Goal: Information Seeking & Learning: Learn about a topic

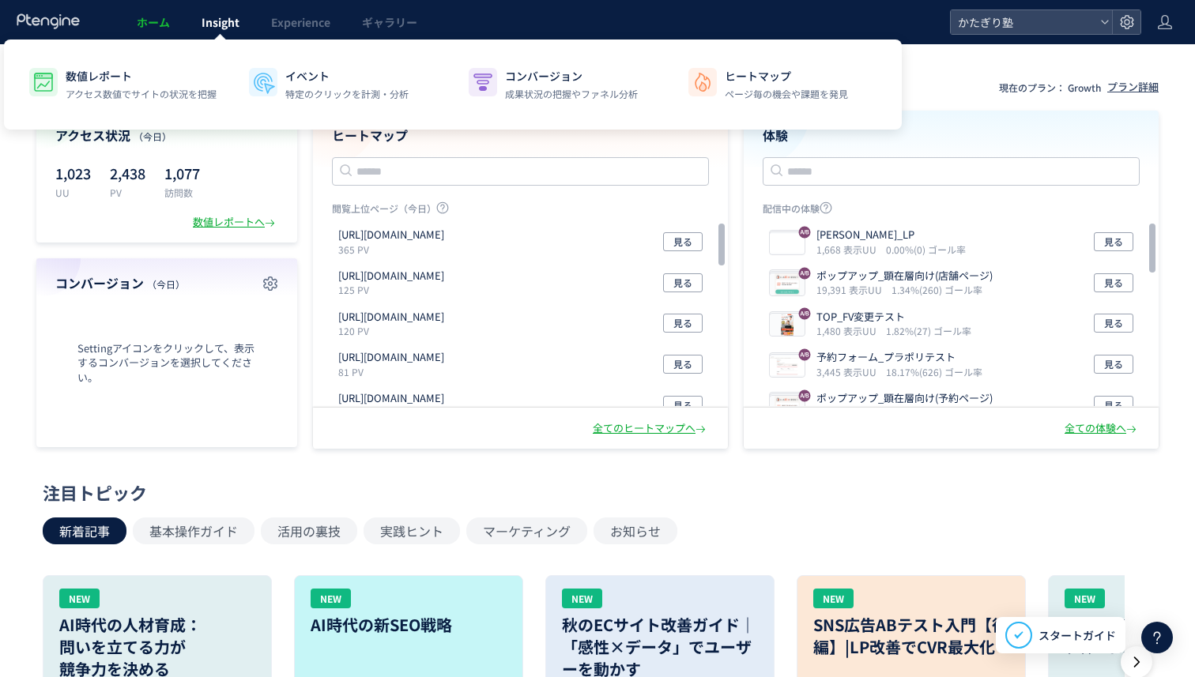
click at [223, 27] on span "Insight" at bounding box center [221, 22] width 38 height 16
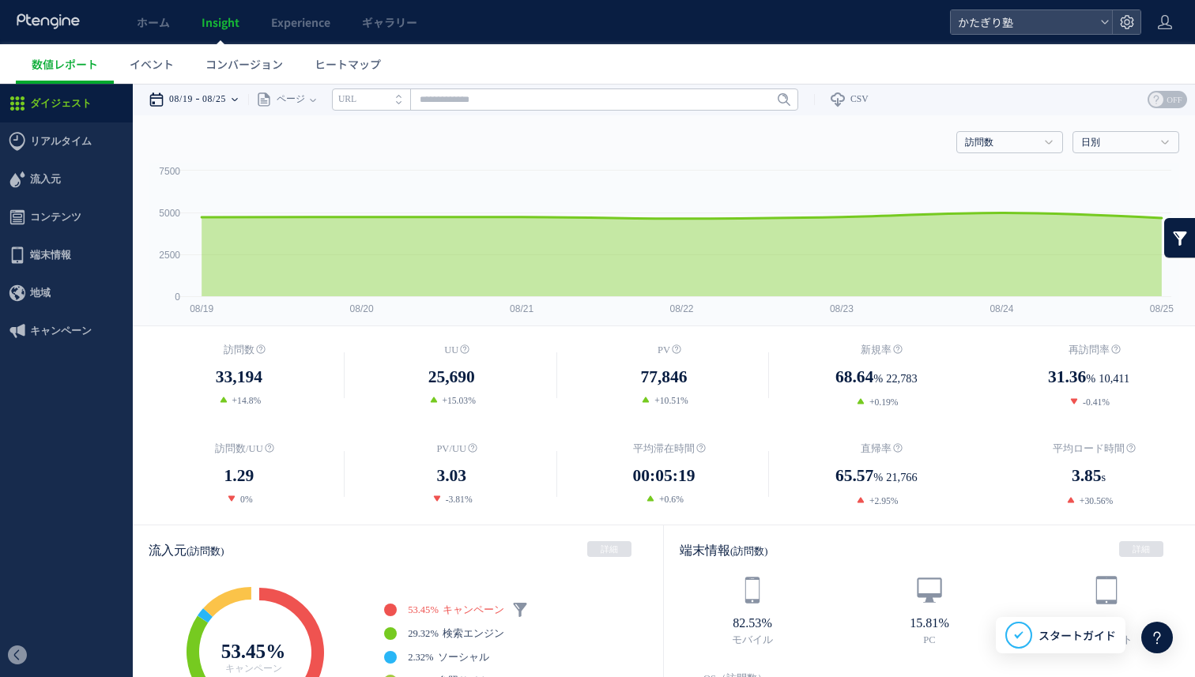
click at [226, 101] on time "08/25" at bounding box center [214, 100] width 24 height 32
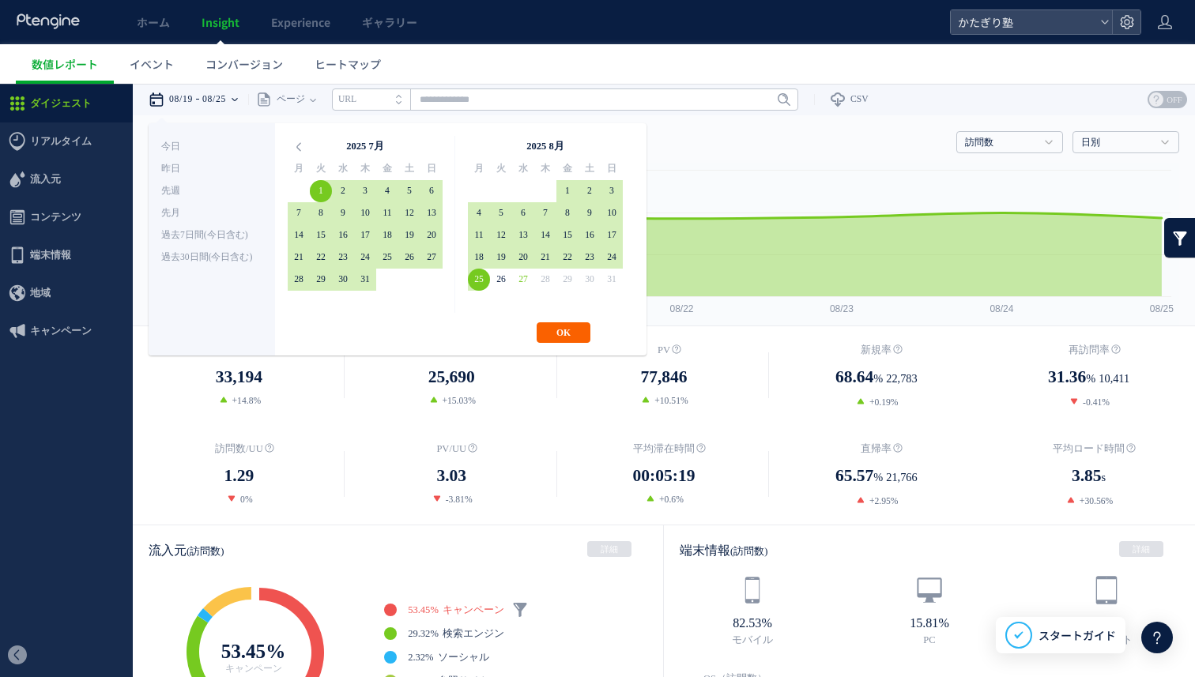
click at [550, 326] on button "OK" at bounding box center [564, 332] width 54 height 21
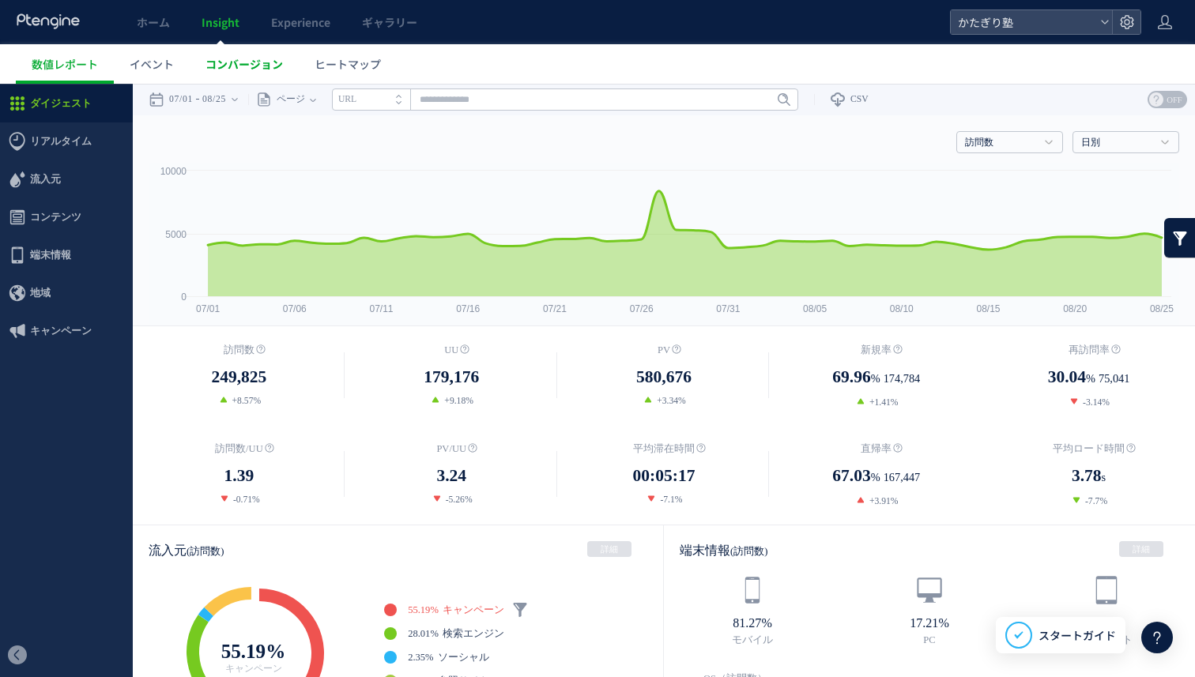
click at [227, 58] on span "コンバージョン" at bounding box center [244, 64] width 77 height 16
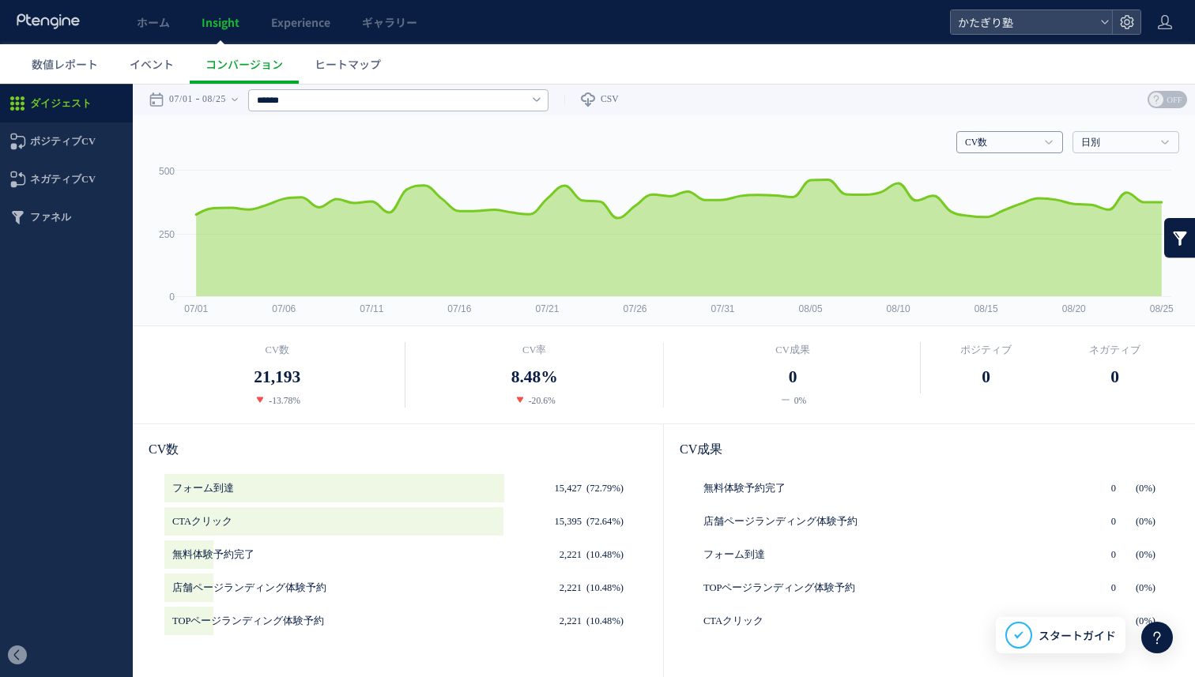
click at [1028, 147] on link "CV数" at bounding box center [1001, 143] width 72 height 14
click at [1024, 150] on h4 "CV数" at bounding box center [1009, 142] width 107 height 22
click at [347, 58] on span "ヒートマップ" at bounding box center [348, 64] width 66 height 16
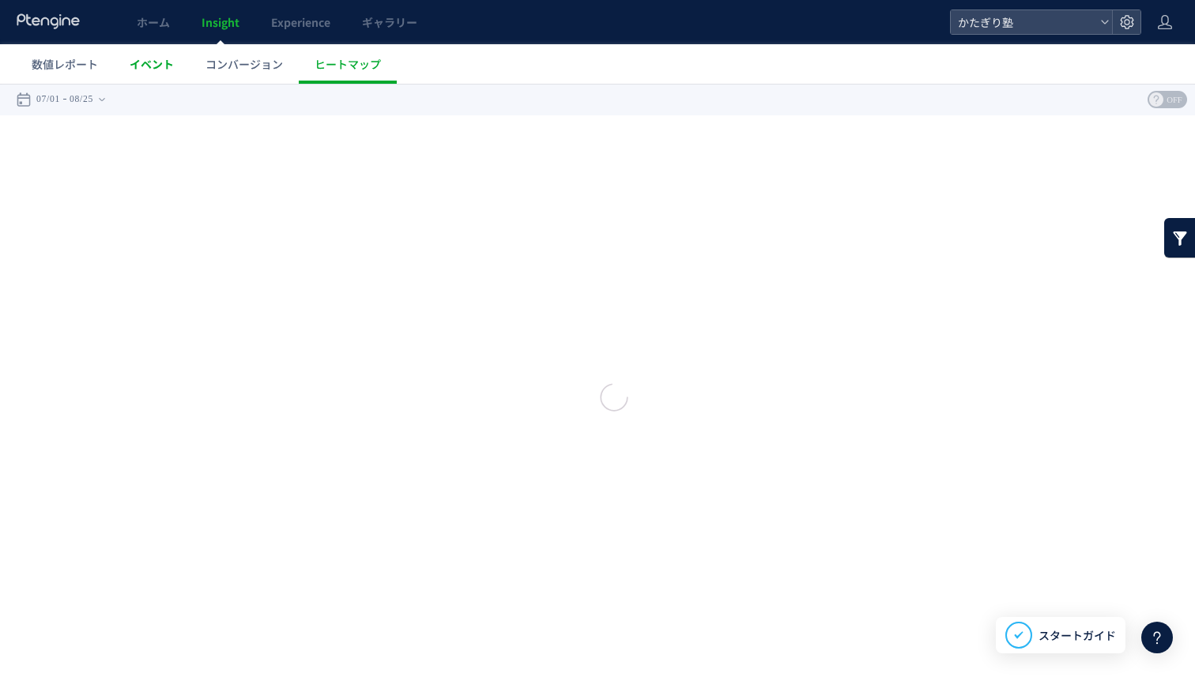
click at [164, 73] on link "イベント" at bounding box center [152, 64] width 76 height 40
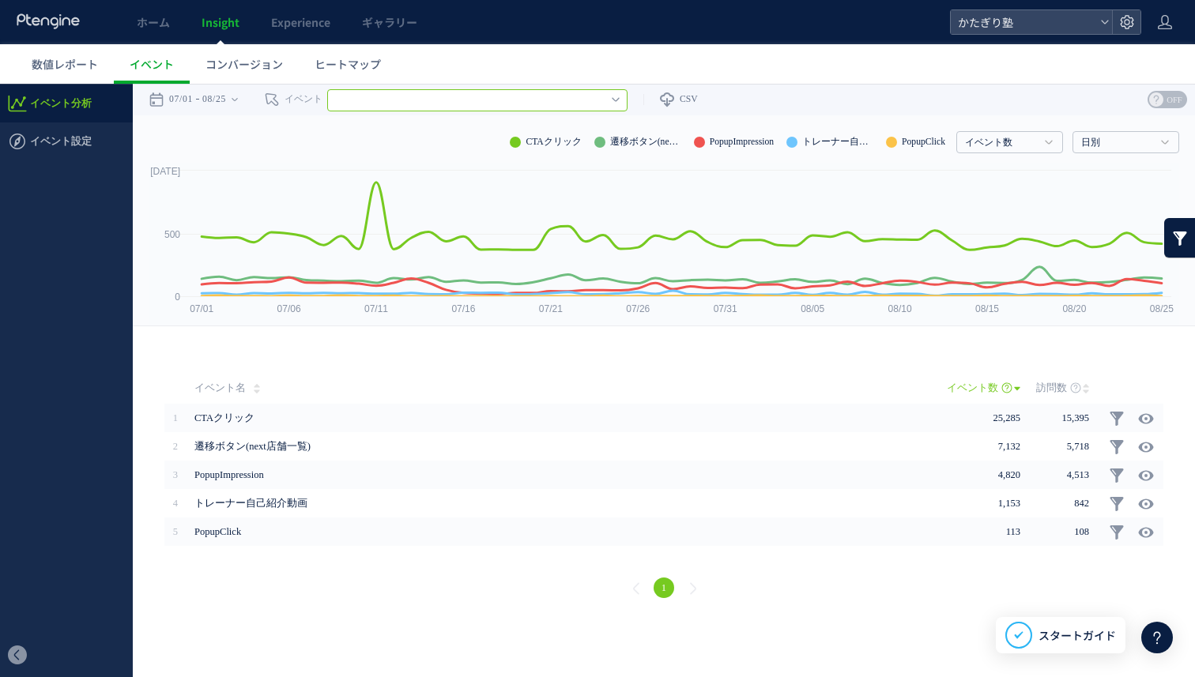
click at [450, 105] on input "text" at bounding box center [477, 100] width 300 height 22
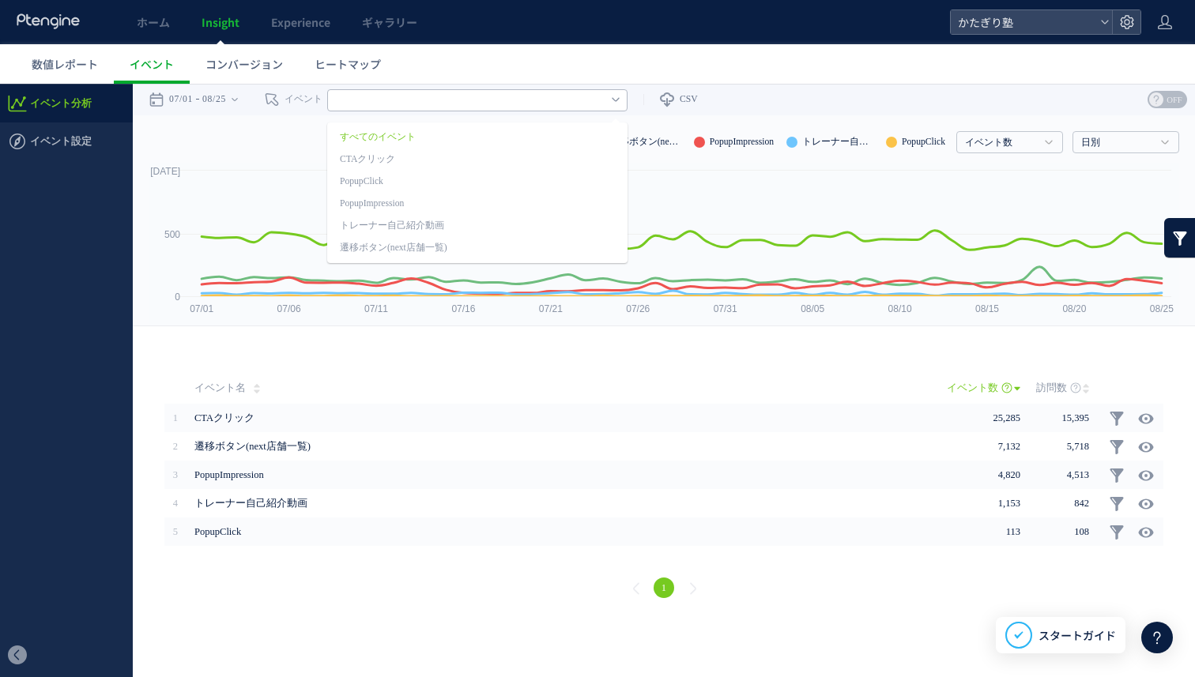
click at [255, 130] on div "イベント数 イベント数 訪問数 日別 日別 週別 月別" at bounding box center [664, 138] width 1031 height 47
type input "********"
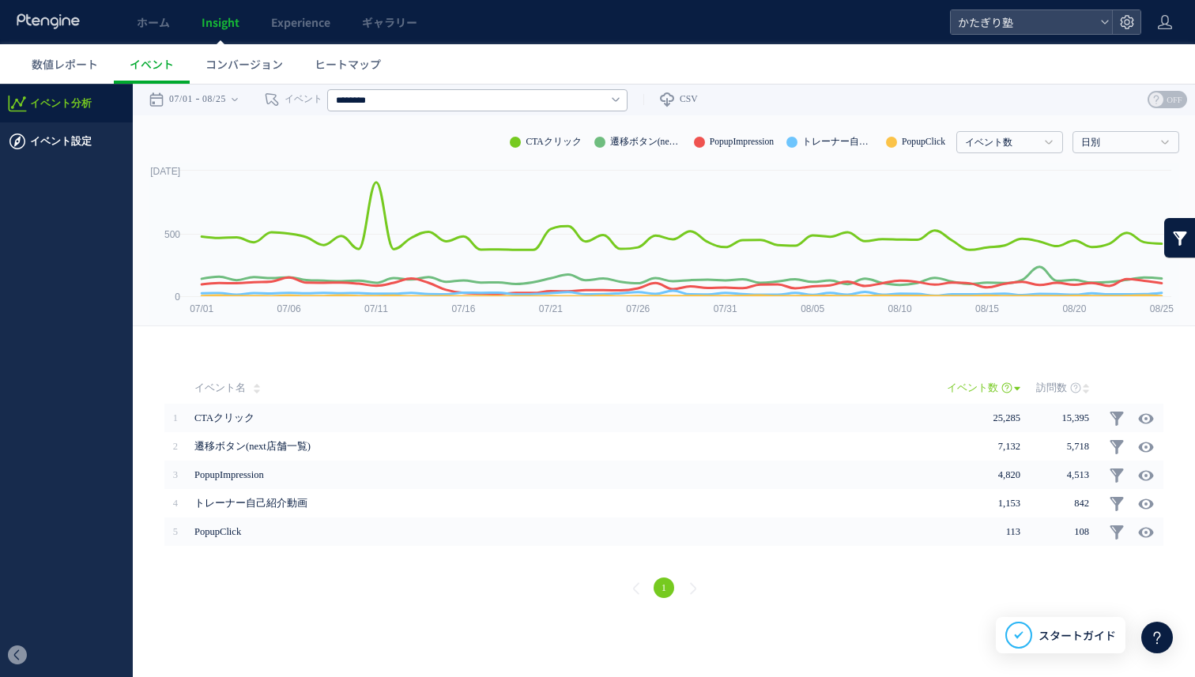
click at [88, 136] on span "イベント設定" at bounding box center [61, 142] width 62 height 38
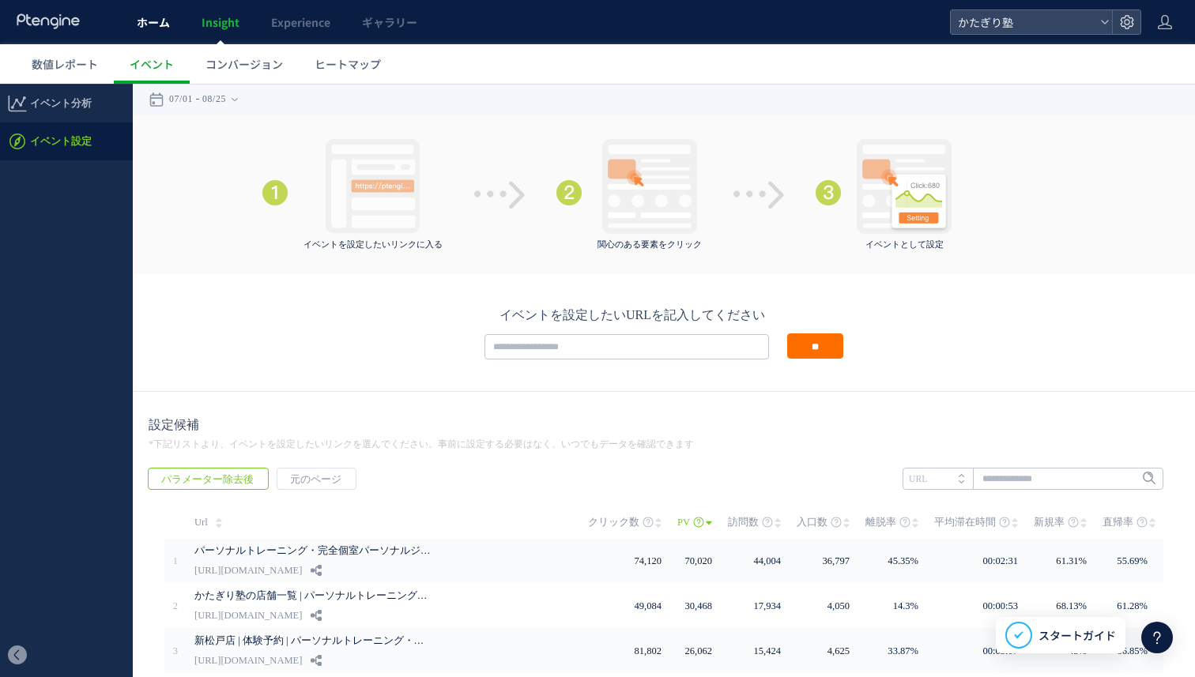
click at [141, 12] on link "ホーム" at bounding box center [153, 22] width 65 height 44
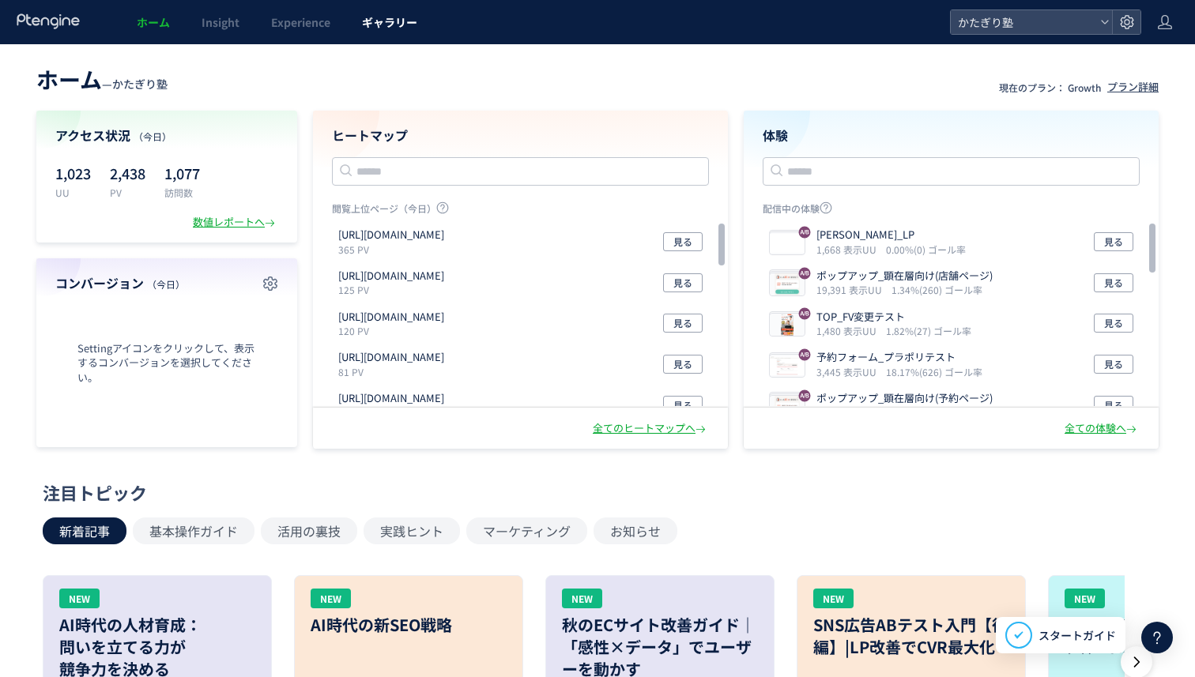
click at [384, 32] on link "ギャラリー" at bounding box center [389, 22] width 87 height 44
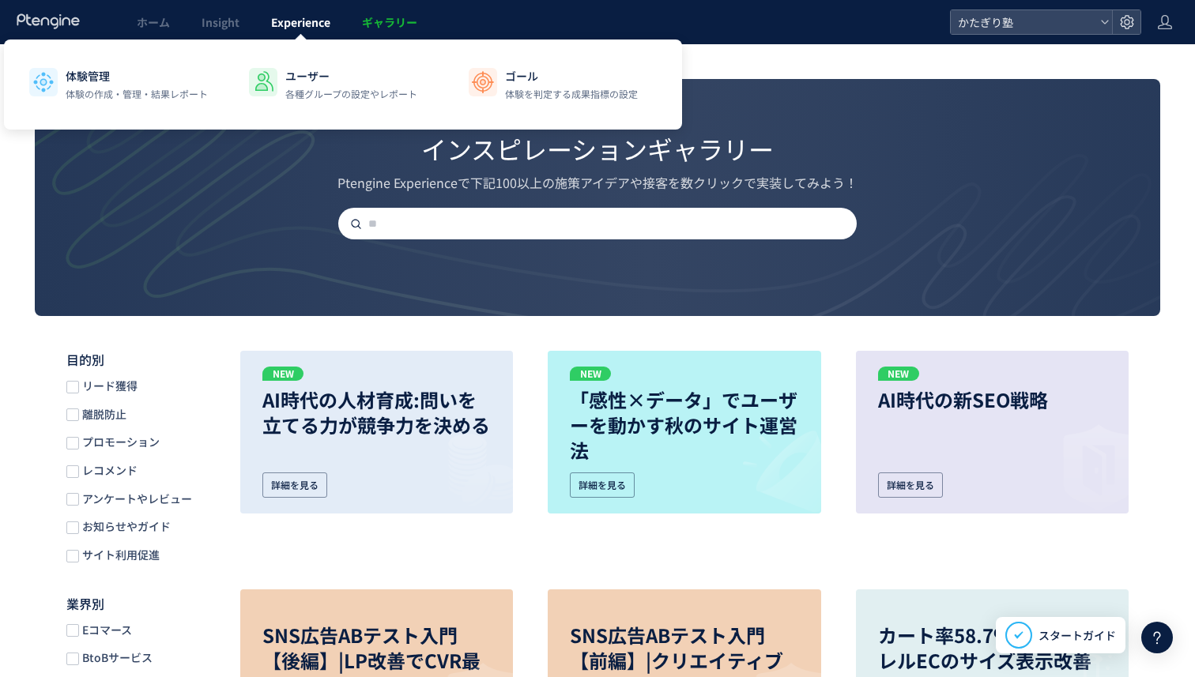
click at [309, 24] on span "Experience" at bounding box center [300, 22] width 59 height 16
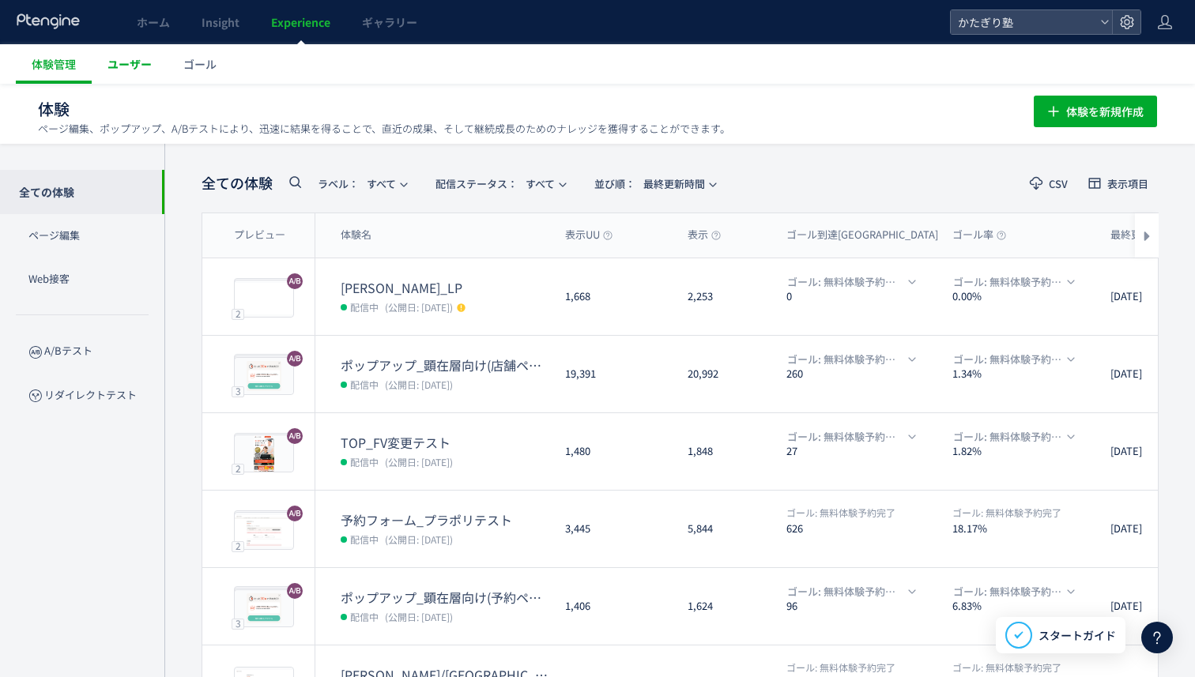
click at [151, 73] on link "ユーザー" at bounding box center [130, 64] width 76 height 40
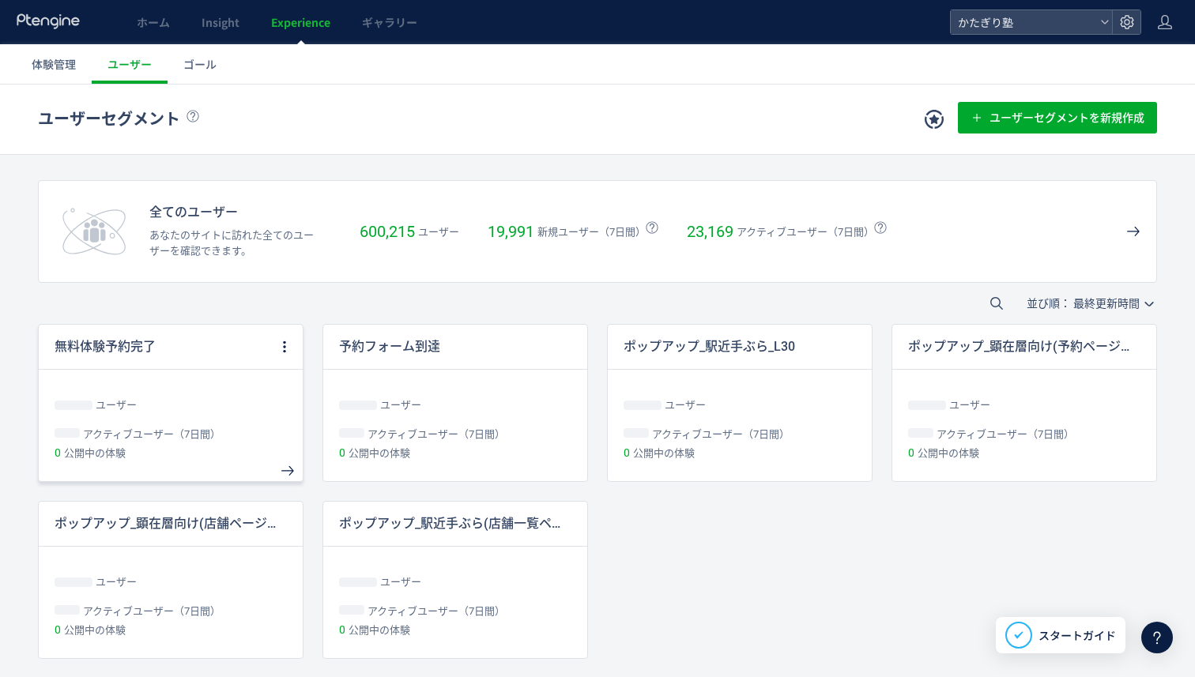
click at [240, 359] on div "無料体験予約完了" at bounding box center [158, 347] width 238 height 44
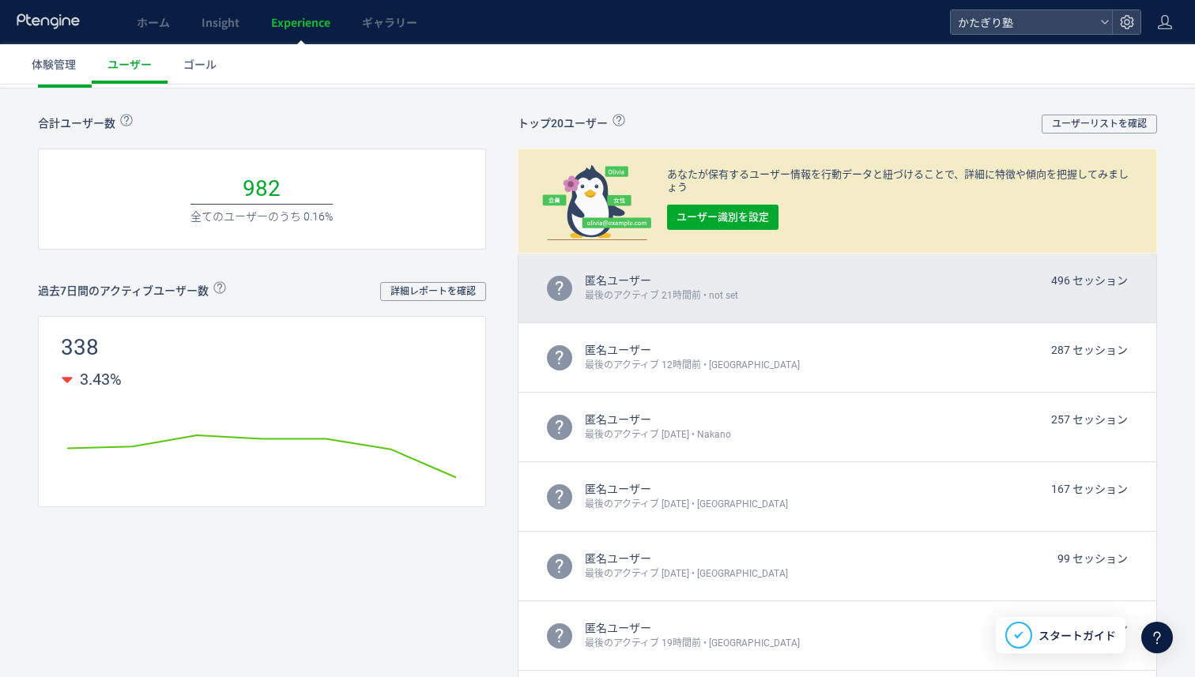
scroll to position [64, 0]
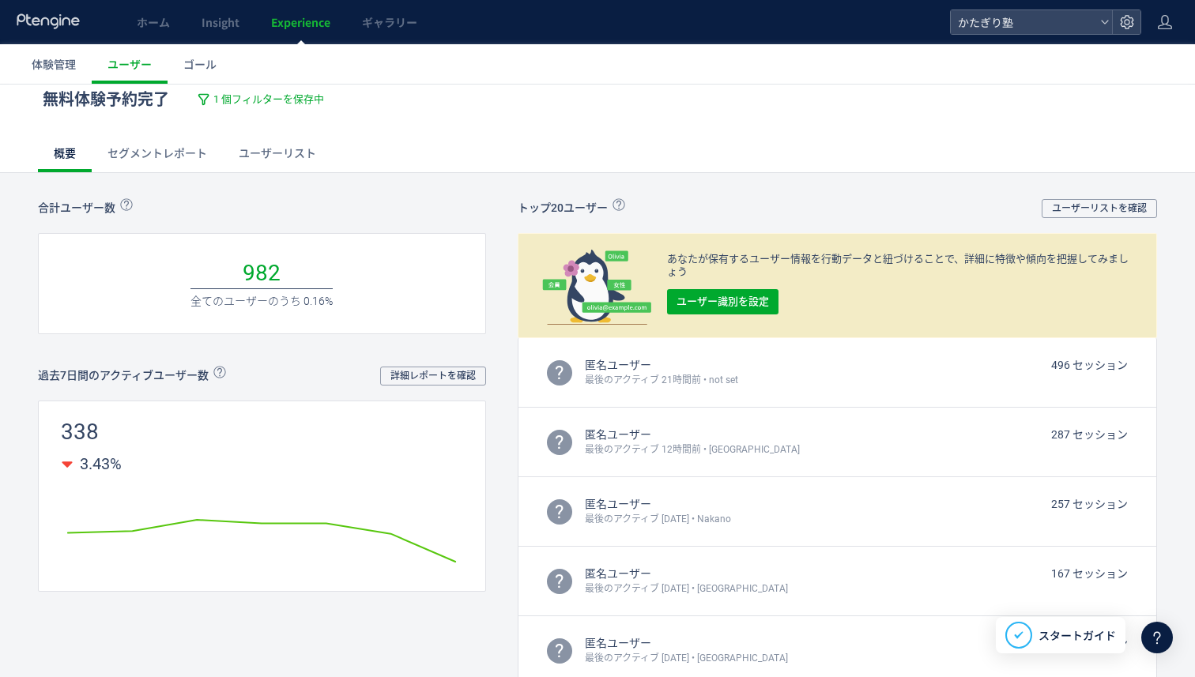
click at [206, 168] on link "セグメントレポート" at bounding box center [157, 153] width 131 height 38
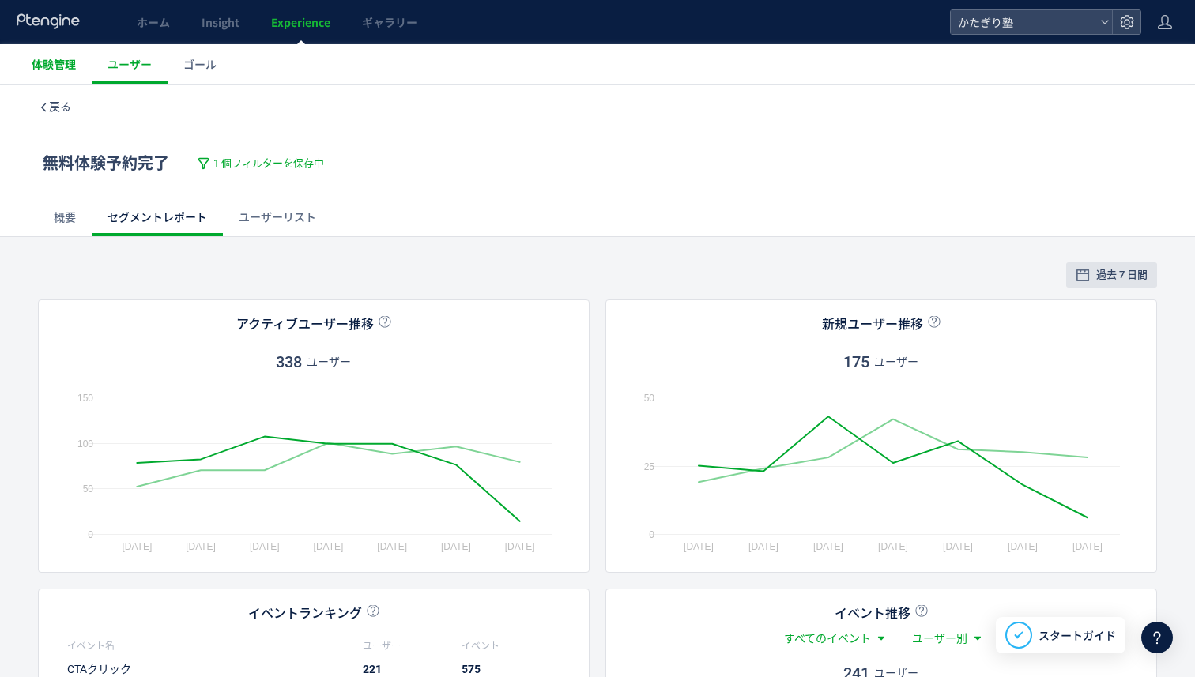
click at [74, 65] on span "体験管理" at bounding box center [54, 64] width 44 height 16
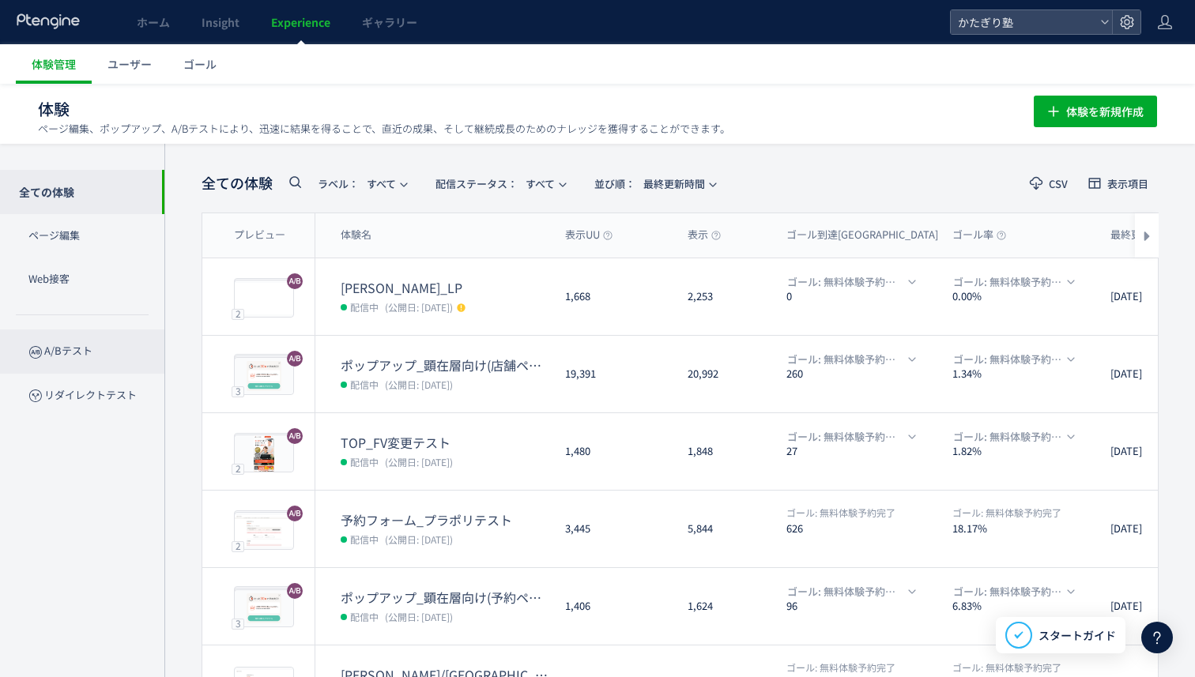
click at [89, 343] on p "A/Bテスト" at bounding box center [82, 351] width 164 height 43
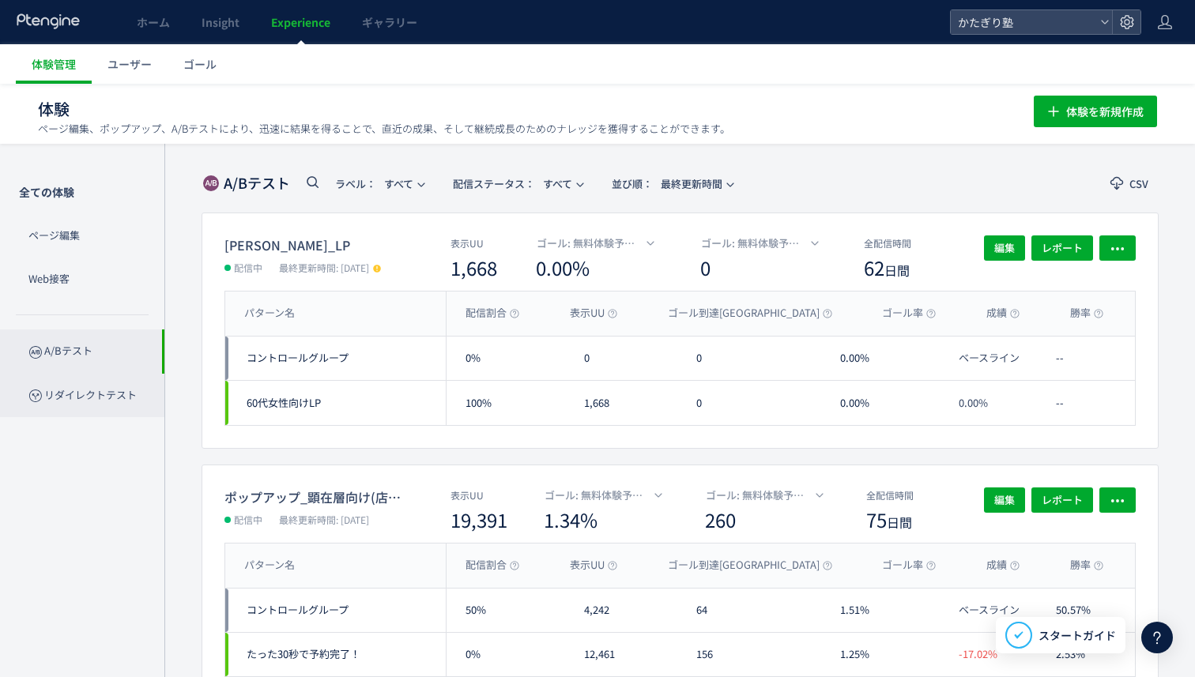
click at [111, 394] on p "リダイレクトテスト" at bounding box center [82, 395] width 164 height 43
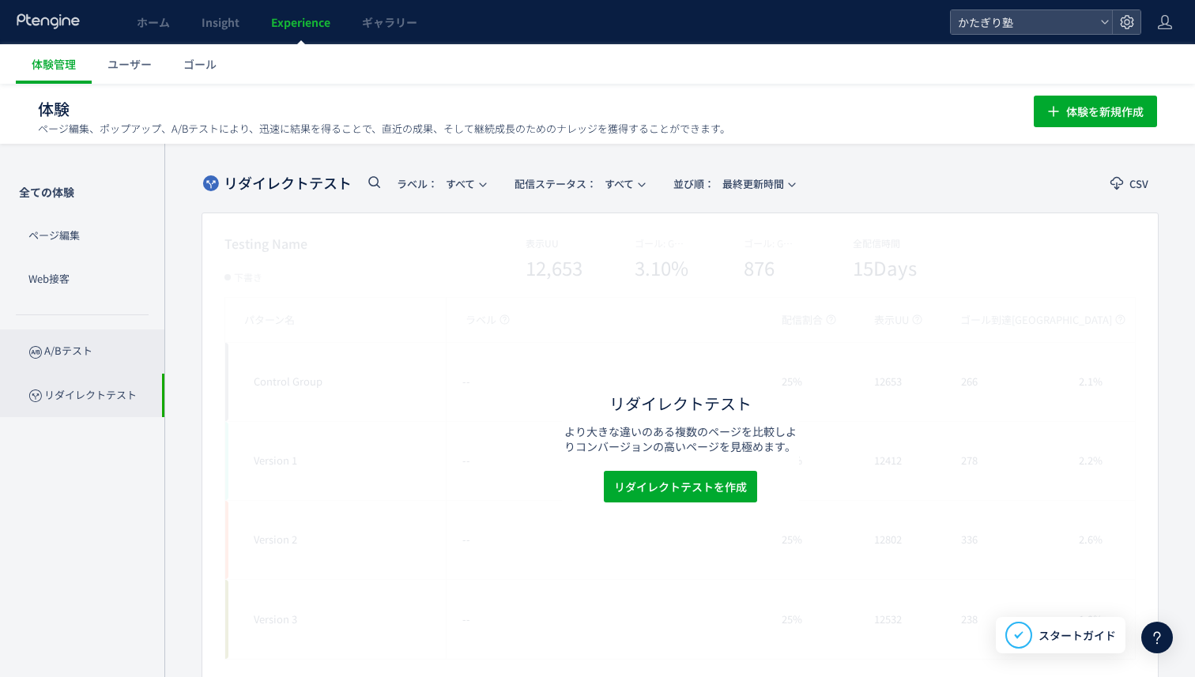
click at [111, 345] on p "A/Bテスト" at bounding box center [82, 351] width 164 height 43
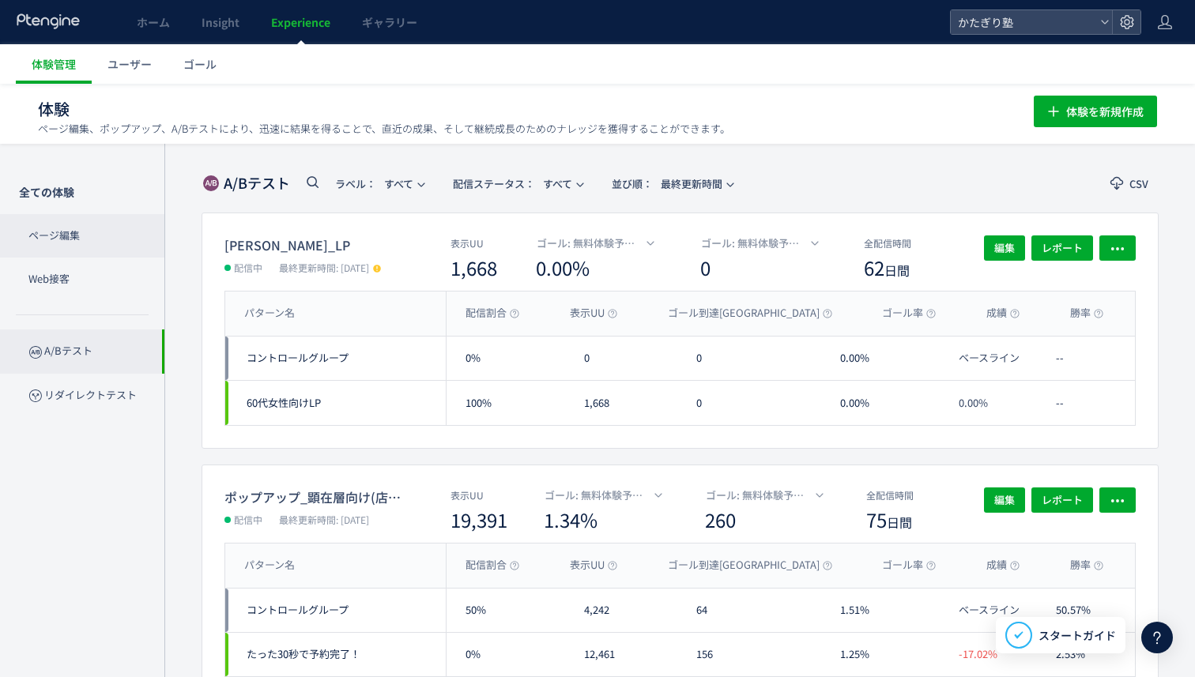
click at [96, 217] on p "ページ編集" at bounding box center [82, 235] width 164 height 43
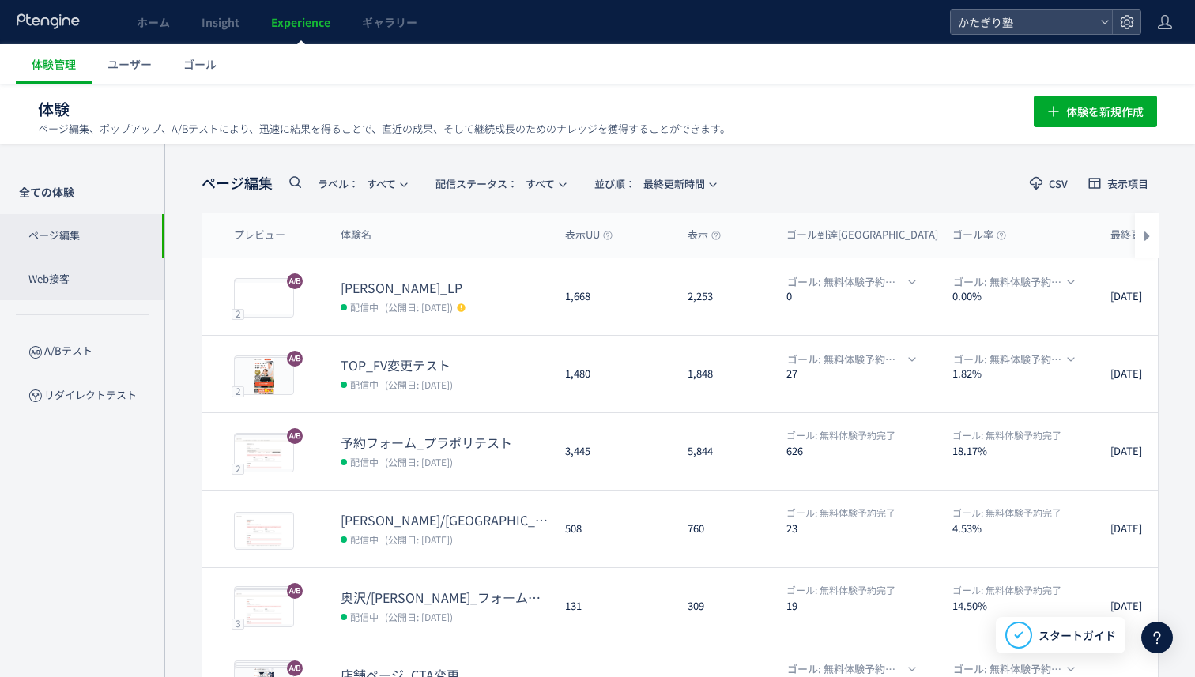
click at [87, 275] on p "Web接客" at bounding box center [82, 279] width 164 height 43
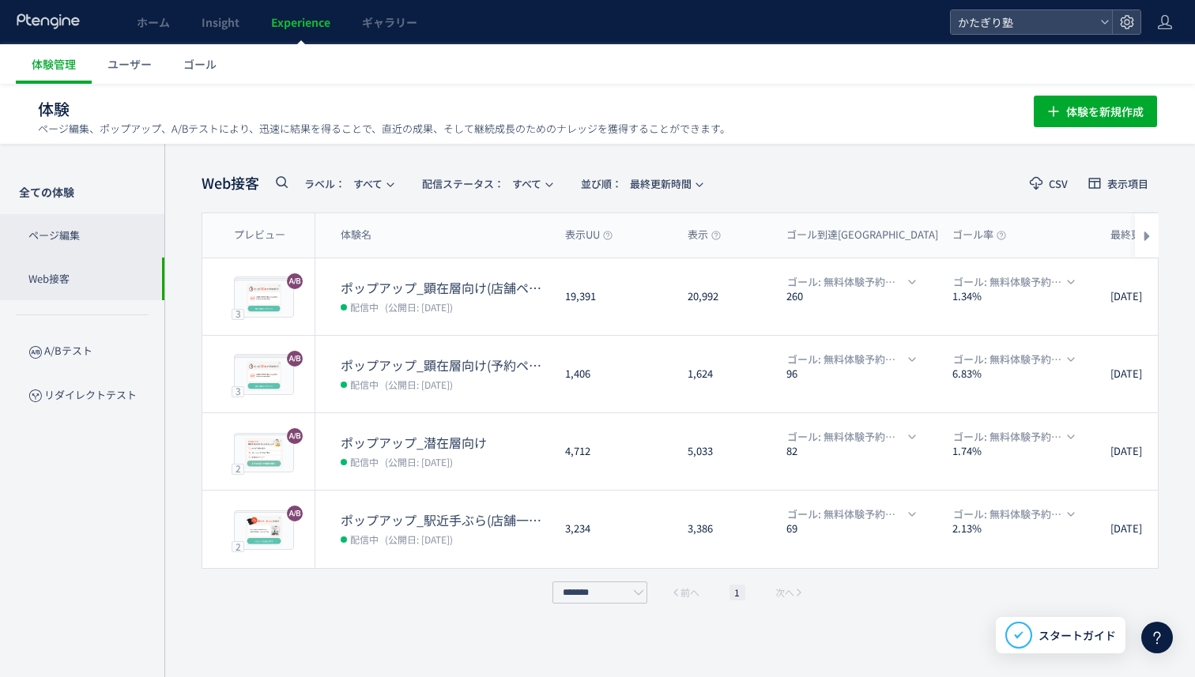
click at [104, 232] on p "ページ編集" at bounding box center [82, 235] width 164 height 43
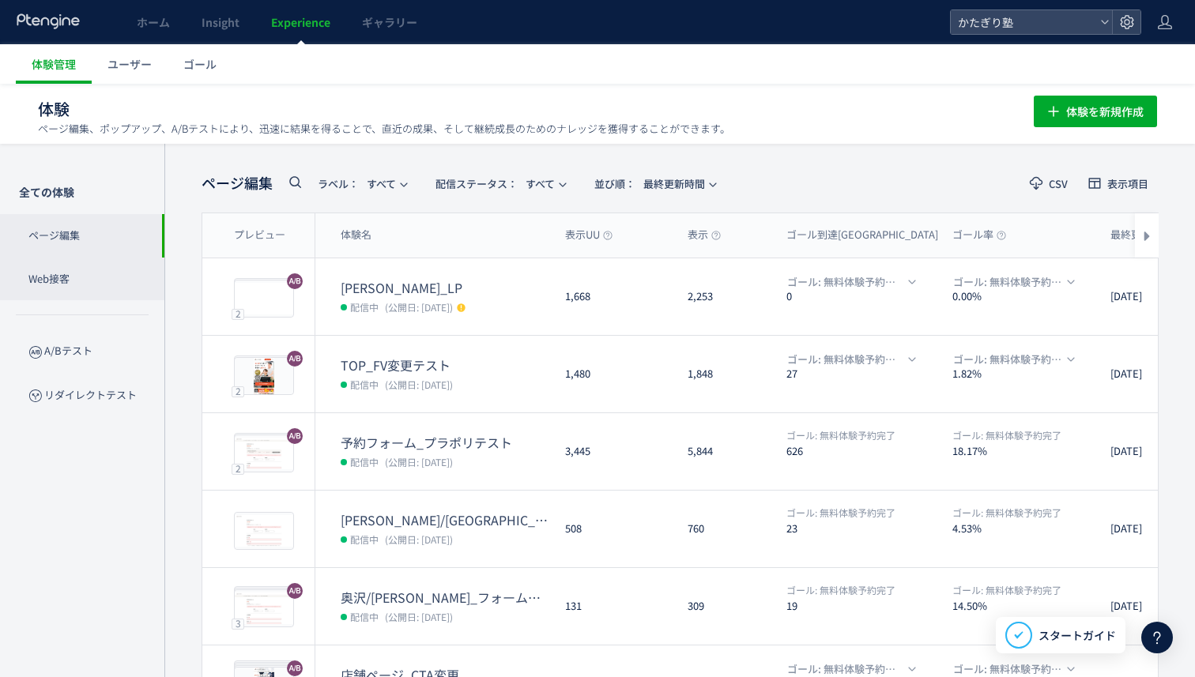
click at [75, 266] on p "Web接客" at bounding box center [82, 279] width 164 height 43
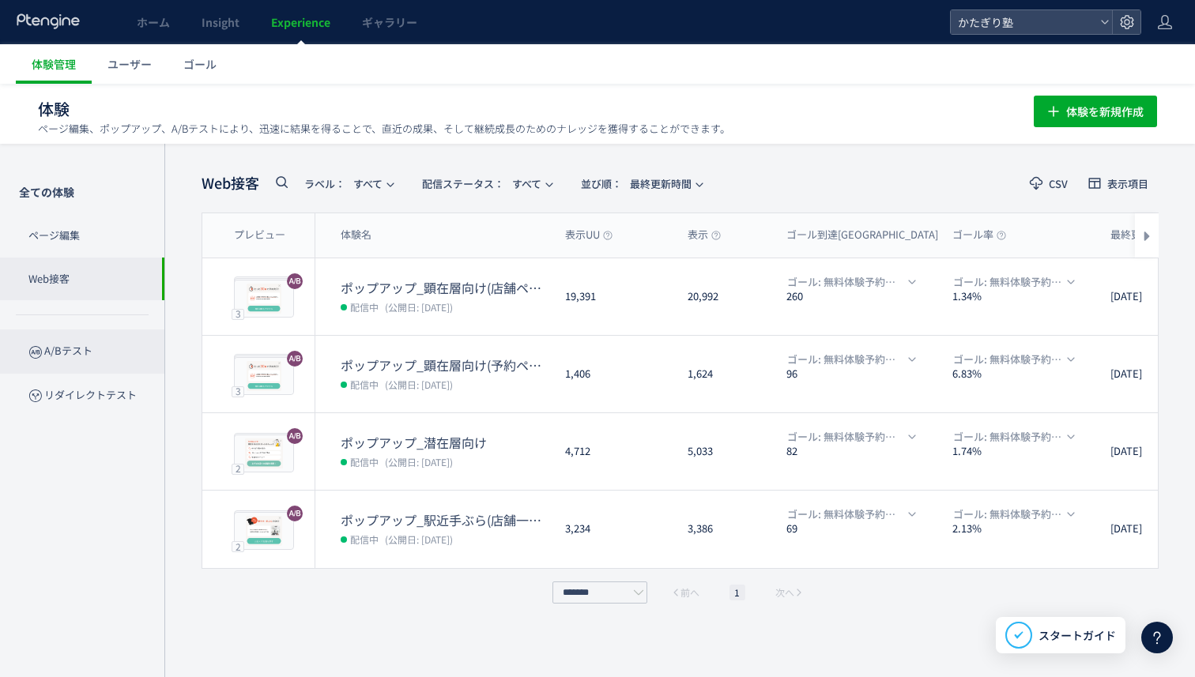
click at [98, 346] on p "A/Bテスト" at bounding box center [82, 351] width 164 height 43
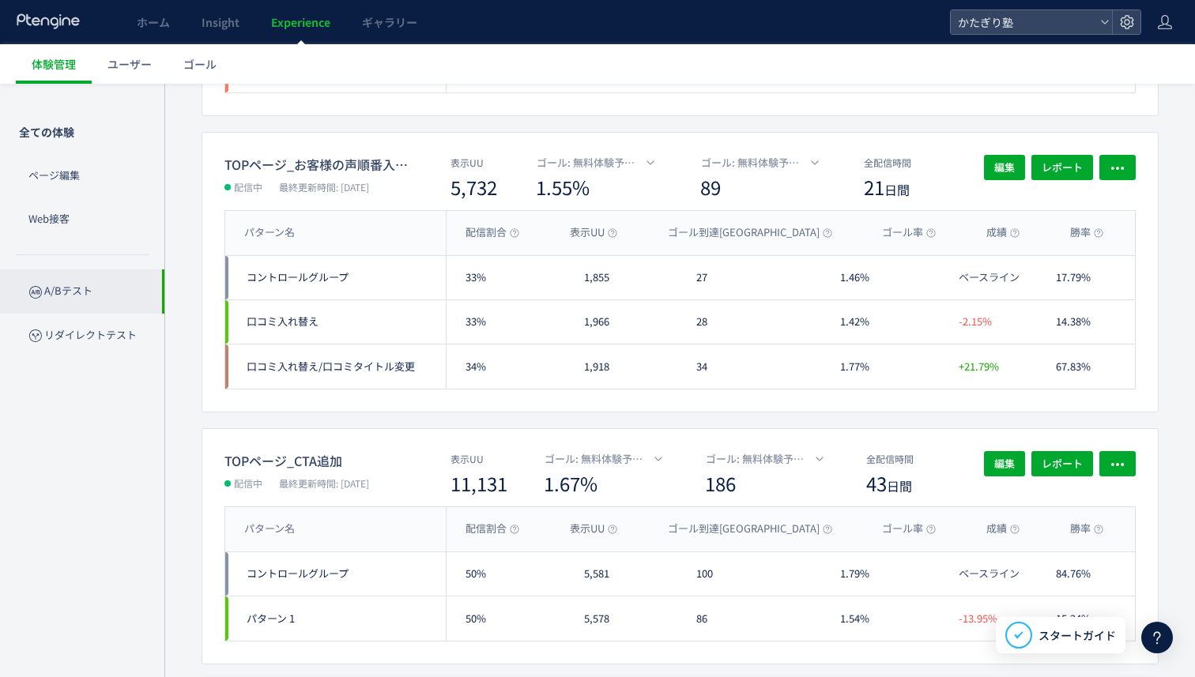
scroll to position [2123, 0]
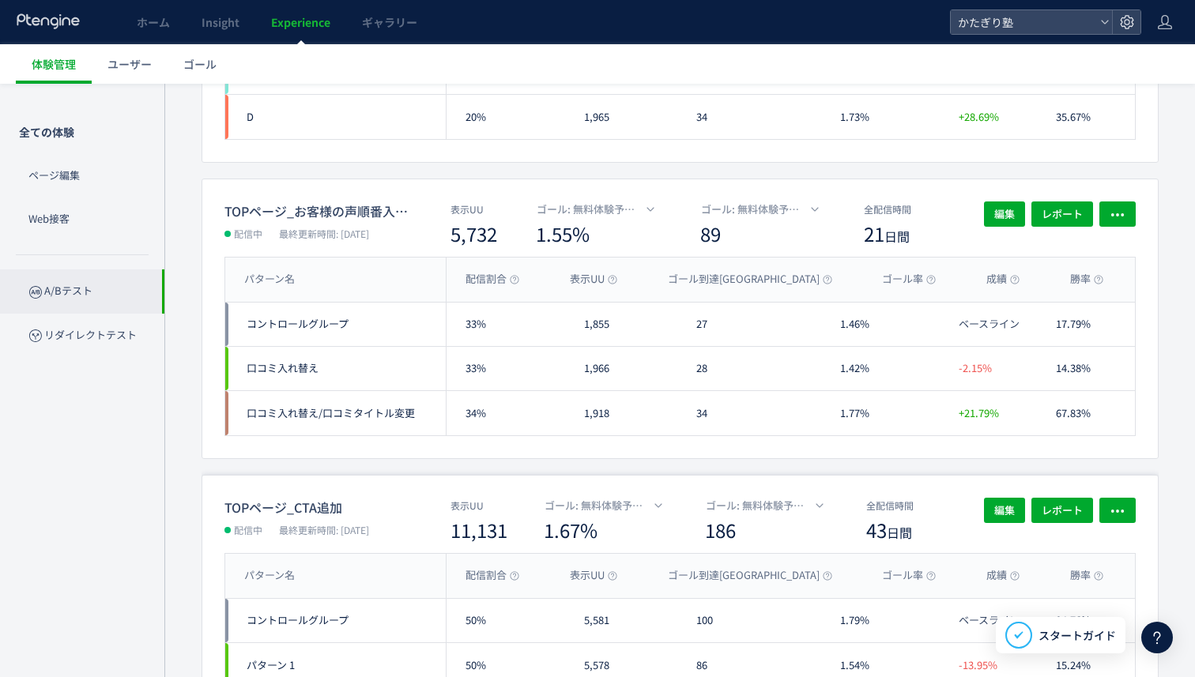
click at [275, 511] on dt "TOPページ_CTA追加" at bounding box center [315, 507] width 183 height 19
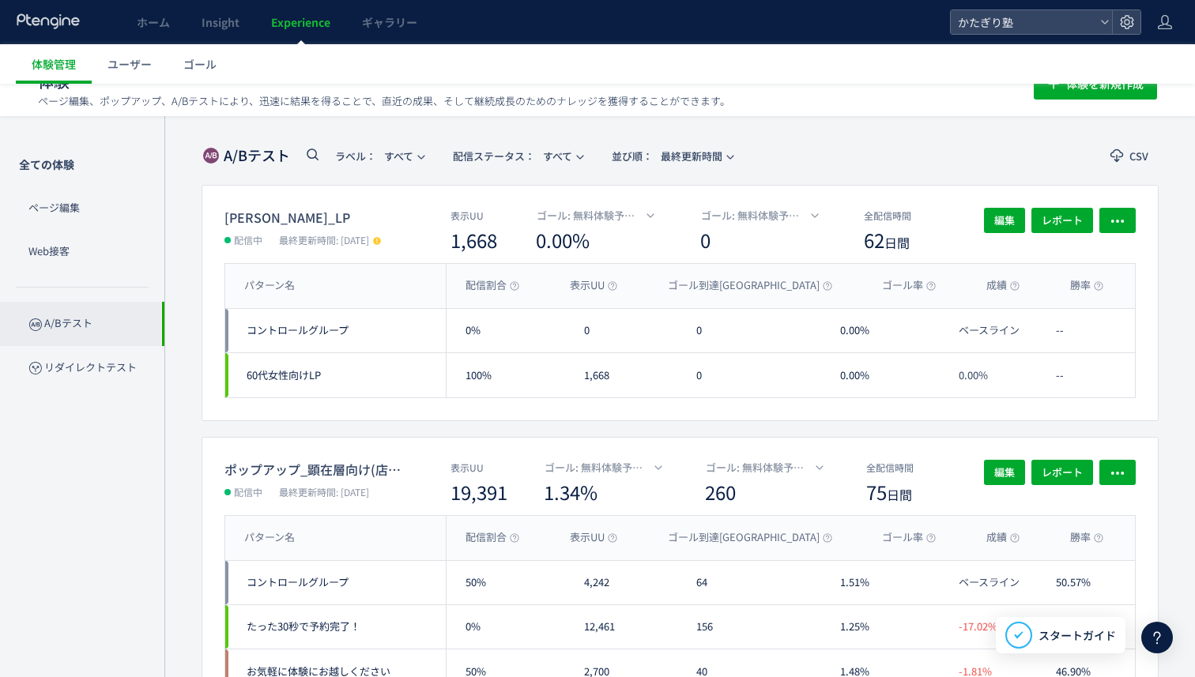
scroll to position [0, 0]
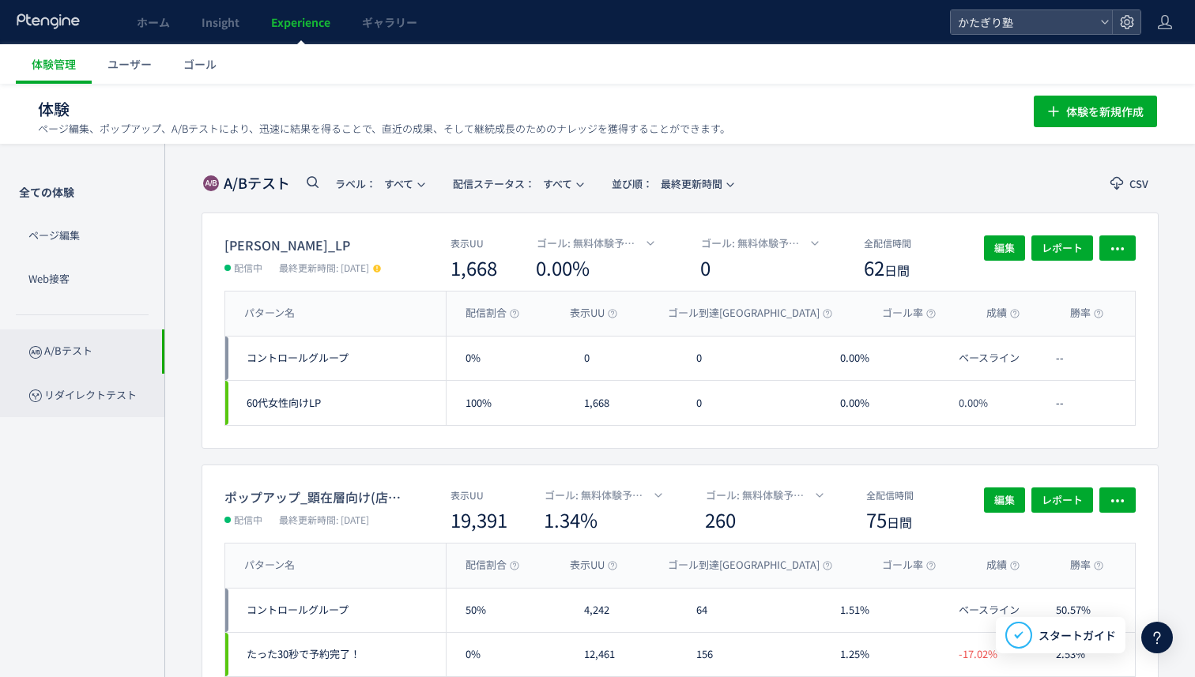
click at [109, 383] on p "リダイレクトテスト" at bounding box center [82, 395] width 164 height 43
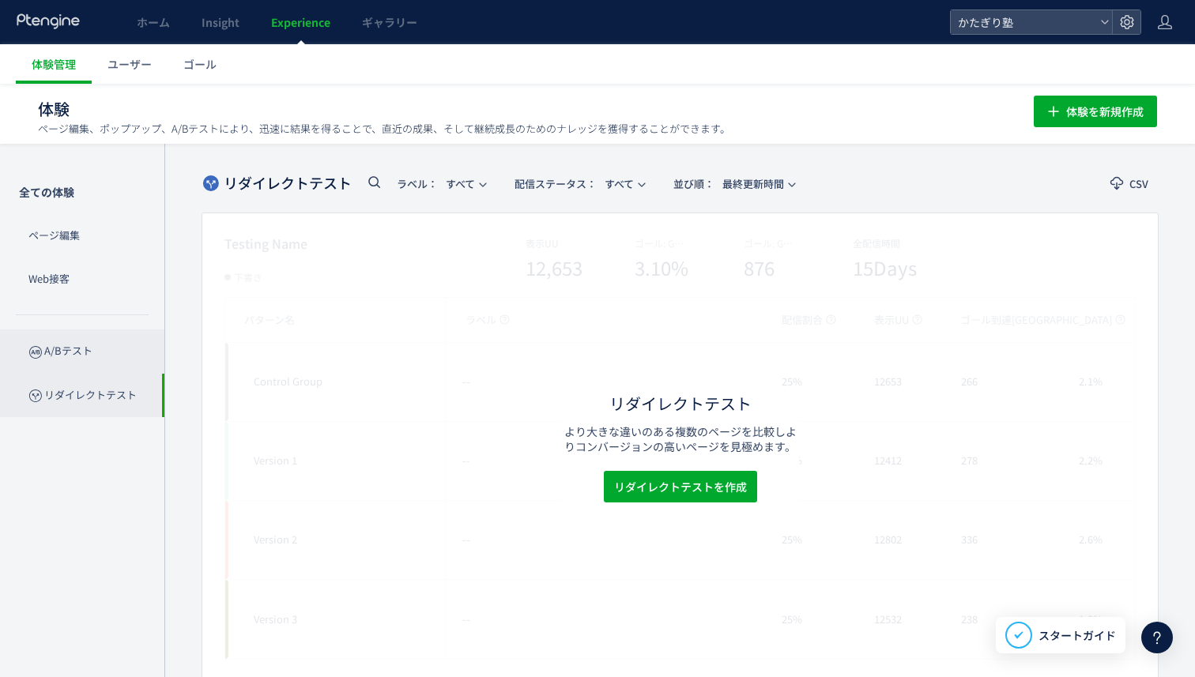
click at [107, 353] on p "A/Bテスト" at bounding box center [82, 351] width 164 height 43
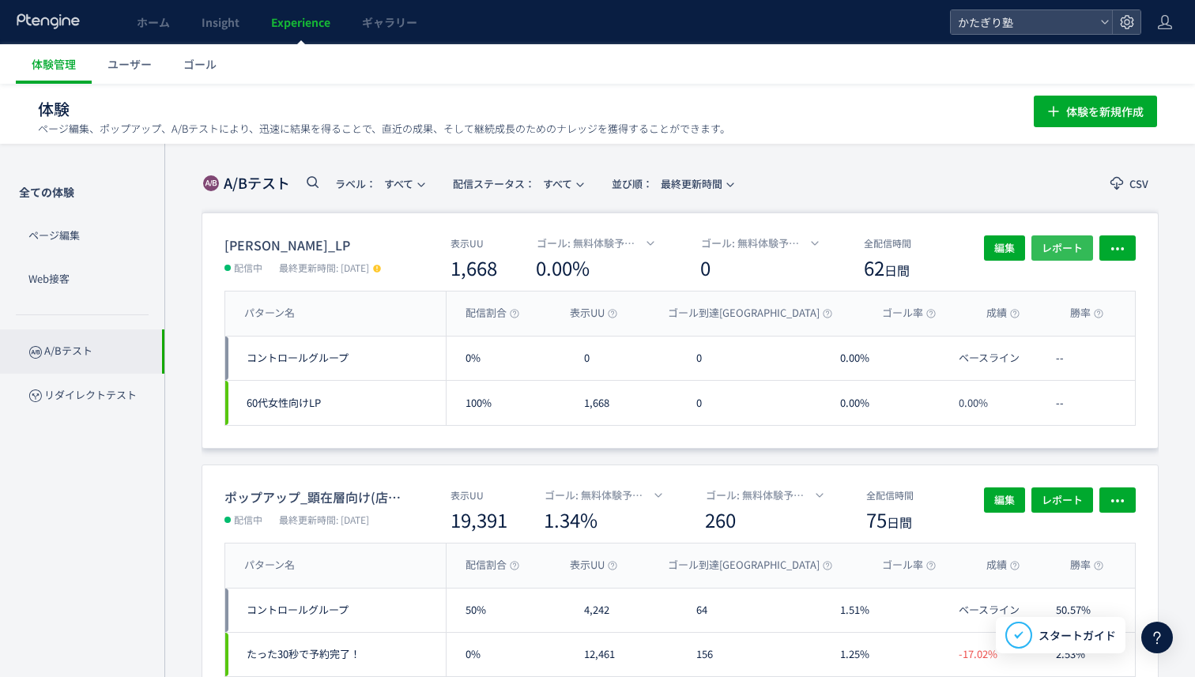
click at [1060, 250] on span "レポート" at bounding box center [1062, 248] width 41 height 25
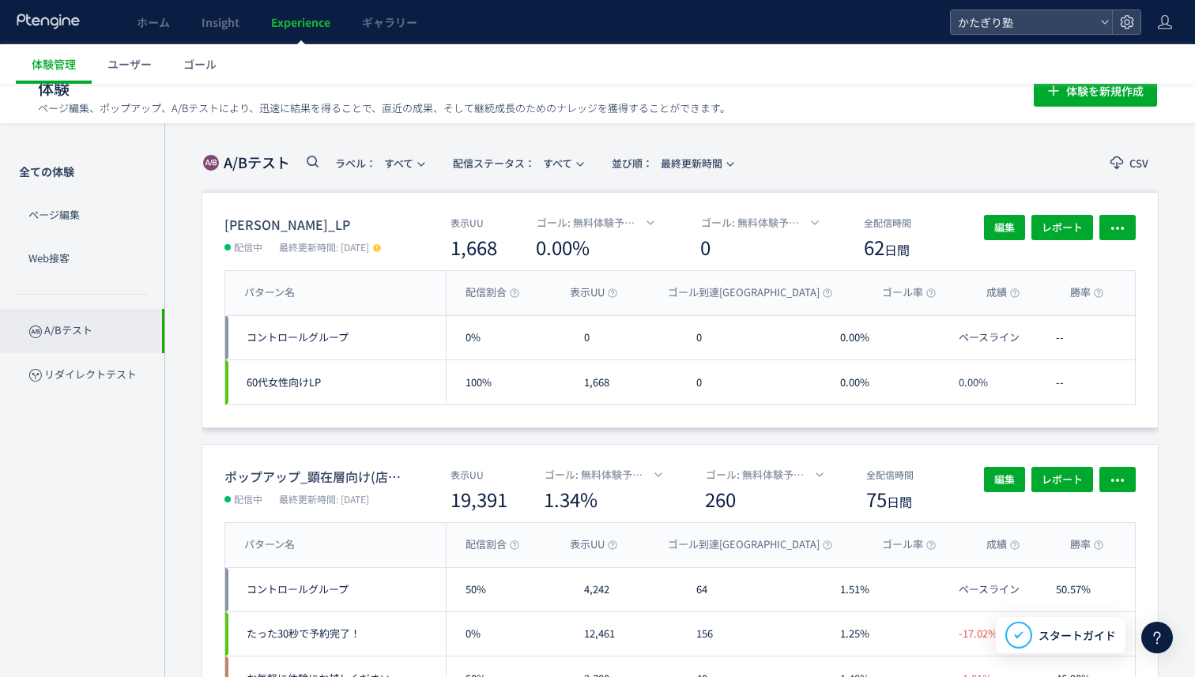
scroll to position [23, 0]
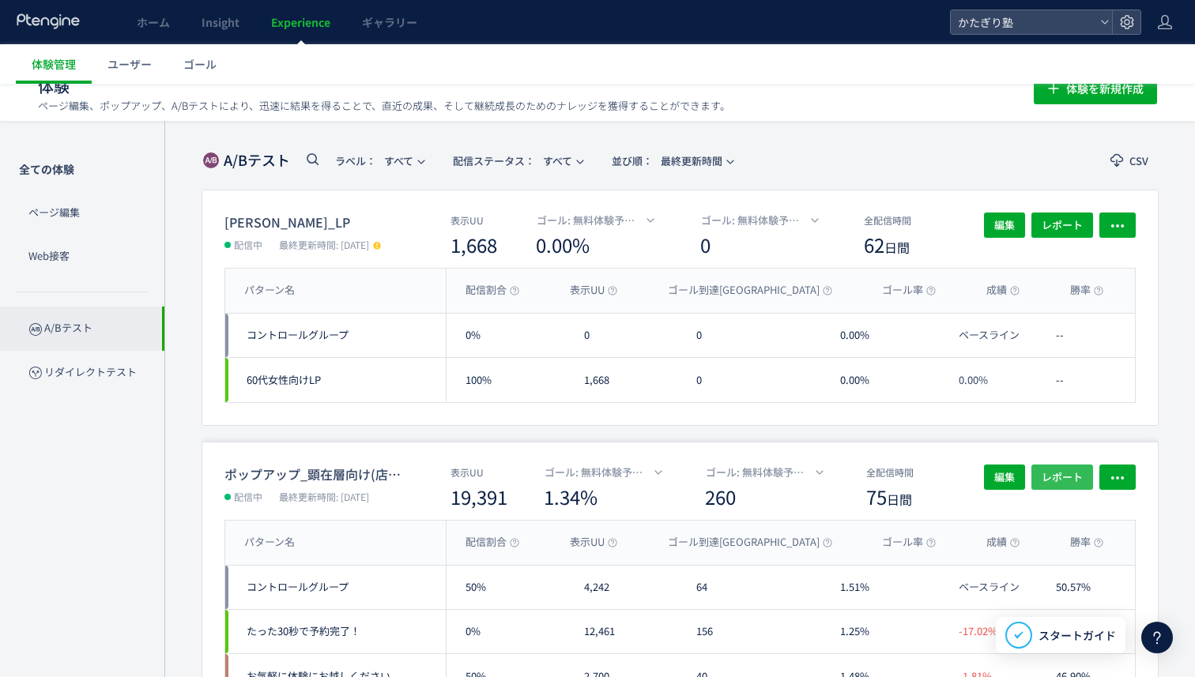
click at [1052, 466] on span "レポート" at bounding box center [1062, 477] width 41 height 25
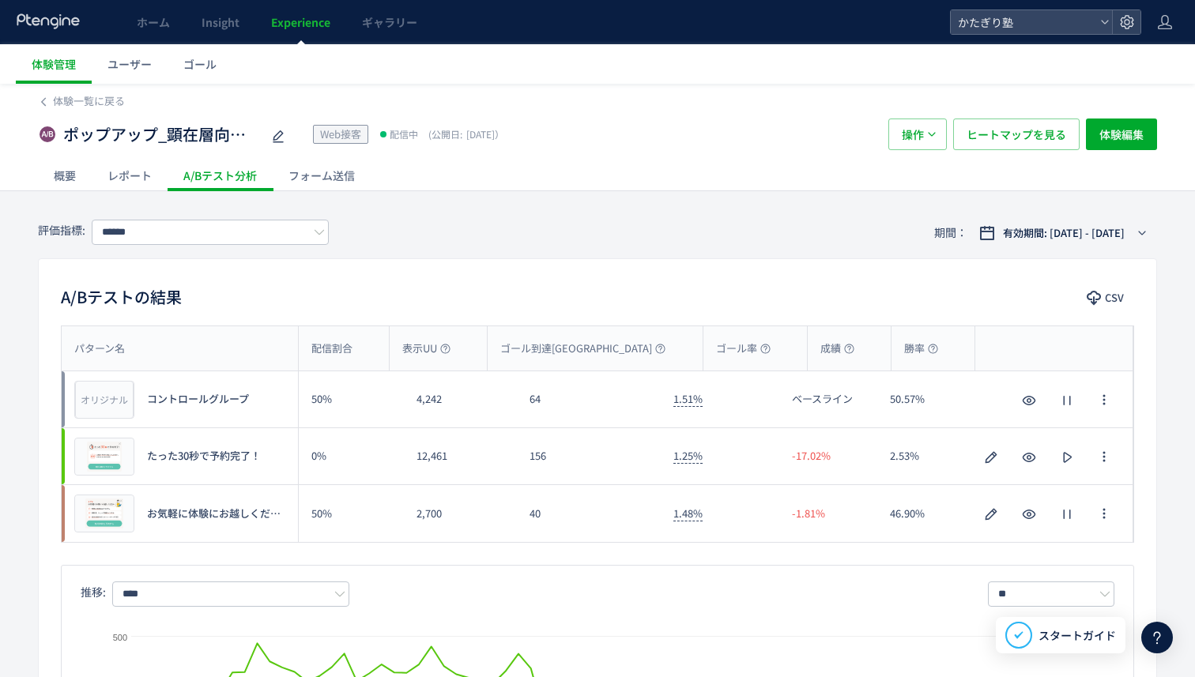
scroll to position [76, 0]
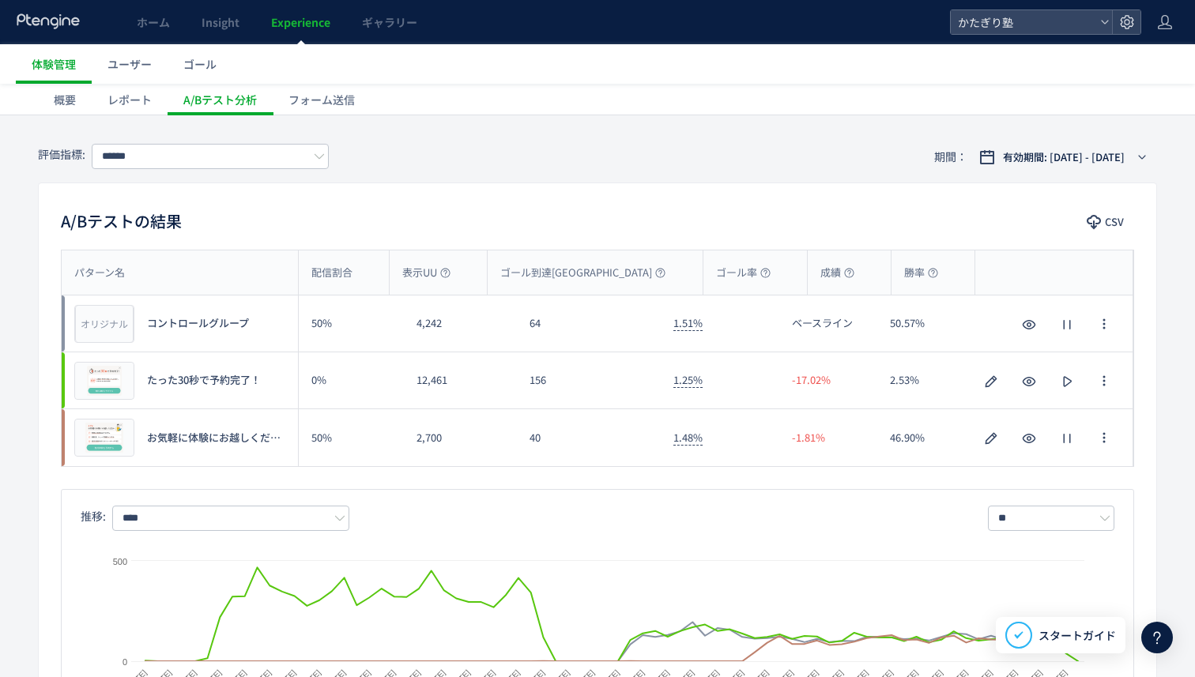
click at [245, 447] on div "プレビュー お気軽に体験にお越しください" at bounding box center [180, 437] width 236 height 57
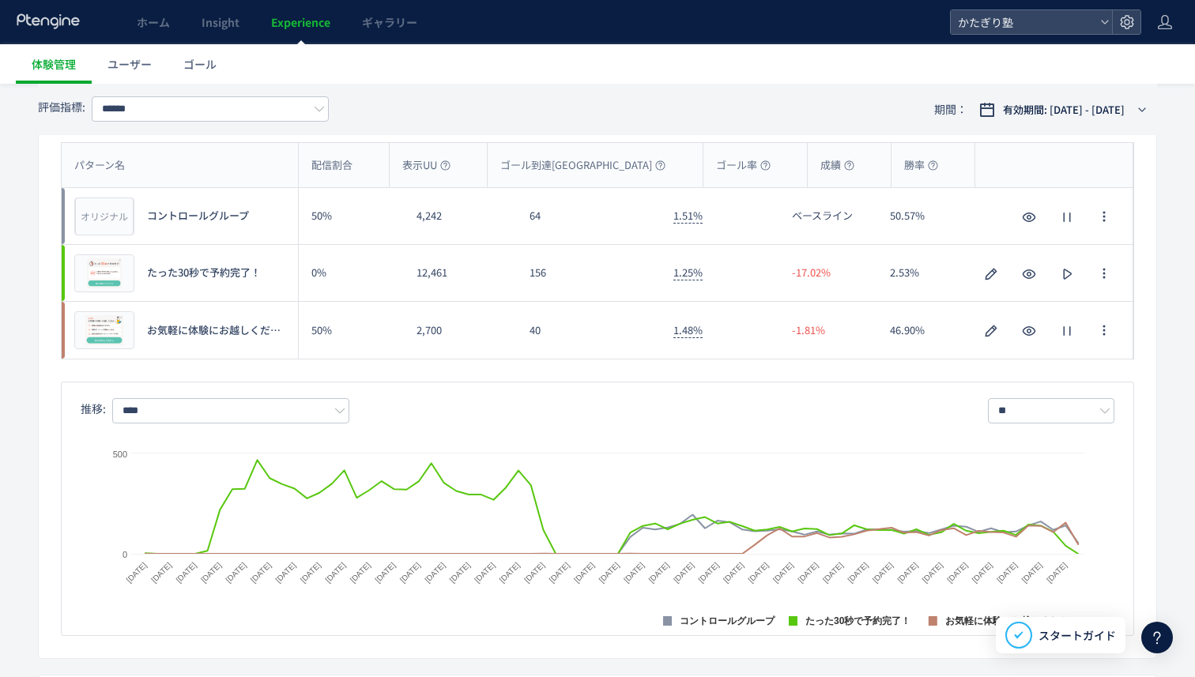
scroll to position [205, 0]
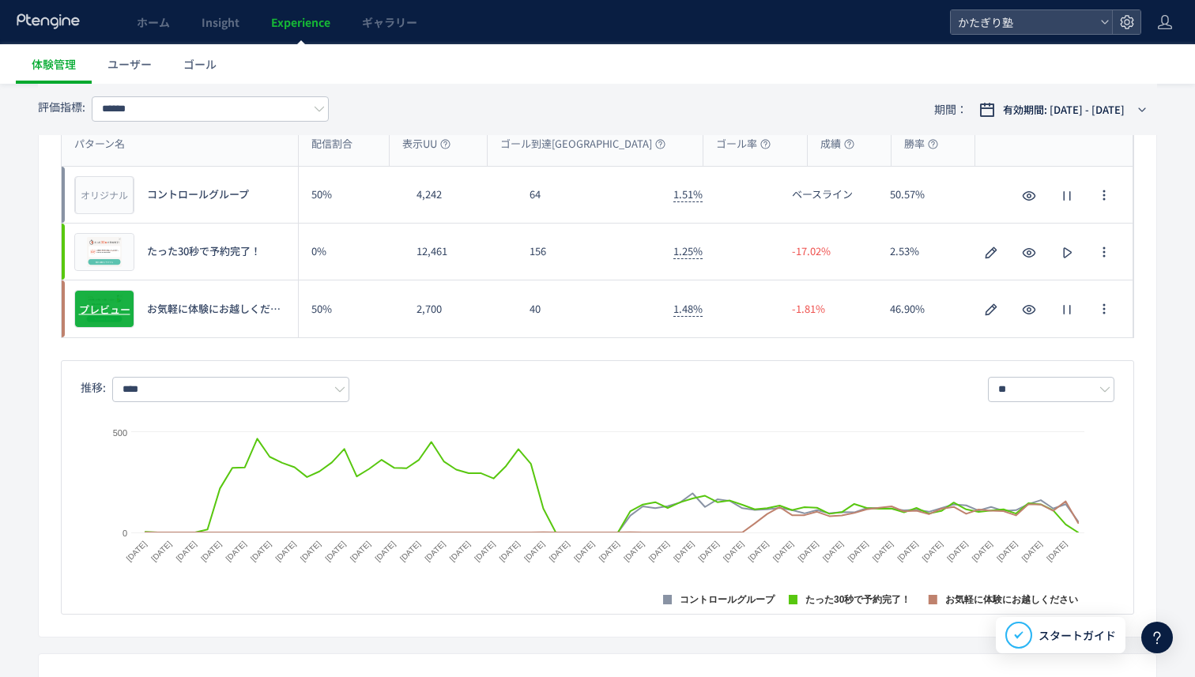
click at [109, 302] on span "プレビュー" at bounding box center [104, 309] width 51 height 15
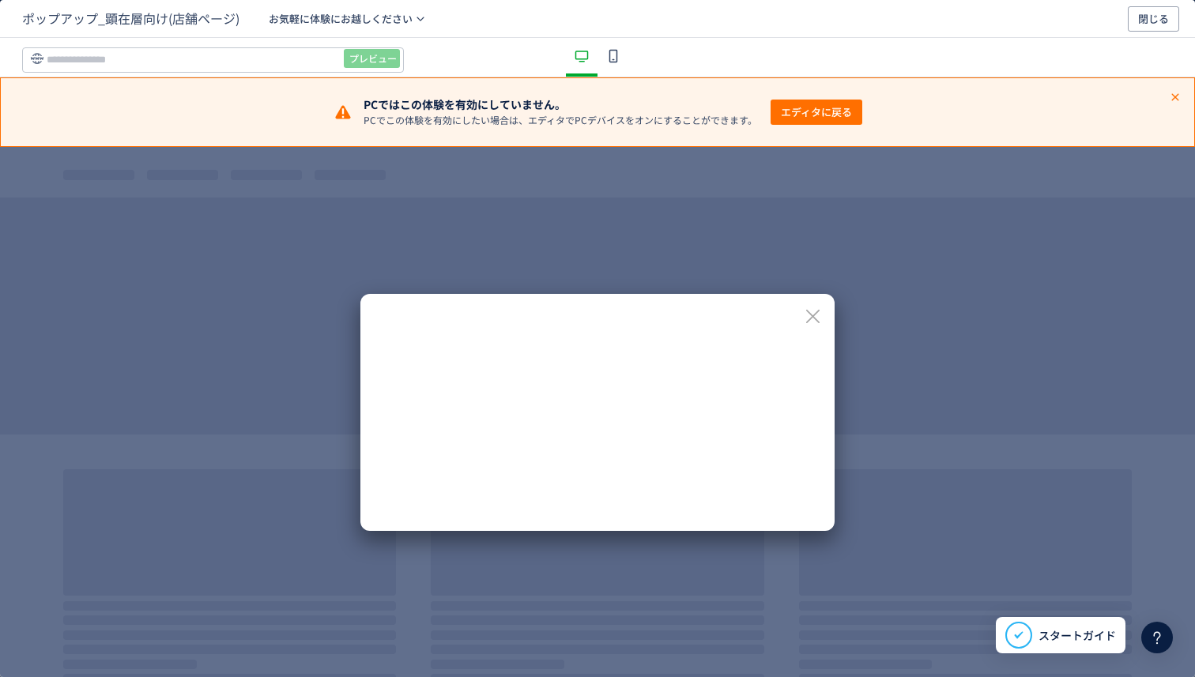
click at [813, 311] on icon "dialog" at bounding box center [813, 317] width 20 height 20
click at [821, 312] on icon "dialog" at bounding box center [813, 317] width 20 height 20
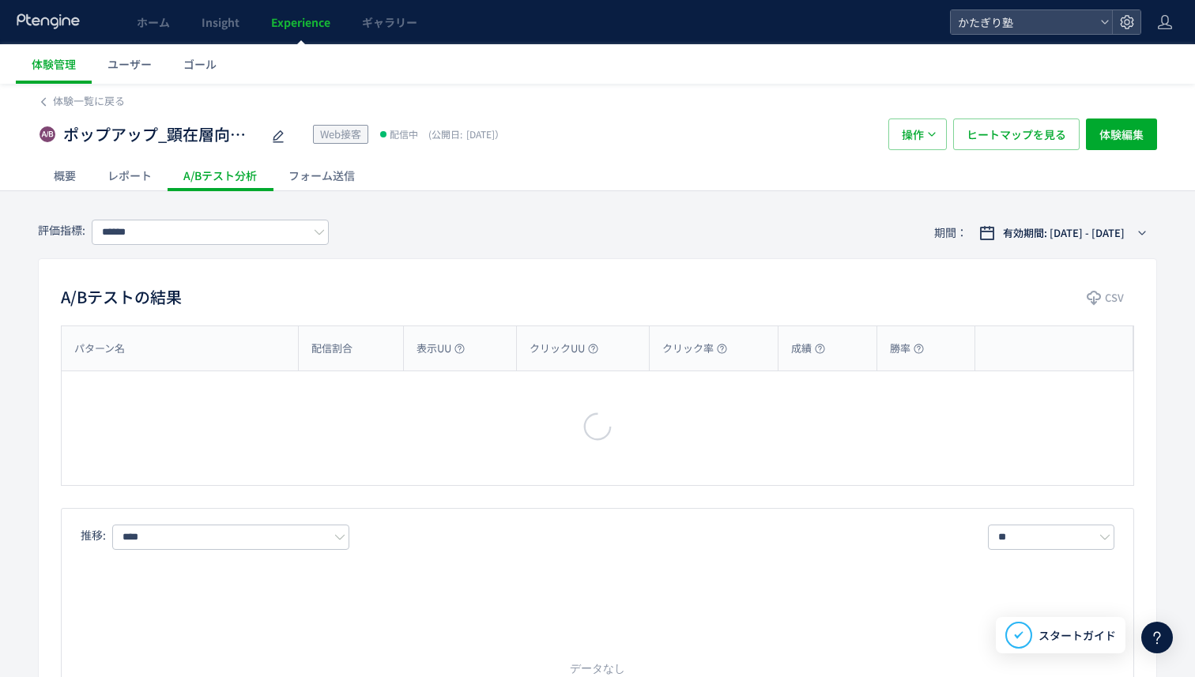
type input "********"
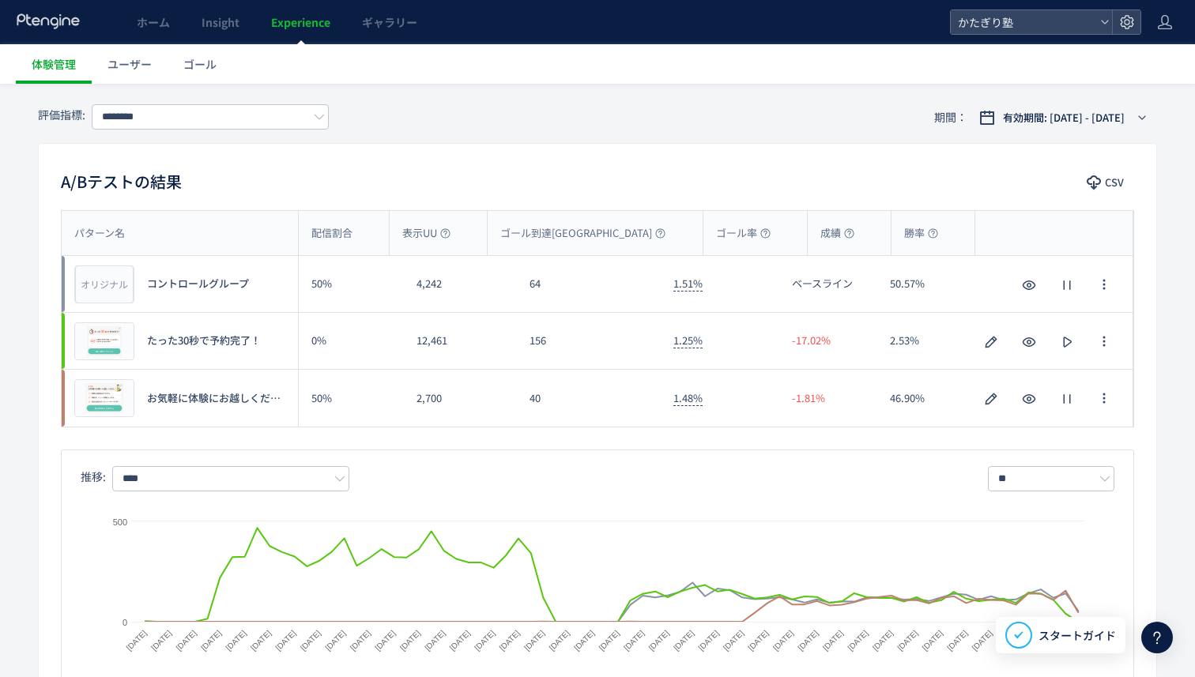
scroll to position [101, 0]
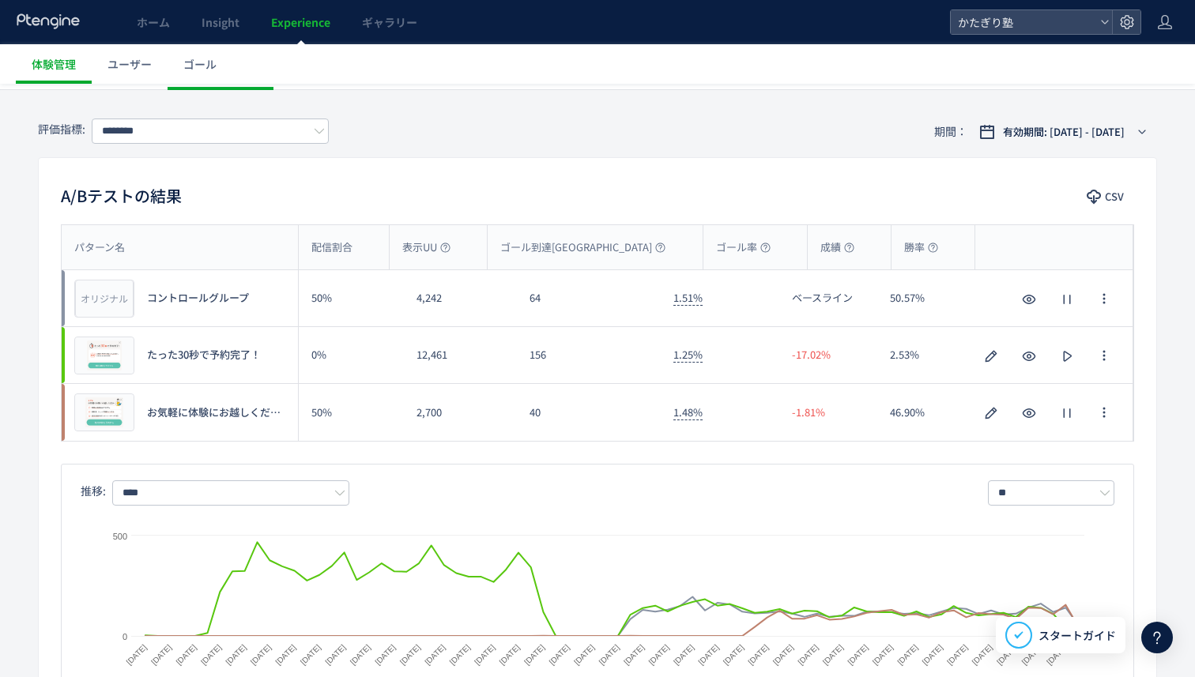
click at [247, 410] on span "お気軽に体験にお越しください" at bounding box center [218, 412] width 142 height 15
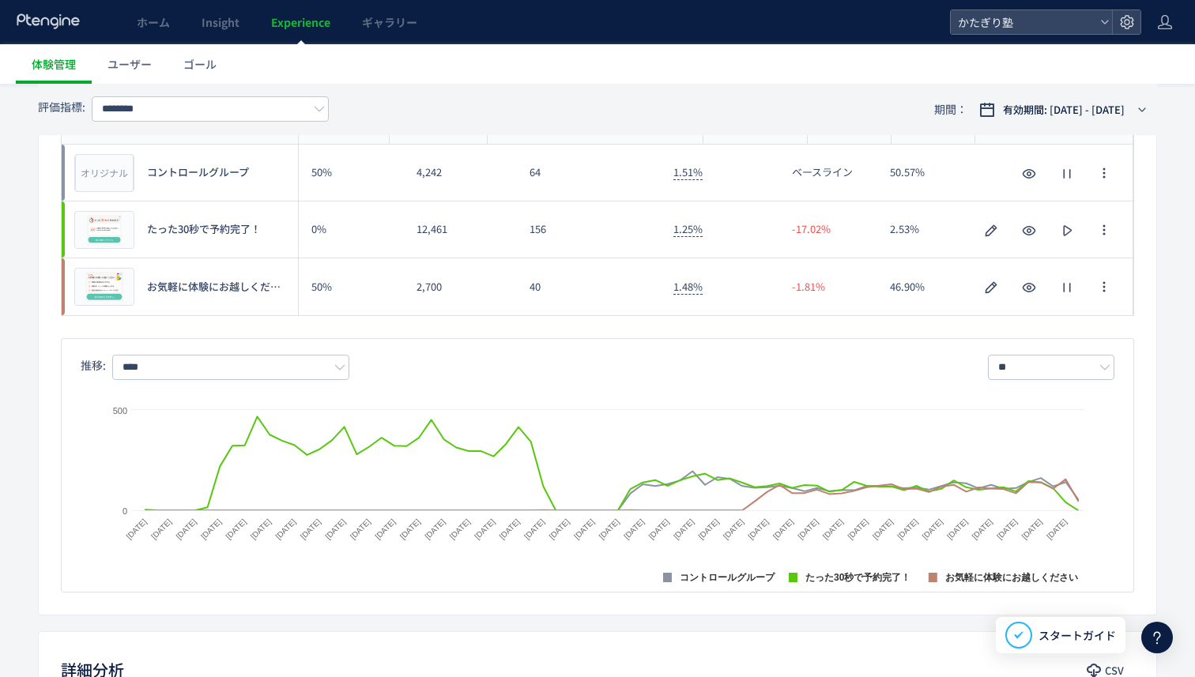
scroll to position [229, 0]
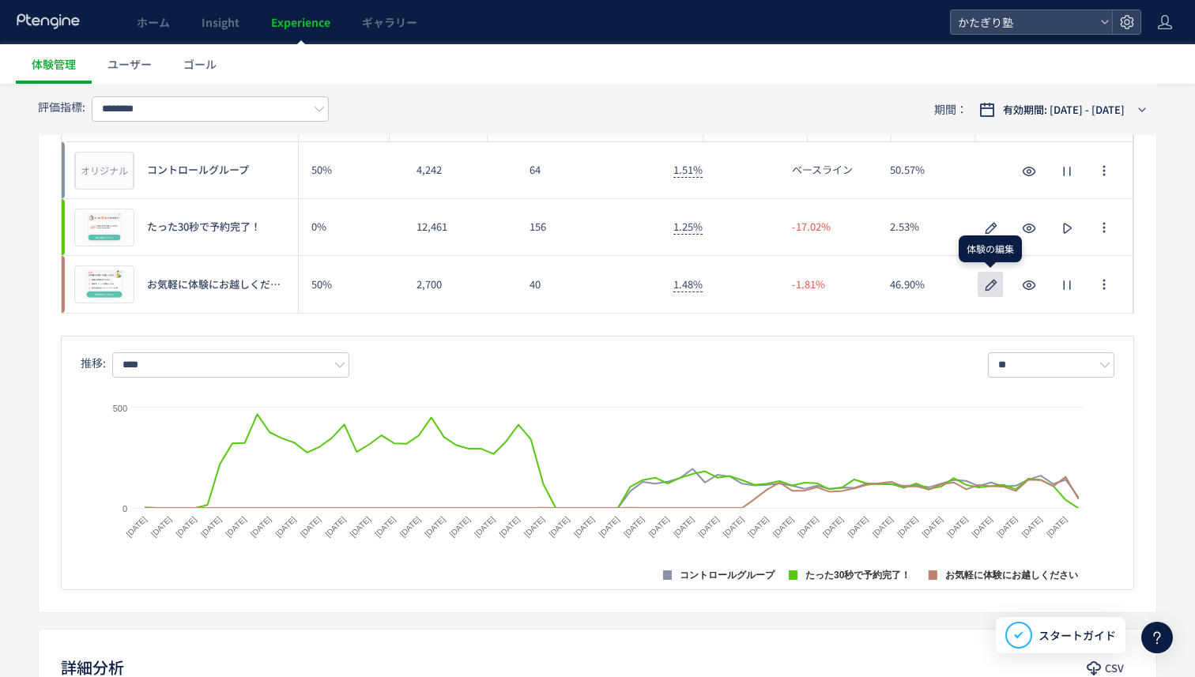
click at [987, 284] on icon "button" at bounding box center [991, 285] width 19 height 19
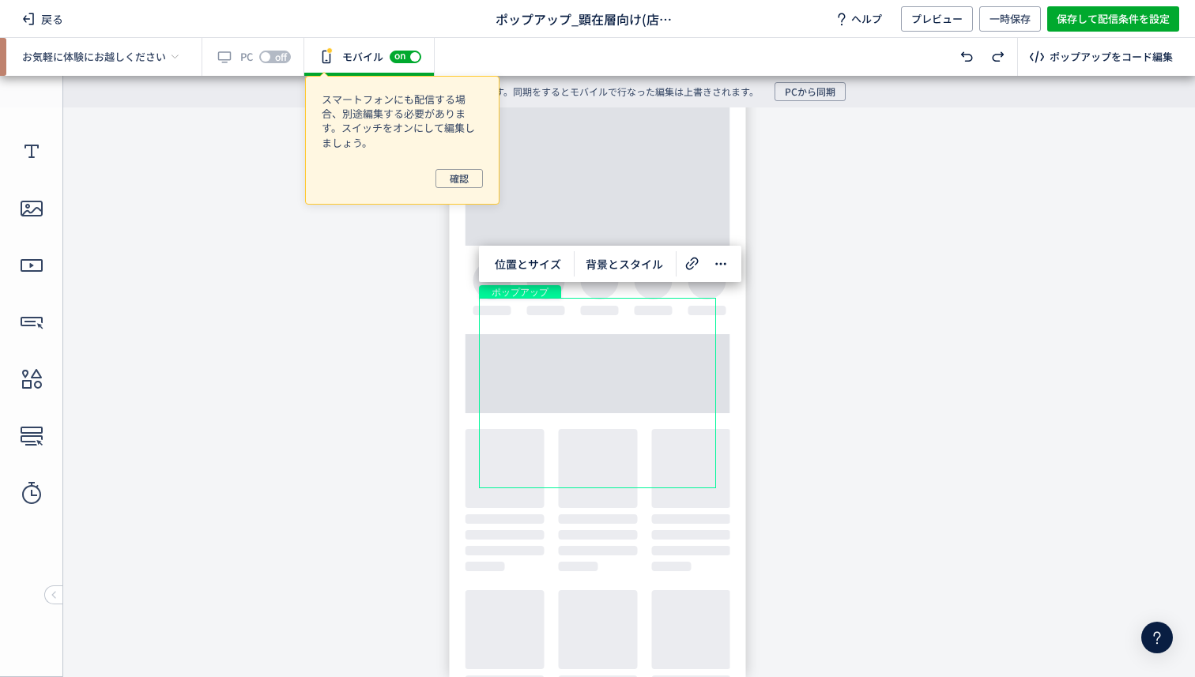
click at [409, 379] on body "undefined ポップアップ undefined ポップアップ クローズボタン 画像 ボタン" at bounding box center [597, 392] width 1195 height 570
click at [446, 179] on button "確認" at bounding box center [459, 178] width 47 height 19
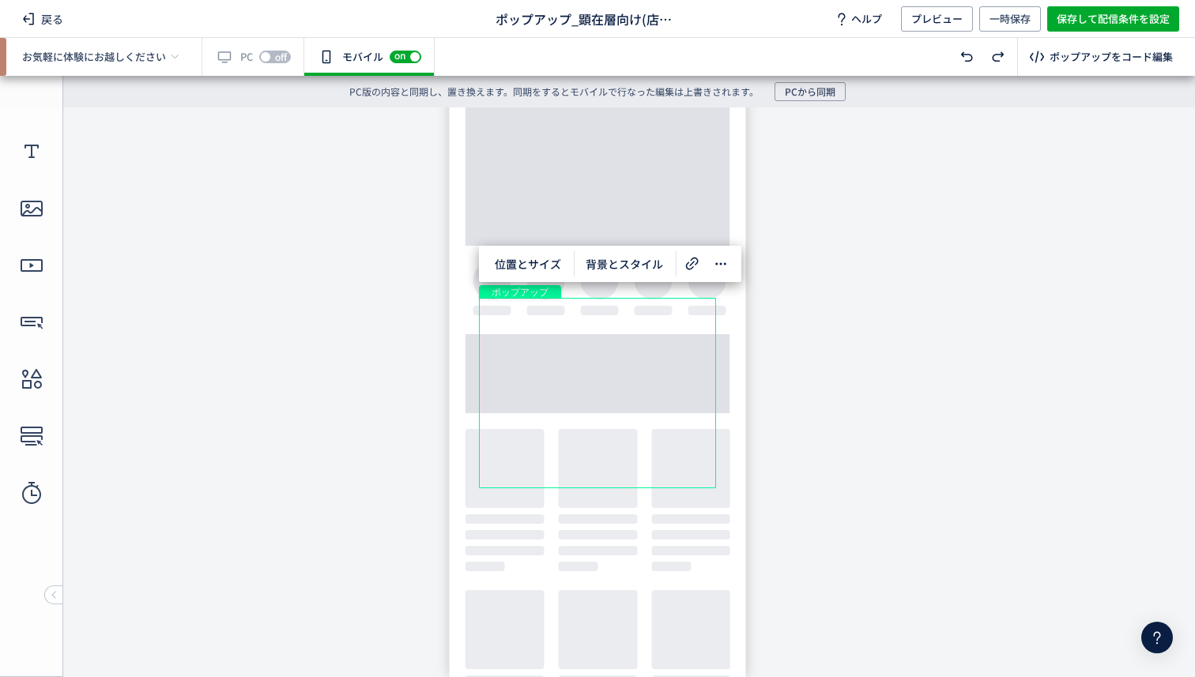
click at [1020, 210] on body "undefined ポップアップ undefined ポップアップ クローズボタン 画像 ボタン" at bounding box center [597, 392] width 1195 height 570
click at [633, 343] on div "画像" at bounding box center [597, 366] width 236 height 134
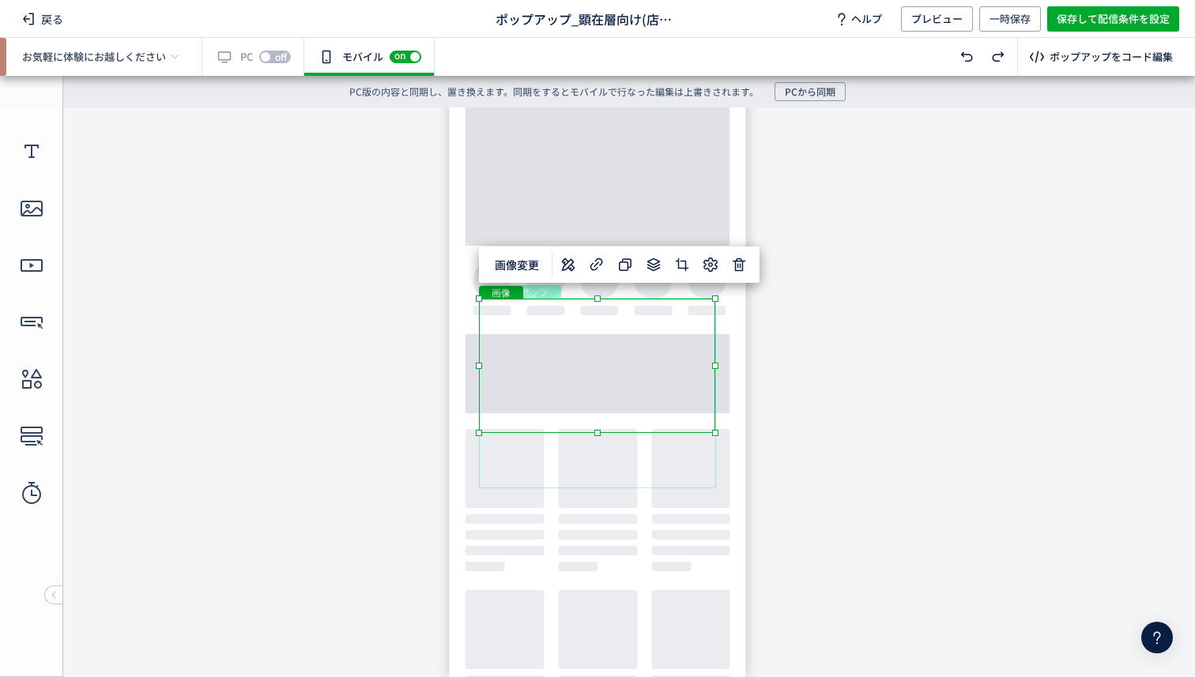
click at [780, 297] on body "undefined ポップアップ undefined ポップアップ クローズボタン 画像 ボタン" at bounding box center [597, 392] width 1195 height 570
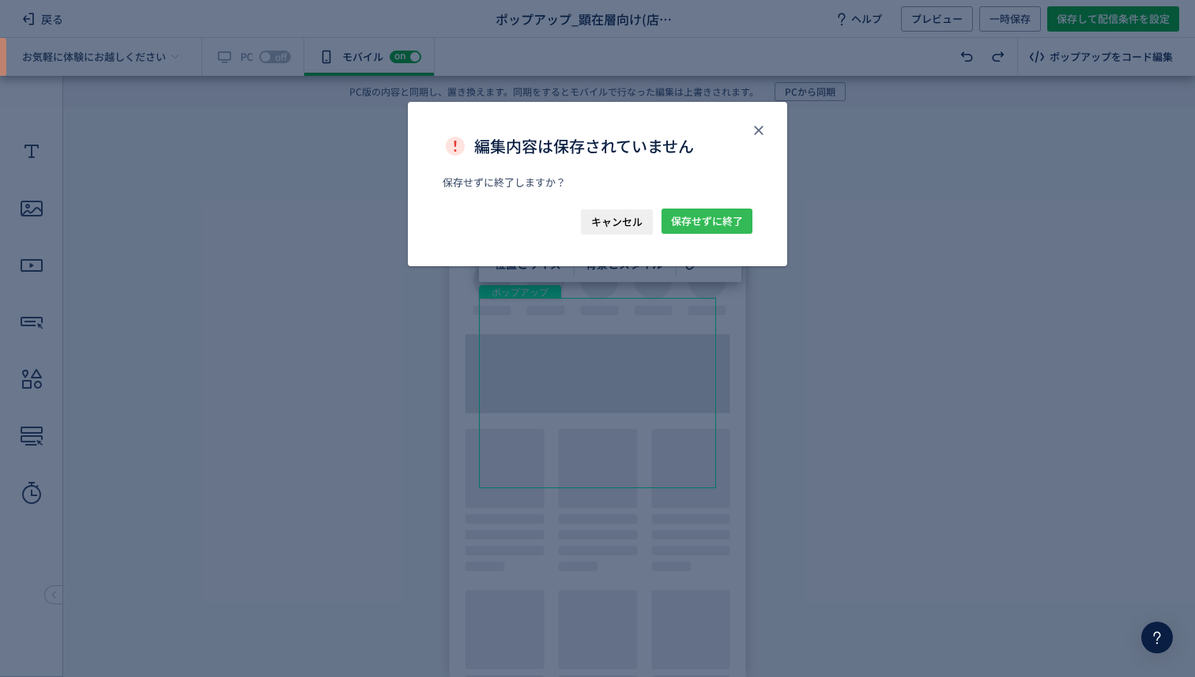
click at [686, 217] on span "保存せずに終了" at bounding box center [707, 221] width 72 height 25
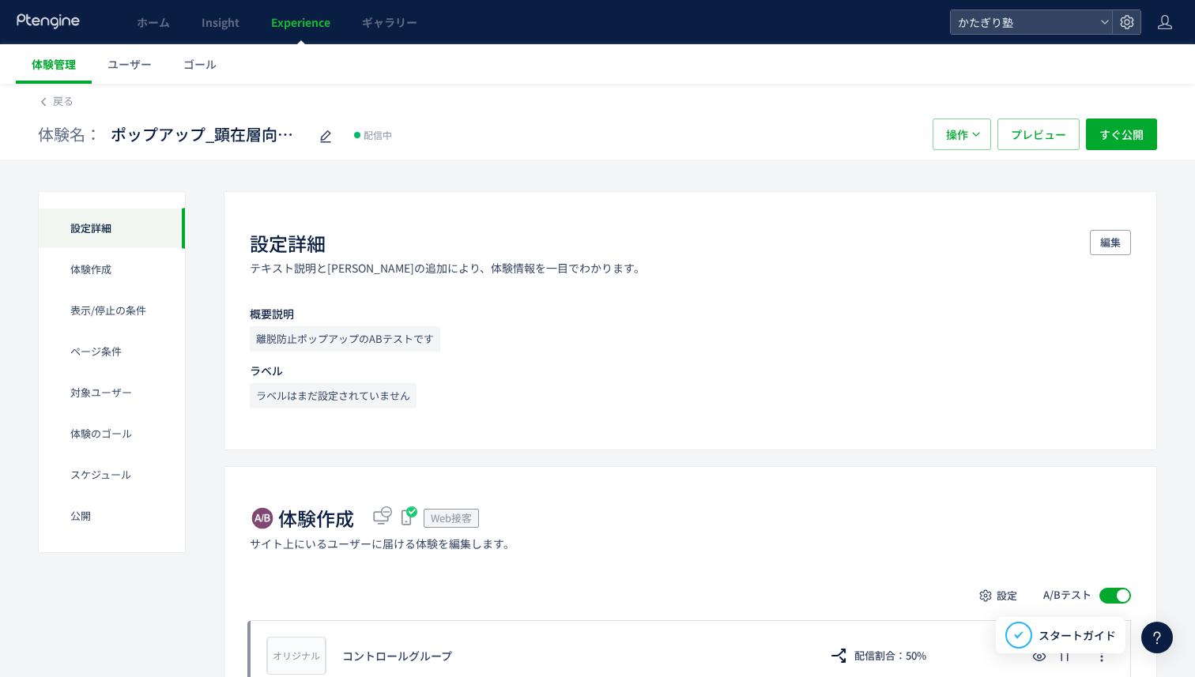
click at [62, 60] on span "体験管理" at bounding box center [54, 64] width 44 height 16
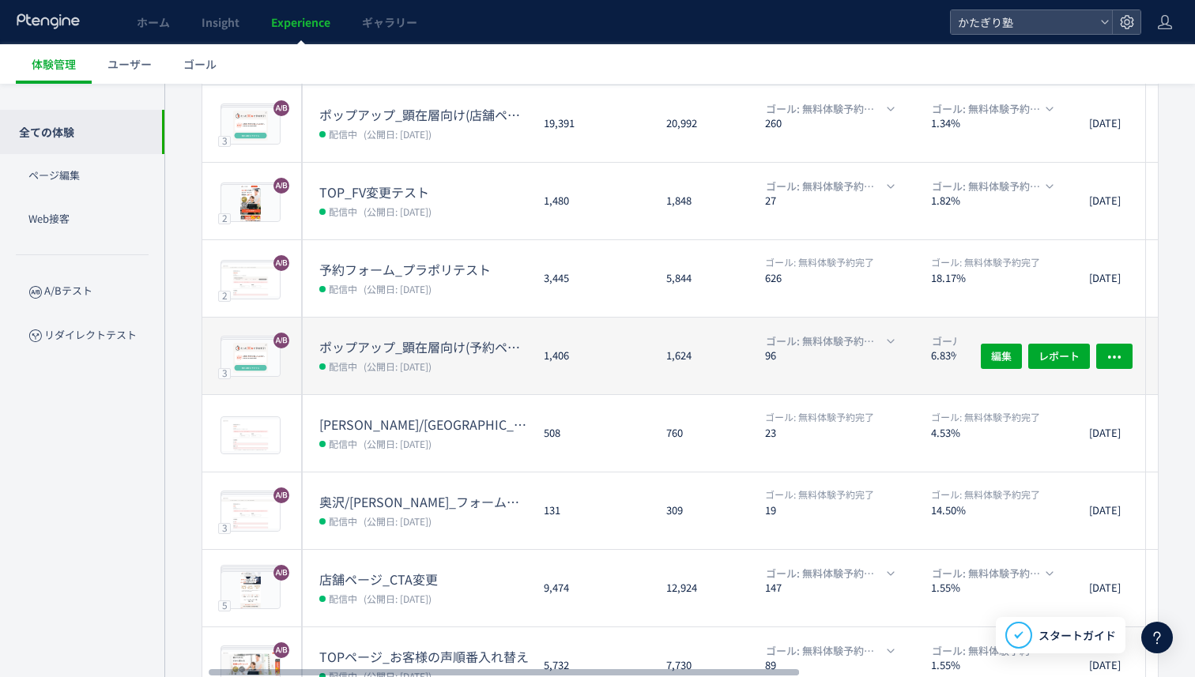
scroll to position [0, 8]
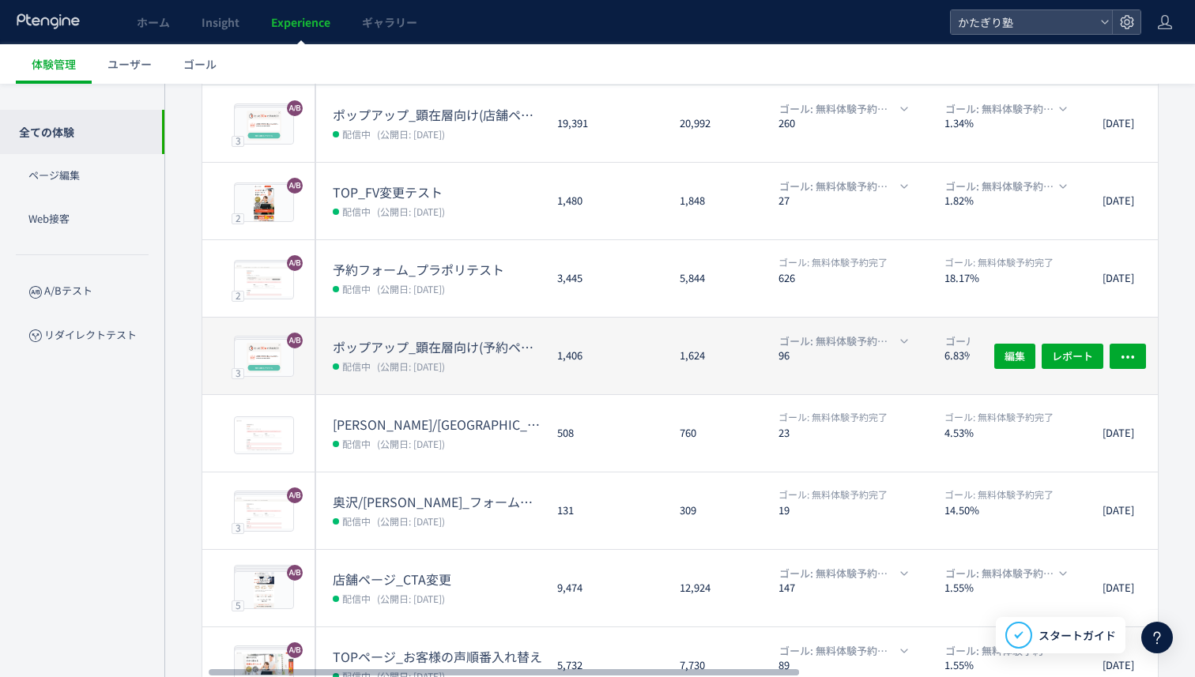
click at [372, 353] on dt "ポップアップ_顕在層向け(予約ページ)" at bounding box center [439, 347] width 212 height 18
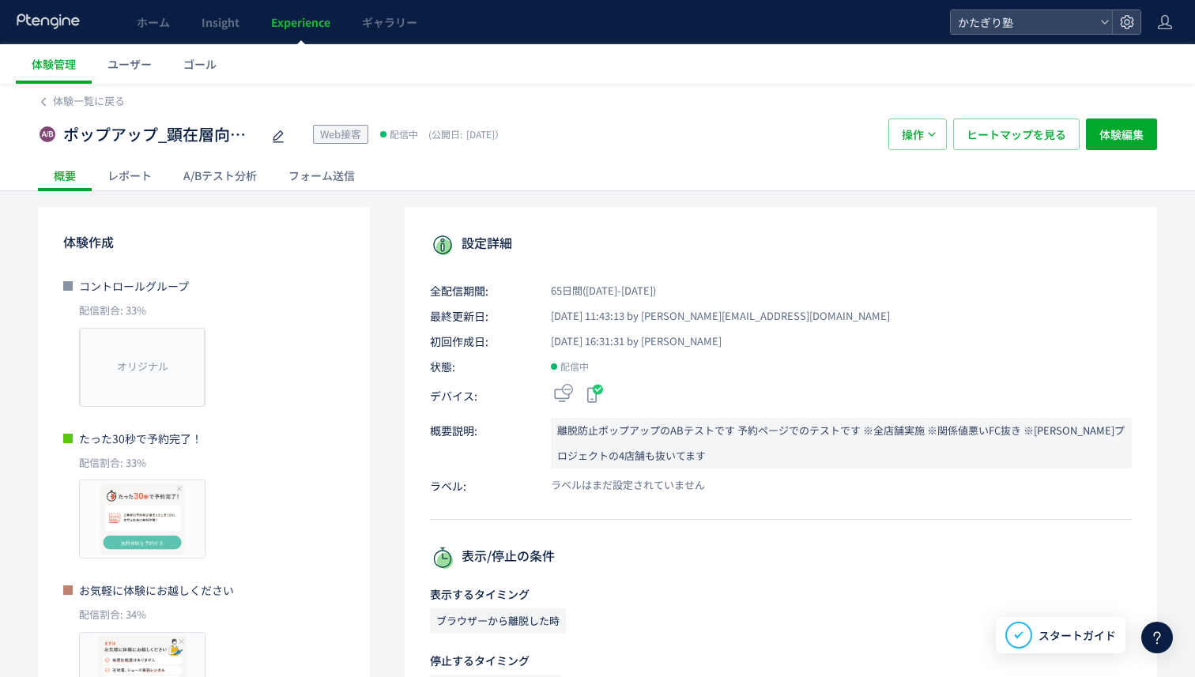
click at [68, 187] on div "概要" at bounding box center [65, 176] width 54 height 32
click at [48, 105] on icon at bounding box center [43, 101] width 11 height 11
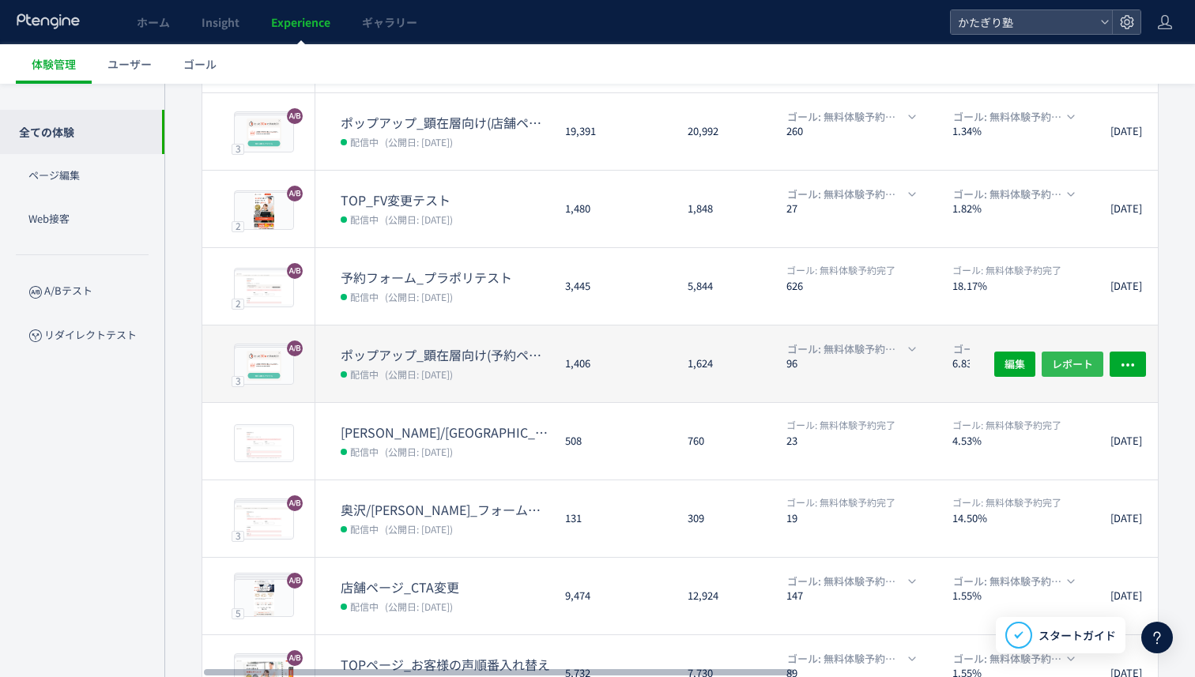
click at [1059, 353] on span "レポート" at bounding box center [1072, 363] width 41 height 25
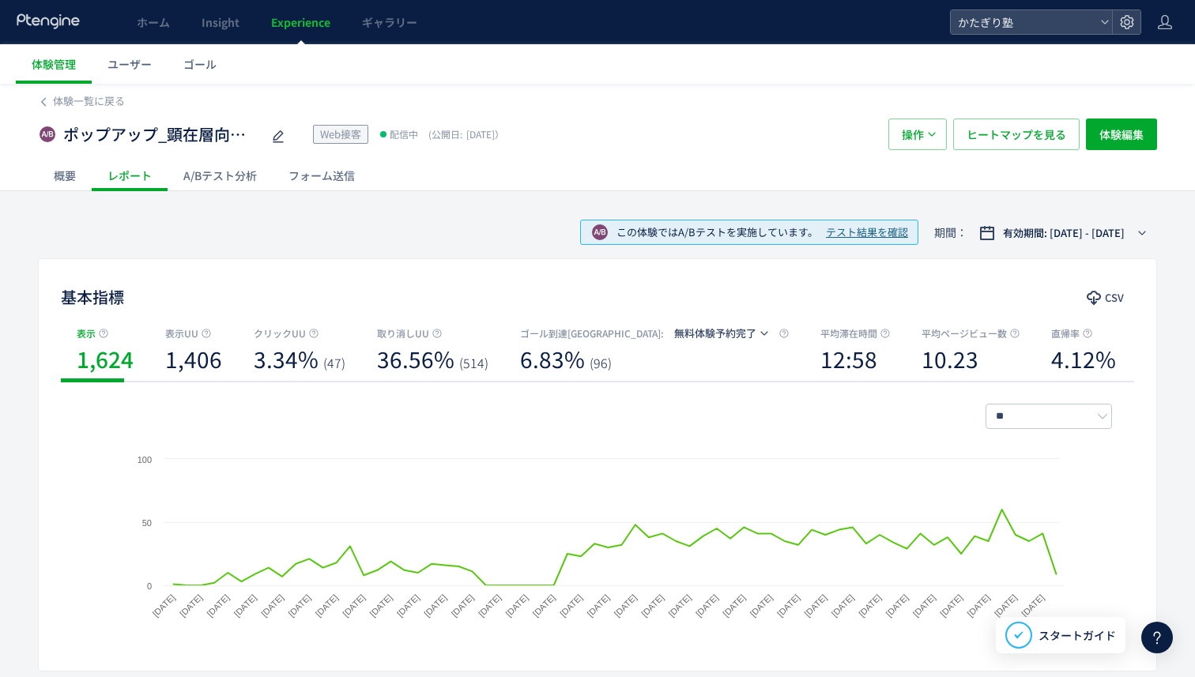
click at [249, 175] on div "A/Bテスト分析" at bounding box center [220, 176] width 105 height 32
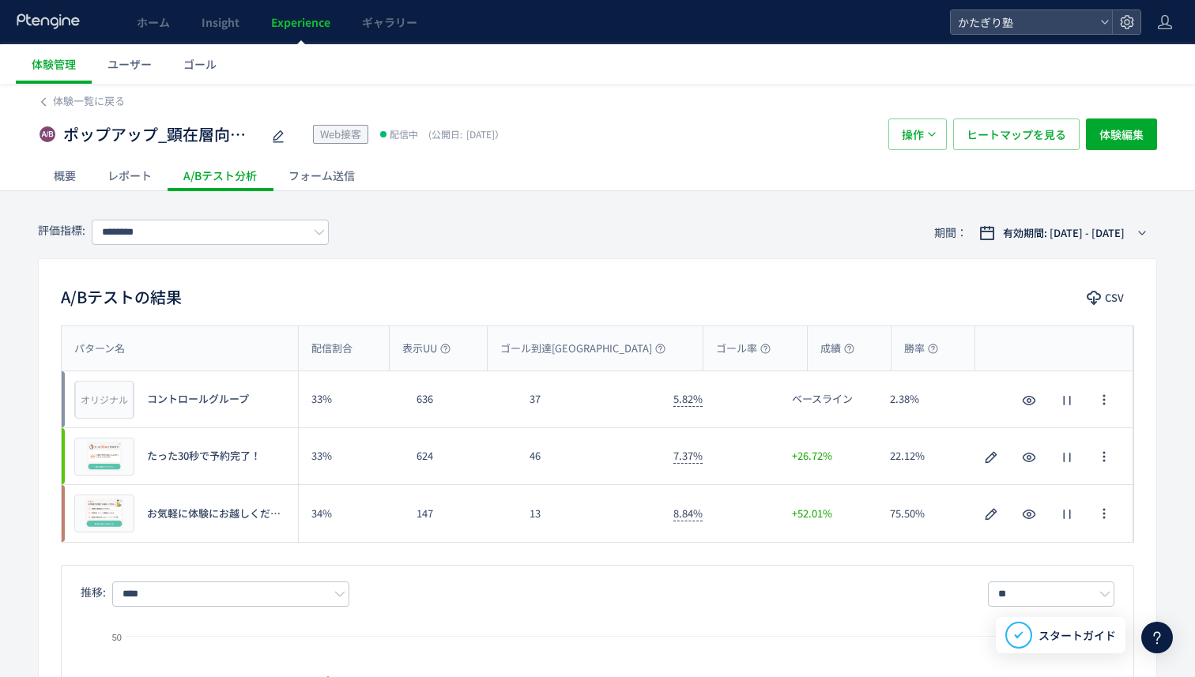
click at [132, 174] on div "レポート" at bounding box center [130, 176] width 76 height 32
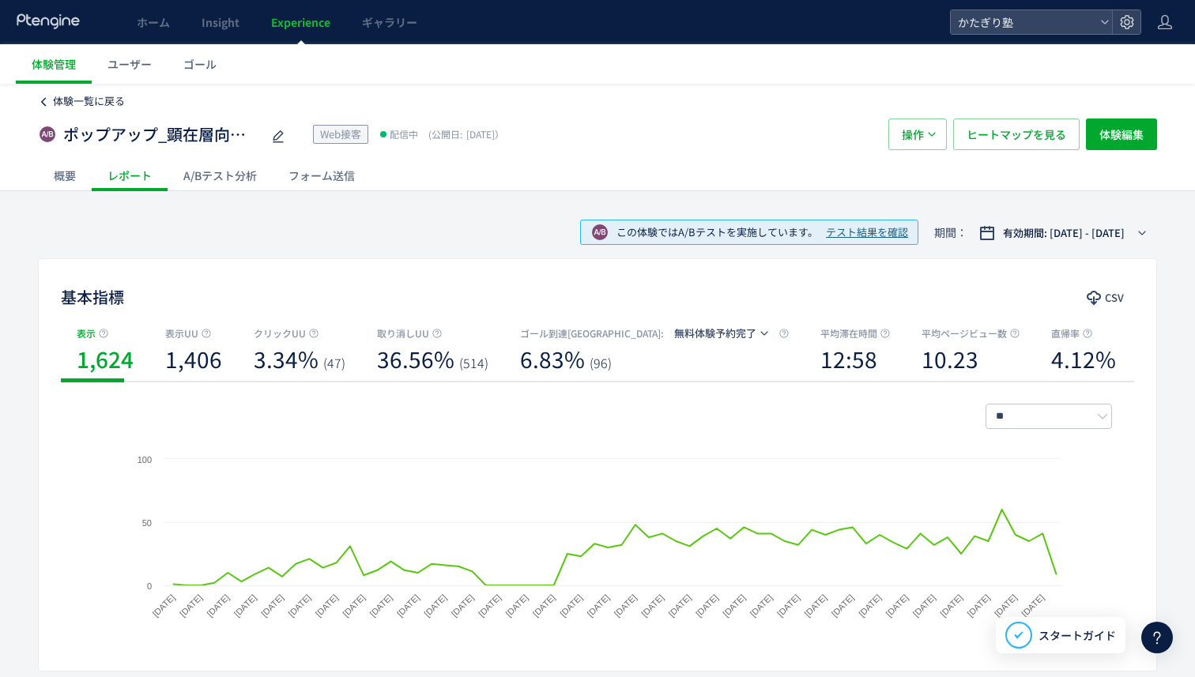
click at [75, 107] on span "体験一覧に戻る" at bounding box center [89, 100] width 72 height 15
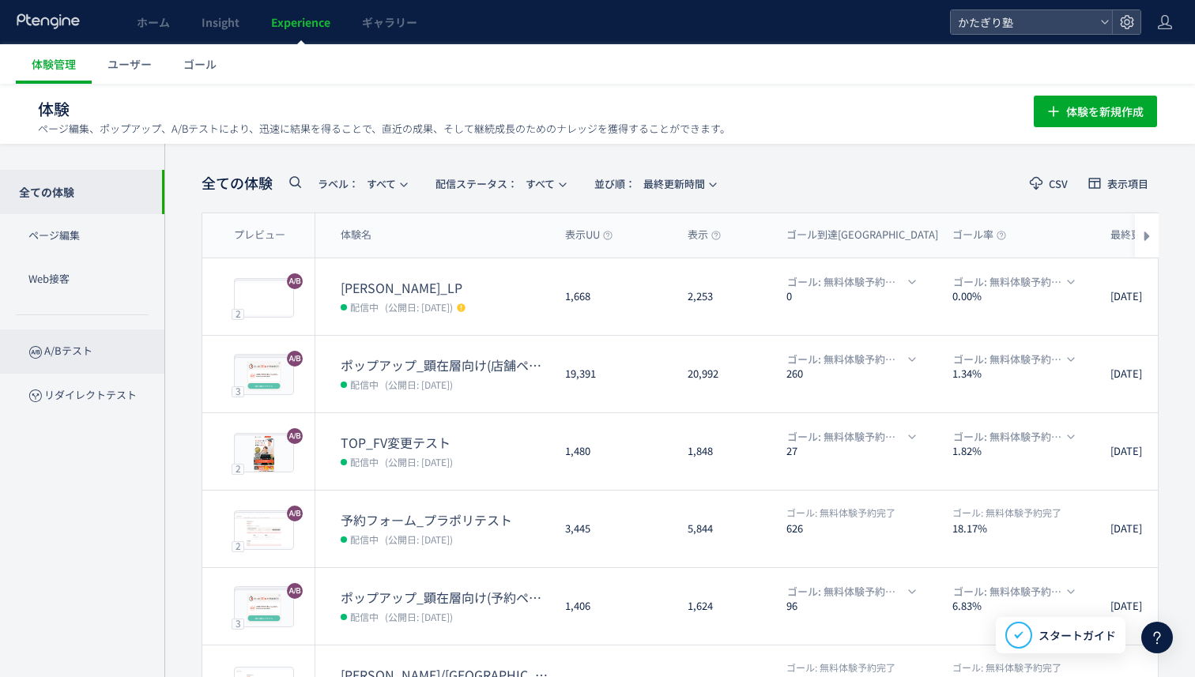
click at [114, 347] on p "A/Bテスト" at bounding box center [82, 351] width 164 height 43
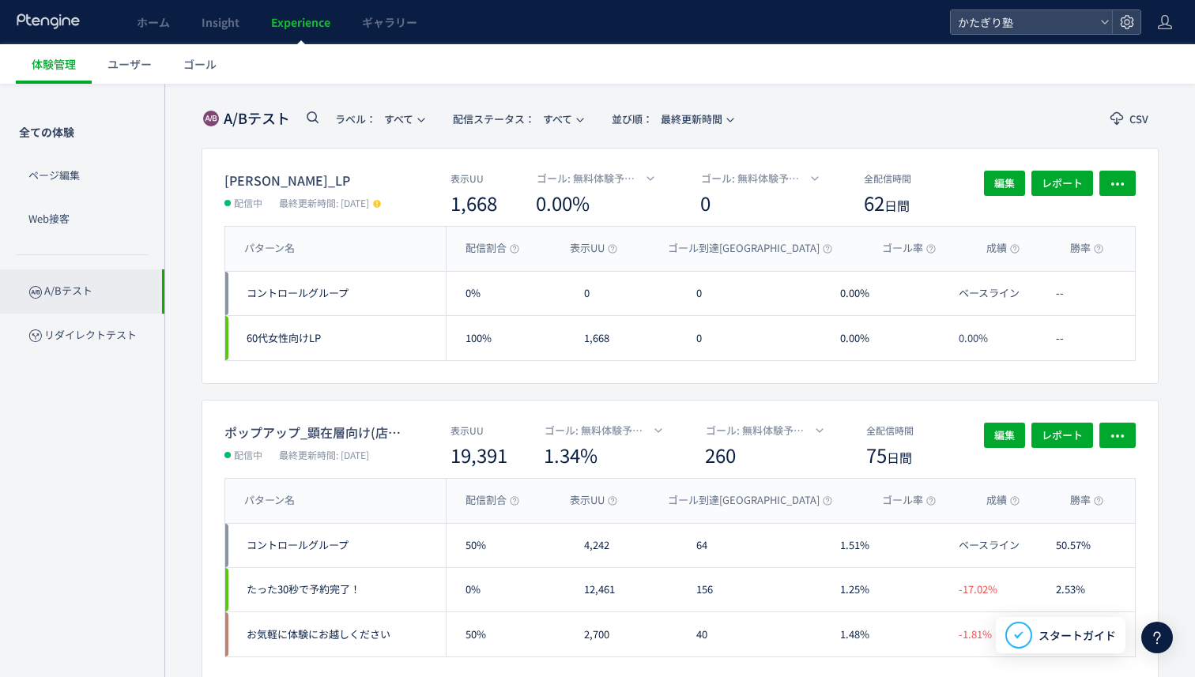
scroll to position [77, 0]
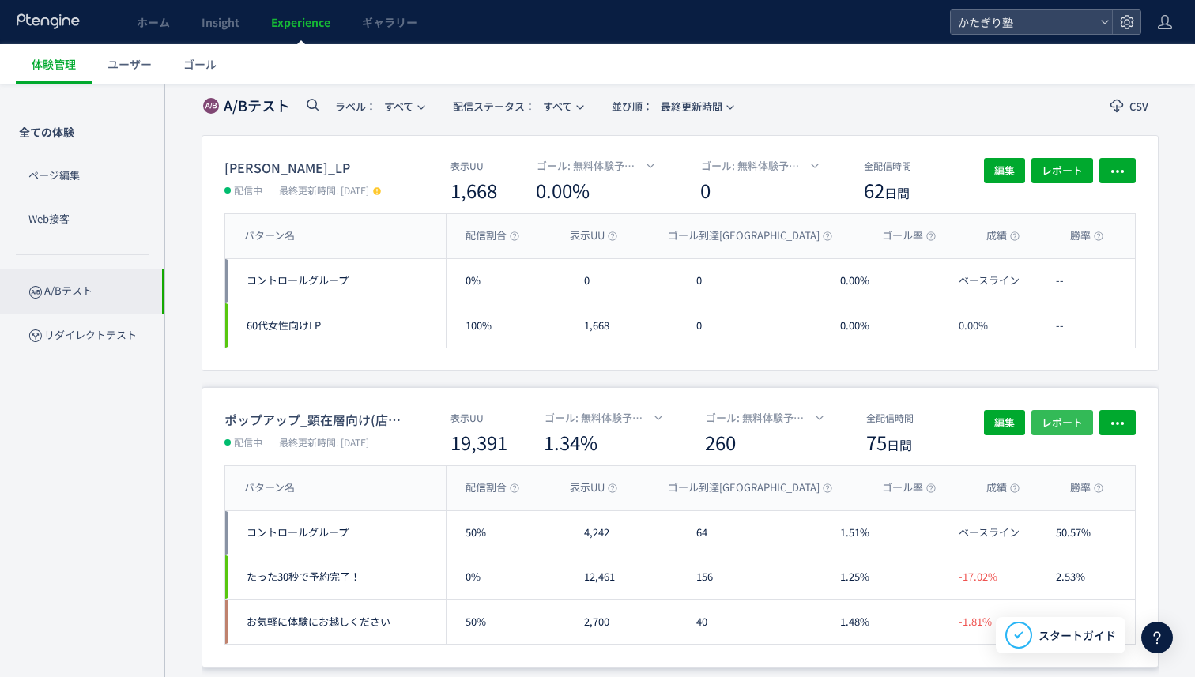
click at [1062, 417] on span "レポート" at bounding box center [1062, 422] width 41 height 25
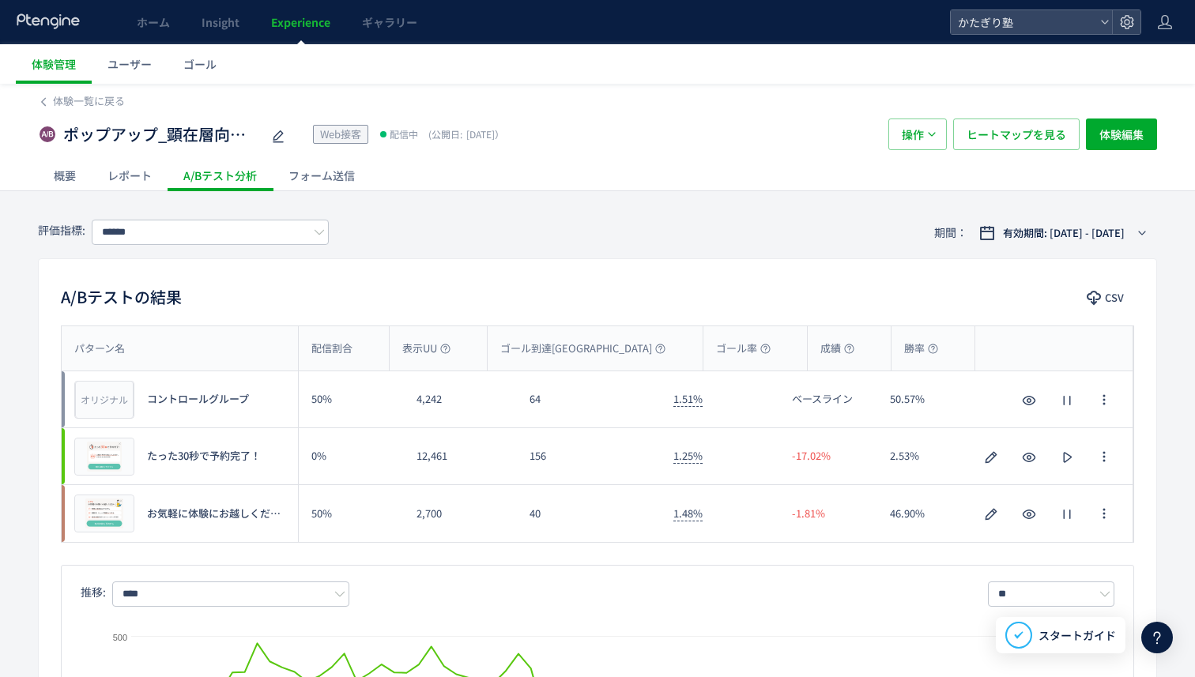
click at [190, 514] on span "お気軽に体験にお越しください" at bounding box center [218, 514] width 142 height 15
click at [1026, 512] on icon "button" at bounding box center [1029, 514] width 19 height 19
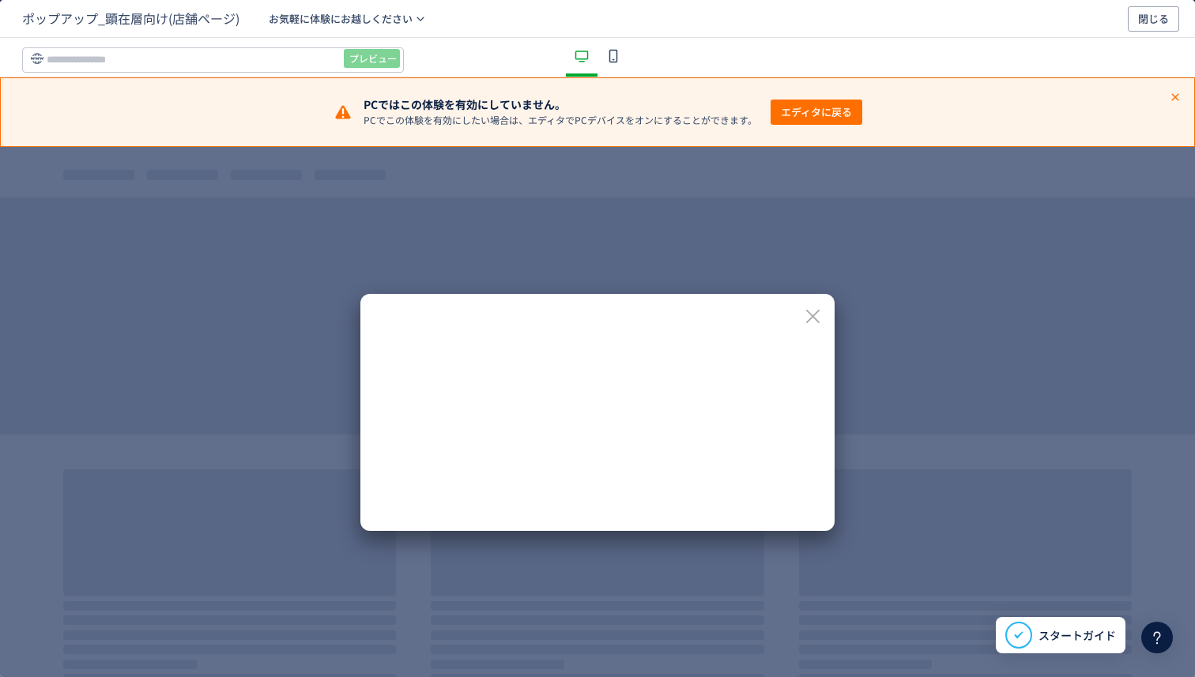
click at [814, 321] on icon "dialog" at bounding box center [813, 317] width 20 height 20
click at [833, 115] on span "エディタに戻る" at bounding box center [816, 112] width 71 height 25
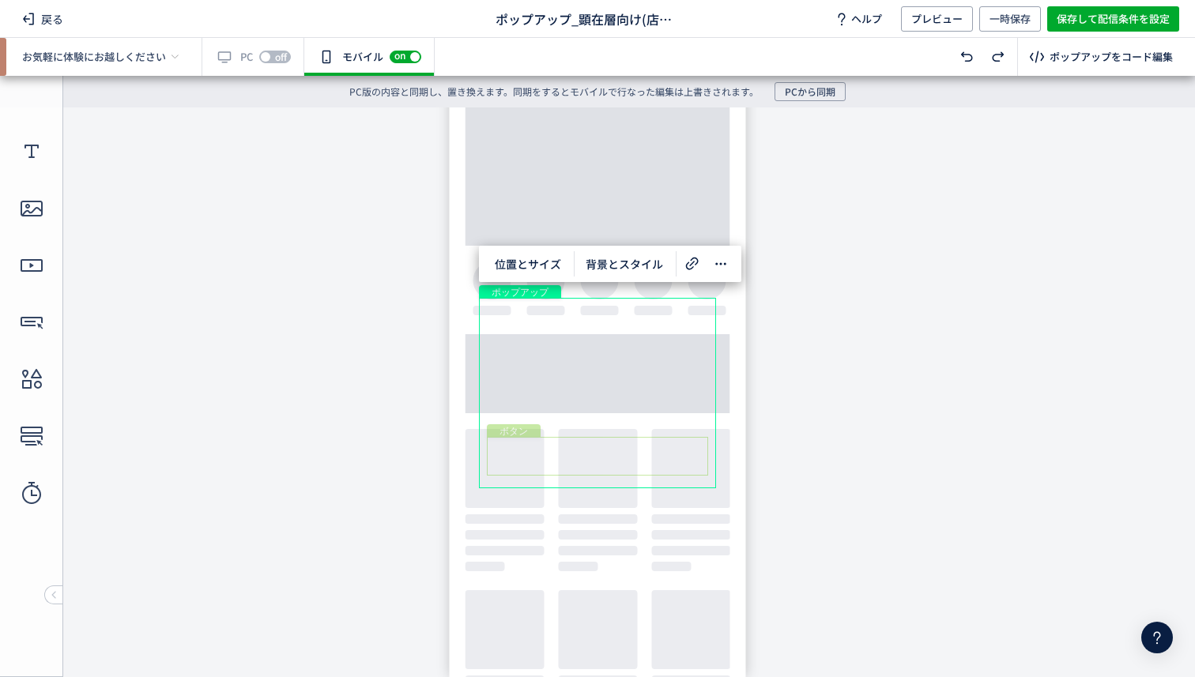
click at [552, 458] on div "ボタン" at bounding box center [597, 456] width 221 height 39
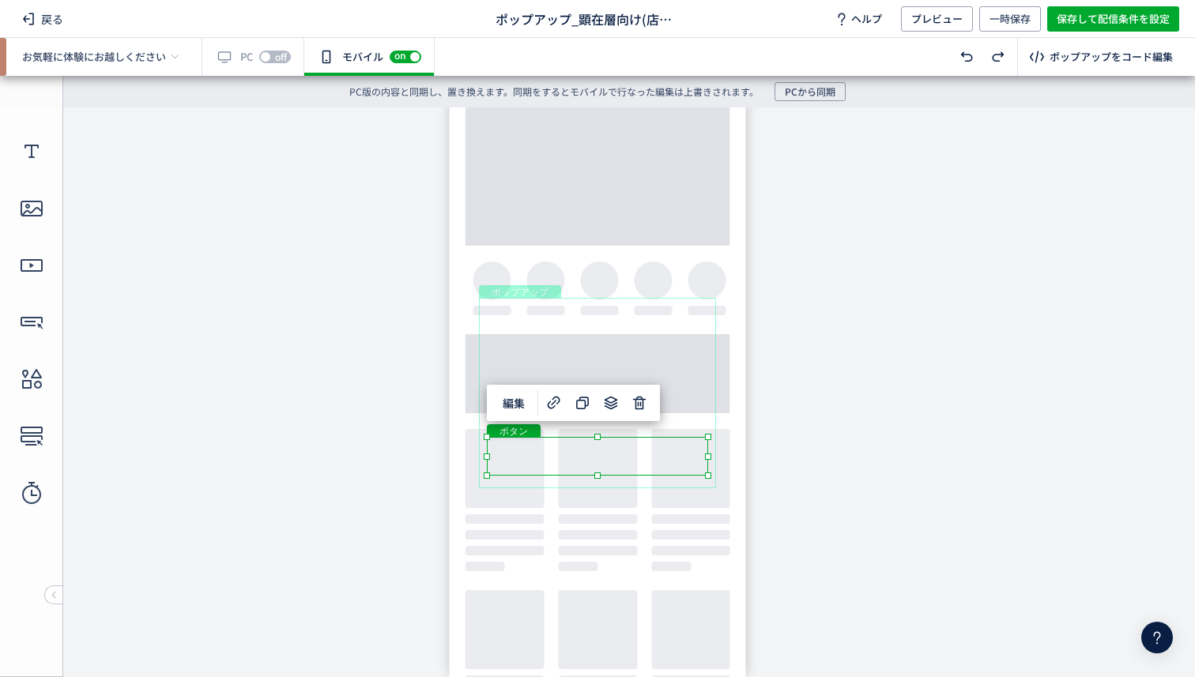
click at [1057, 167] on body "undefined ポップアップ undefined ポップアップ クローズボタン 画像 ボタン" at bounding box center [597, 392] width 1195 height 570
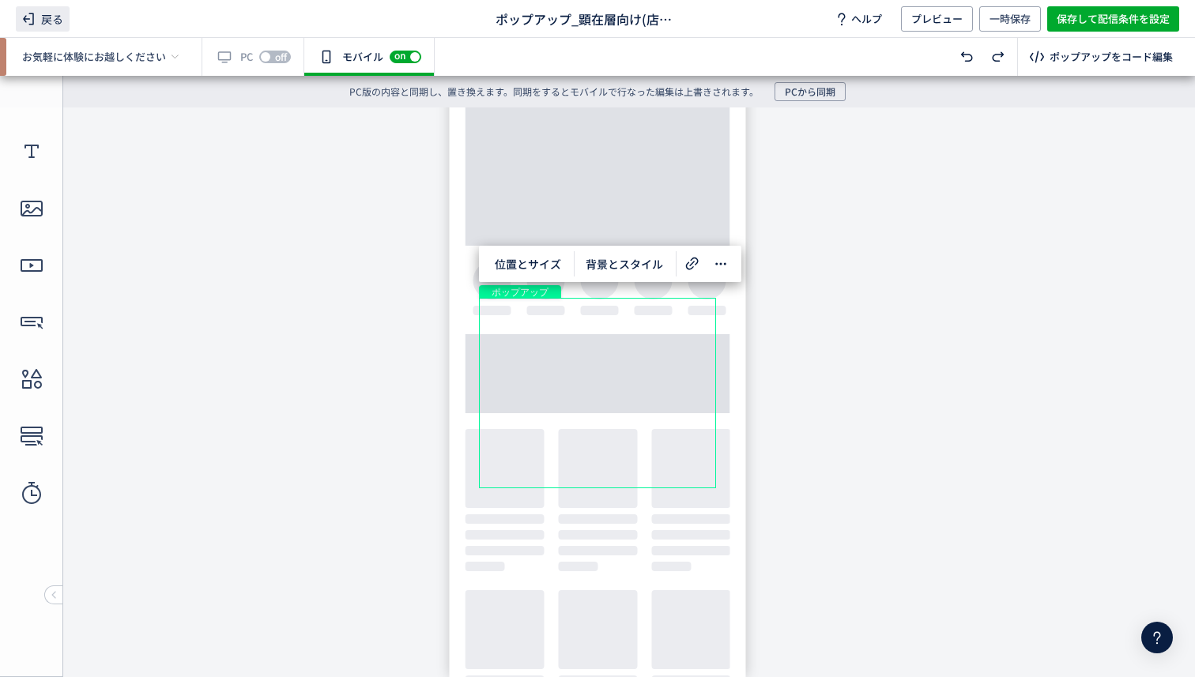
click at [30, 24] on use at bounding box center [28, 19] width 11 height 12
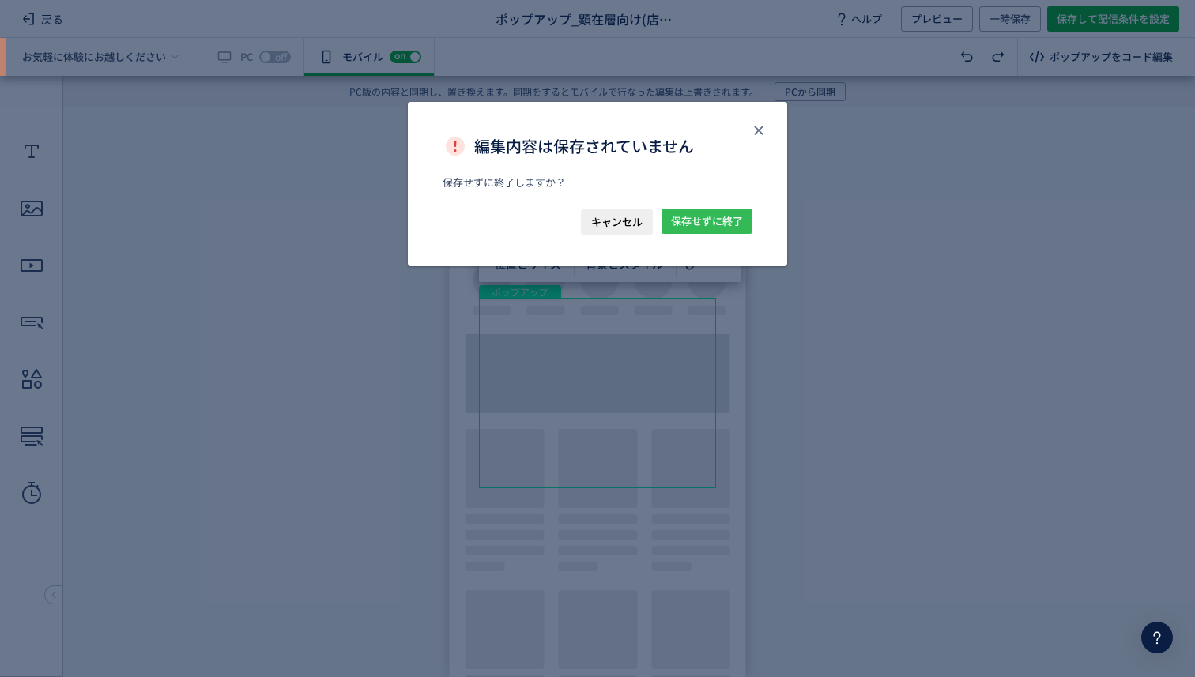
click at [689, 217] on span "保存せずに終了" at bounding box center [707, 221] width 72 height 25
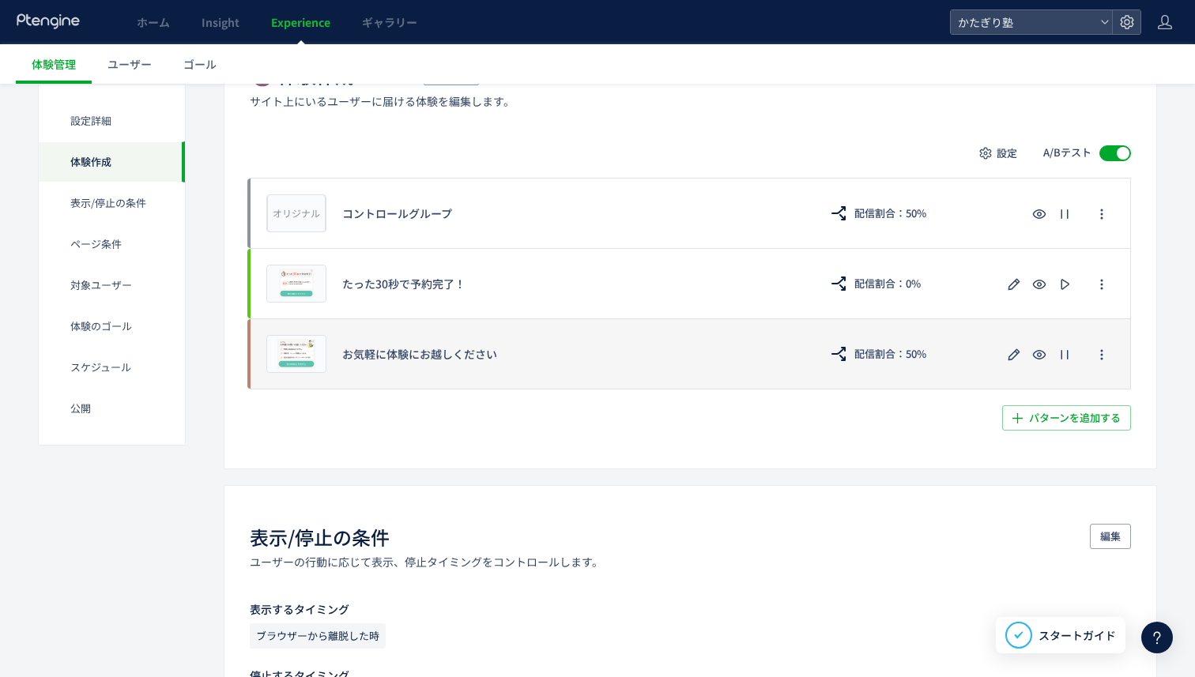
scroll to position [462, 0]
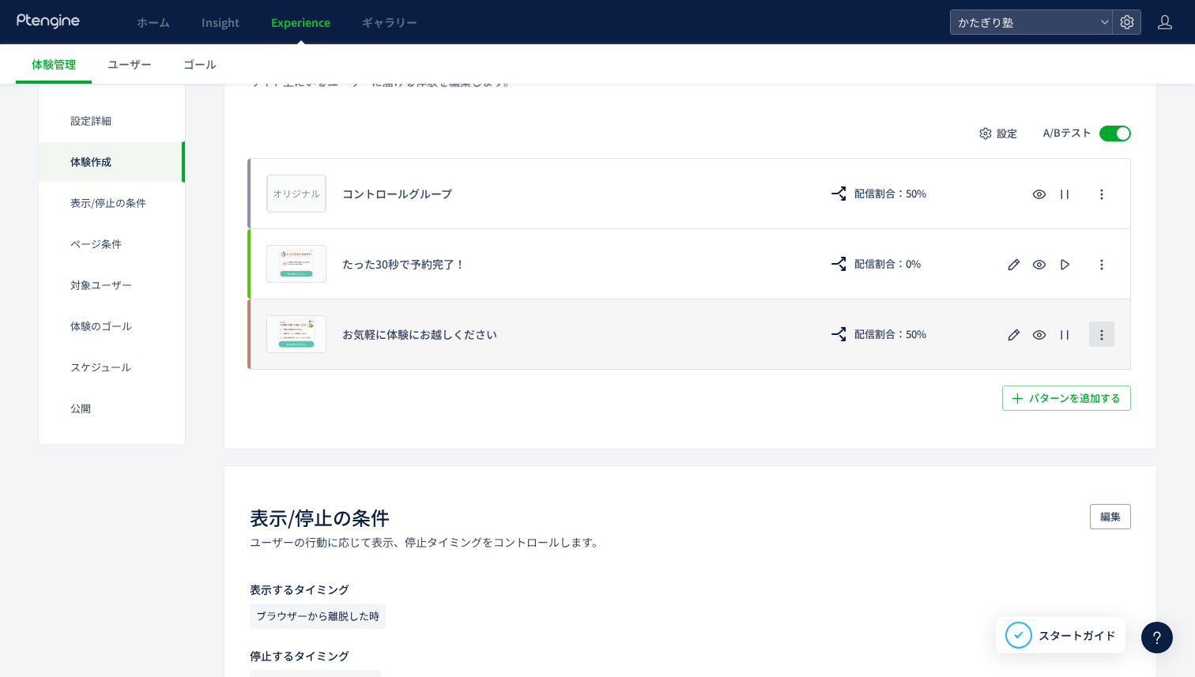
click at [1105, 336] on icon "button" at bounding box center [1102, 335] width 13 height 13
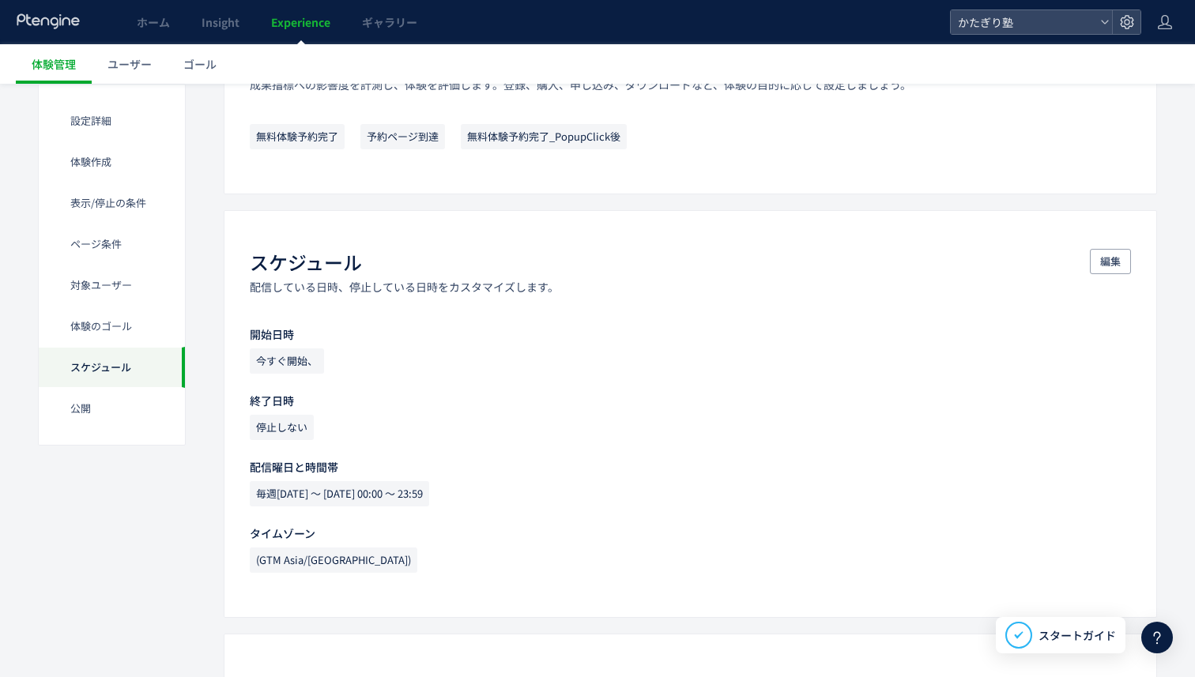
scroll to position [2061, 0]
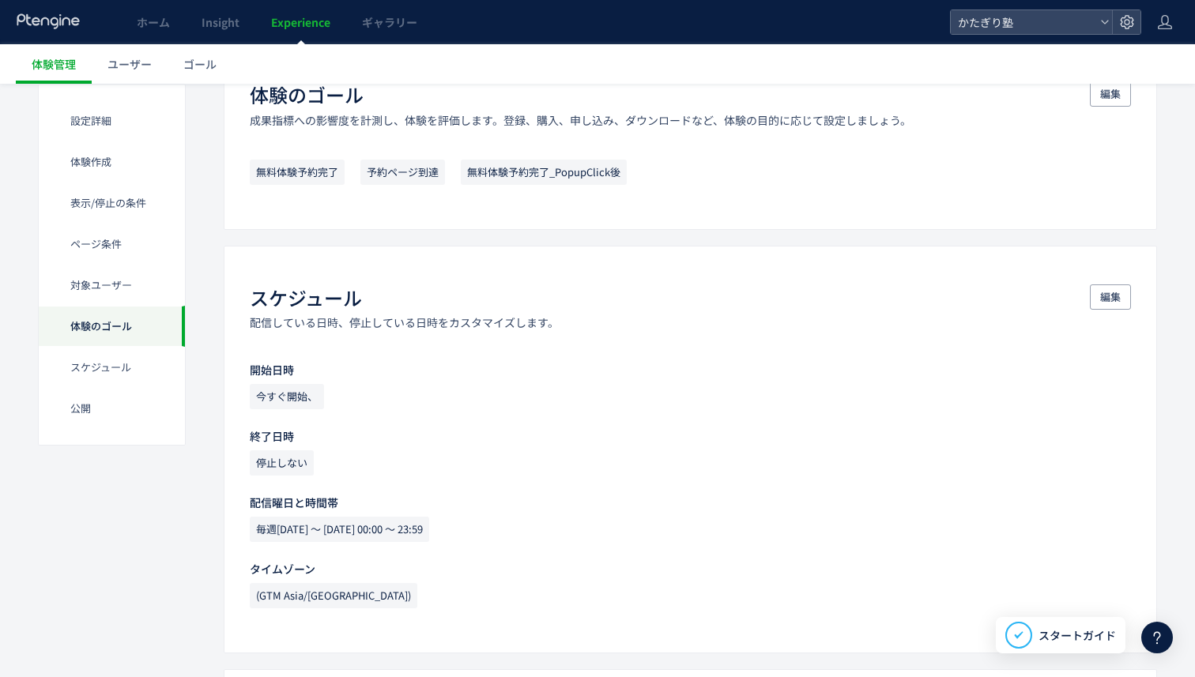
click at [144, 328] on div "体験のゴール" at bounding box center [112, 326] width 146 height 41
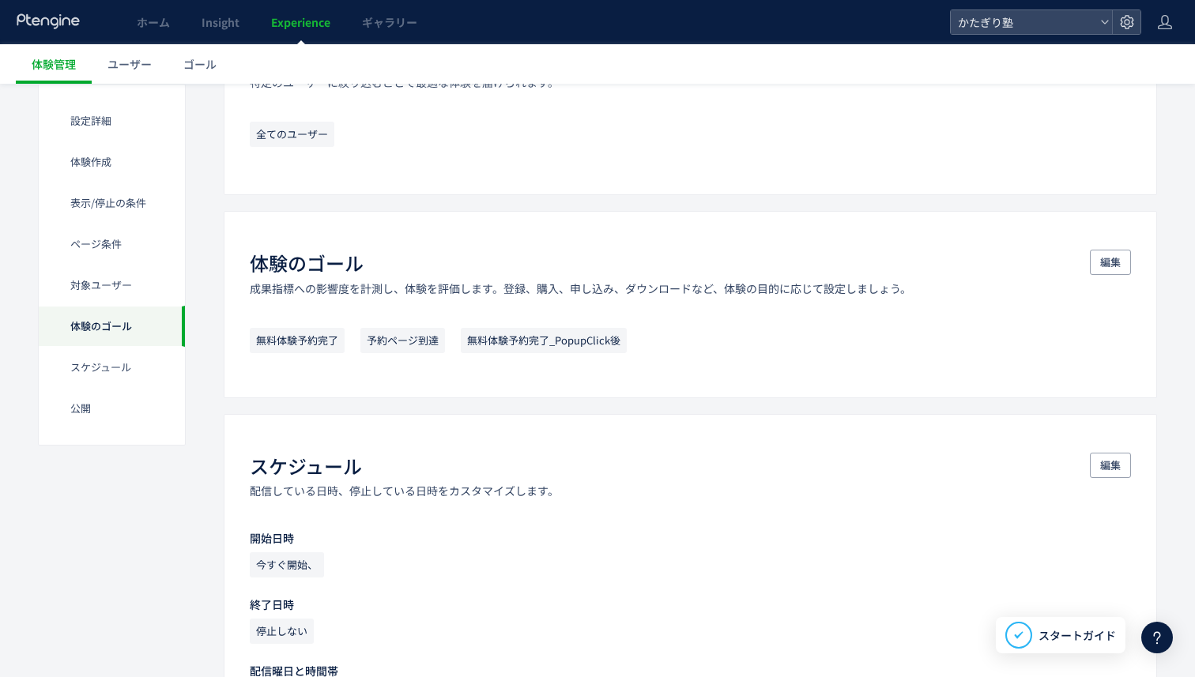
scroll to position [1587, 0]
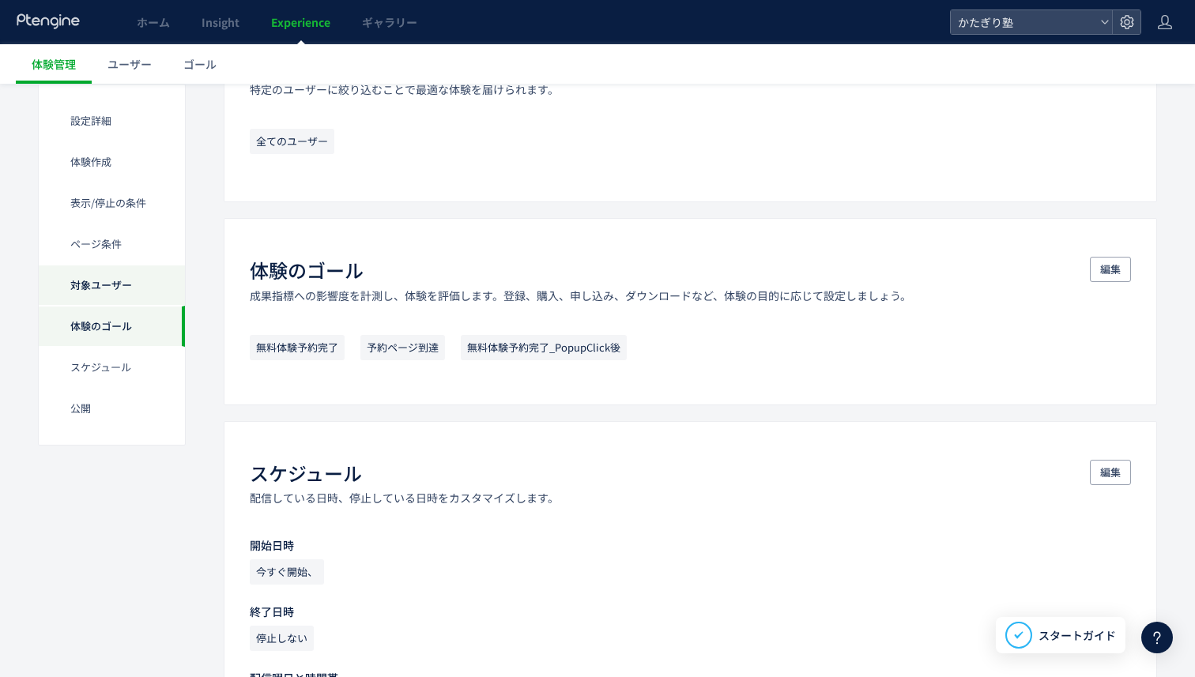
click at [139, 306] on div "対象ユーザー" at bounding box center [112, 326] width 146 height 41
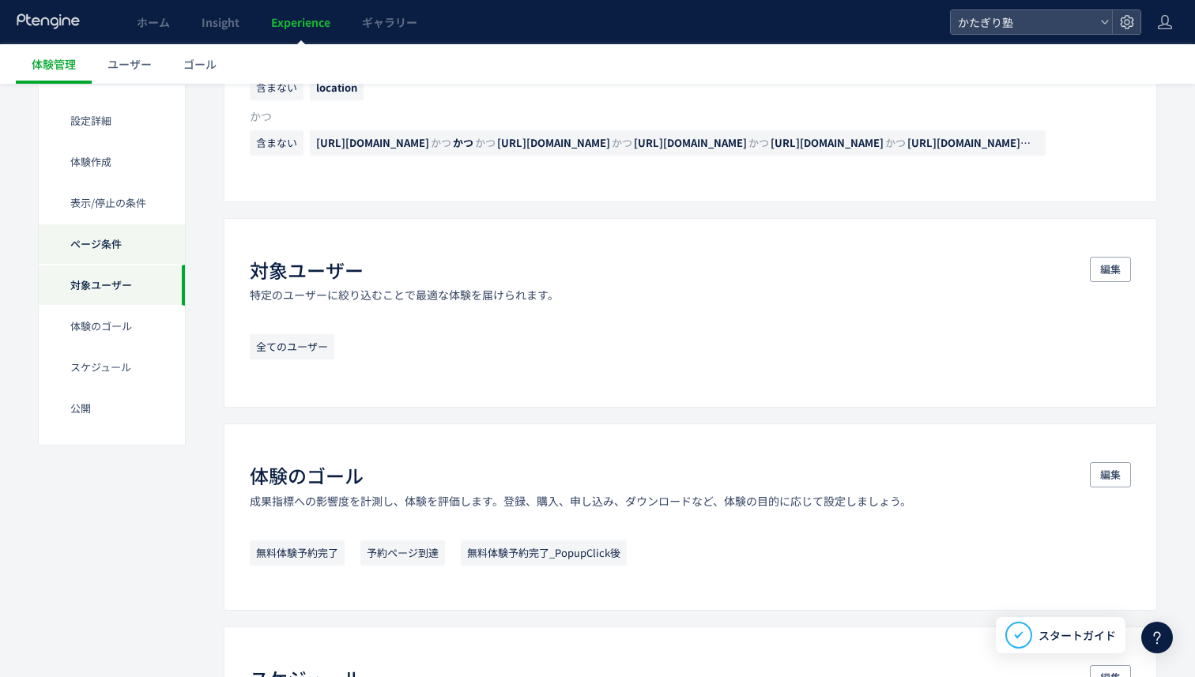
click at [139, 265] on div "ページ条件" at bounding box center [112, 285] width 146 height 41
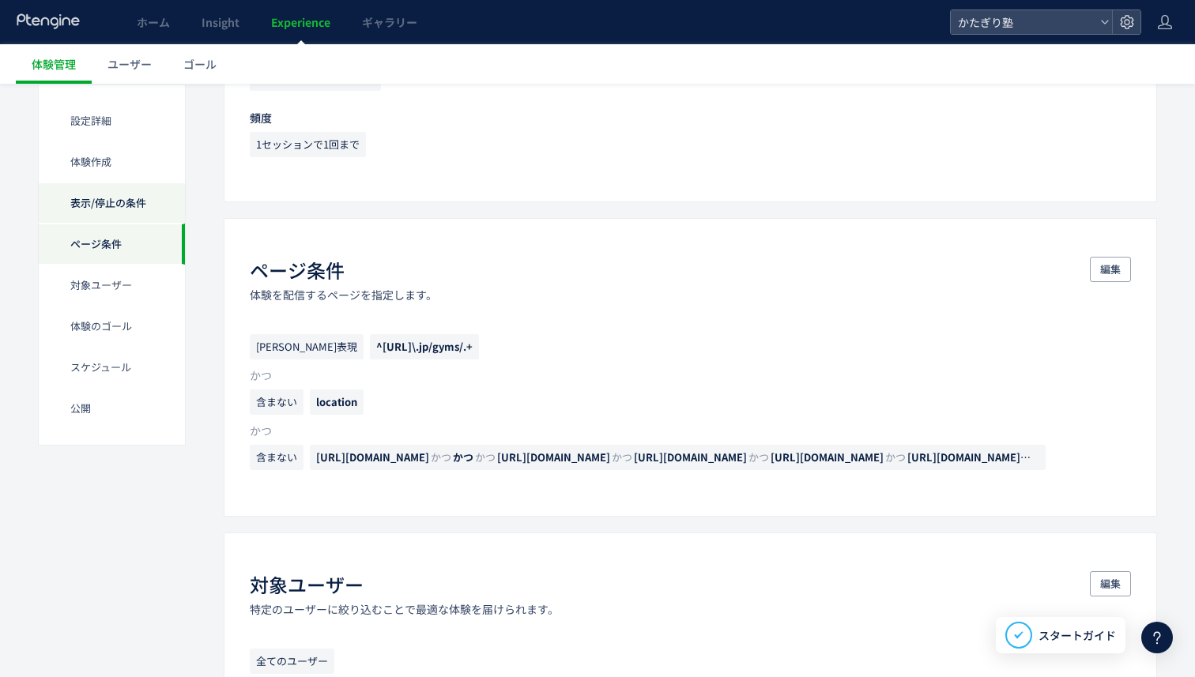
click at [137, 224] on div "表示/停止の条件" at bounding box center [112, 244] width 146 height 41
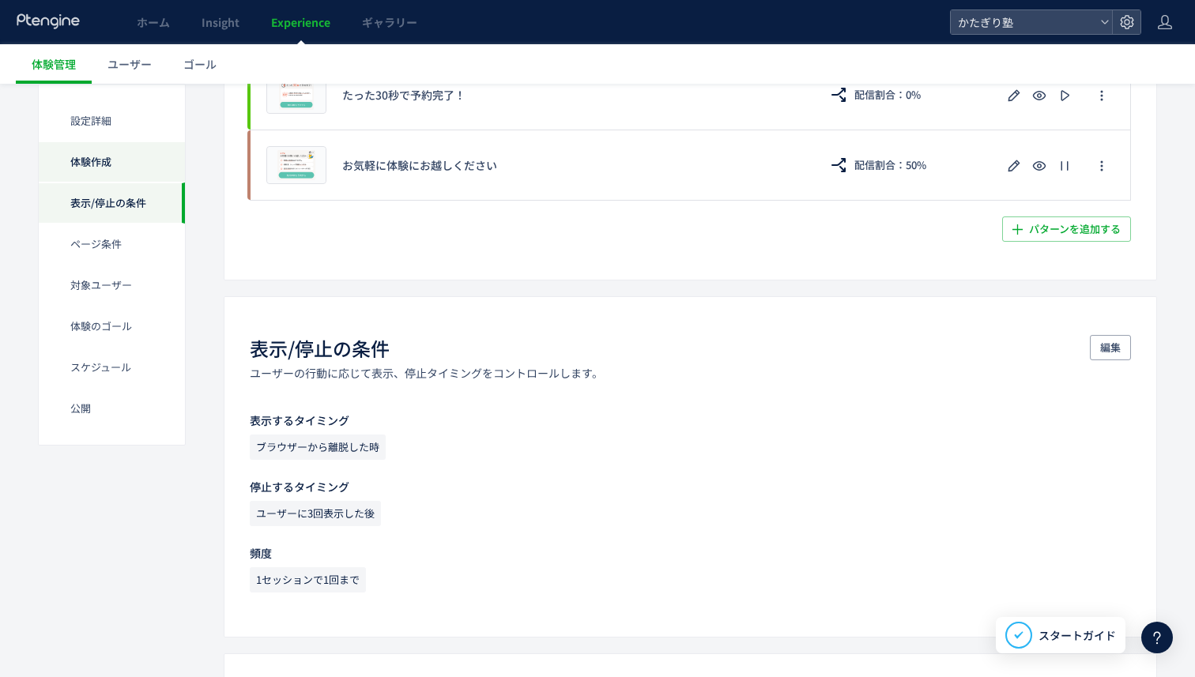
click at [130, 183] on div "体験作成" at bounding box center [112, 203] width 146 height 41
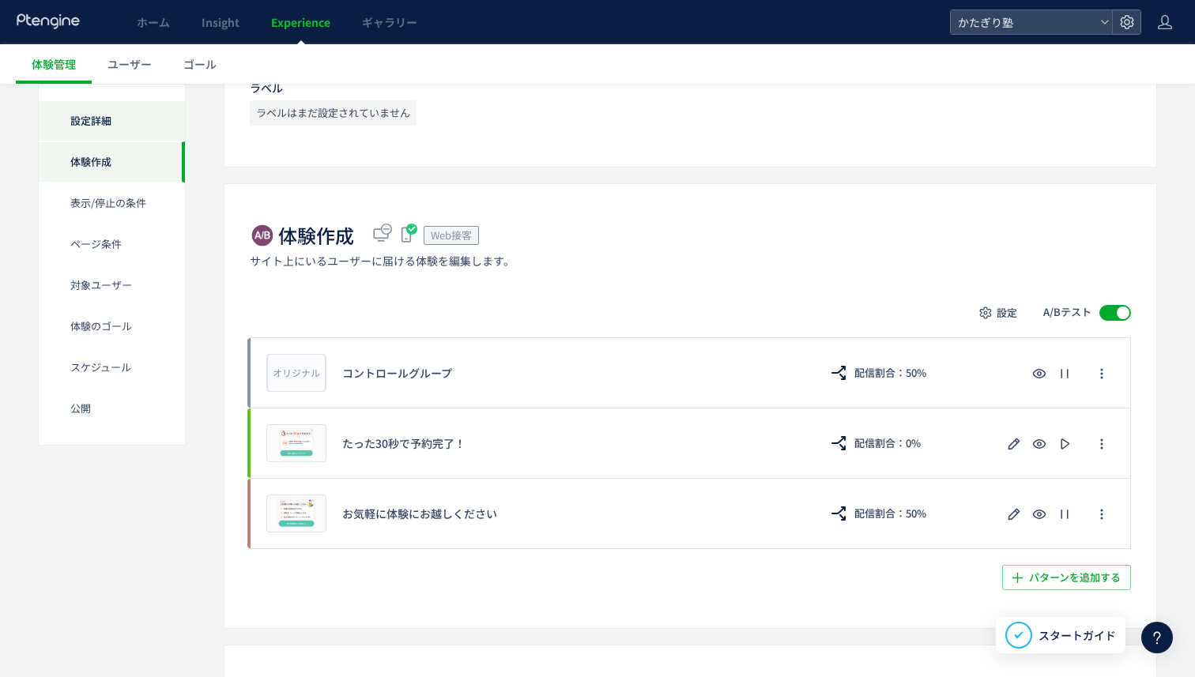
scroll to position [248, 0]
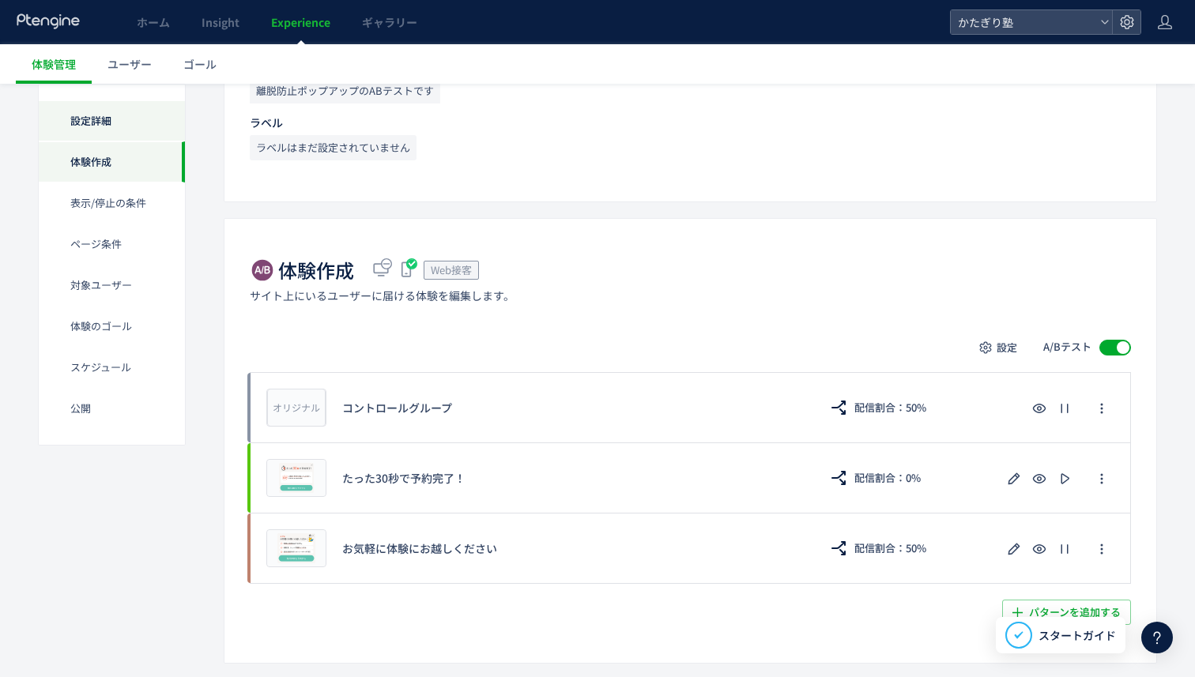
click at [130, 141] on div "設定詳細" at bounding box center [112, 161] width 146 height 41
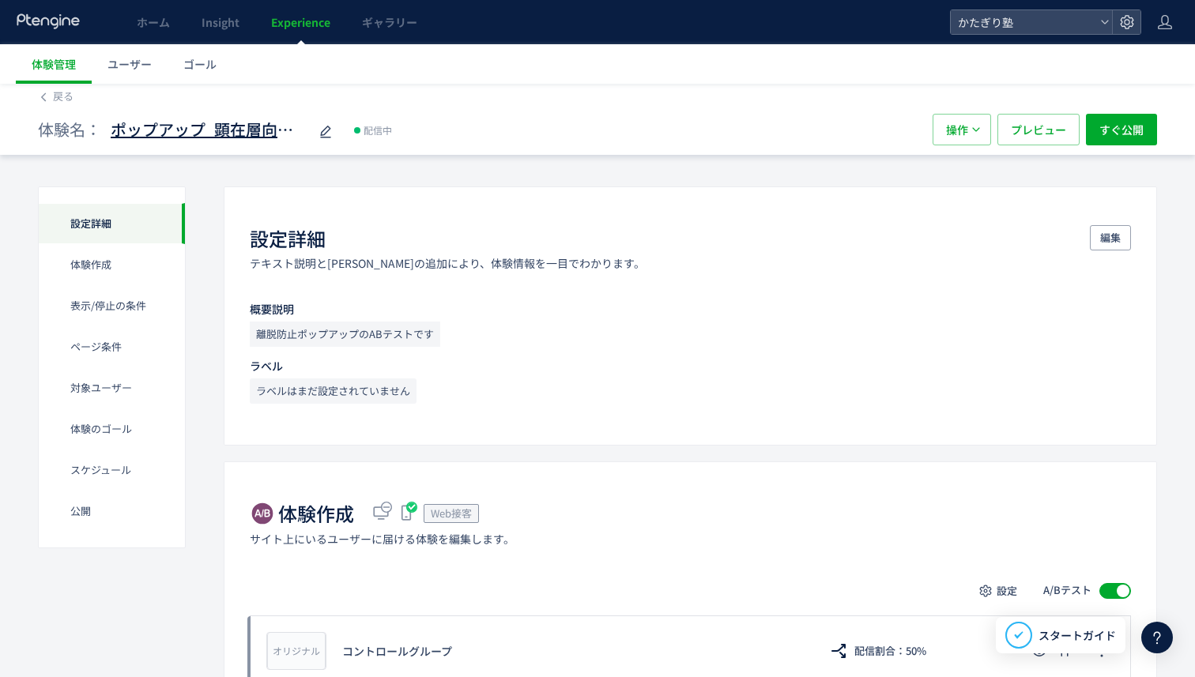
scroll to position [0, 0]
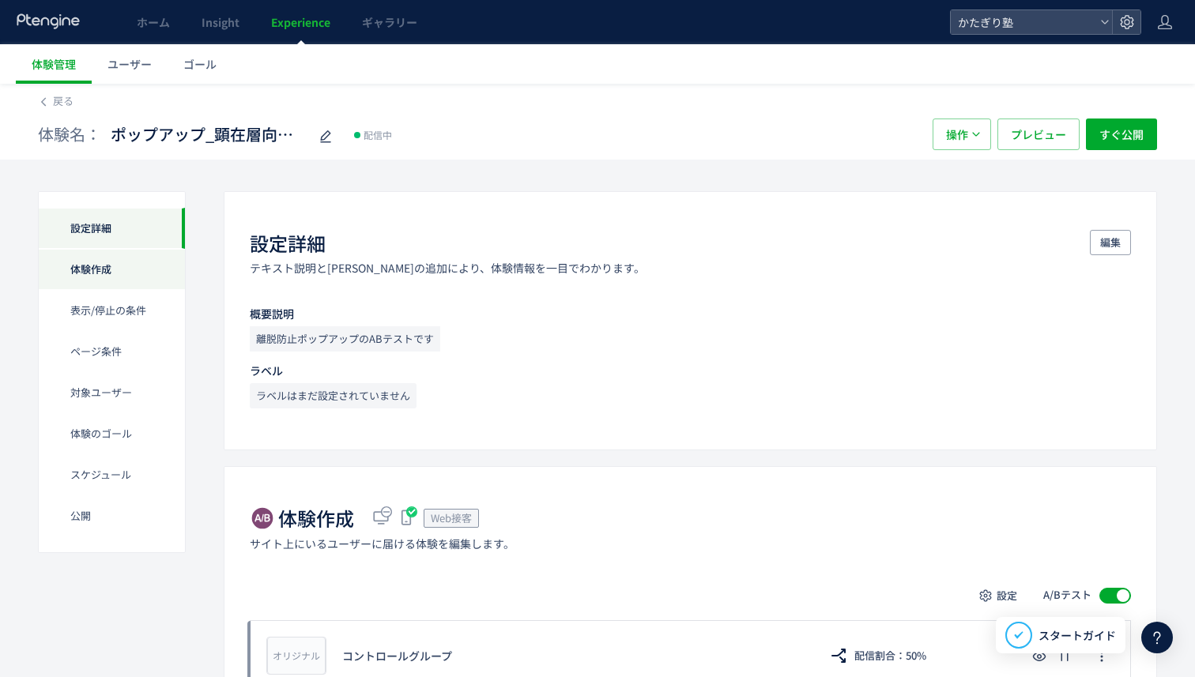
click at [130, 290] on div "体験作成" at bounding box center [112, 310] width 146 height 41
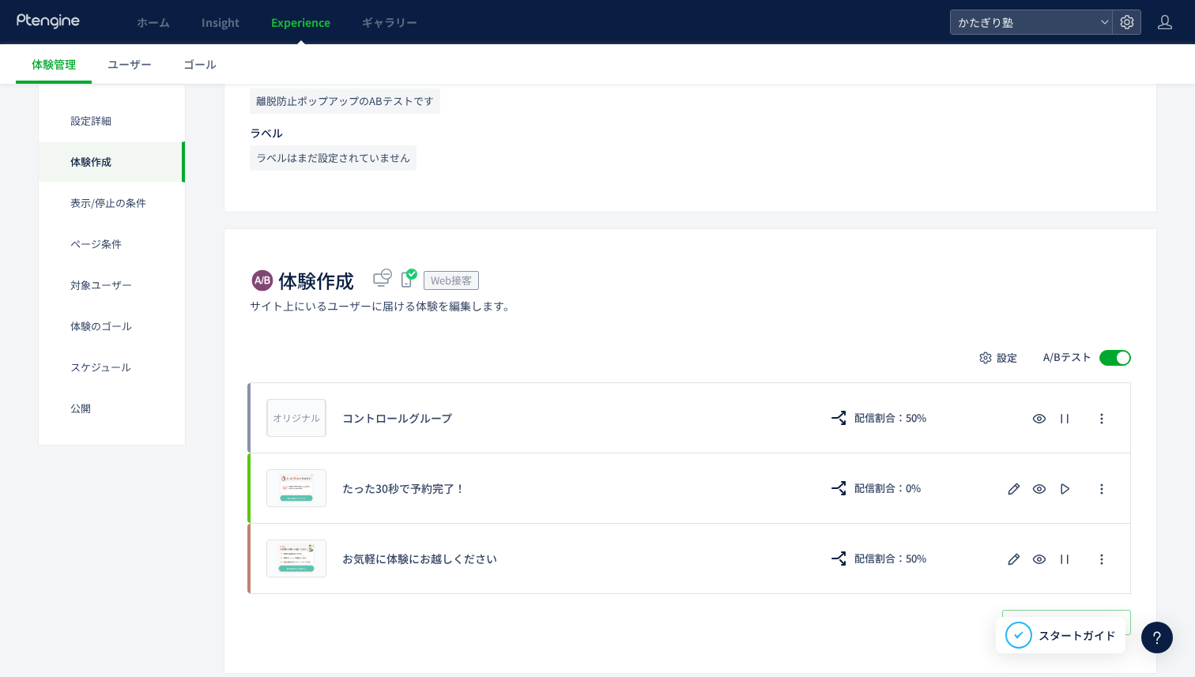
scroll to position [248, 0]
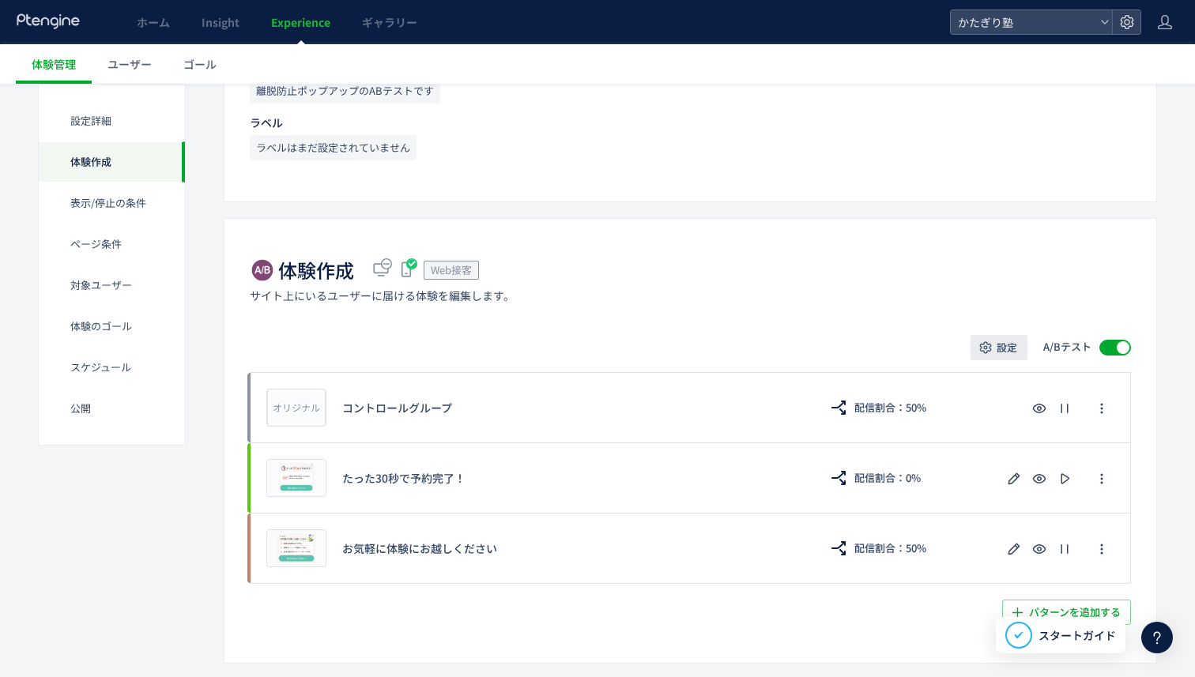
click at [1003, 349] on span "設定" at bounding box center [1007, 347] width 21 height 25
click at [987, 418] on span "テストの設定" at bounding box center [1011, 421] width 66 height 16
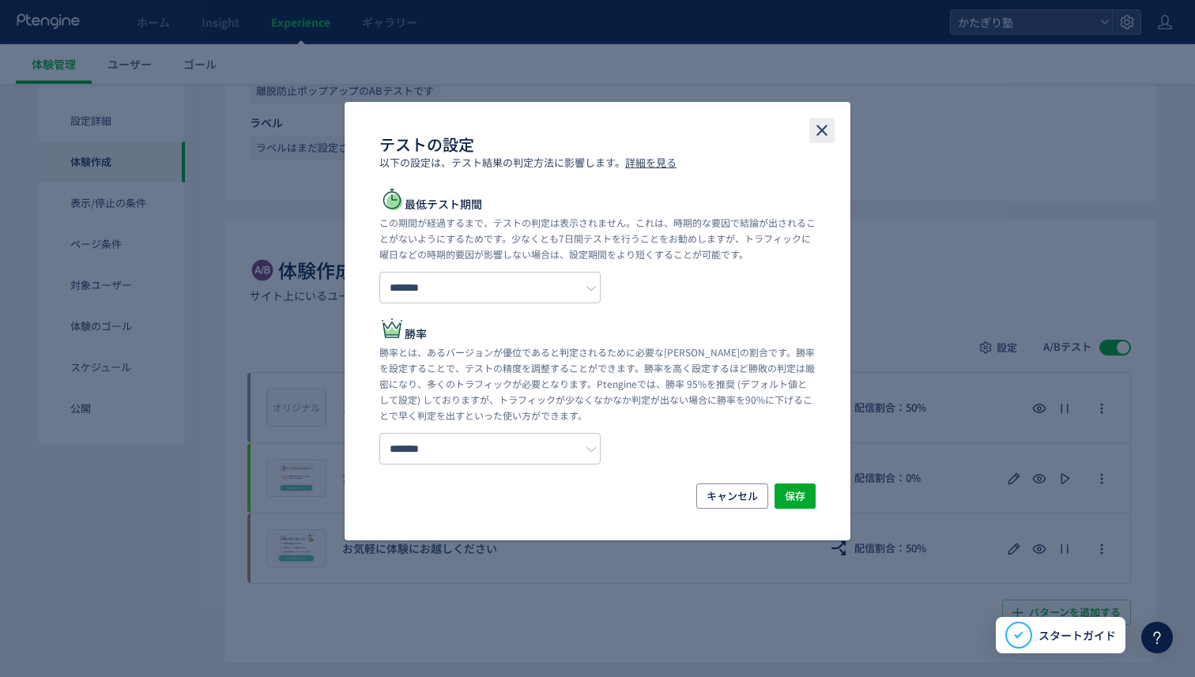
click at [813, 134] on icon "close" at bounding box center [822, 130] width 19 height 19
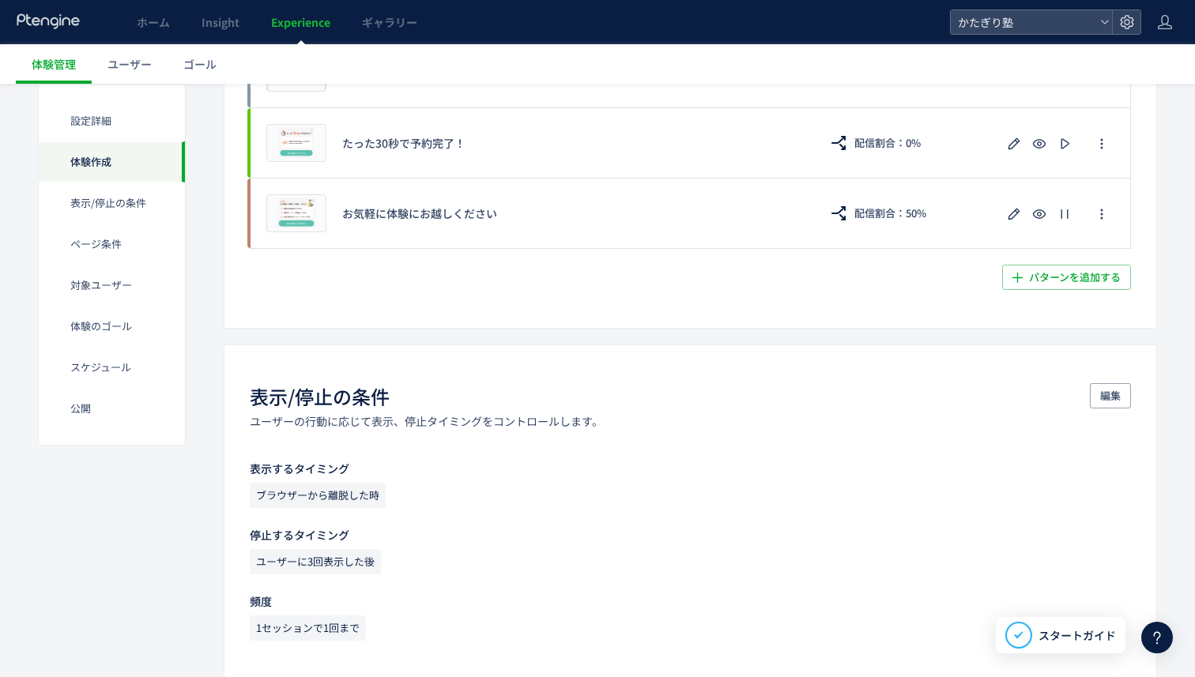
scroll to position [574, 0]
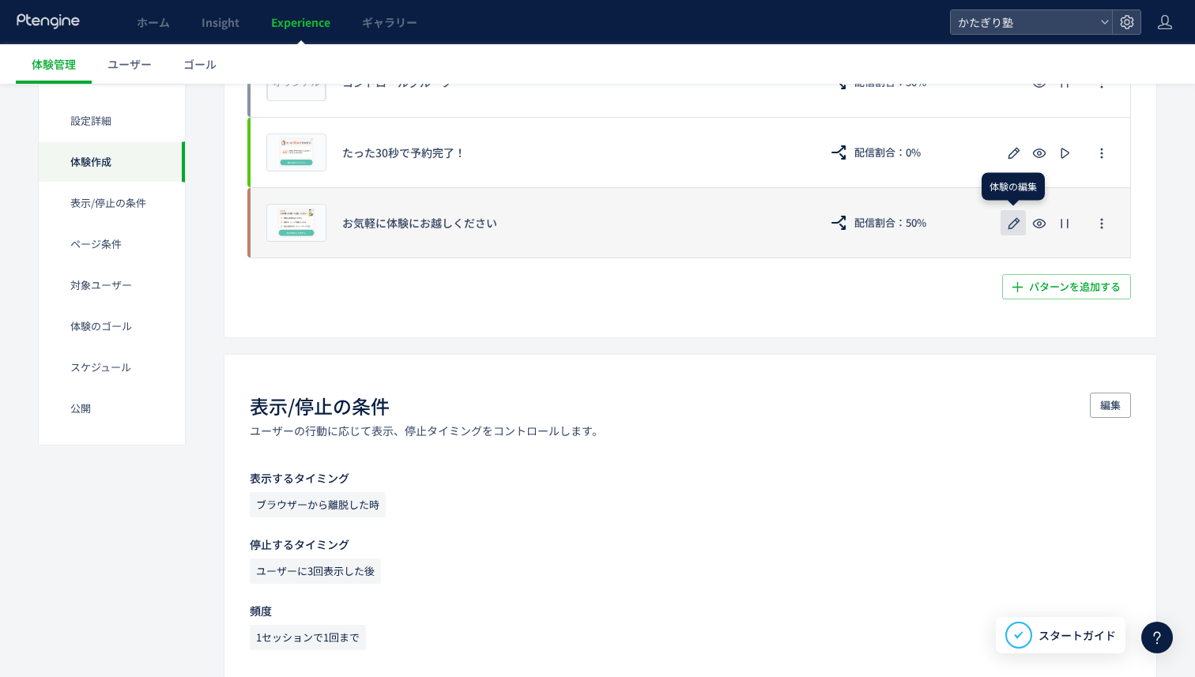
click at [1011, 224] on icon "button" at bounding box center [1014, 223] width 19 height 19
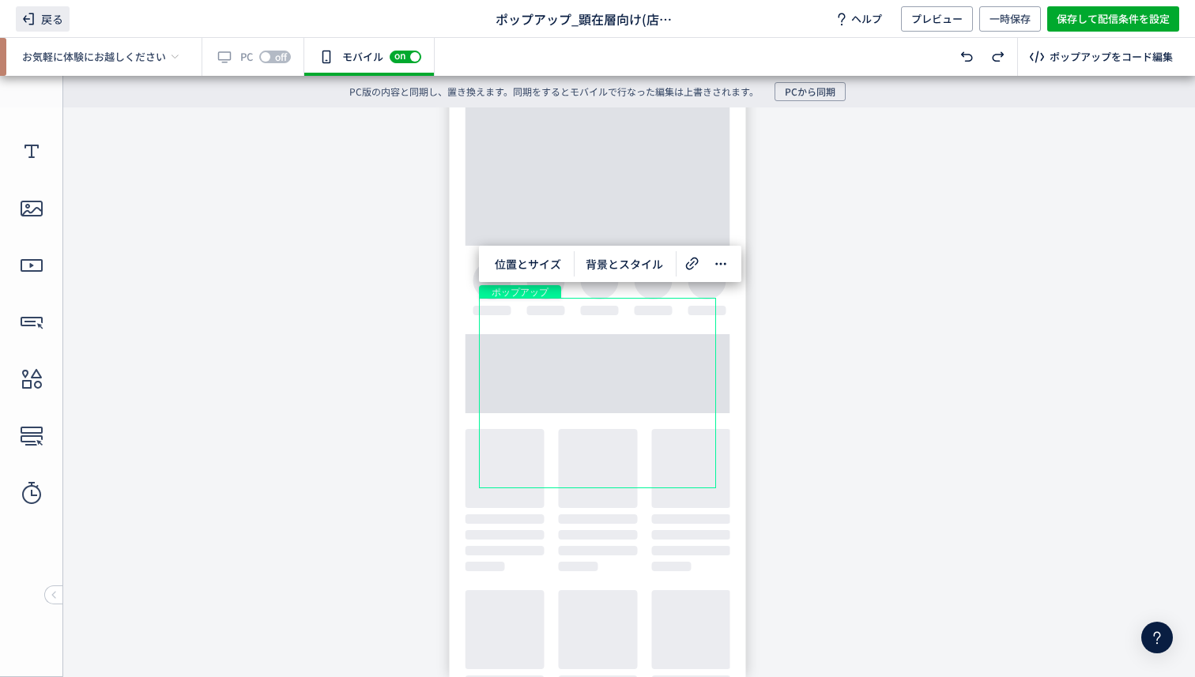
click at [49, 24] on span "戻る" at bounding box center [43, 18] width 54 height 25
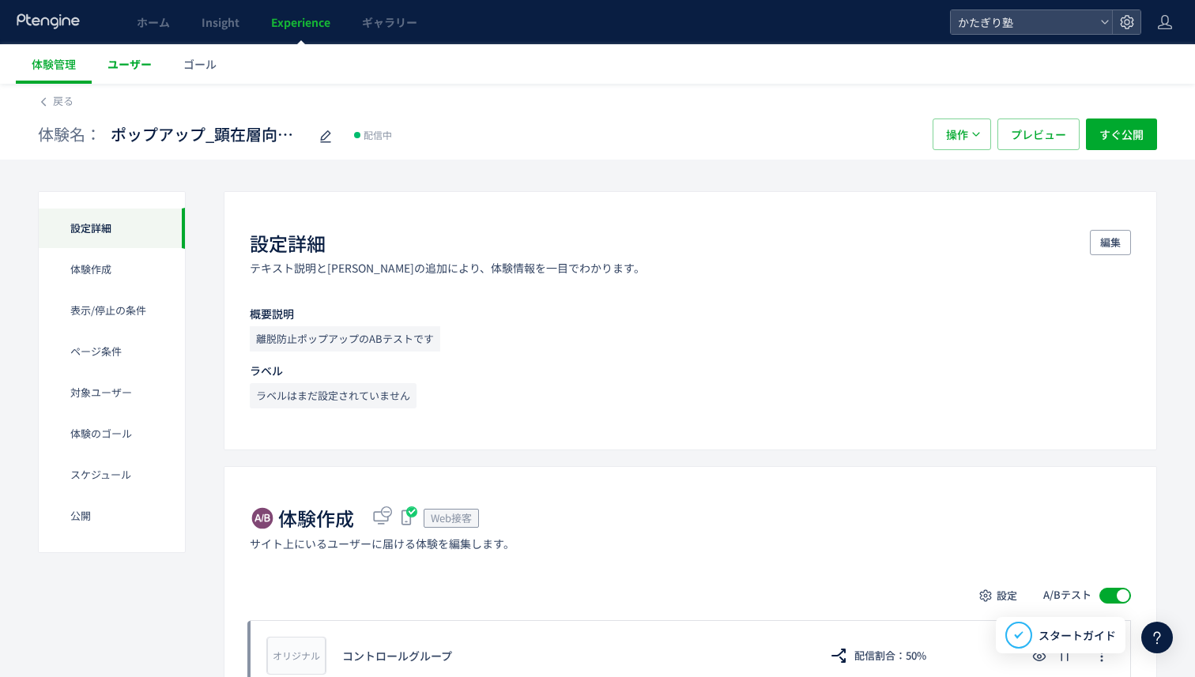
click at [130, 62] on span "ユーザー" at bounding box center [129, 64] width 44 height 16
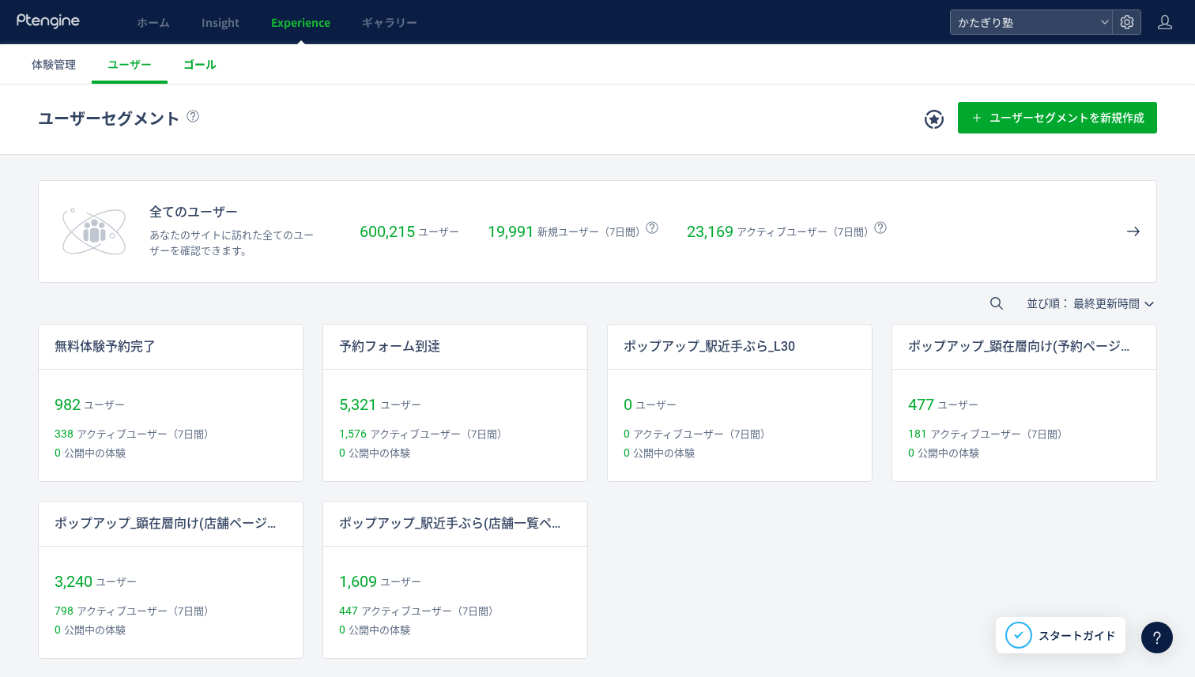
click at [190, 77] on link "ゴール" at bounding box center [200, 64] width 65 height 40
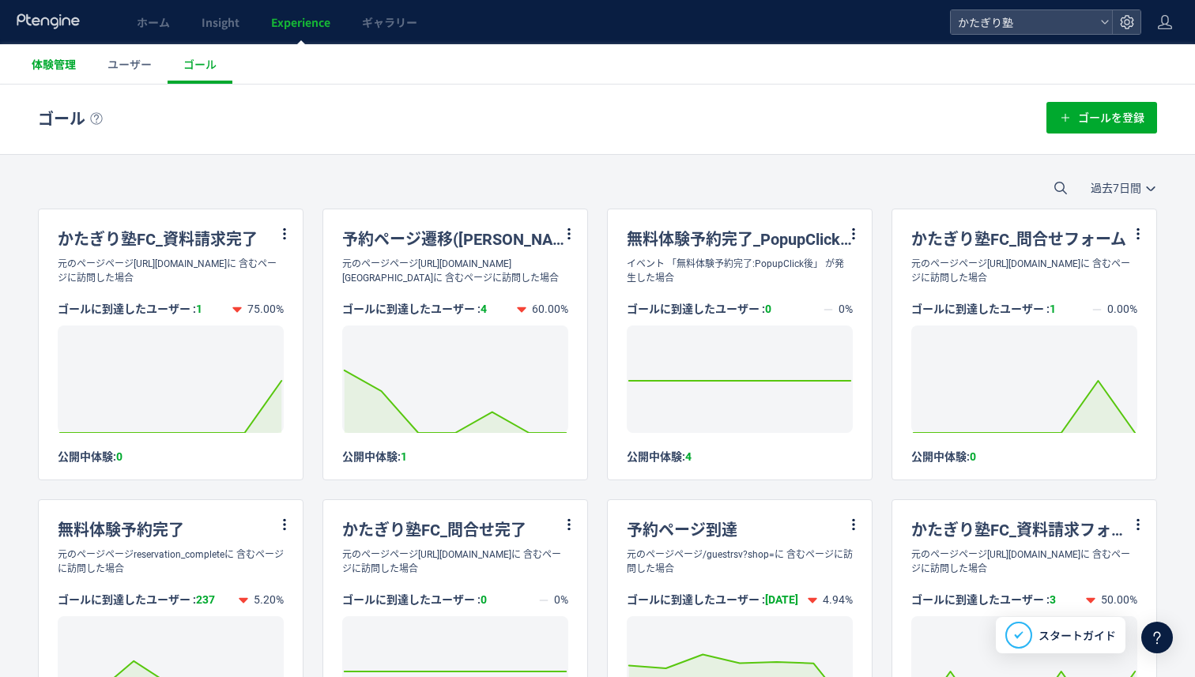
click at [64, 67] on span "体験管理" at bounding box center [54, 64] width 44 height 16
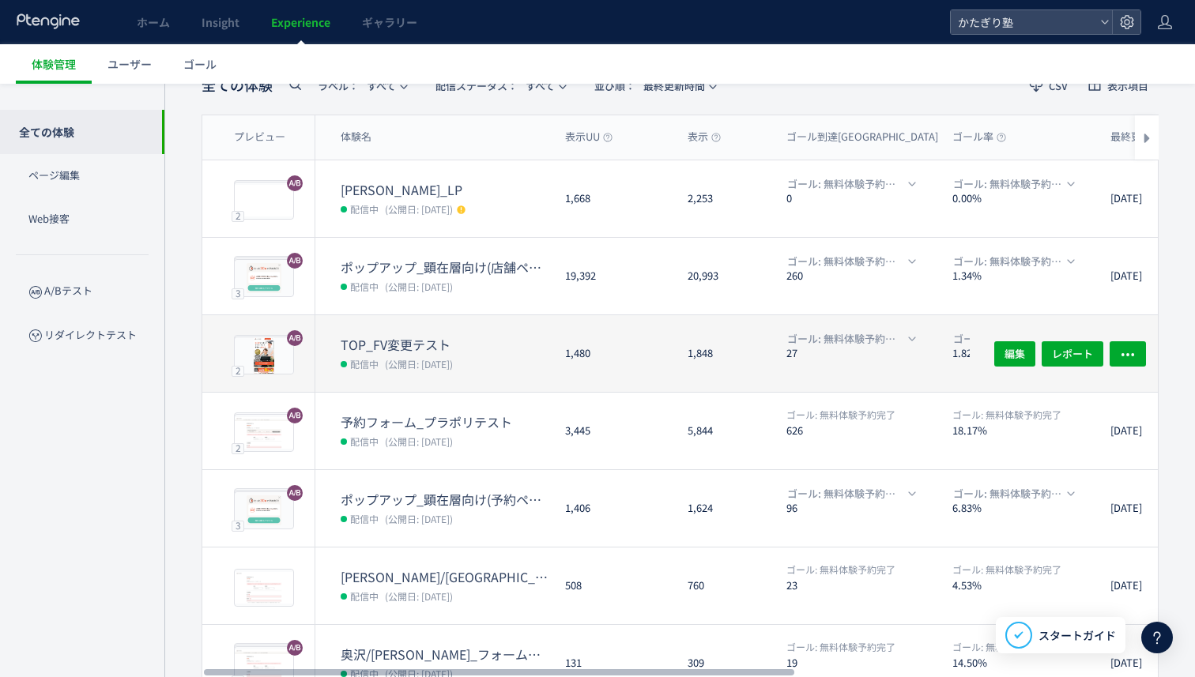
scroll to position [99, 0]
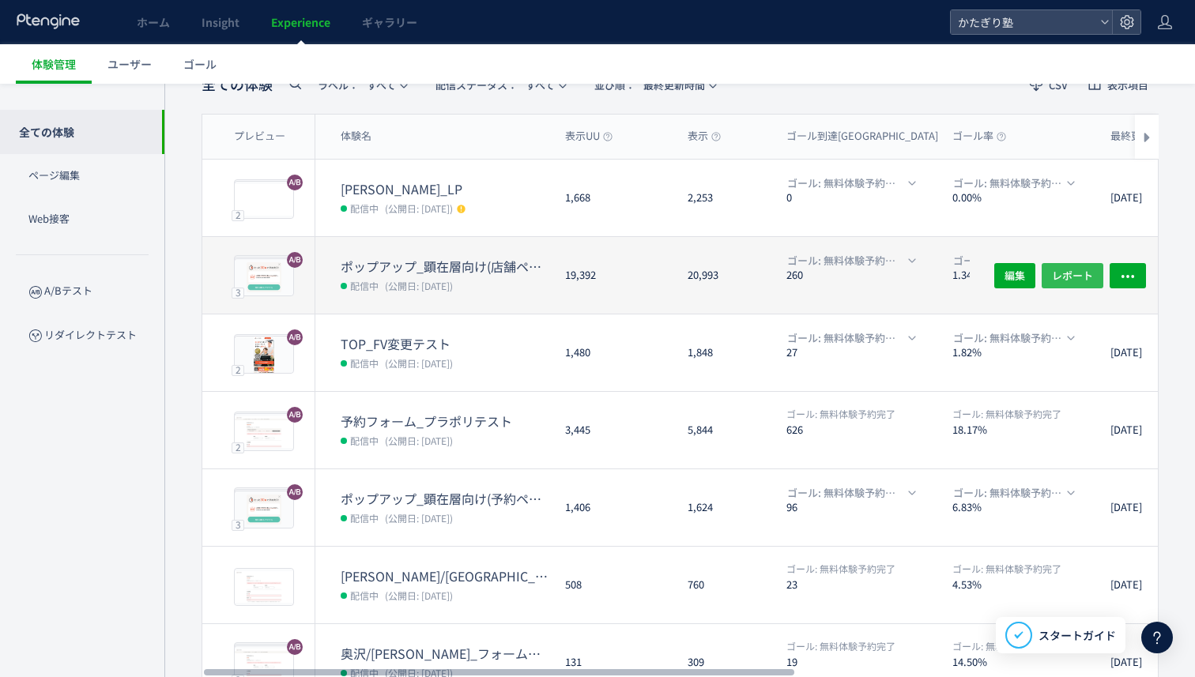
click at [1054, 269] on span "レポート" at bounding box center [1072, 274] width 41 height 25
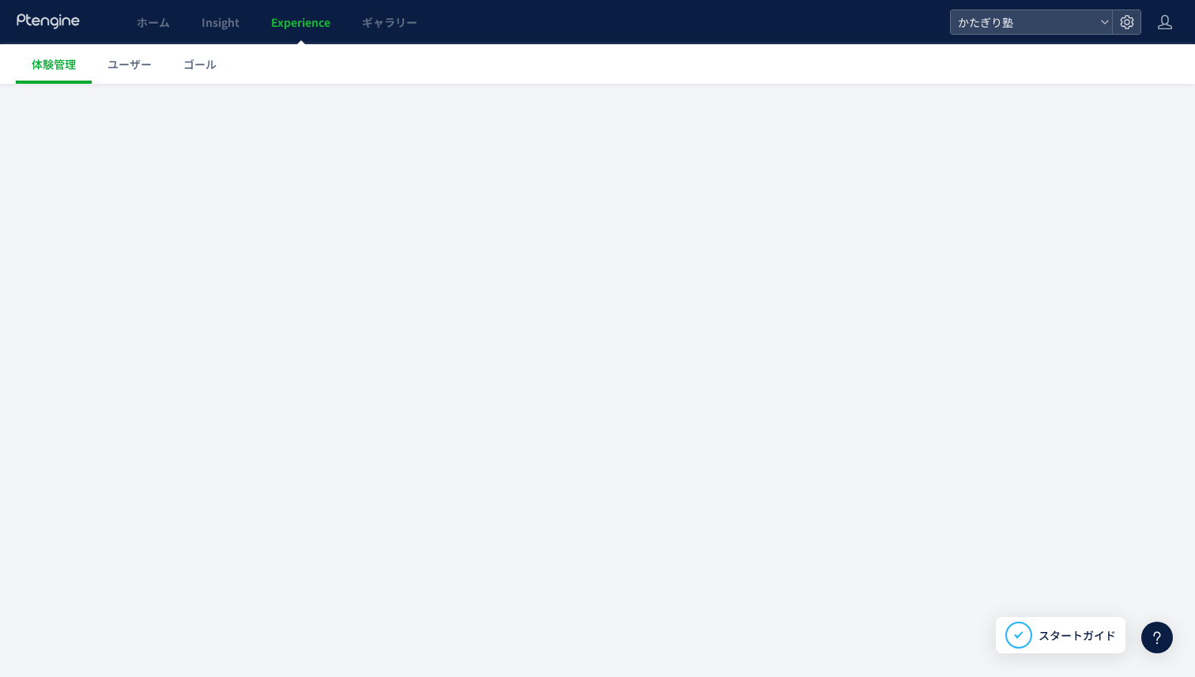
scroll to position [1, 0]
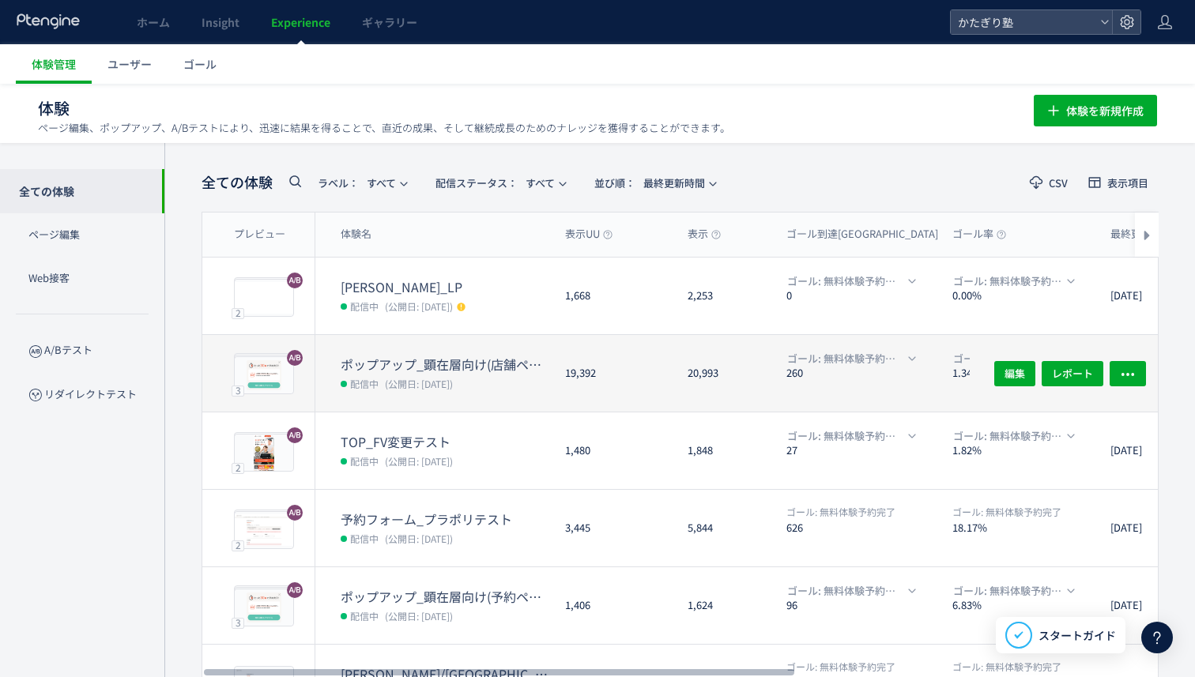
click at [522, 373] on dd "配信中 (公開日: 2025/06/13)" at bounding box center [447, 383] width 212 height 21
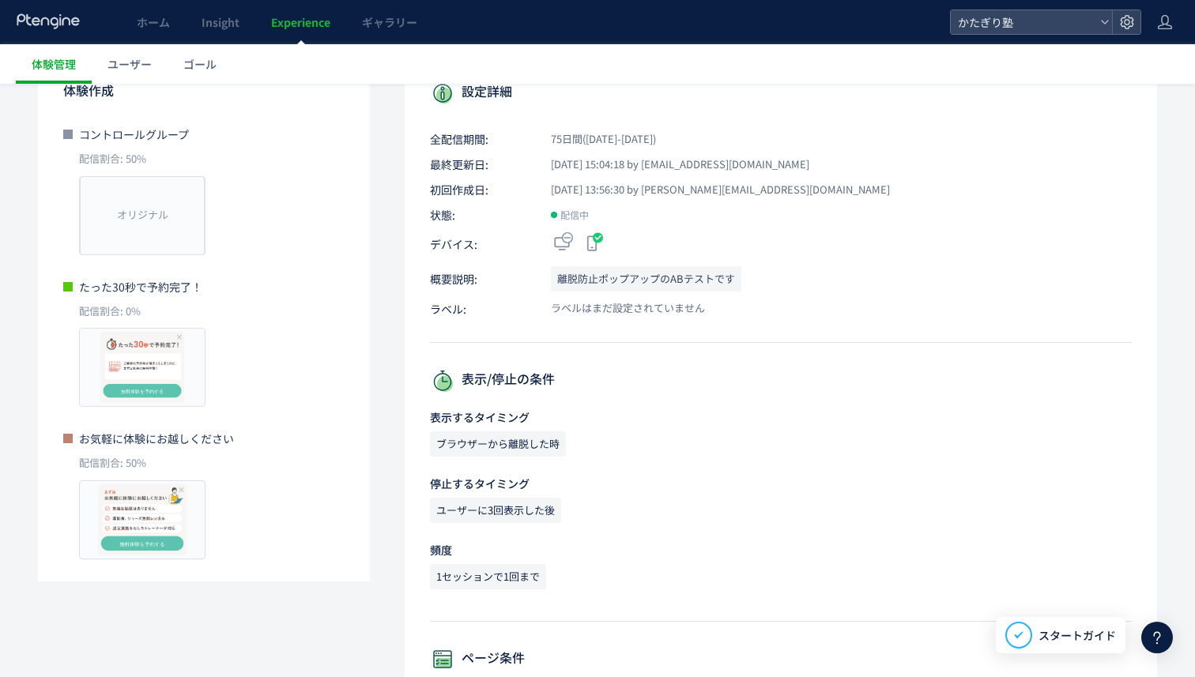
scroll to position [176, 0]
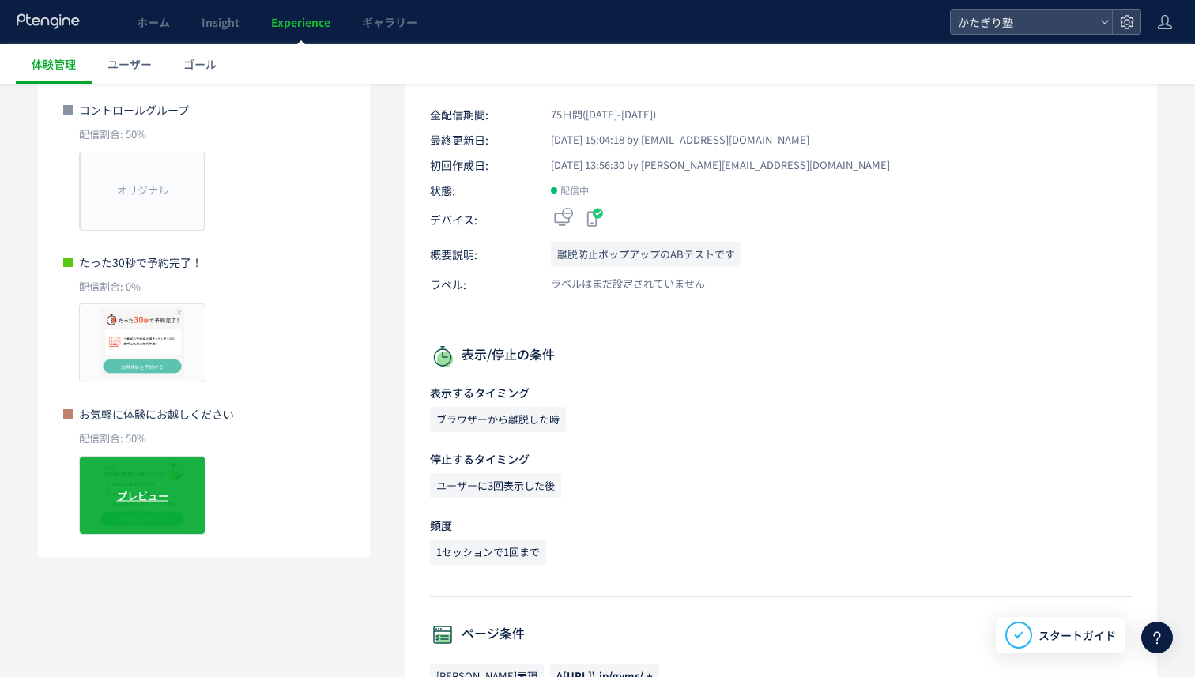
click at [150, 511] on div "プレビュー" at bounding box center [142, 495] width 126 height 79
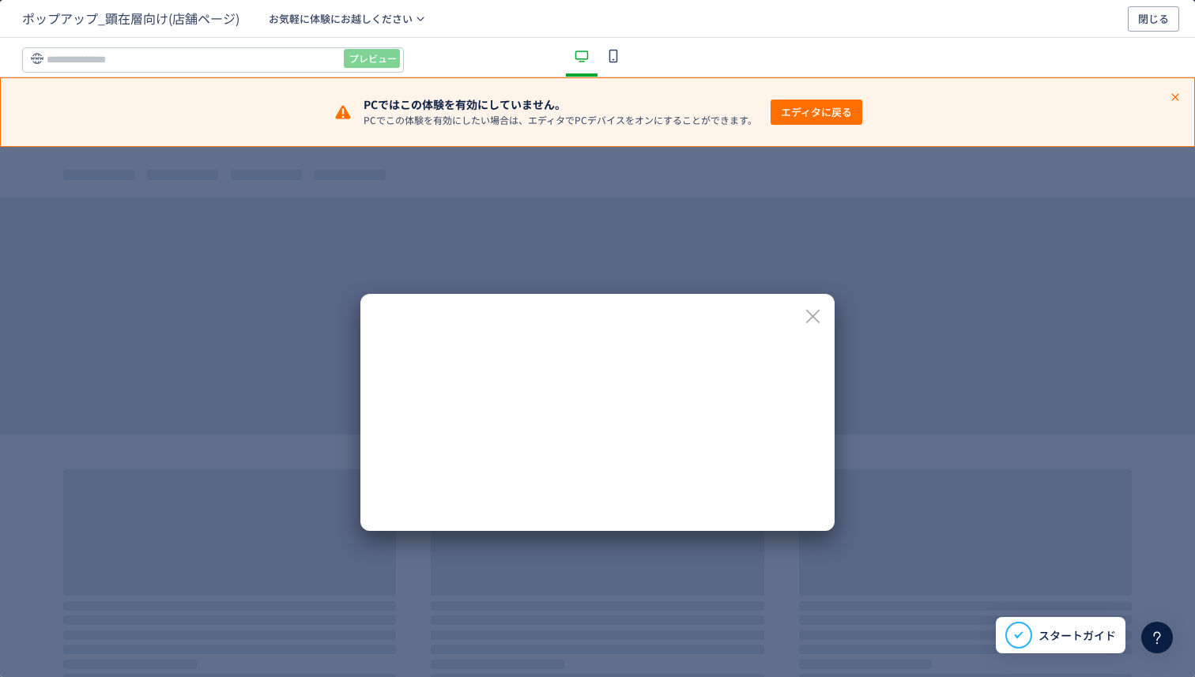
click at [797, 315] on div "dialog" at bounding box center [597, 412] width 474 height 237
click at [821, 315] on icon "dialog" at bounding box center [813, 317] width 20 height 20
click at [810, 311] on icon "dialog" at bounding box center [813, 317] width 20 height 20
click at [1170, 95] on icon "dialog" at bounding box center [1175, 97] width 13 height 13
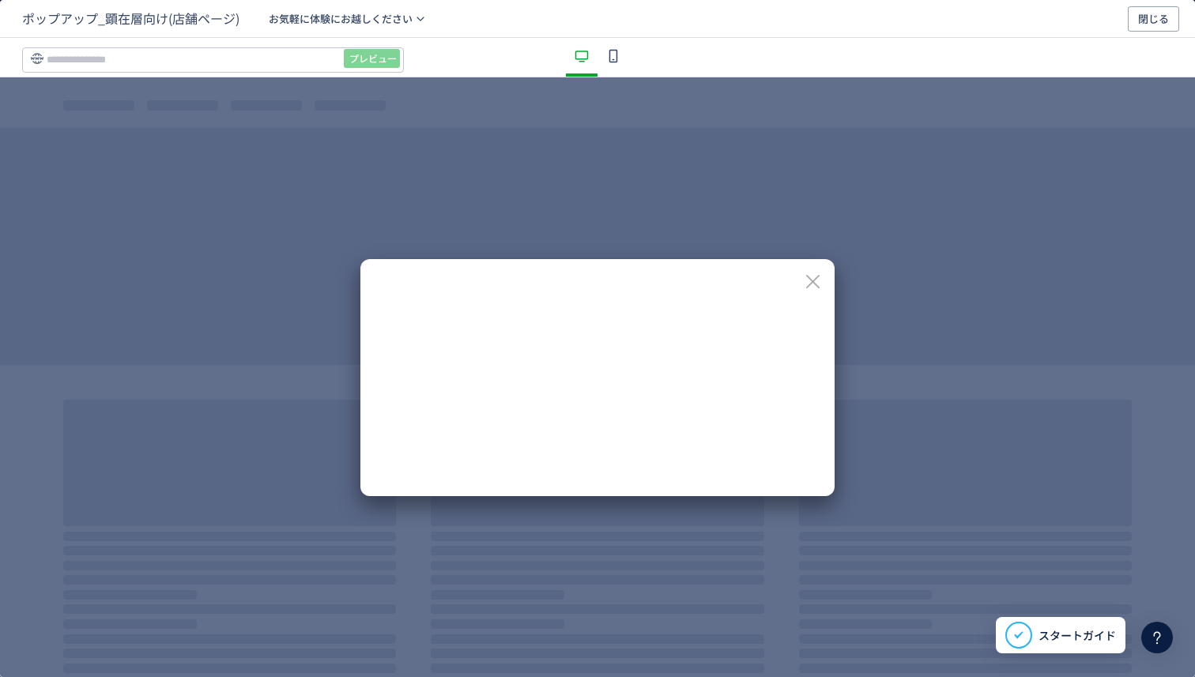
click at [819, 277] on icon "dialog" at bounding box center [813, 282] width 20 height 20
click at [1149, 19] on span "閉じる" at bounding box center [1153, 18] width 31 height 25
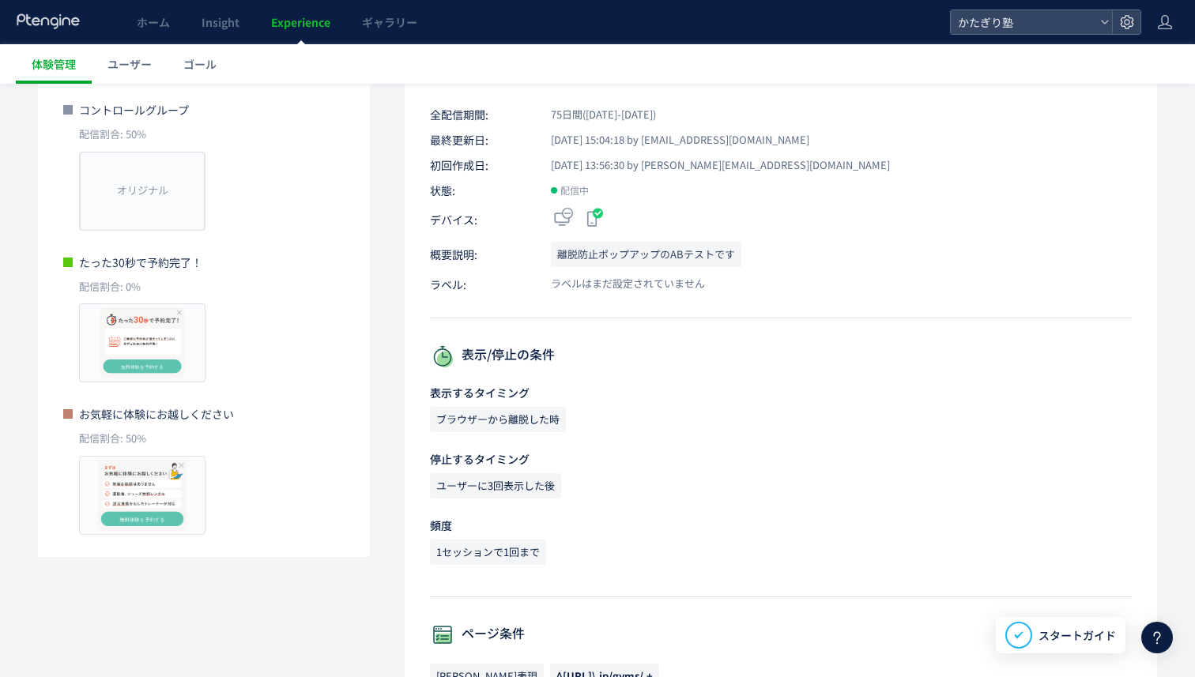
scroll to position [0, 0]
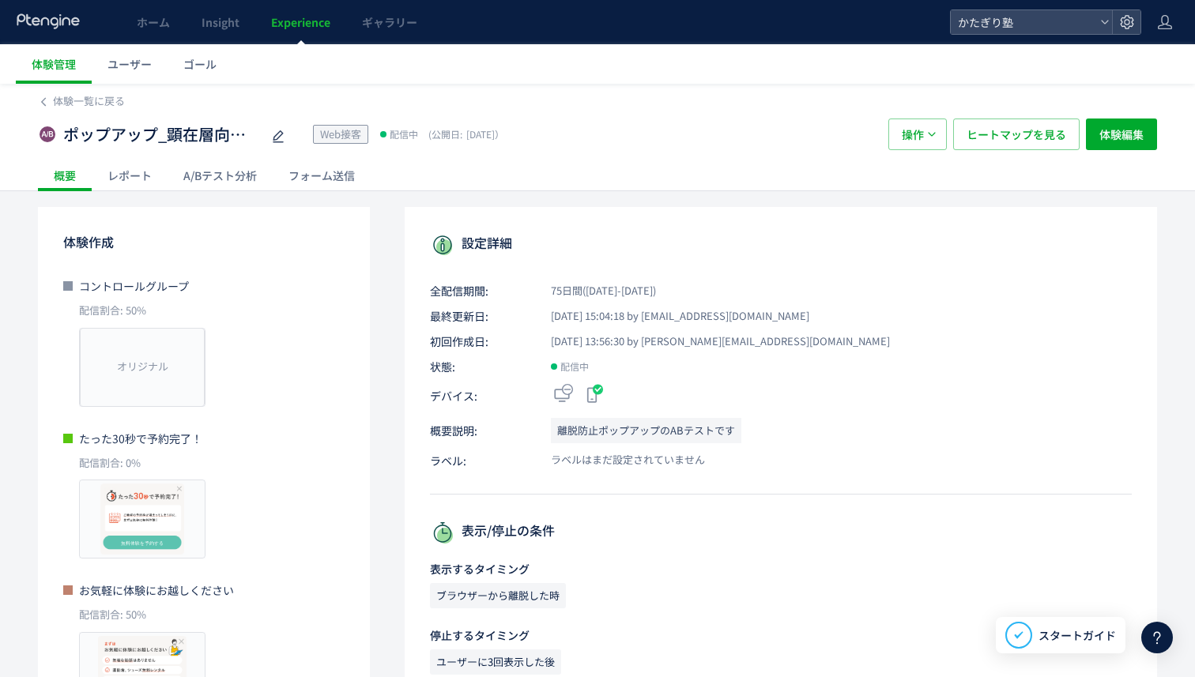
click at [147, 182] on div "レポート" at bounding box center [130, 176] width 76 height 32
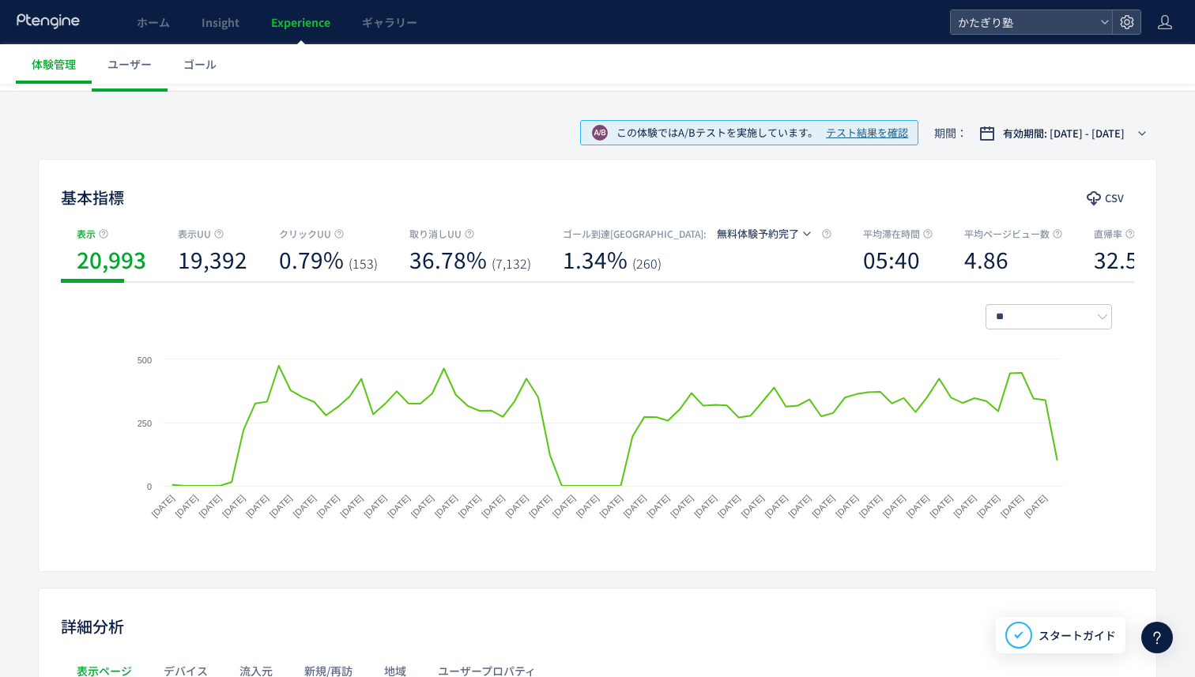
scroll to position [47, 0]
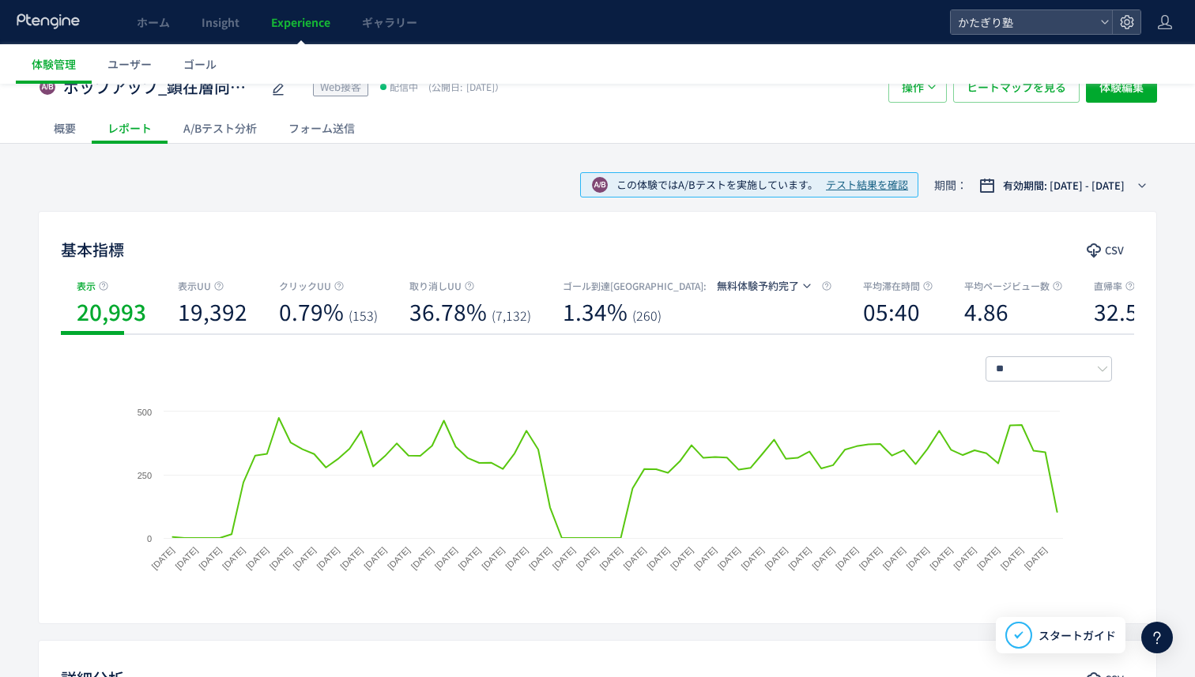
click at [259, 129] on div "A/Bテスト分析" at bounding box center [220, 128] width 105 height 32
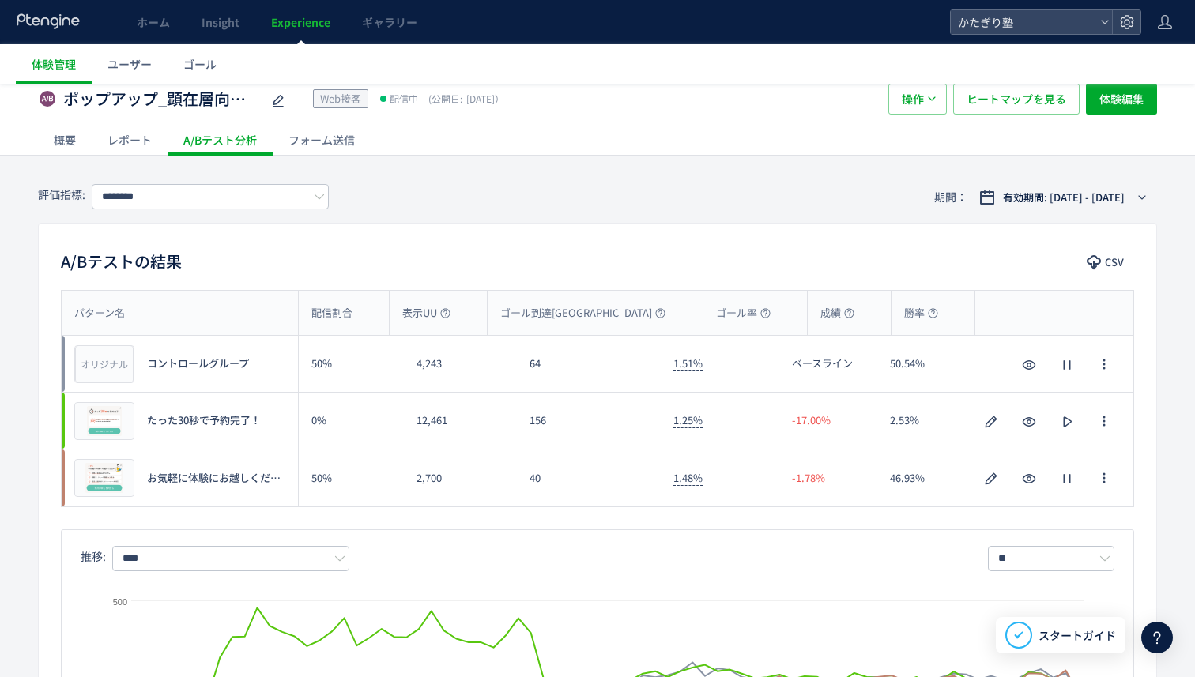
scroll to position [33, 0]
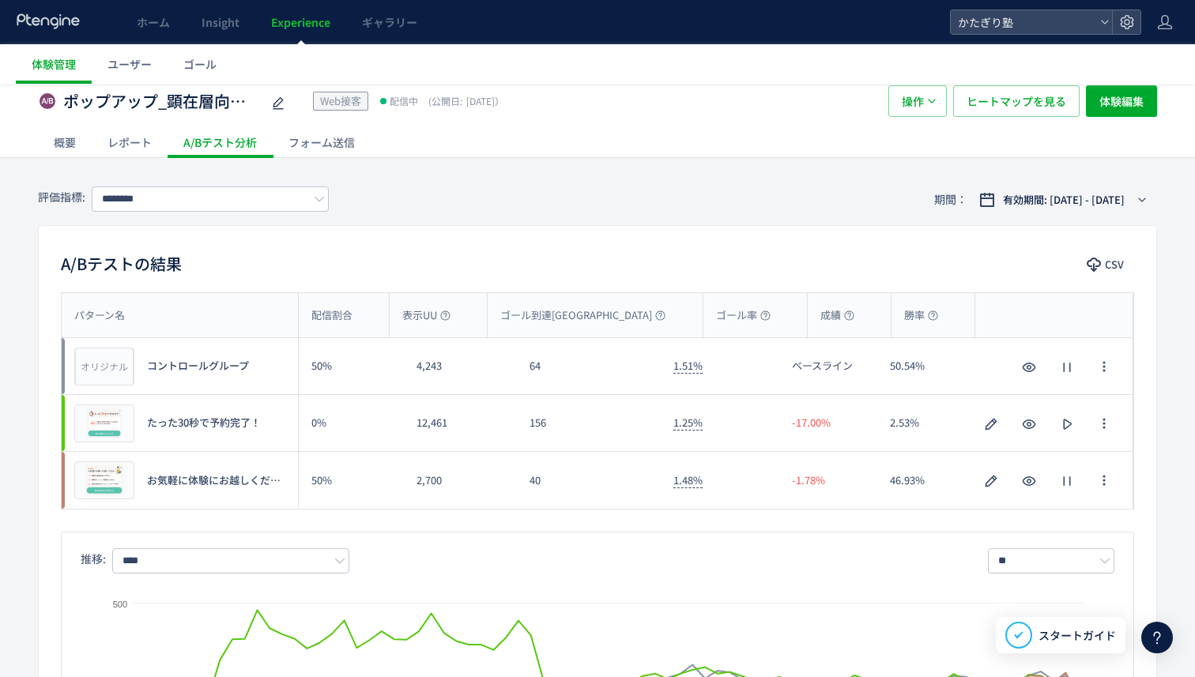
click at [66, 136] on div "概要" at bounding box center [65, 142] width 54 height 32
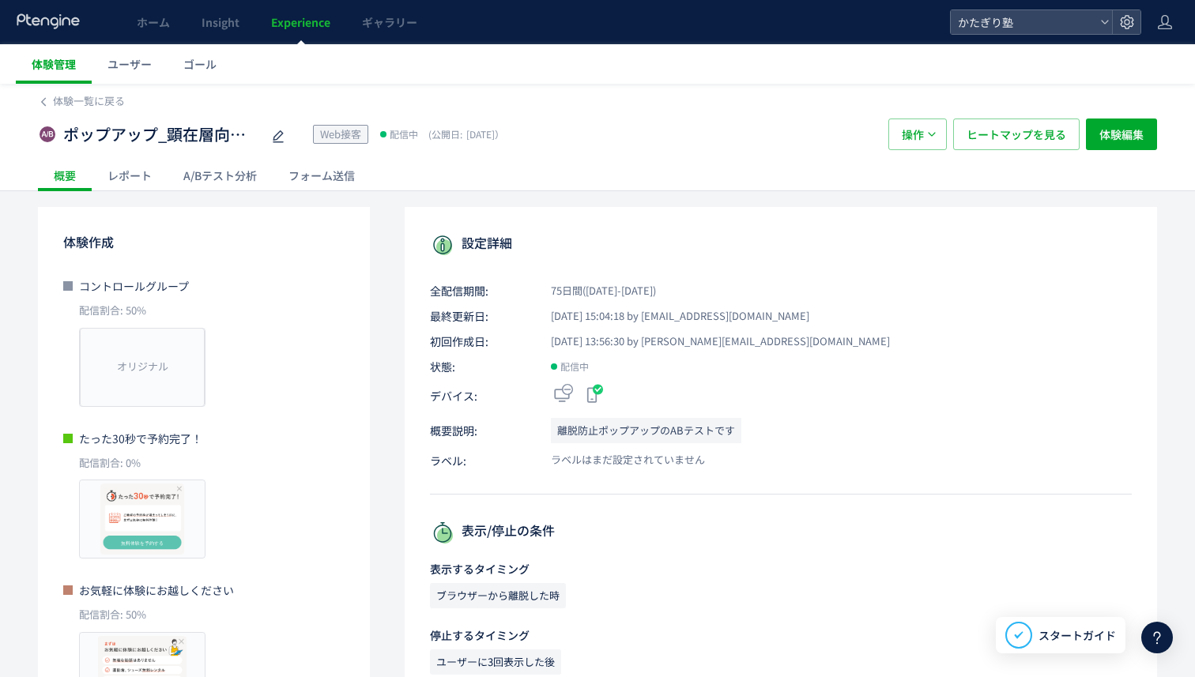
click at [60, 64] on span "体験管理" at bounding box center [54, 64] width 44 height 16
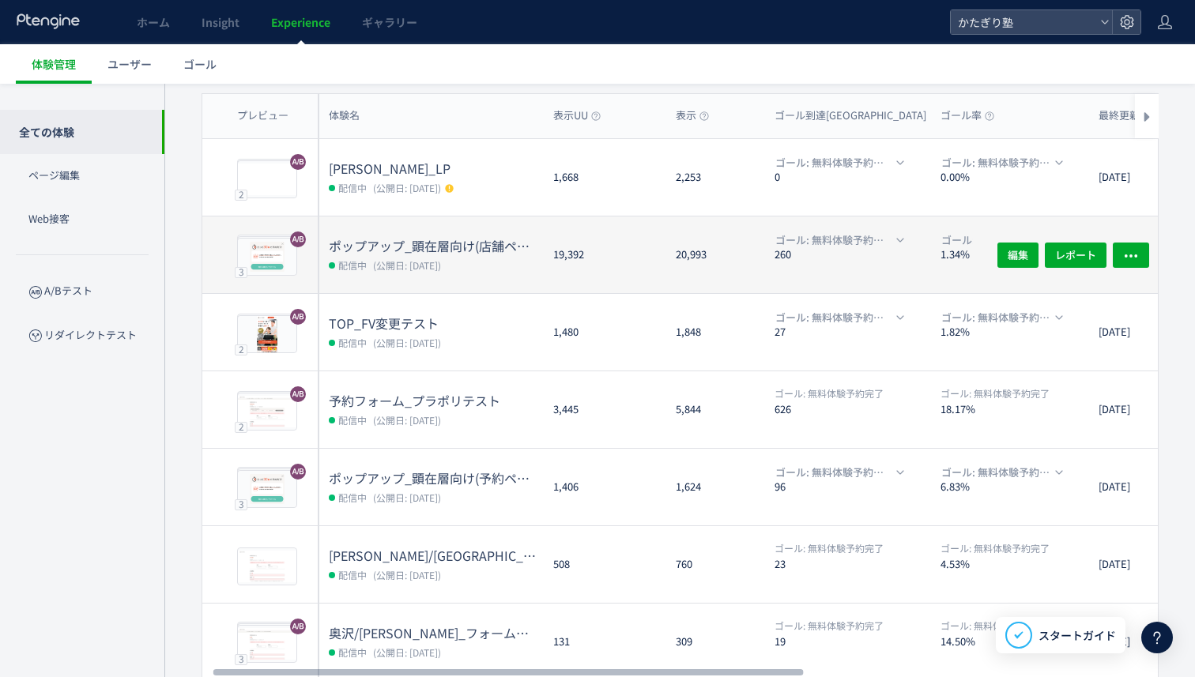
scroll to position [0, 18]
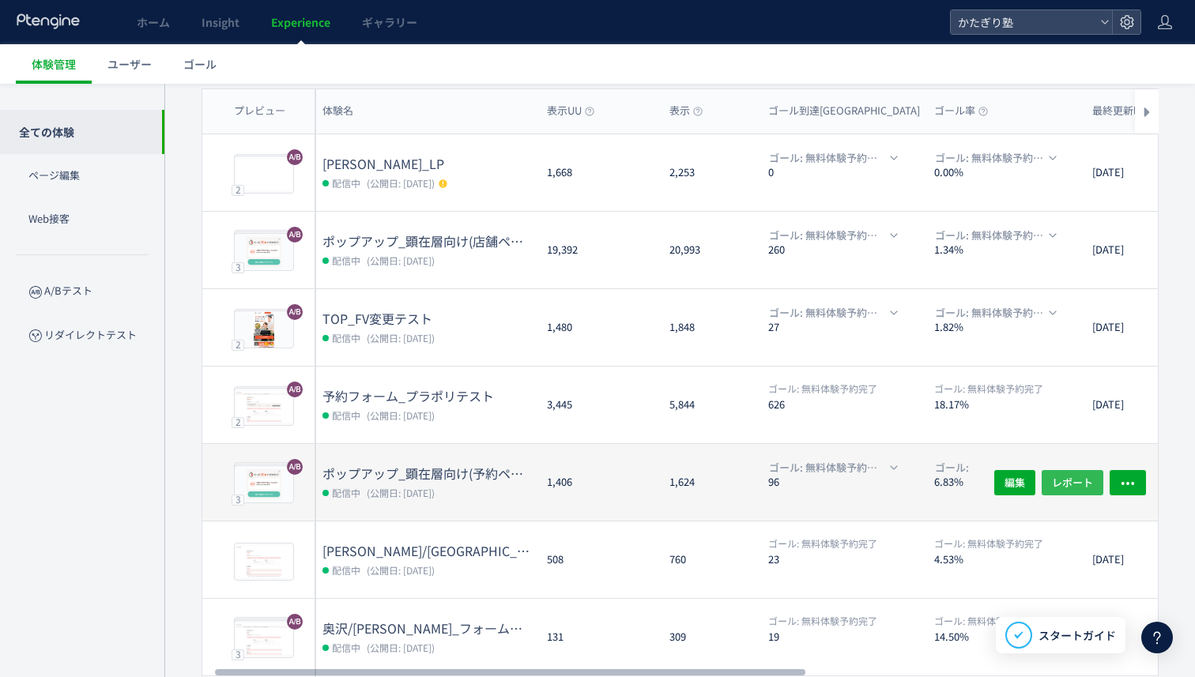
click at [1050, 482] on button "レポート" at bounding box center [1073, 482] width 62 height 25
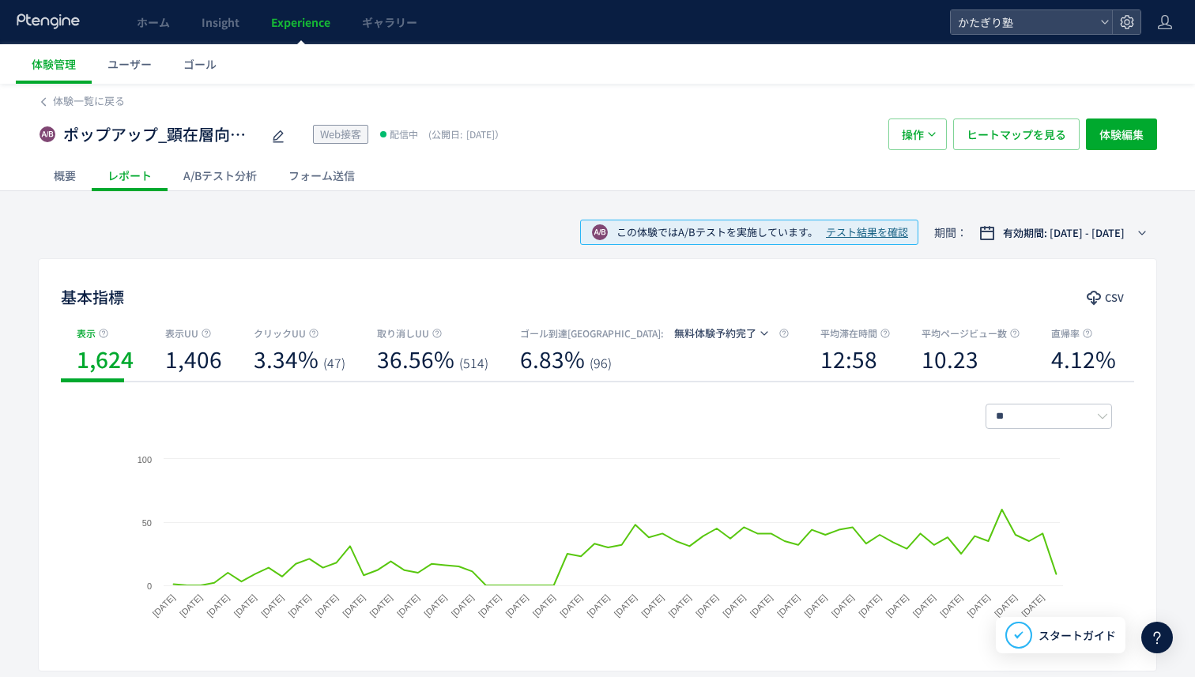
click at [221, 183] on div "A/Bテスト分析" at bounding box center [220, 176] width 105 height 32
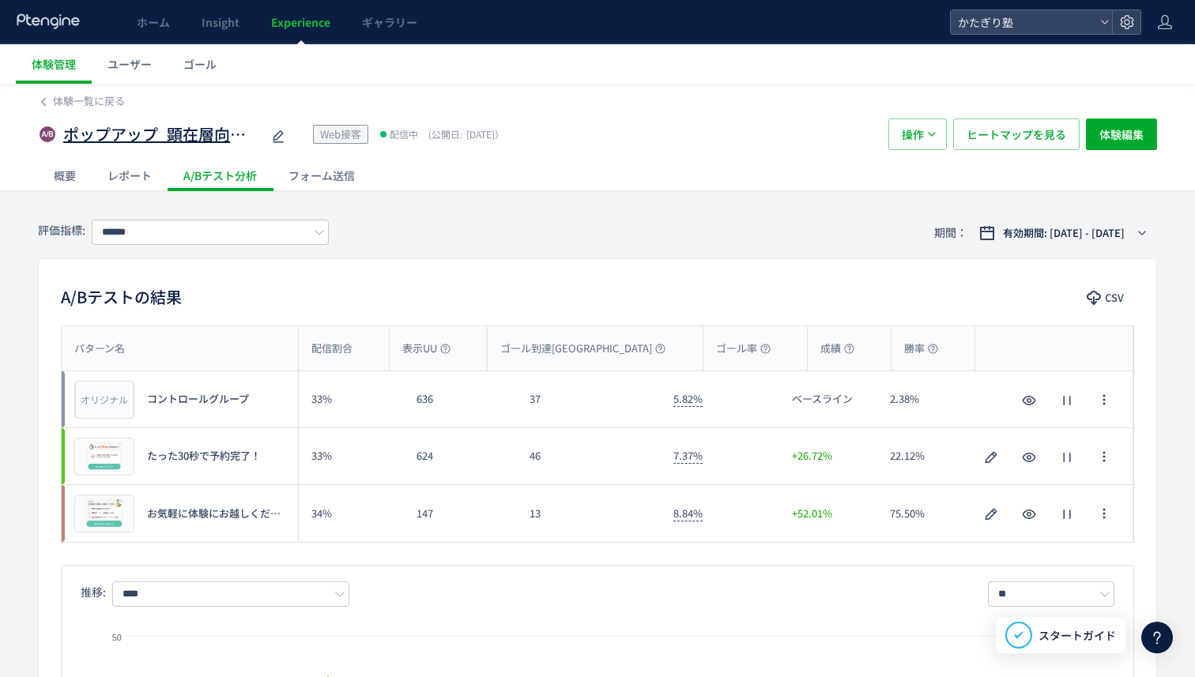
click at [273, 134] on icon at bounding box center [278, 136] width 19 height 19
click at [241, 130] on input "**********" at bounding box center [162, 135] width 198 height 32
click at [469, 176] on div "概要 レポート A/Bテスト分析 フォーム送信" at bounding box center [597, 175] width 1119 height 31
click at [77, 110] on div "ポップアップ_顕在層向け(予約ページ) Web接客 配信中 (公開日: 2025/06/23） 操作 ヒートマップを見る 体験編集" at bounding box center [597, 134] width 1119 height 51
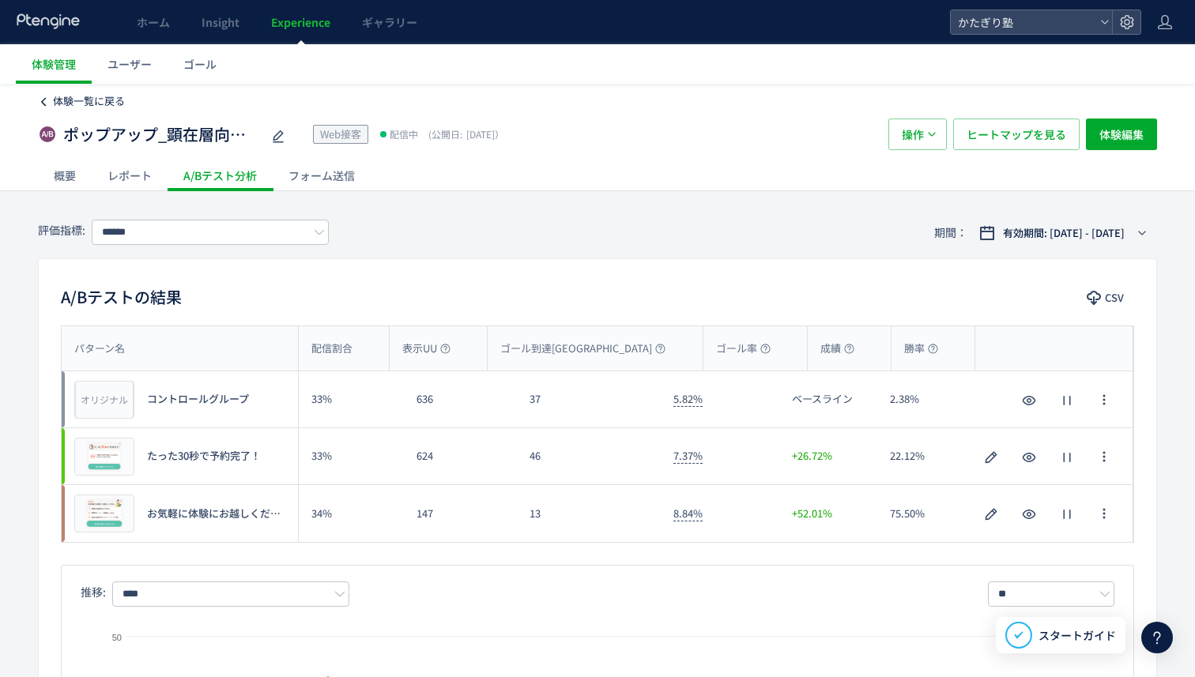
click at [62, 101] on span "体験一覧に戻る" at bounding box center [89, 100] width 72 height 15
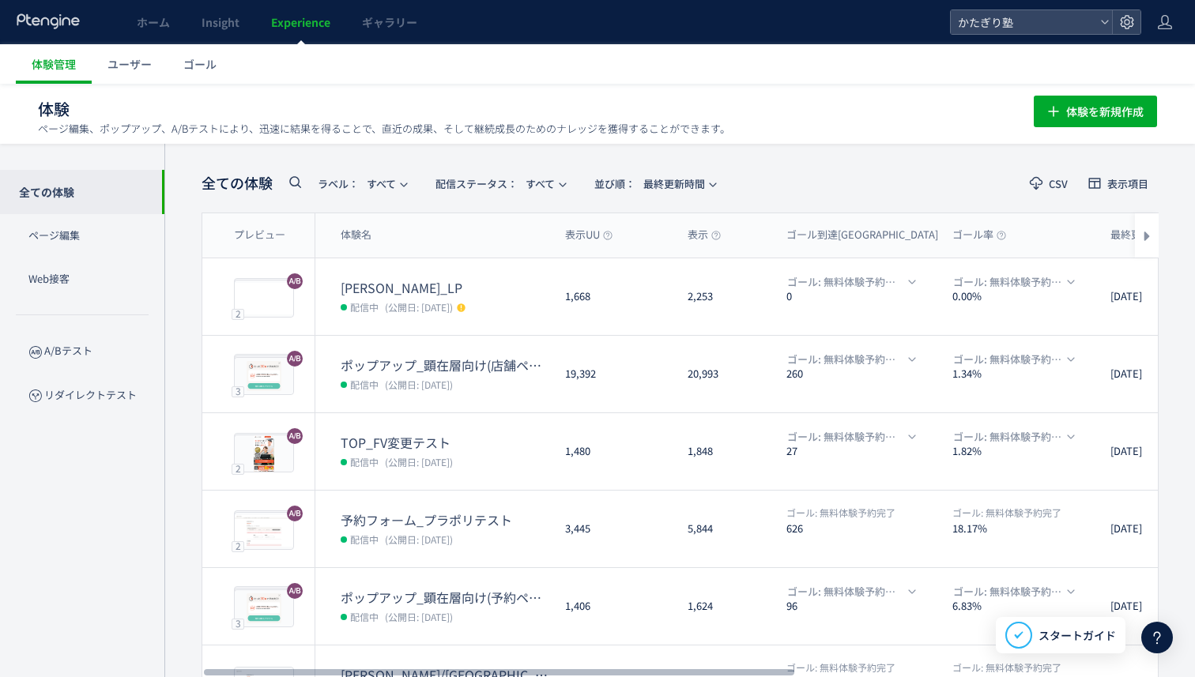
scroll to position [2, 0]
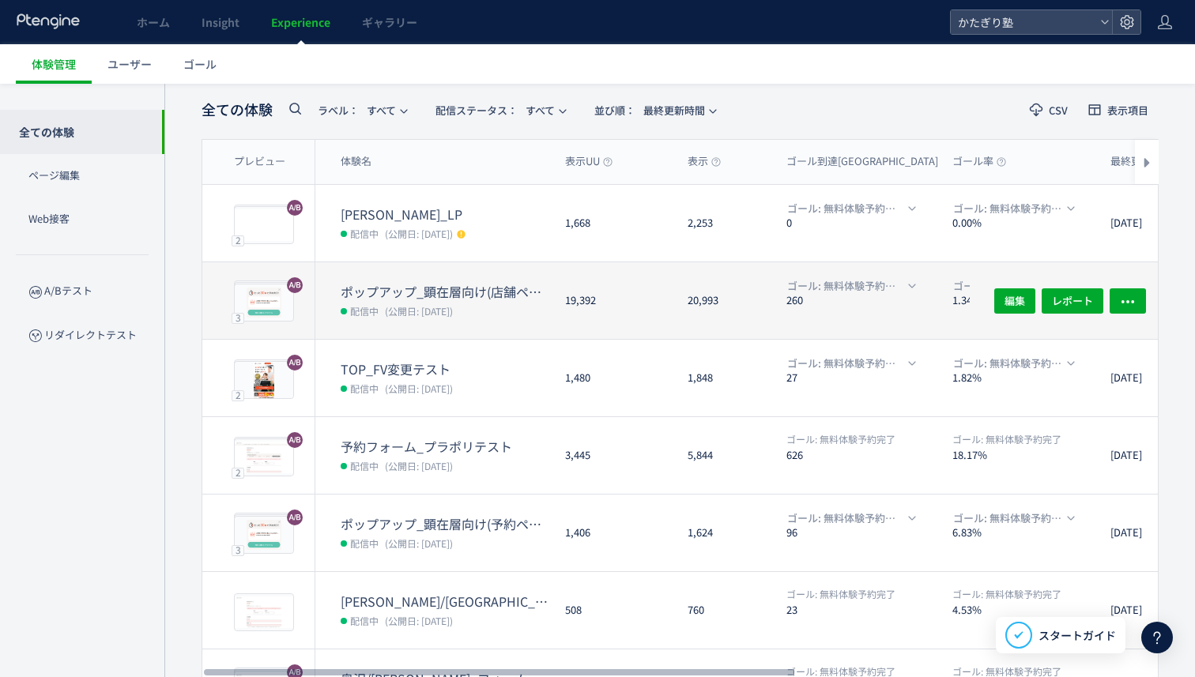
scroll to position [77, 0]
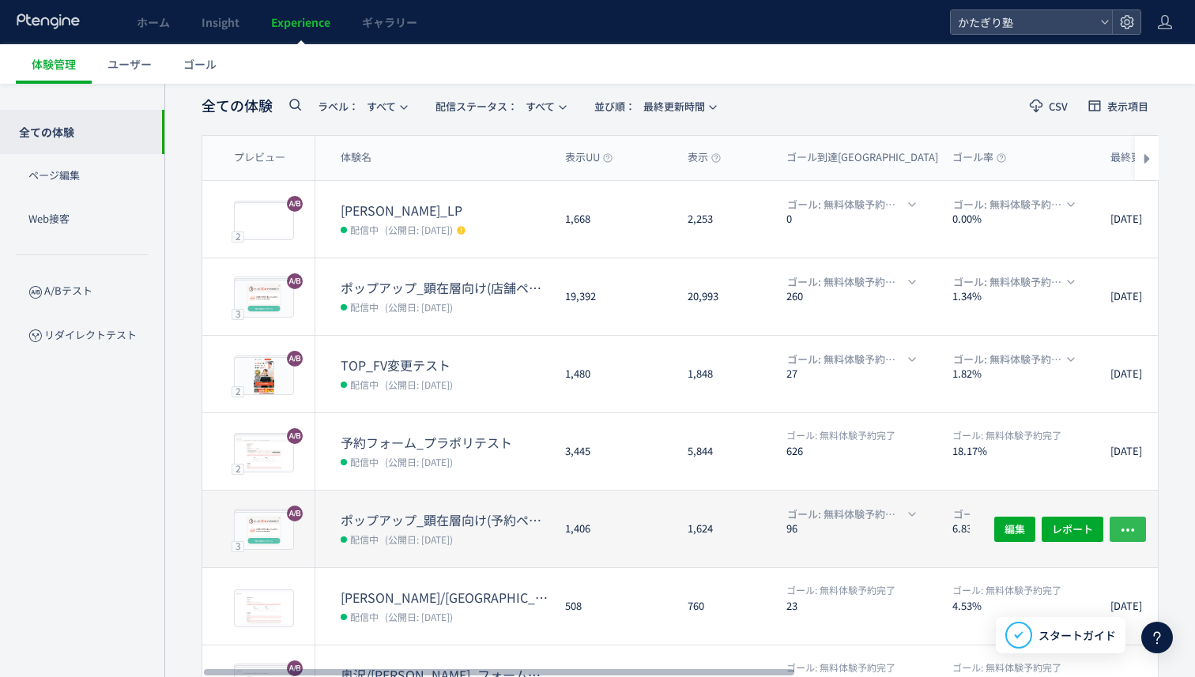
click at [1135, 525] on icon "button" at bounding box center [1128, 530] width 16 height 16
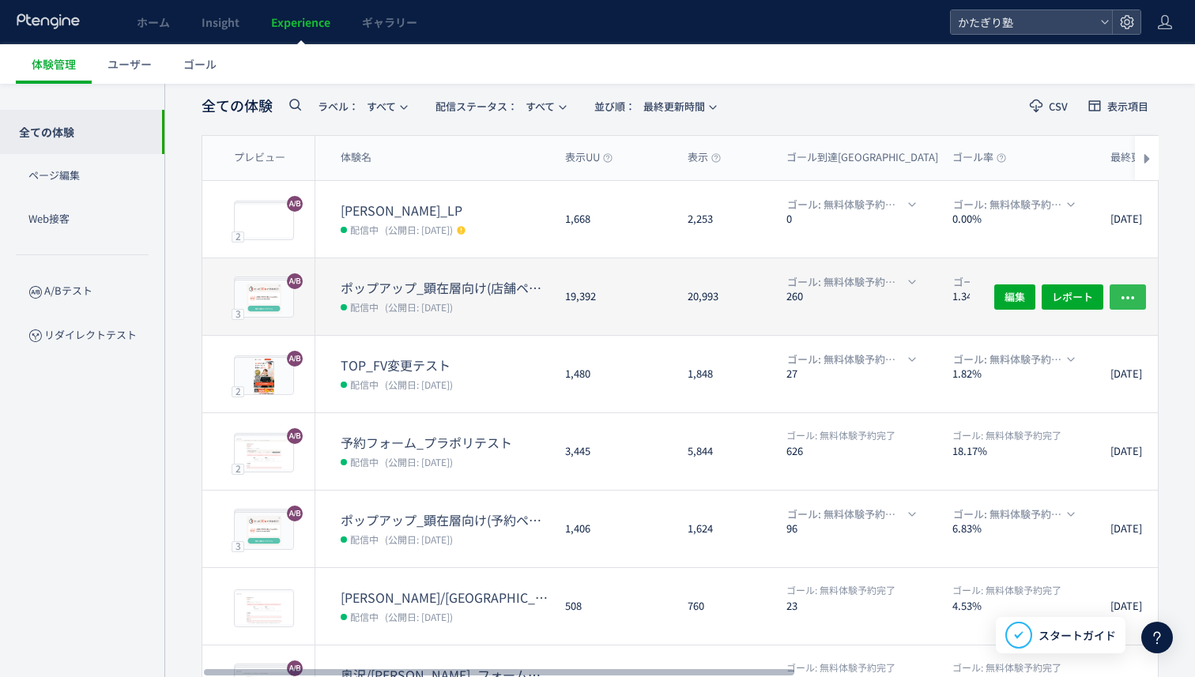
click at [1140, 299] on button "button" at bounding box center [1128, 296] width 36 height 25
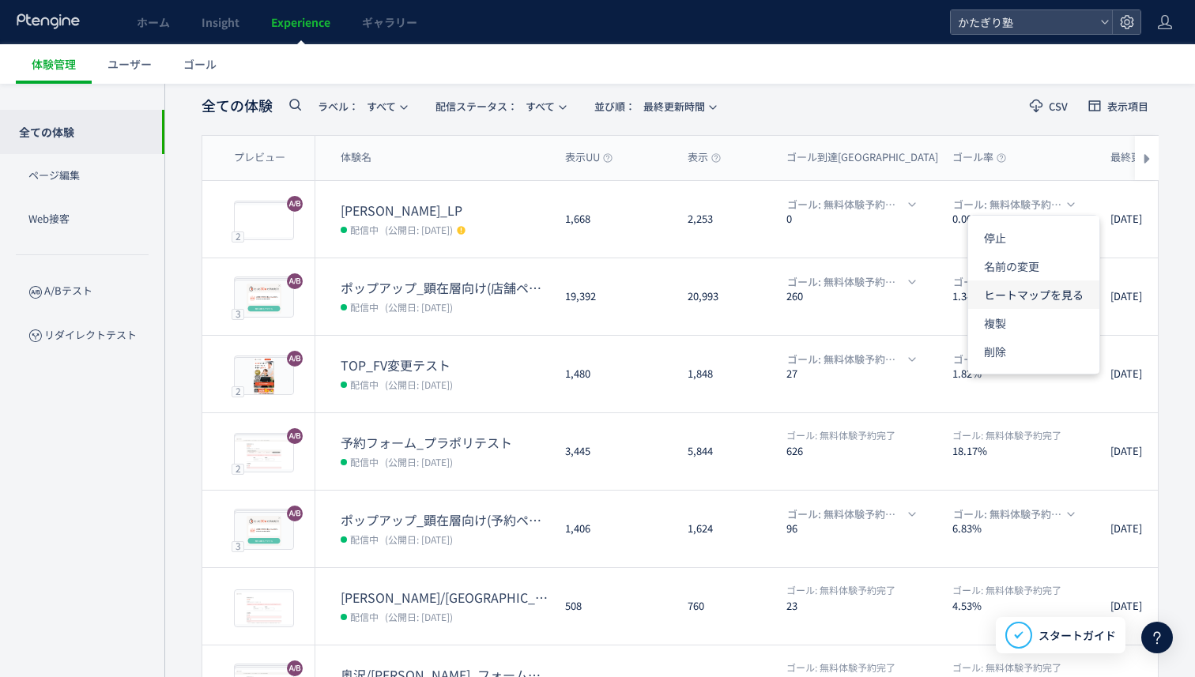
click at [1065, 338] on li "ヒートマップを見る" at bounding box center [1033, 352] width 131 height 28
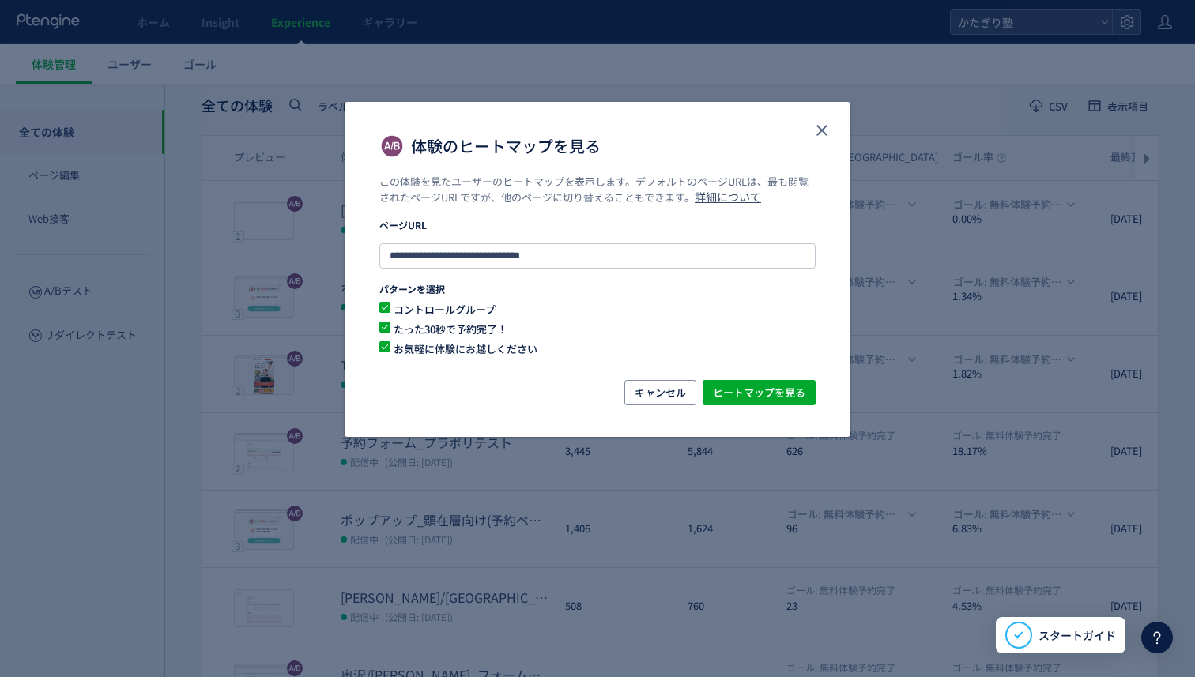
click at [423, 310] on span "コントロールグループ" at bounding box center [587, 309] width 395 height 15
click at [387, 329] on span "体験のヒートマップを見る" at bounding box center [384, 327] width 11 height 11
click at [764, 400] on span "ヒートマップを見る" at bounding box center [759, 392] width 92 height 25
click at [820, 121] on icon "close" at bounding box center [822, 130] width 19 height 19
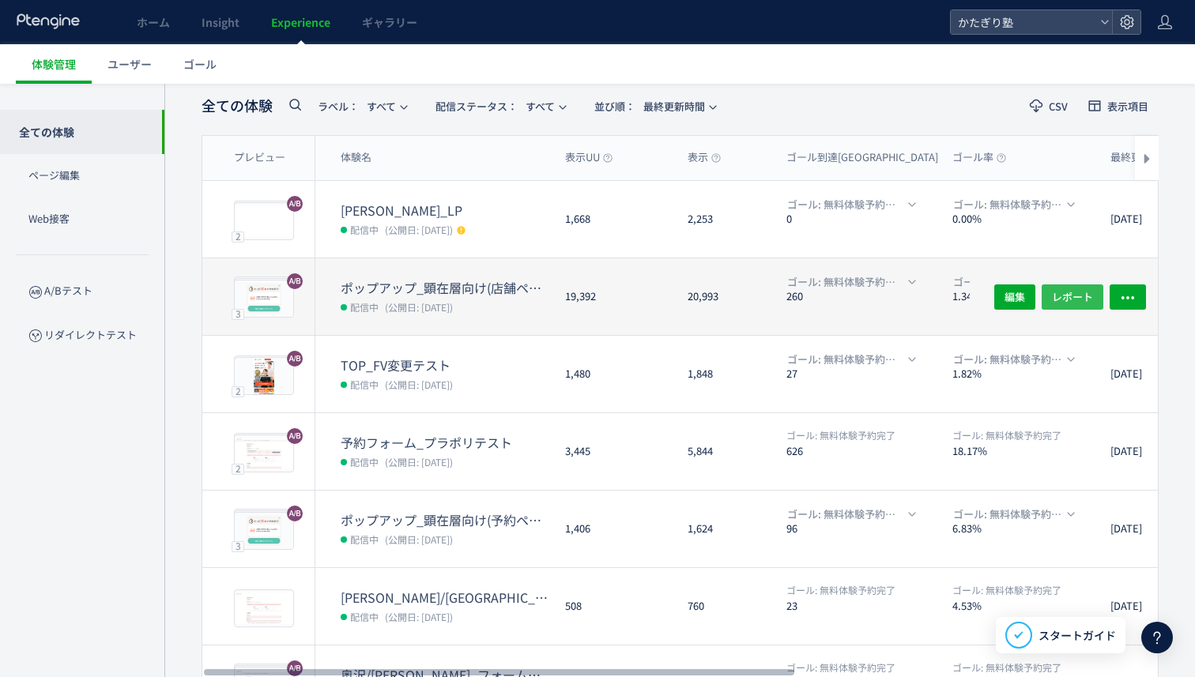
click at [1062, 291] on span "レポート" at bounding box center [1072, 296] width 41 height 25
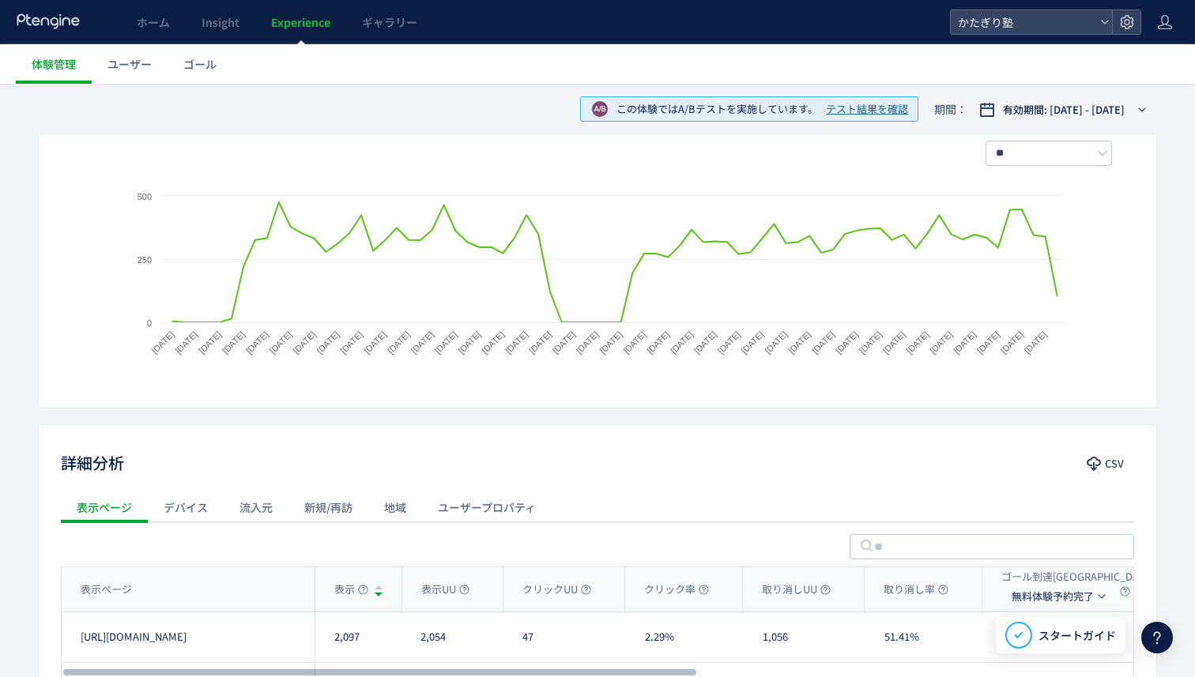
scroll to position [254, 0]
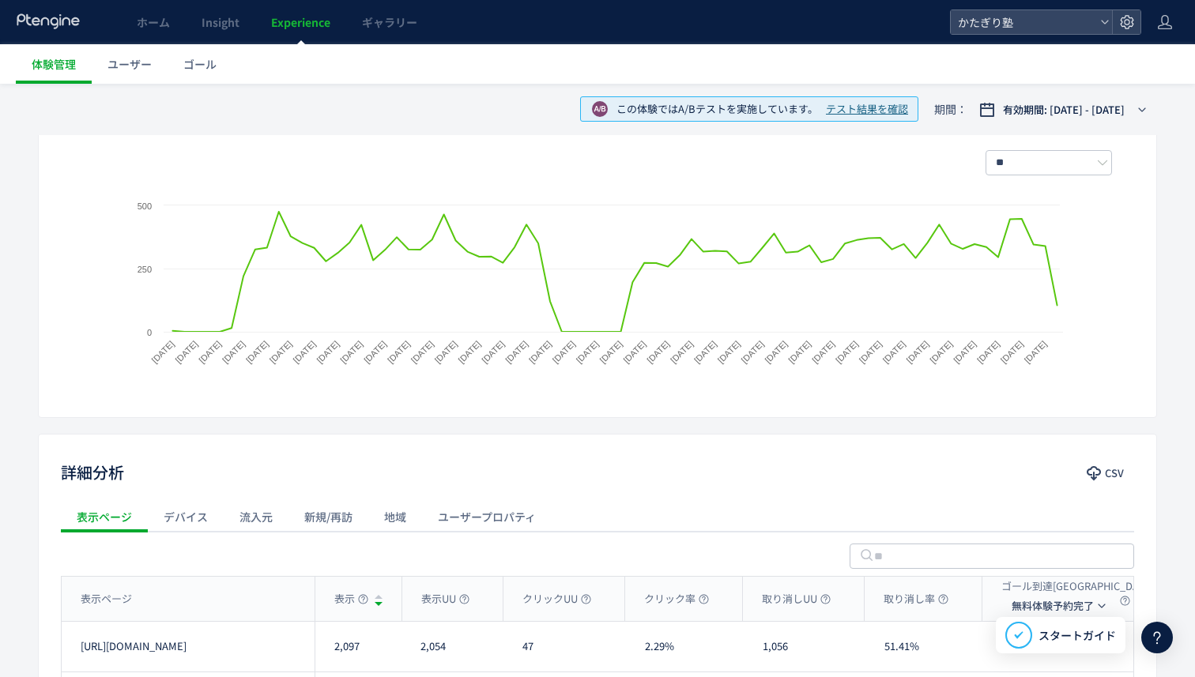
click at [879, 111] on span "テスト結果を確認" at bounding box center [867, 109] width 82 height 15
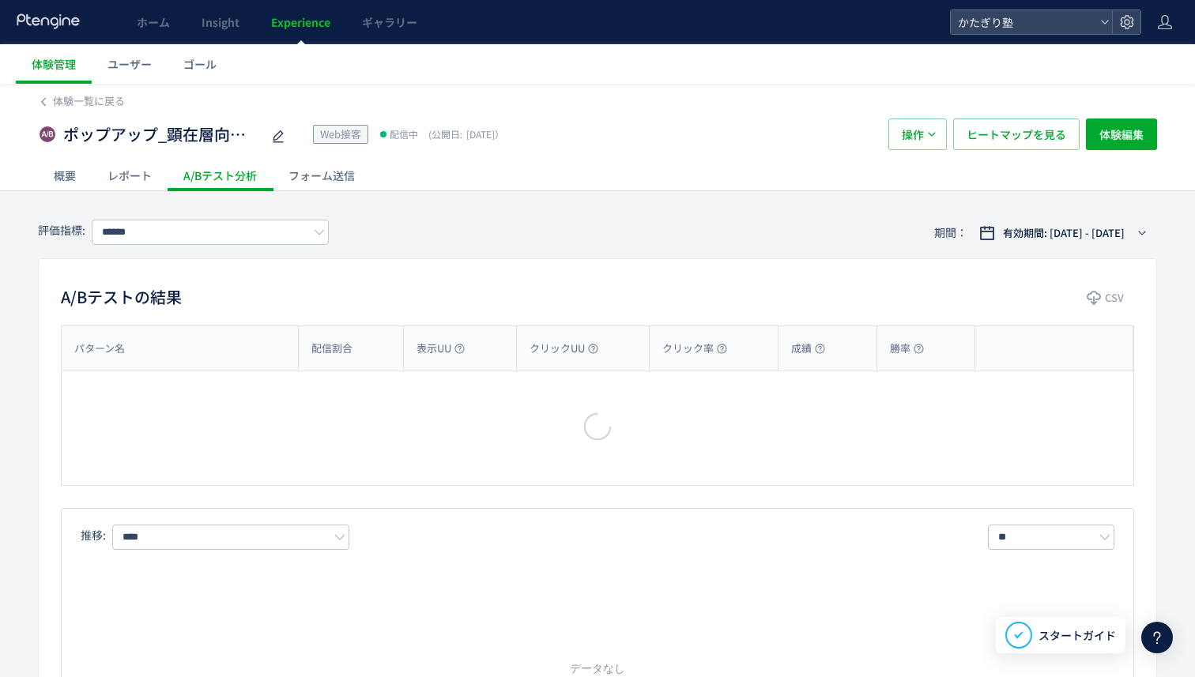
type input "********"
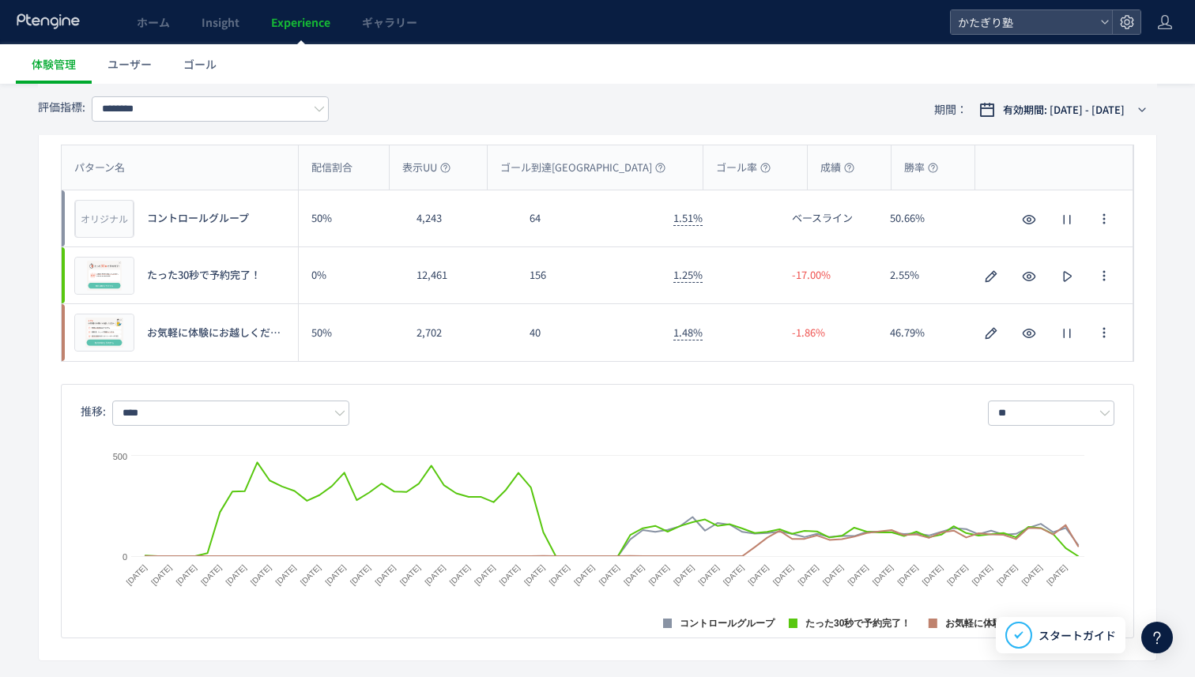
scroll to position [140, 0]
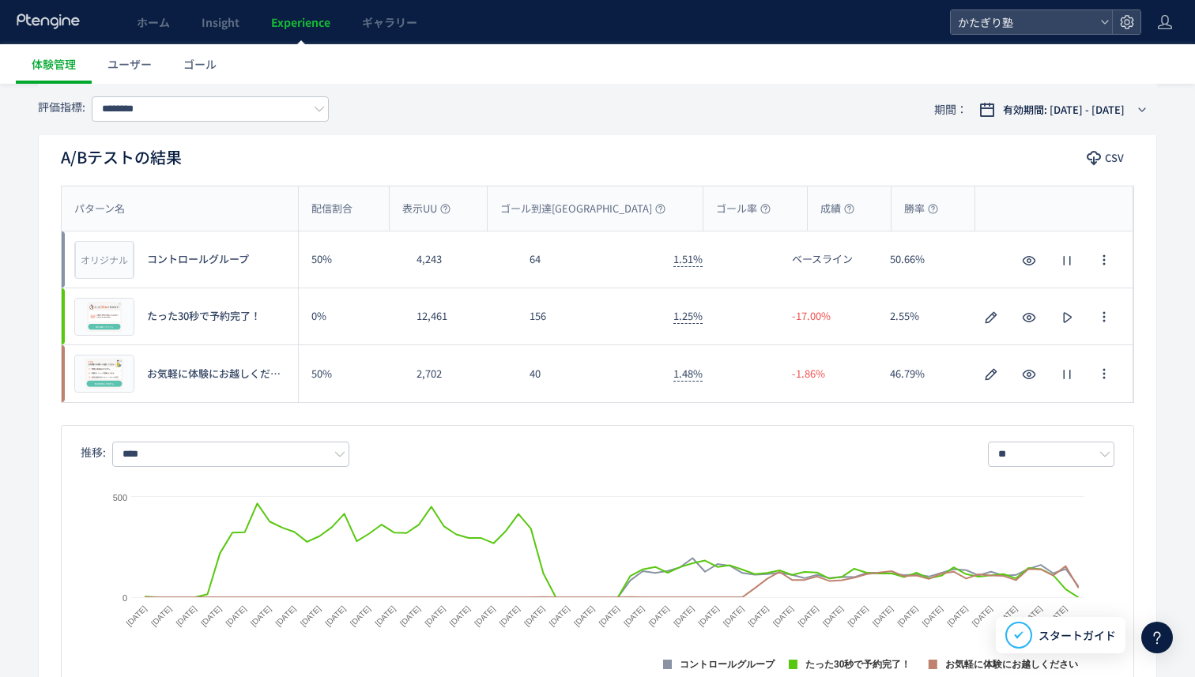
click at [439, 314] on div "12,461" at bounding box center [460, 317] width 113 height 56
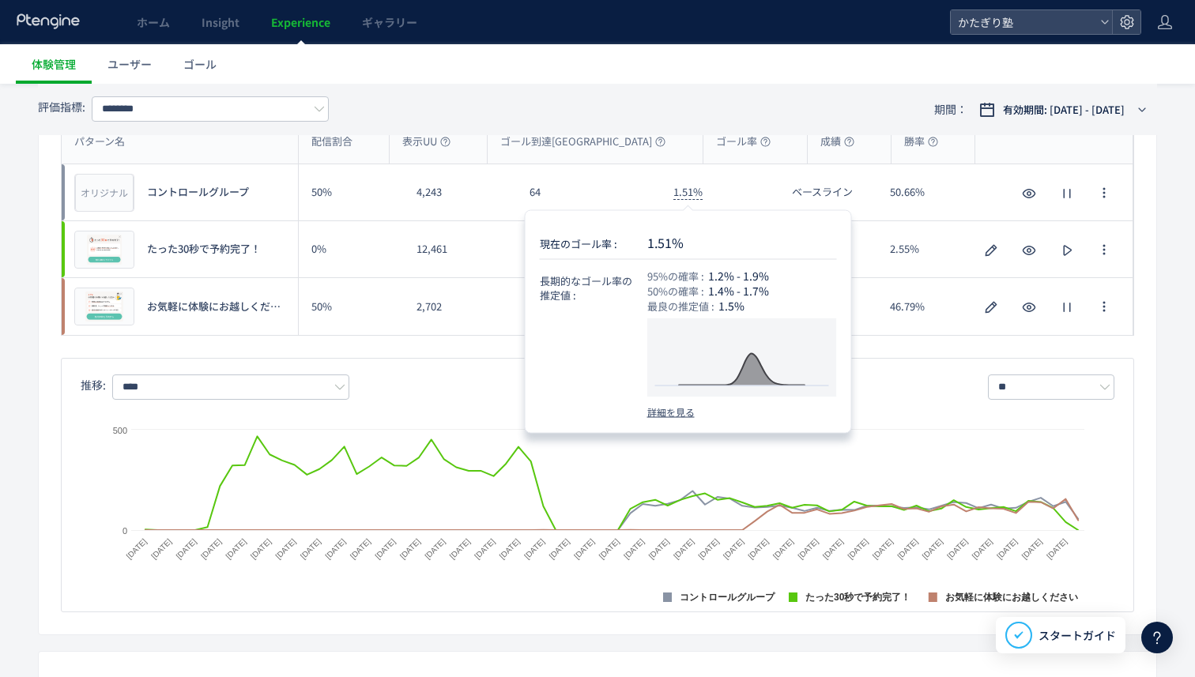
scroll to position [221, 0]
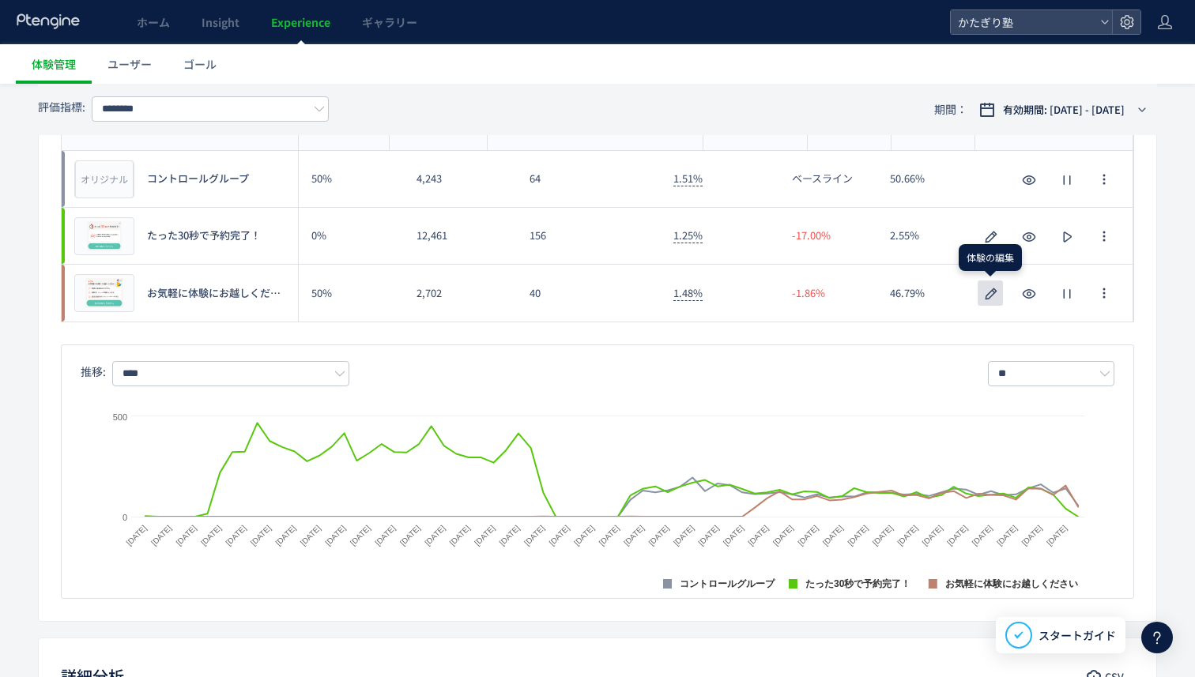
click at [987, 305] on button "button" at bounding box center [990, 293] width 25 height 25
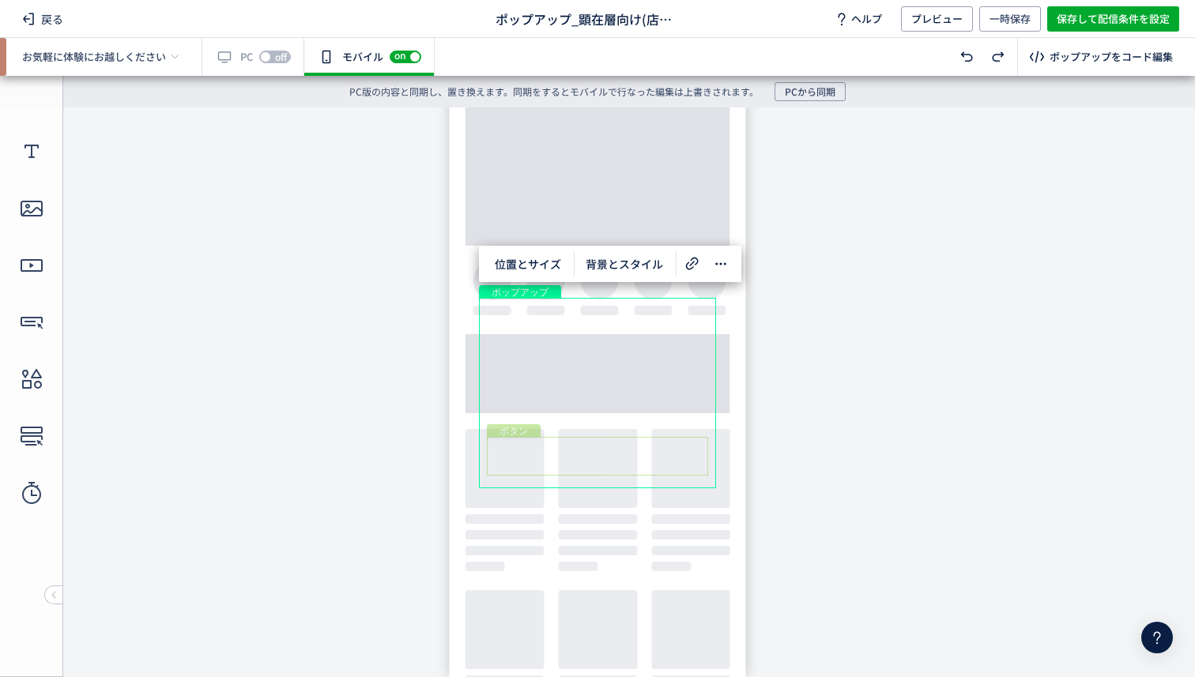
click at [571, 455] on div "ボタン" at bounding box center [597, 456] width 221 height 39
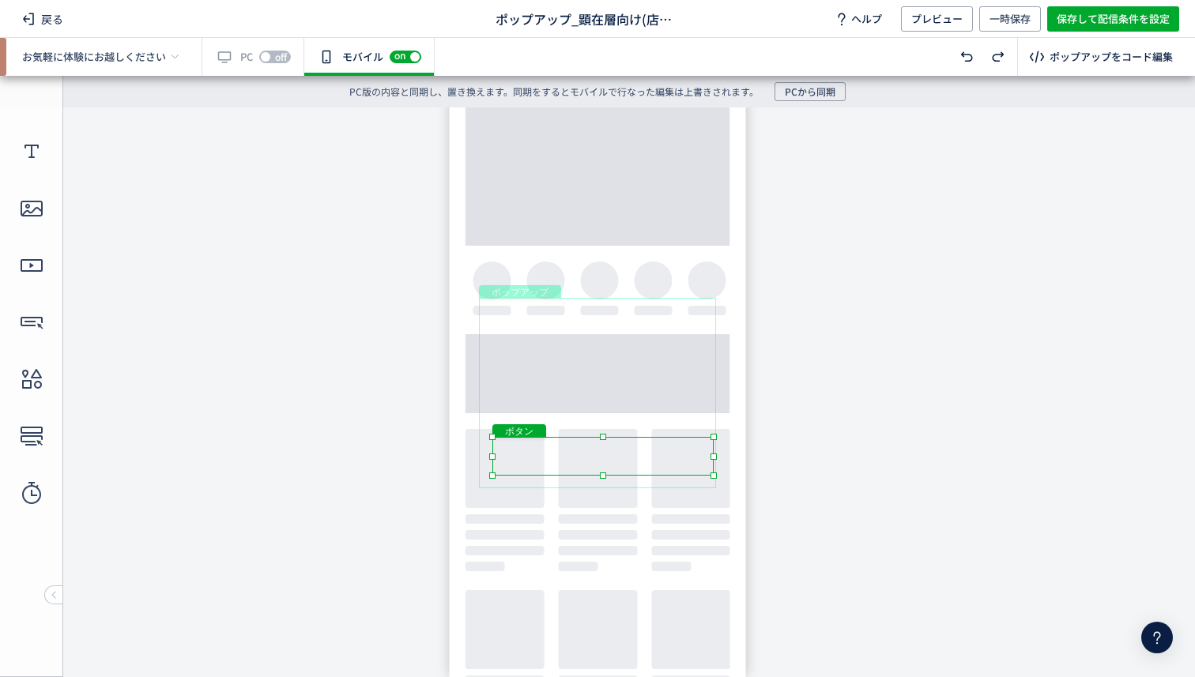
click at [0, 107] on div "画像" at bounding box center [0, 107] width 0 height 0
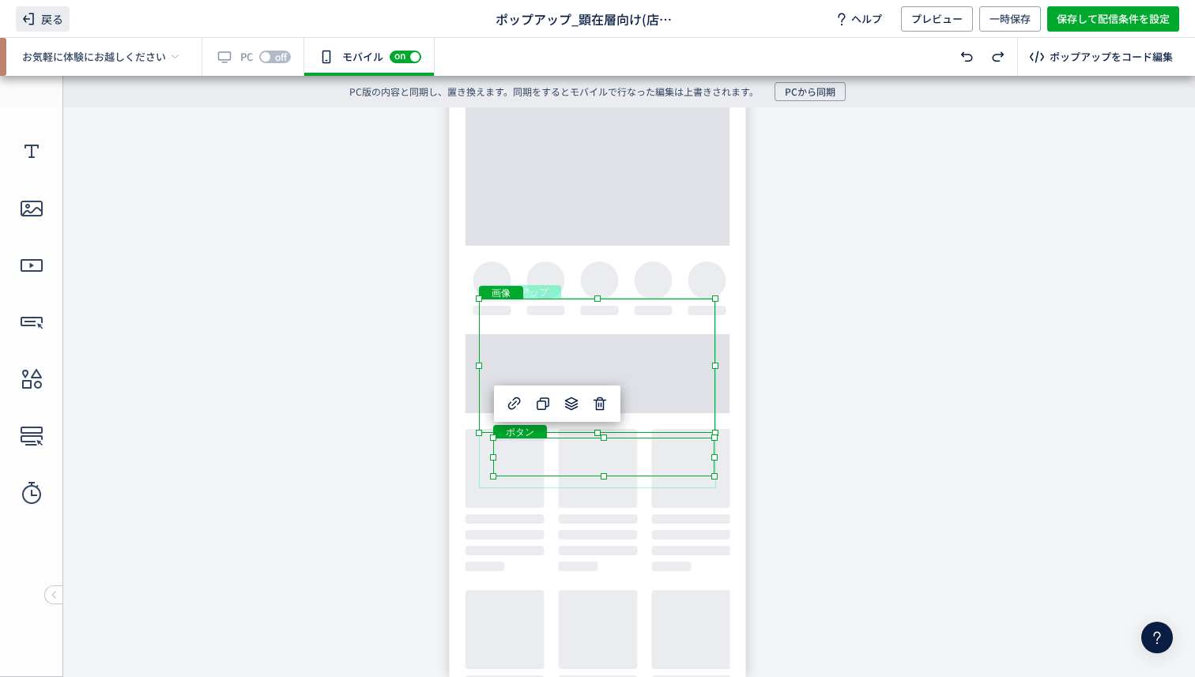
click at [60, 24] on span "戻る" at bounding box center [43, 18] width 54 height 25
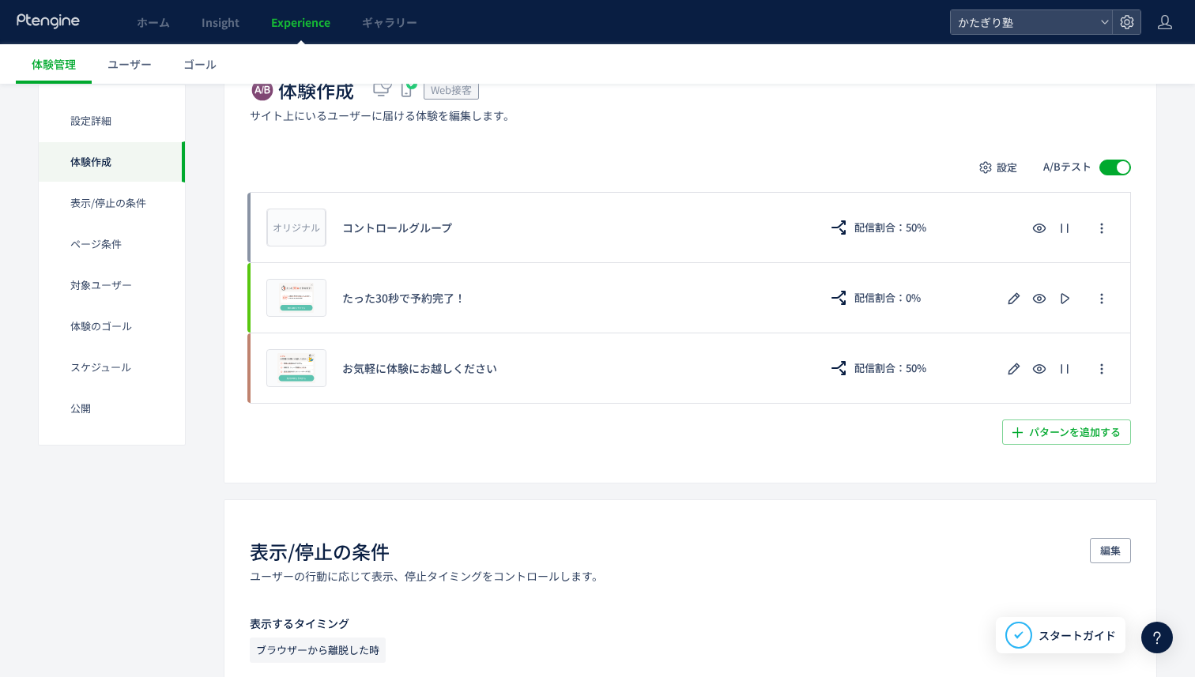
scroll to position [419, 0]
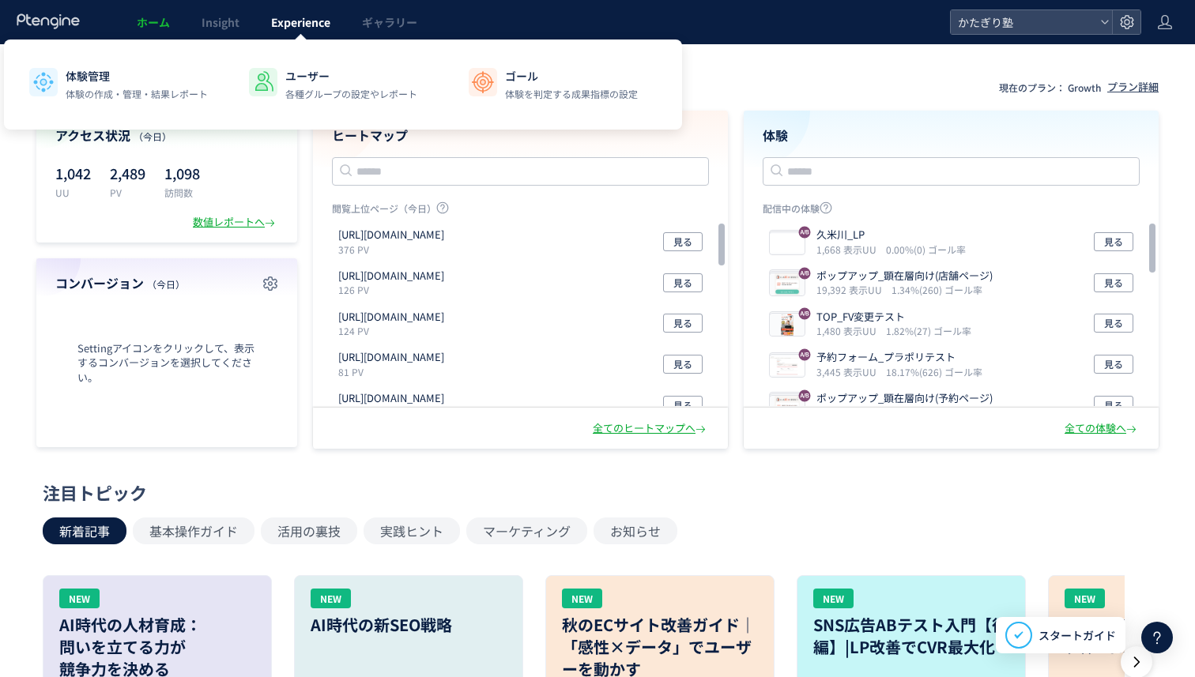
click at [290, 15] on span "Experience" at bounding box center [300, 22] width 59 height 16
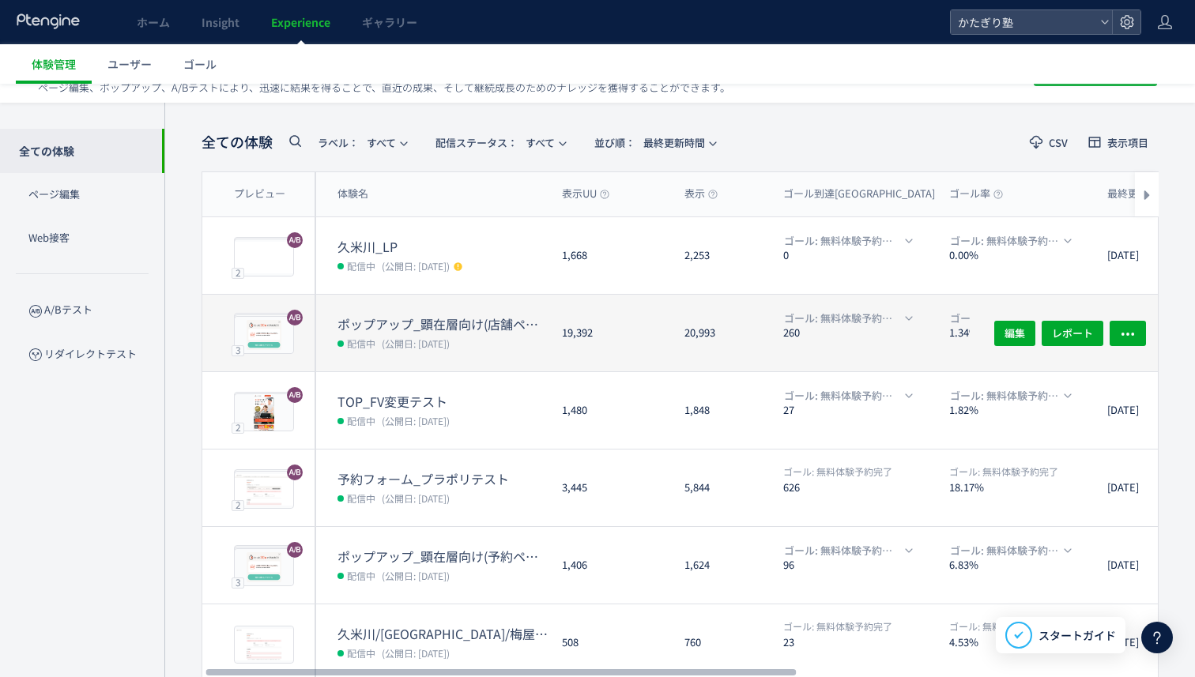
scroll to position [0, 5]
click at [1061, 330] on span "レポート" at bounding box center [1072, 332] width 41 height 25
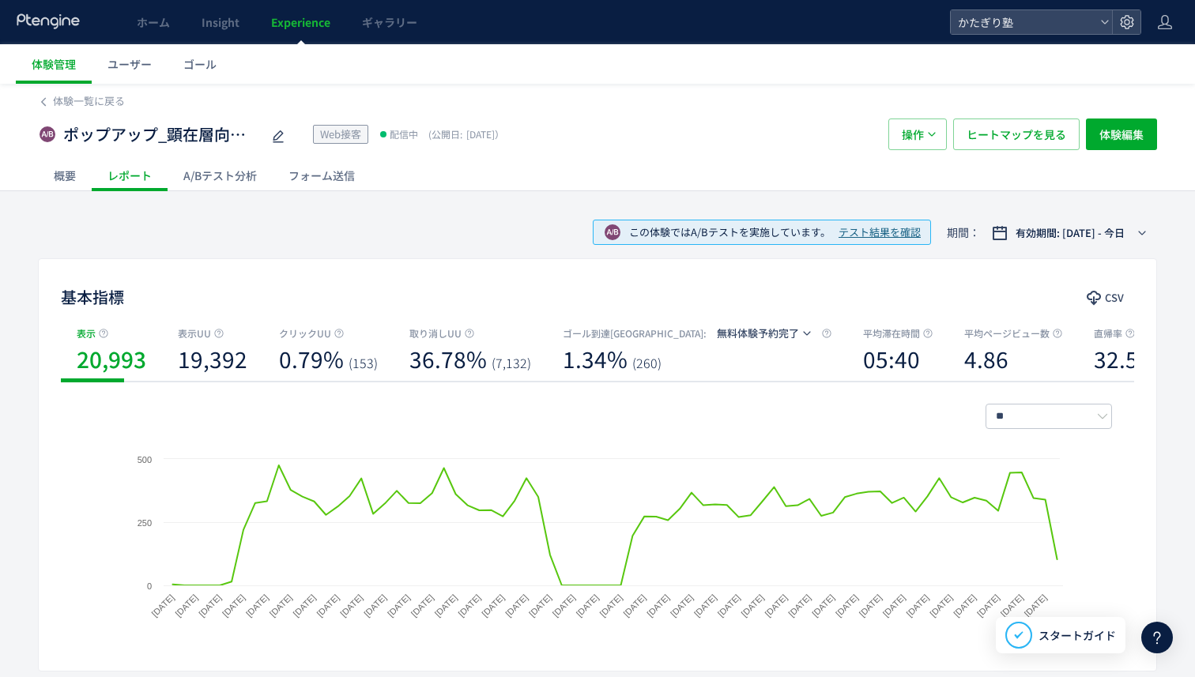
click at [239, 182] on div "A/Bテスト分析" at bounding box center [220, 176] width 105 height 32
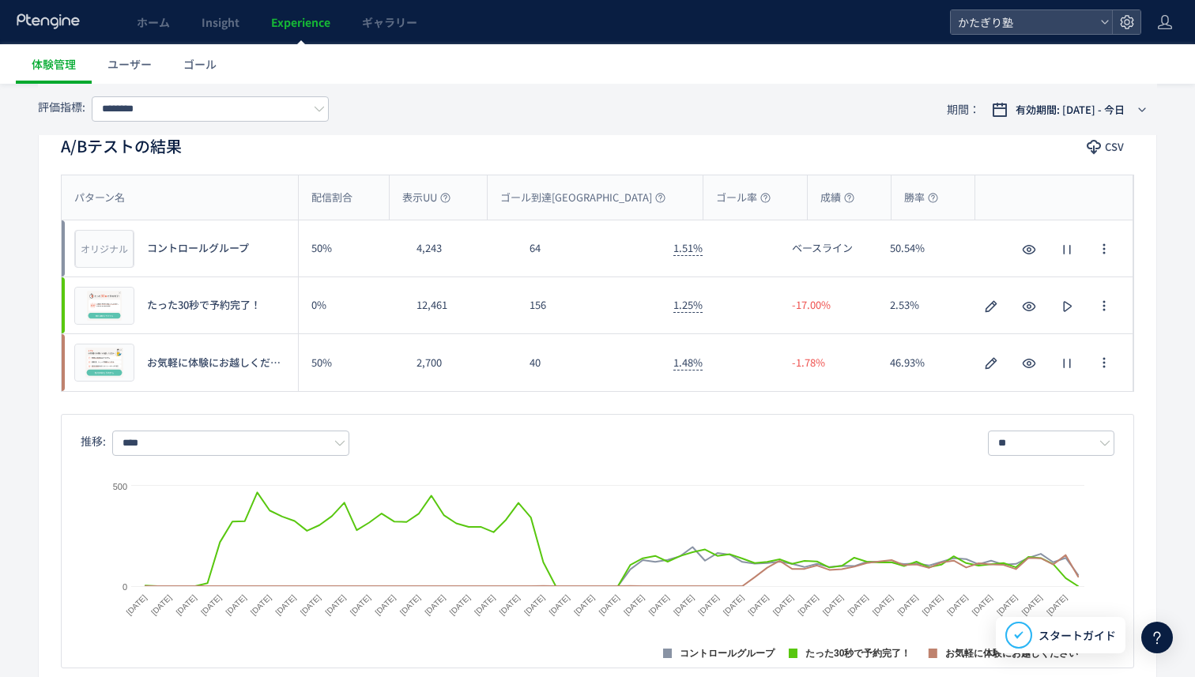
scroll to position [150, 0]
click at [764, 326] on div "1.25%" at bounding box center [720, 306] width 119 height 56
click at [1107, 367] on icon "button" at bounding box center [1104, 363] width 13 height 13
click at [1129, 305] on div at bounding box center [1053, 306] width 157 height 25
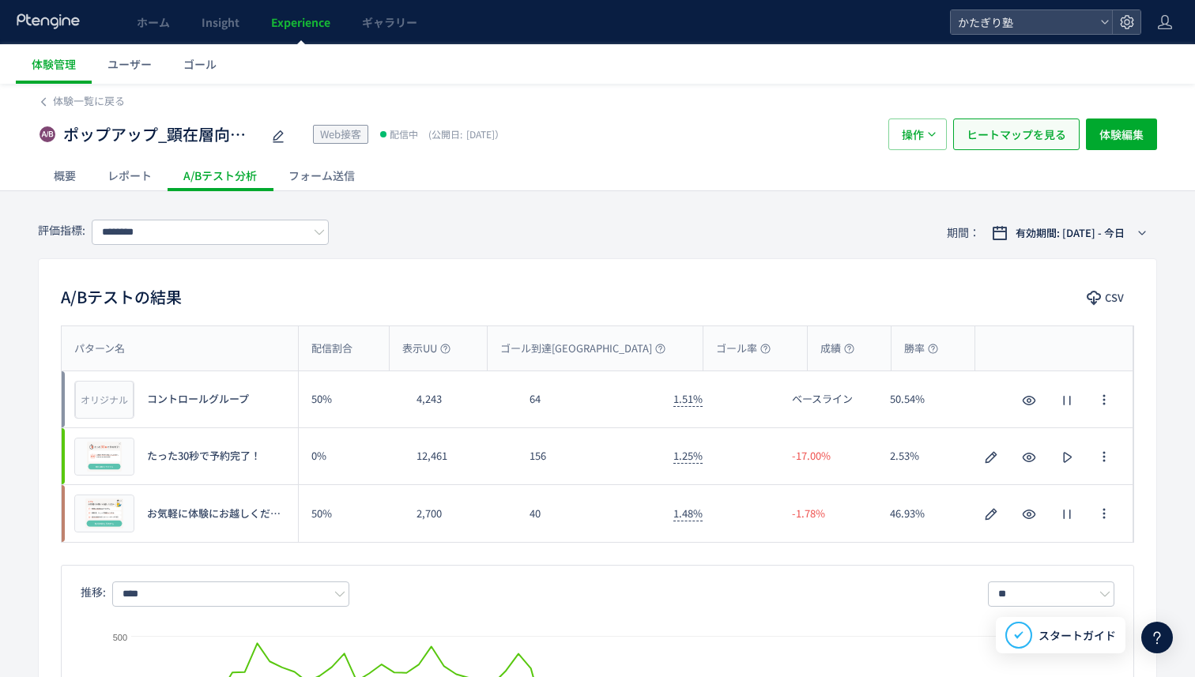
click at [1013, 131] on span "ヒートマップを見る" at bounding box center [1017, 135] width 100 height 32
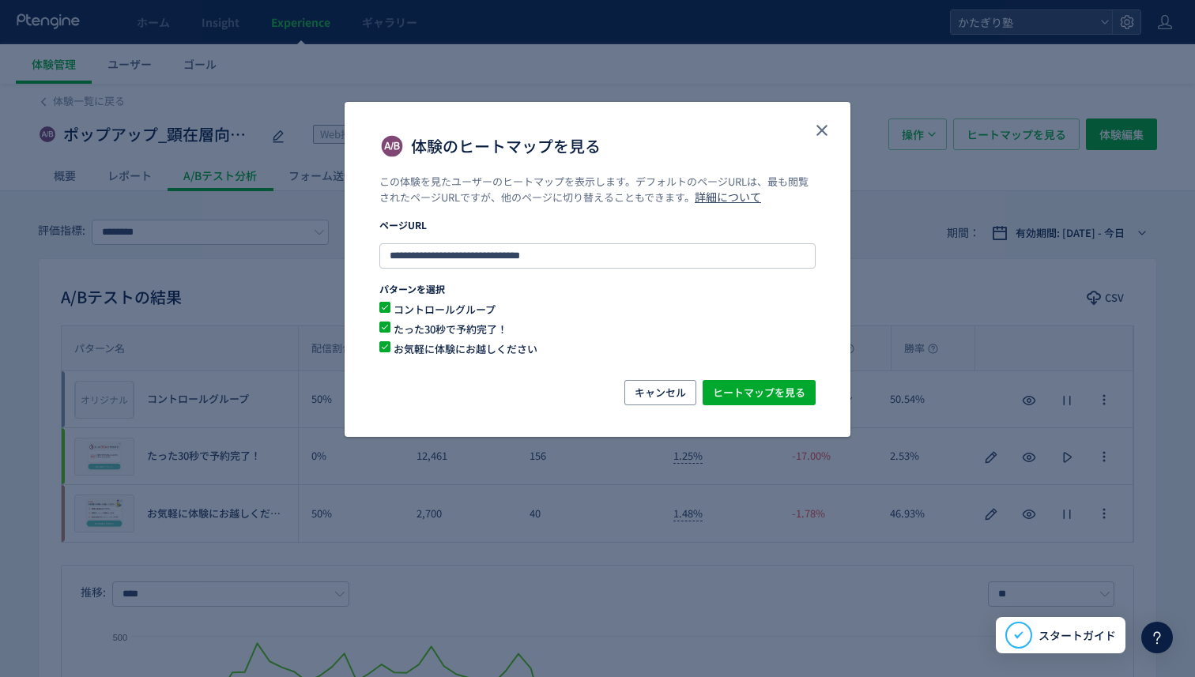
click at [473, 309] on span "コントロールグループ" at bounding box center [587, 309] width 395 height 15
click at [466, 324] on span "たった30秒で予約完了！" at bounding box center [587, 329] width 395 height 15
click at [747, 392] on span "ヒートマップを見る" at bounding box center [759, 392] width 92 height 25
drag, startPoint x: 568, startPoint y: 253, endPoint x: 500, endPoint y: 255, distance: 67.2
click at [500, 255] on input "**********" at bounding box center [597, 255] width 436 height 25
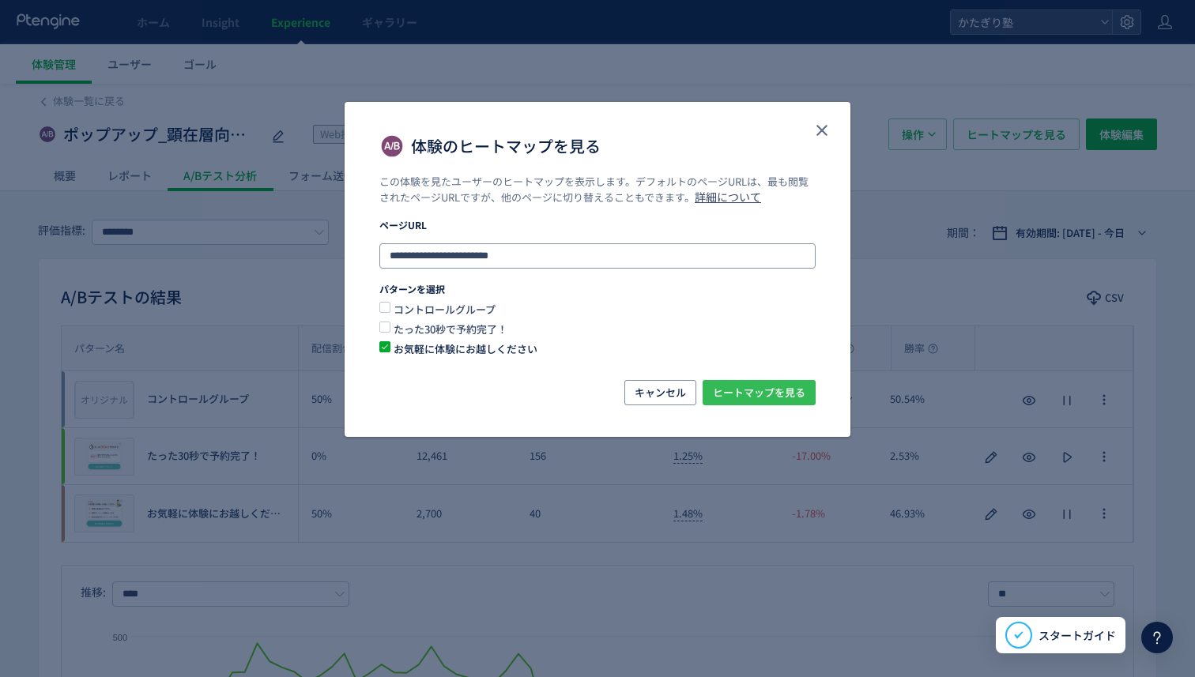
type input "**********"
click at [794, 401] on span "ヒートマップを見る" at bounding box center [759, 392] width 92 height 25
click at [822, 129] on use "close" at bounding box center [822, 130] width 11 height 11
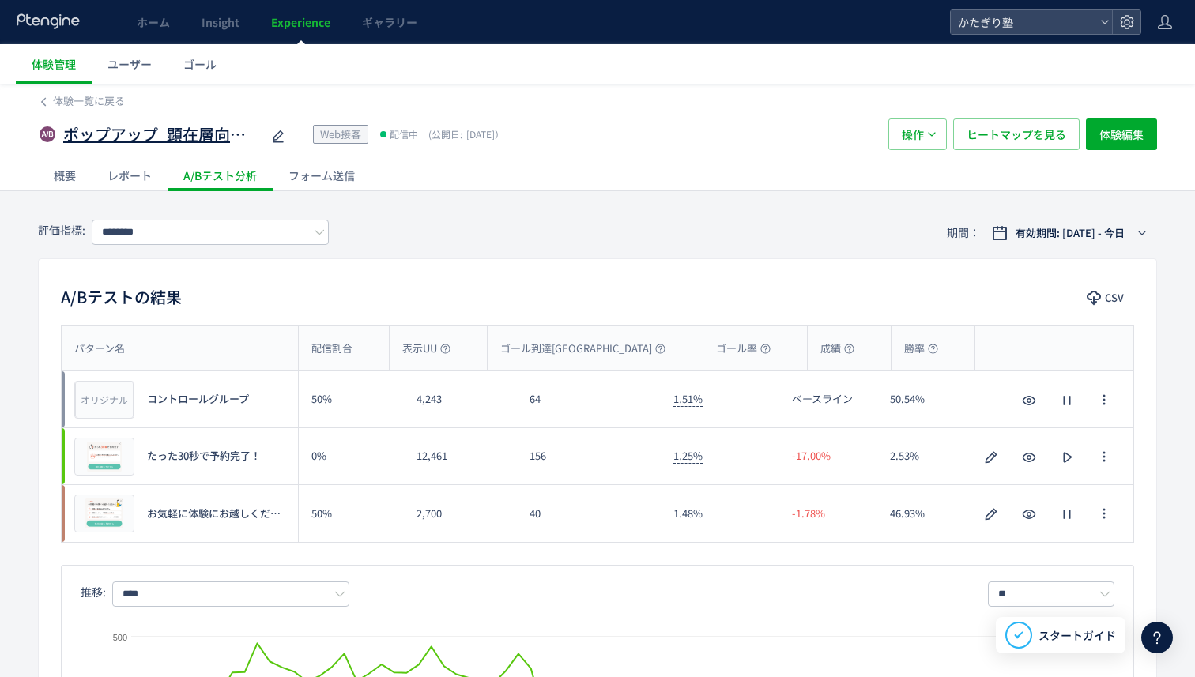
click at [238, 136] on span "ポップアップ_顕在層向け(店舗ページ)" at bounding box center [162, 134] width 198 height 23
click at [187, 494] on div "プレビュー お気軽に体験にお越しください" at bounding box center [180, 513] width 236 height 57
click at [986, 519] on use "button" at bounding box center [992, 514] width 12 height 12
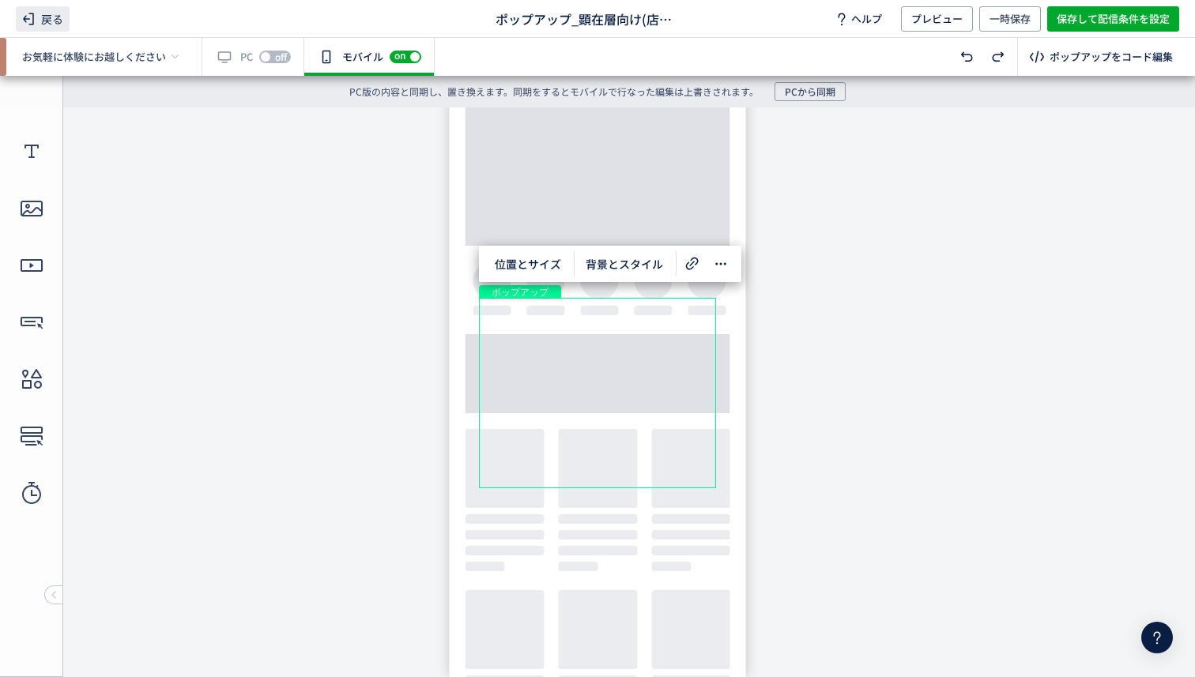
click at [44, 13] on span "戻る" at bounding box center [43, 18] width 54 height 25
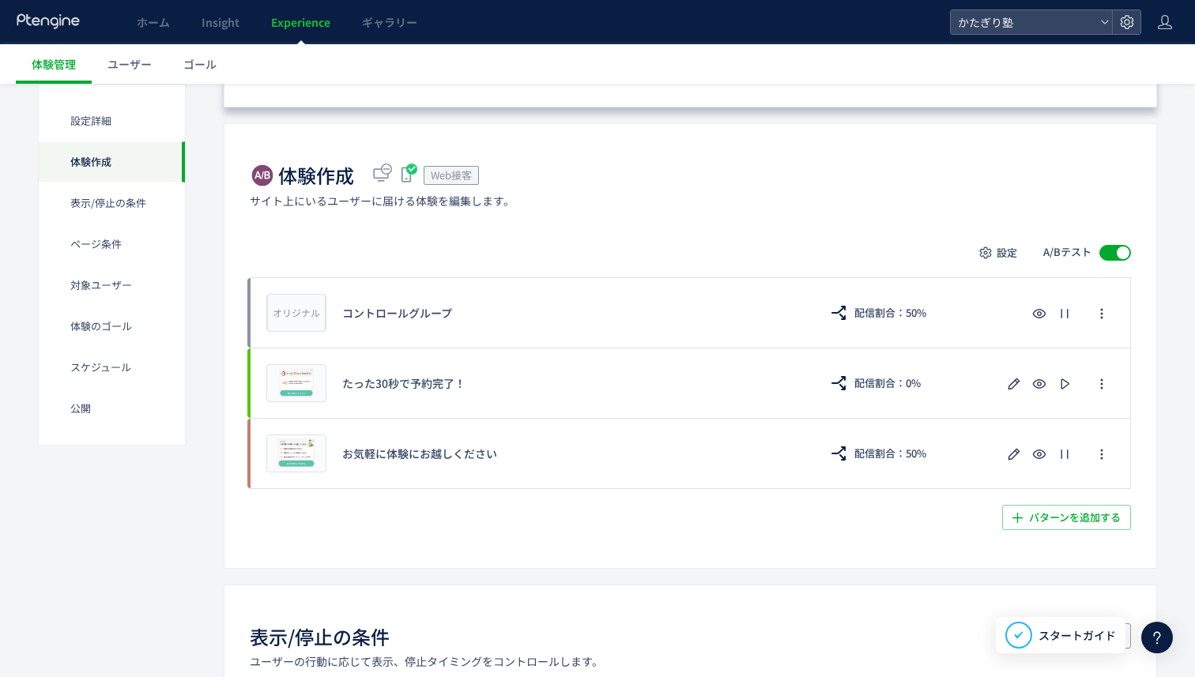
scroll to position [490, 0]
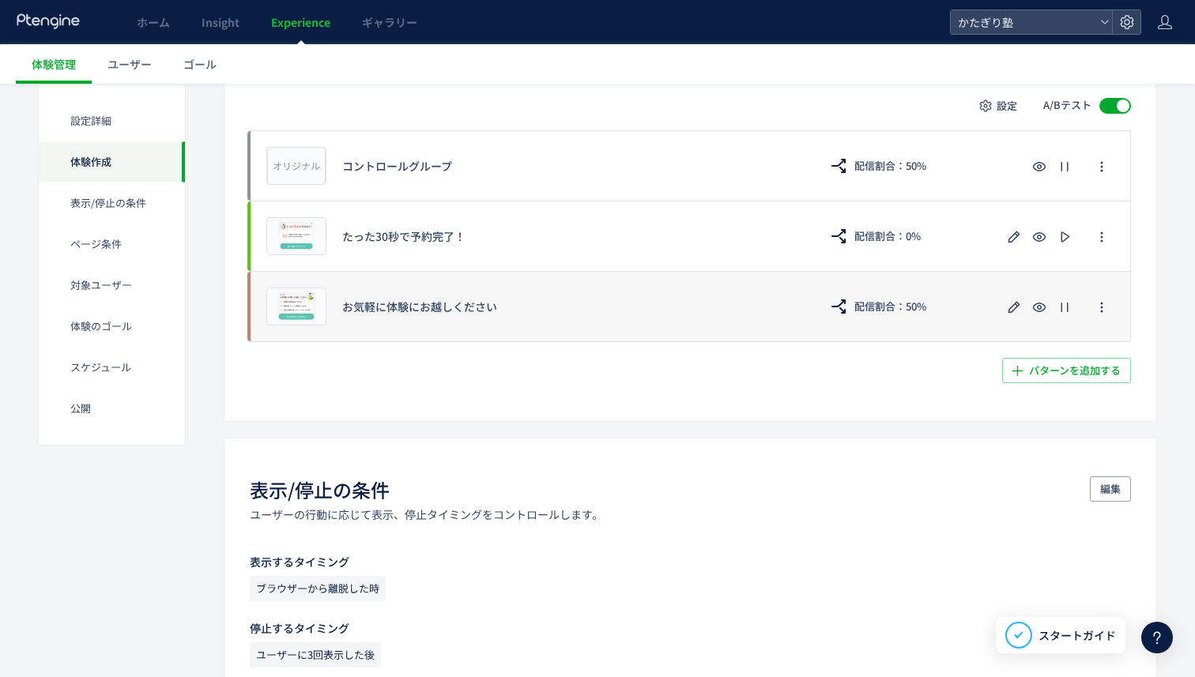
click at [378, 299] on div "お気軽に体験にお越しください" at bounding box center [572, 307] width 461 height 16
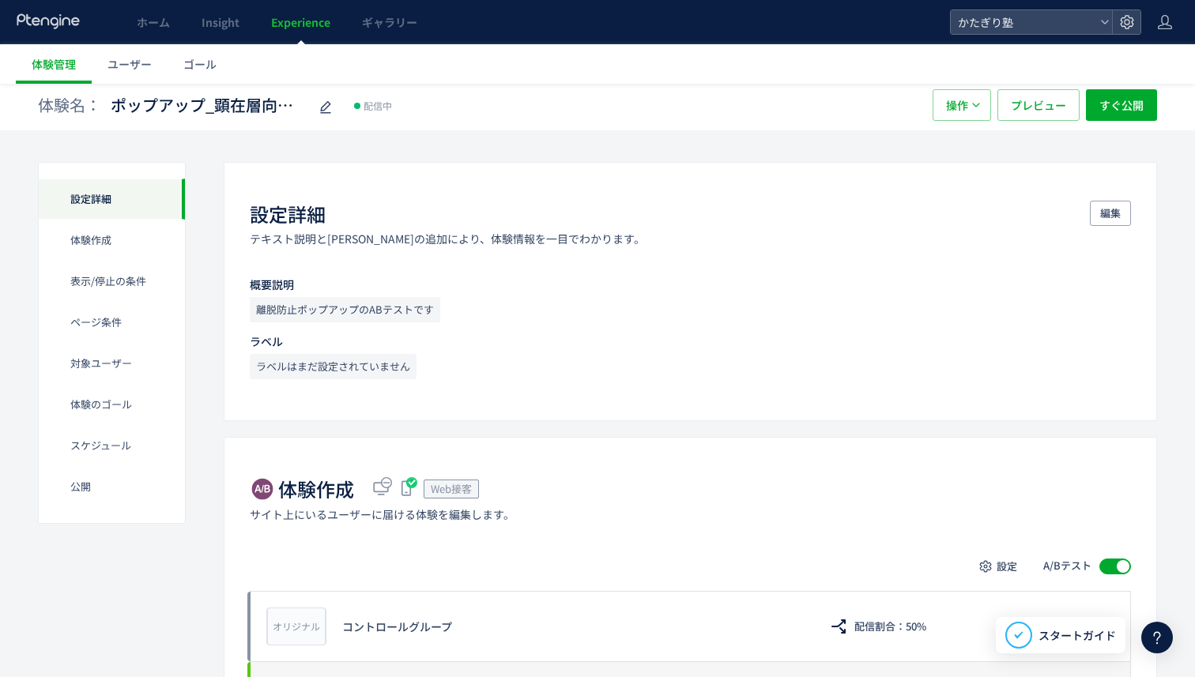
scroll to position [0, 0]
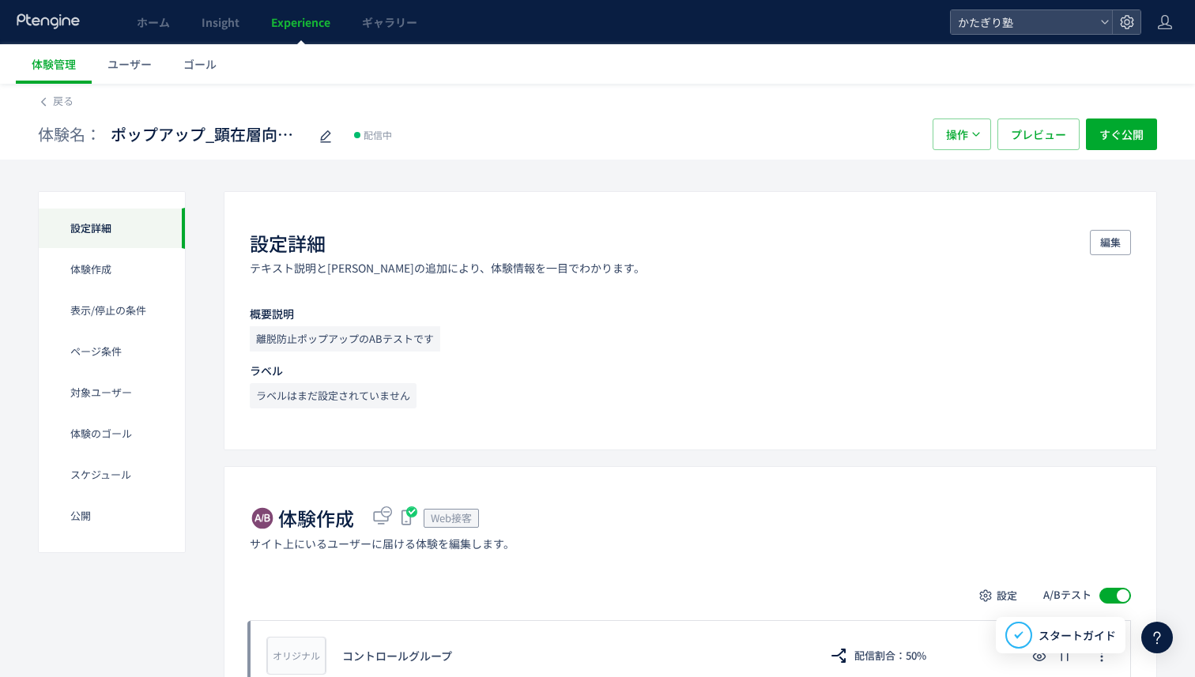
click at [139, 228] on div "設定詳細" at bounding box center [112, 228] width 146 height 41
click at [62, 99] on span "戻る" at bounding box center [63, 100] width 21 height 15
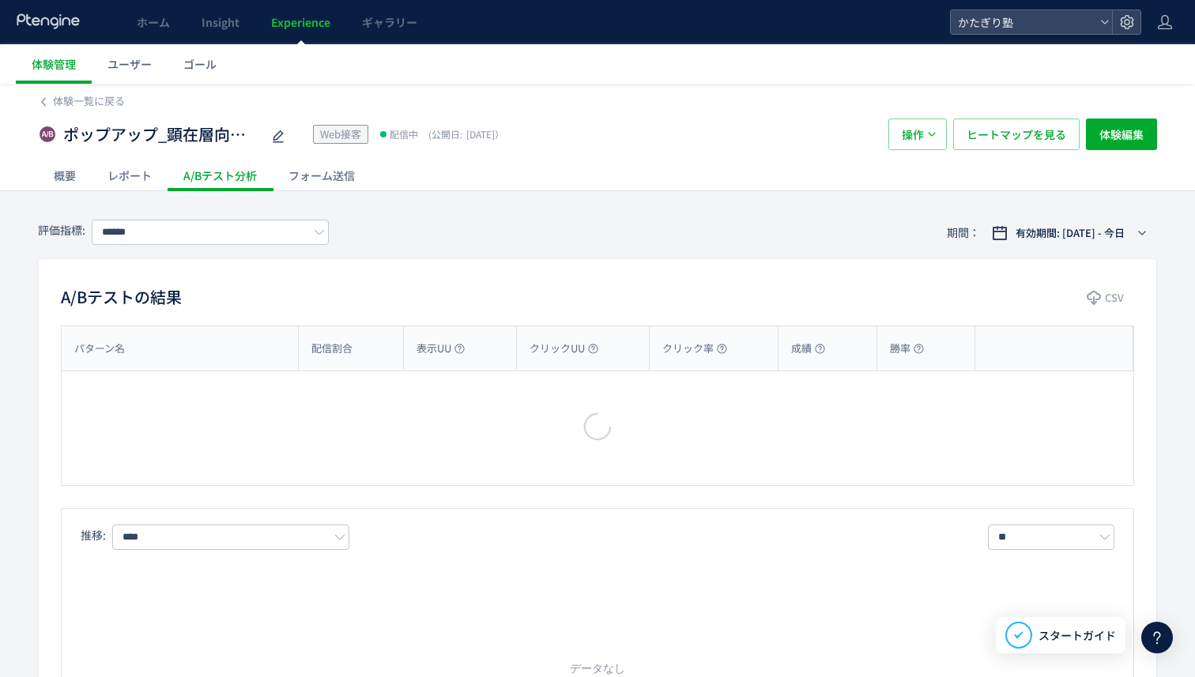
type input "********"
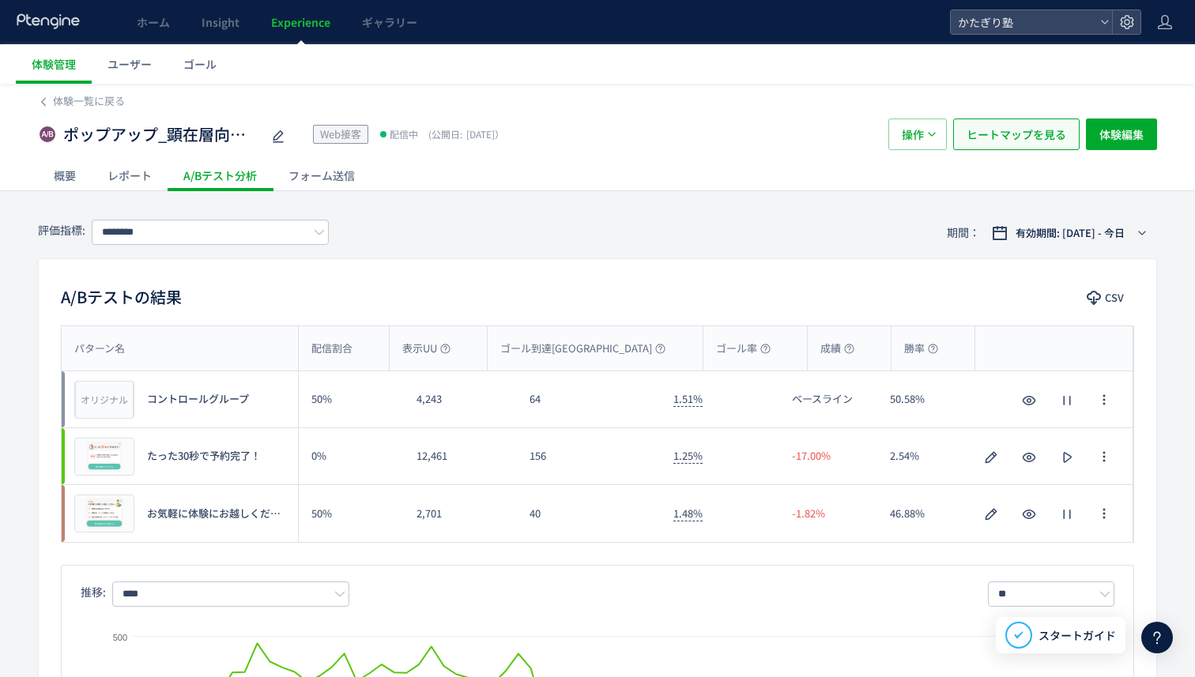
click at [1041, 130] on span "ヒートマップを見る" at bounding box center [1017, 135] width 100 height 32
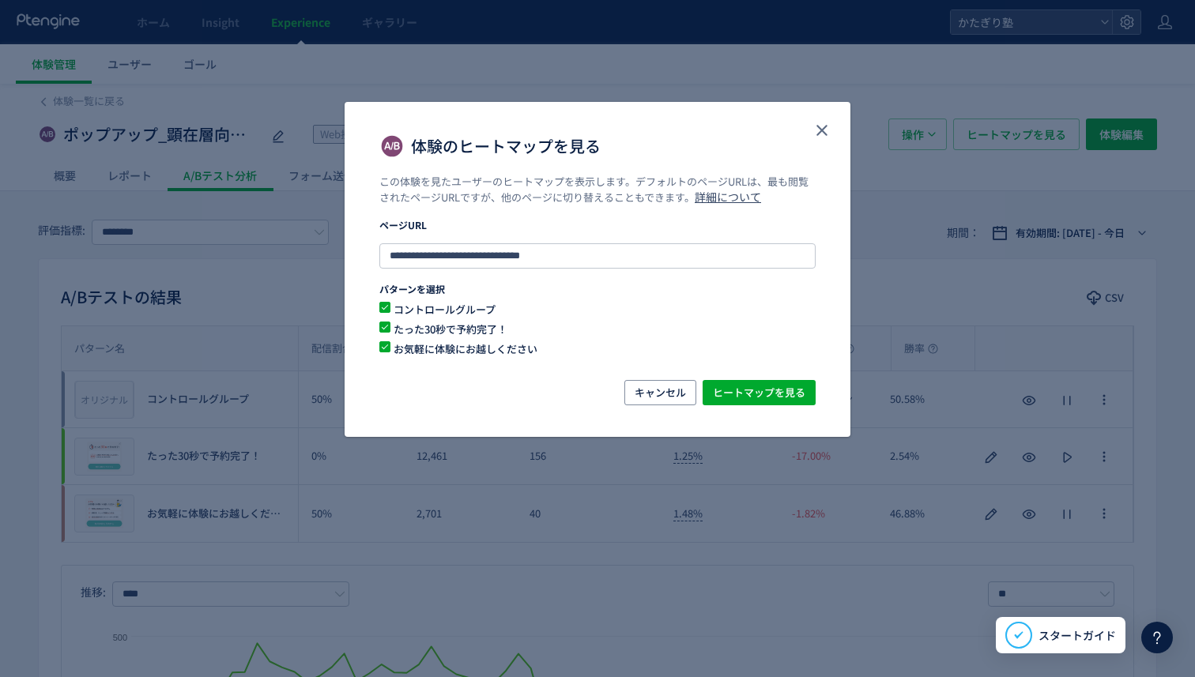
click at [470, 327] on span "たった30秒で予約完了！" at bounding box center [587, 329] width 395 height 15
click at [386, 312] on span "体験のヒートマップを見る" at bounding box center [384, 307] width 11 height 11
click at [735, 396] on span "ヒートマップを見る" at bounding box center [759, 392] width 92 height 25
click at [821, 123] on icon "close" at bounding box center [822, 130] width 19 height 19
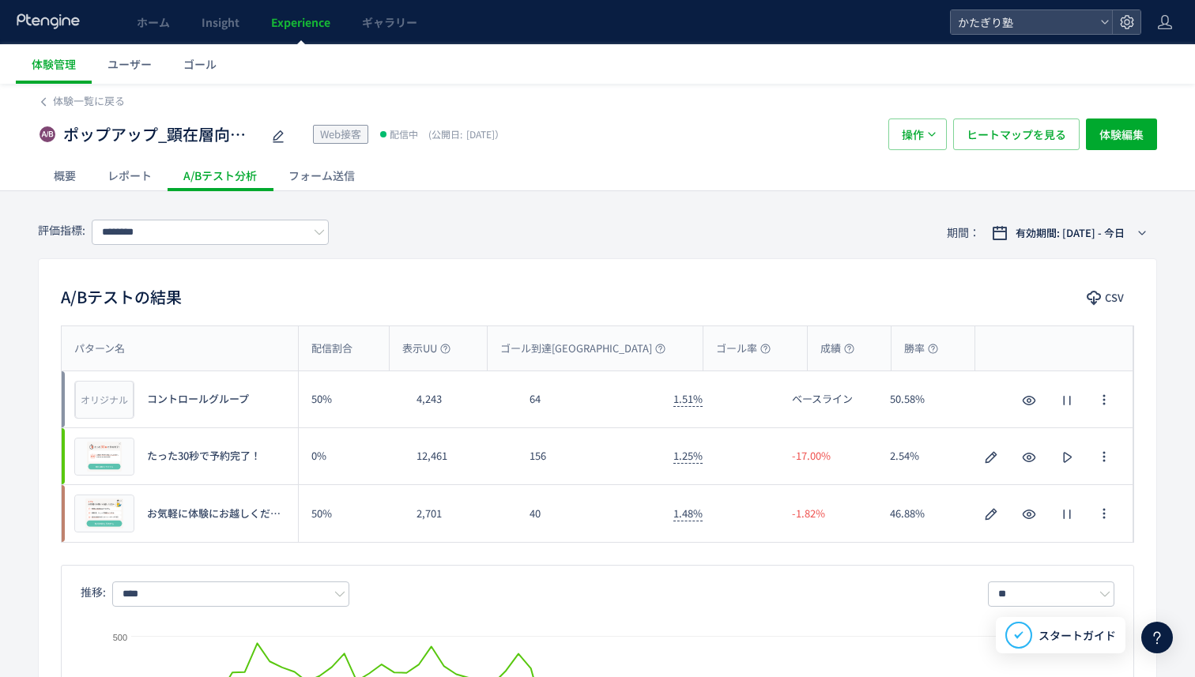
click at [81, 175] on div "概要" at bounding box center [65, 176] width 54 height 32
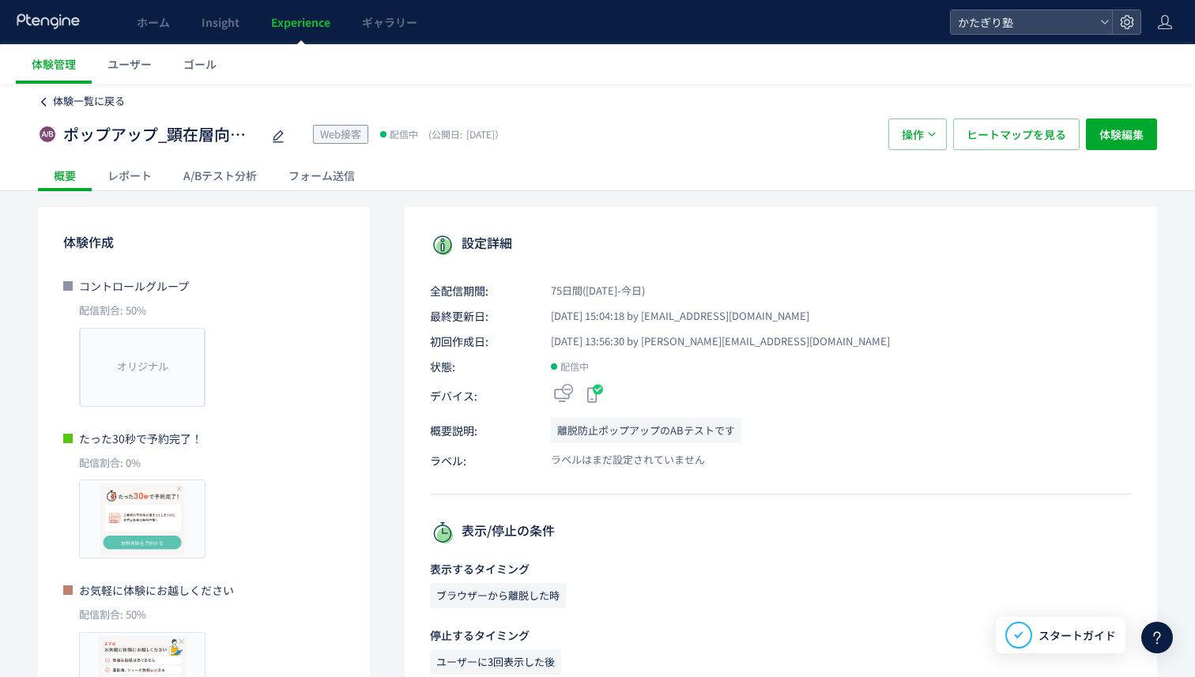
click at [89, 103] on span "体験一覧に戻る" at bounding box center [89, 100] width 72 height 15
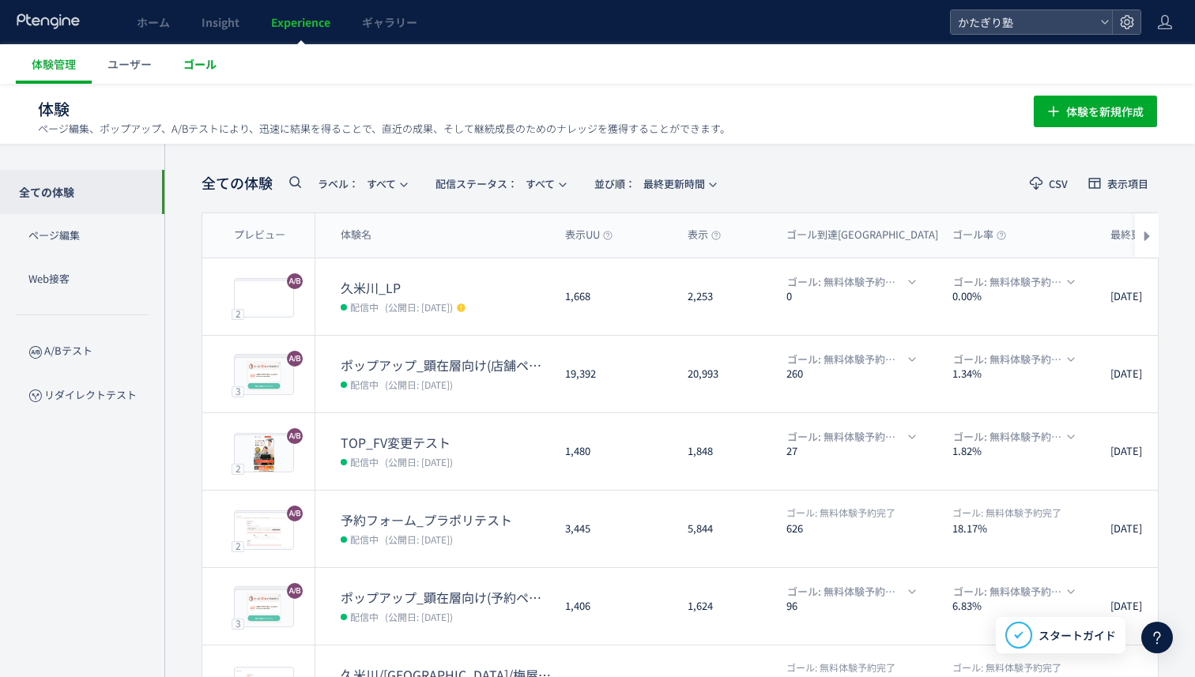
click at [183, 74] on link "ゴール" at bounding box center [200, 64] width 65 height 40
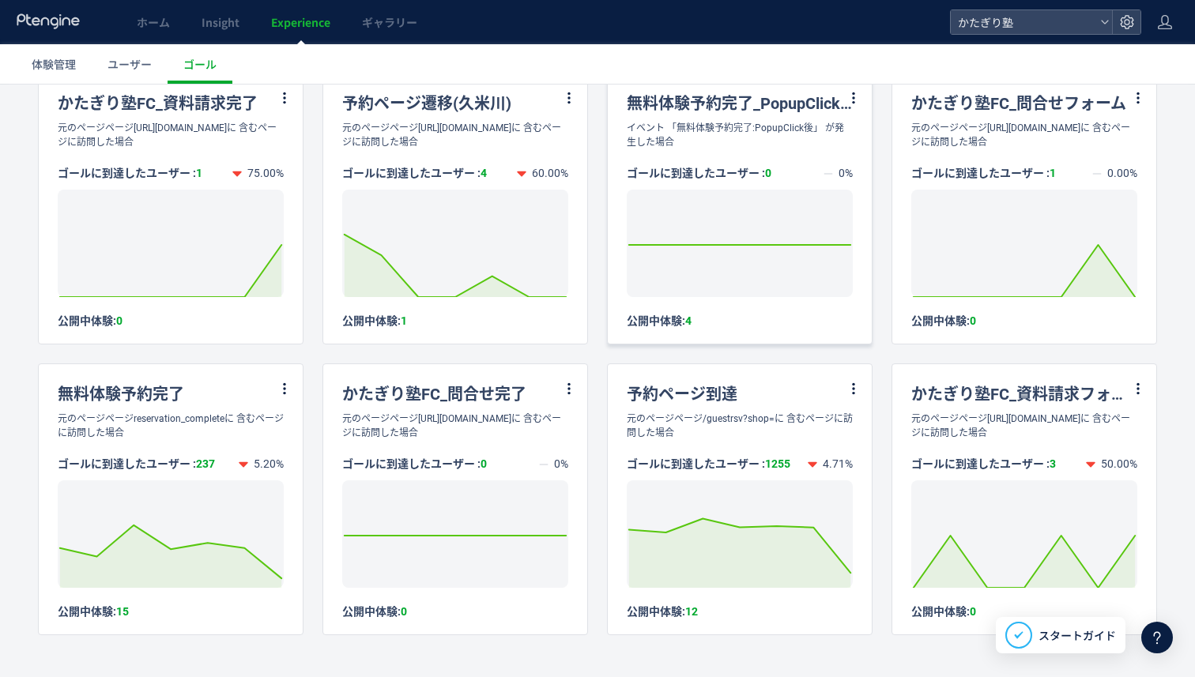
scroll to position [134, 0]
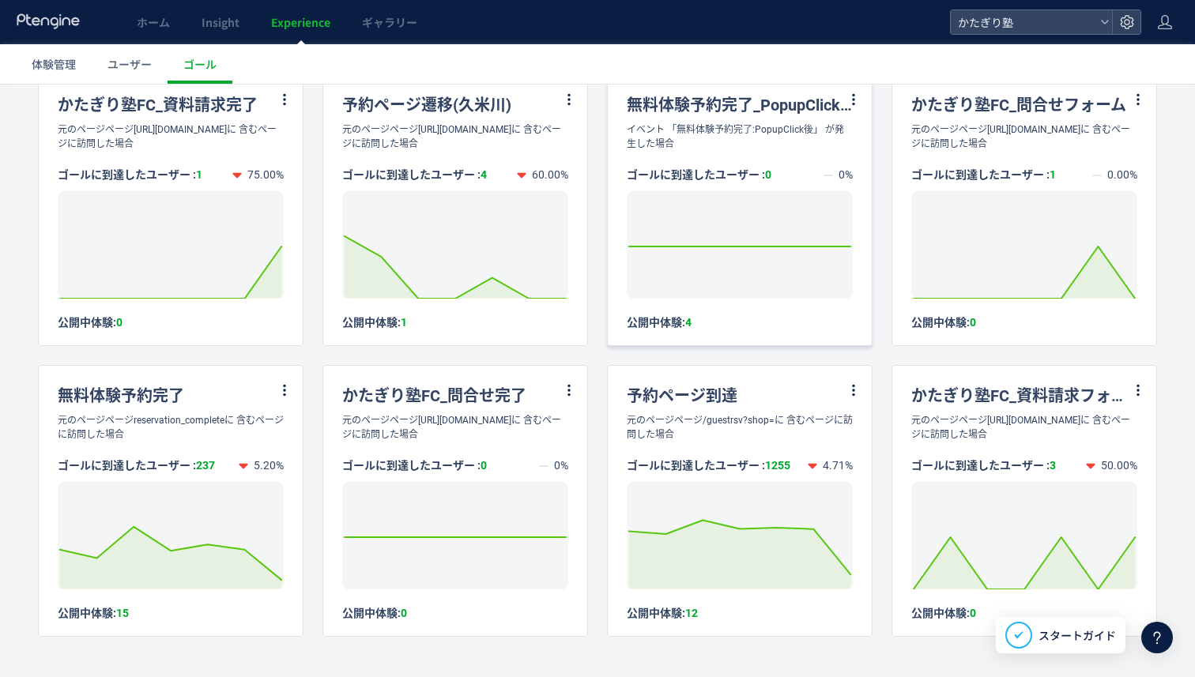
click at [744, 105] on div "無料体験予約完了_PopupClick後" at bounding box center [740, 98] width 264 height 47
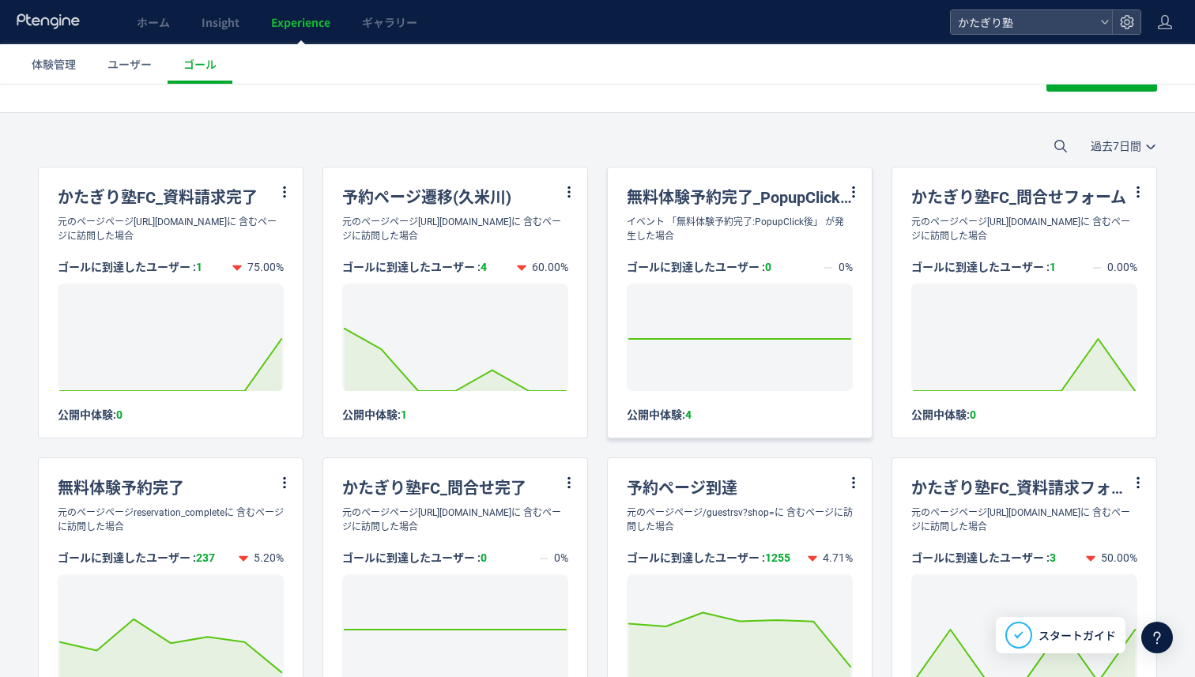
scroll to position [32, 0]
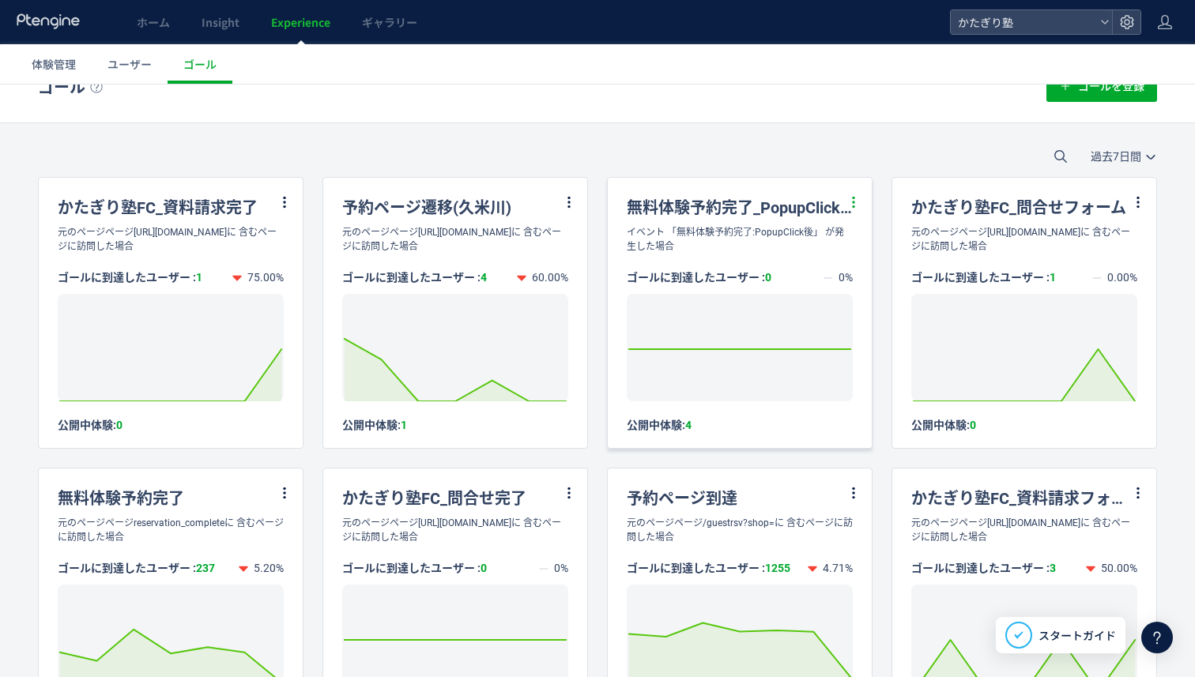
click at [847, 195] on icon at bounding box center [854, 202] width 14 height 14
click at [833, 247] on li "編集" at bounding box center [835, 242] width 54 height 28
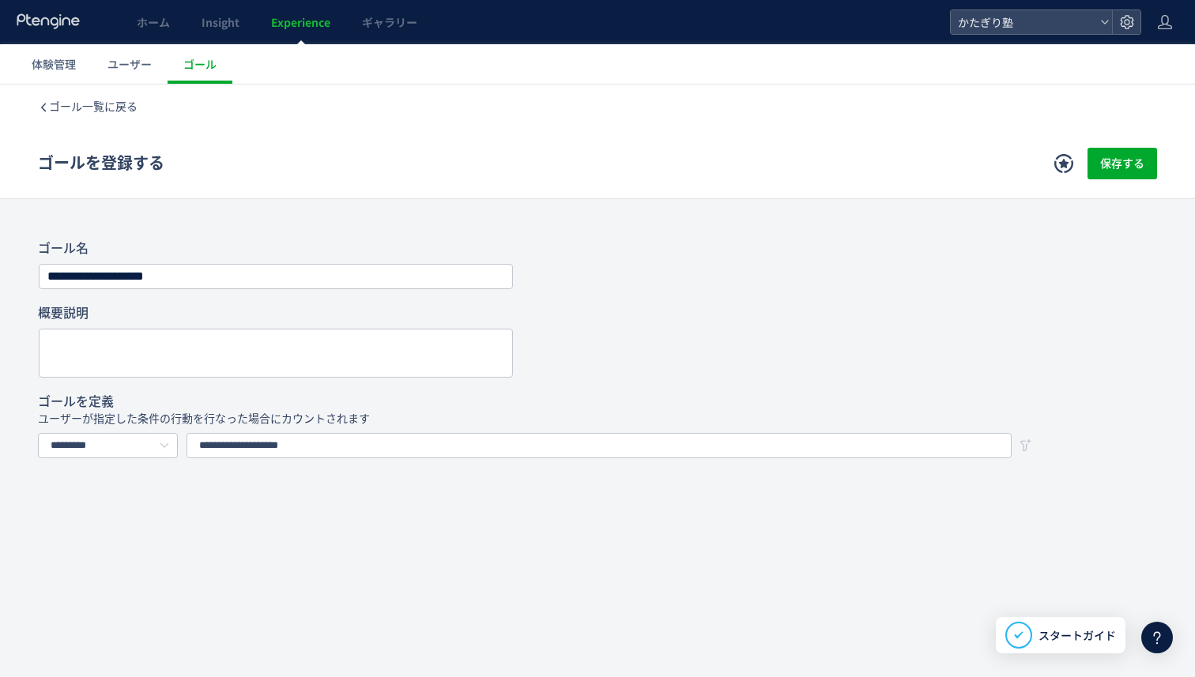
scroll to position [15, 0]
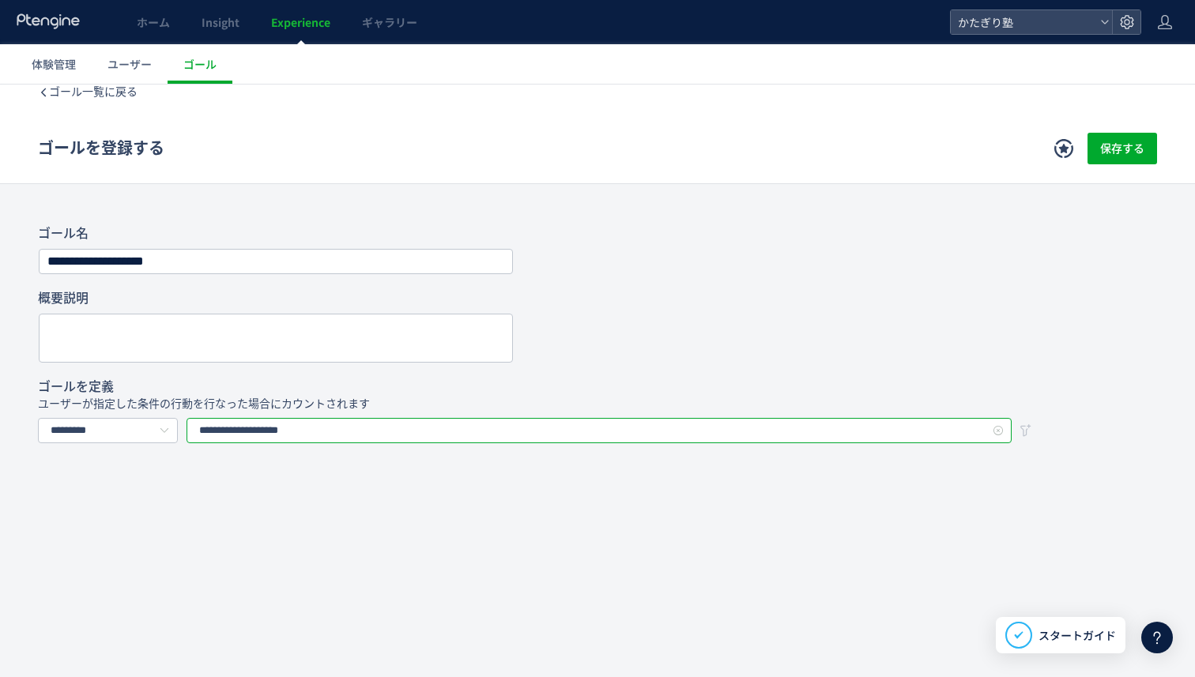
click at [429, 429] on input "**********" at bounding box center [599, 430] width 825 height 25
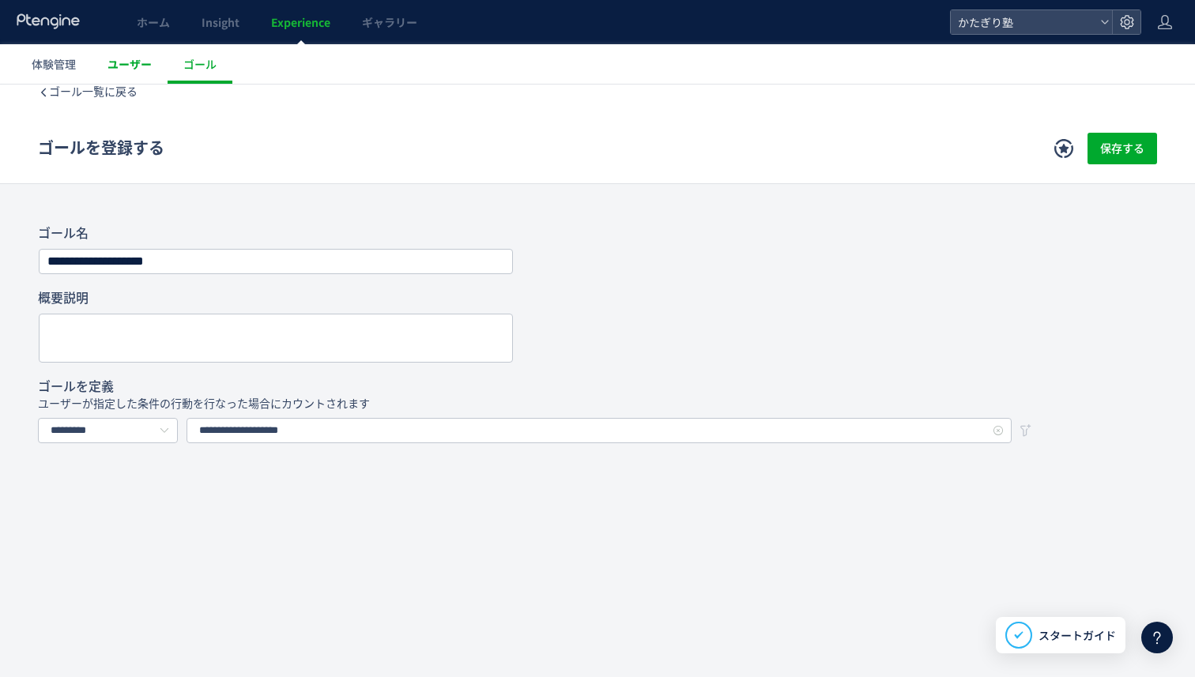
click at [129, 63] on span "ユーザー" at bounding box center [129, 64] width 44 height 16
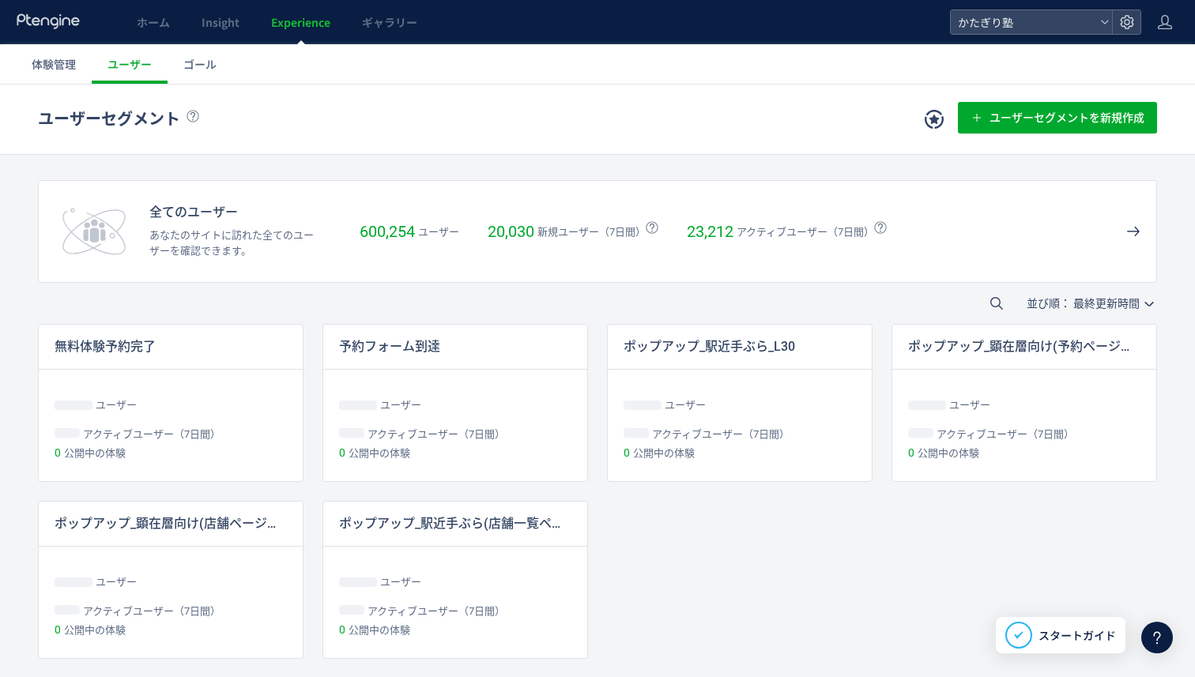
click at [199, 84] on div at bounding box center [597, 380] width 1195 height 593
click at [200, 73] on link "ゴール" at bounding box center [200, 64] width 65 height 40
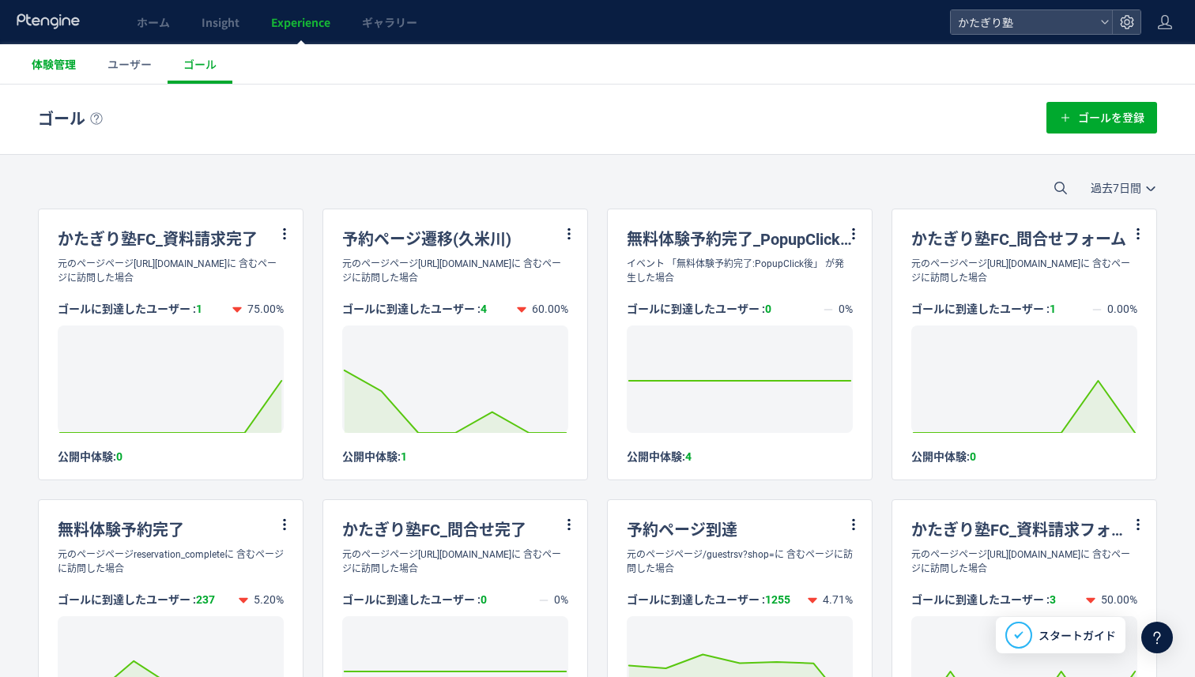
click at [70, 74] on link "体験管理" at bounding box center [54, 64] width 76 height 40
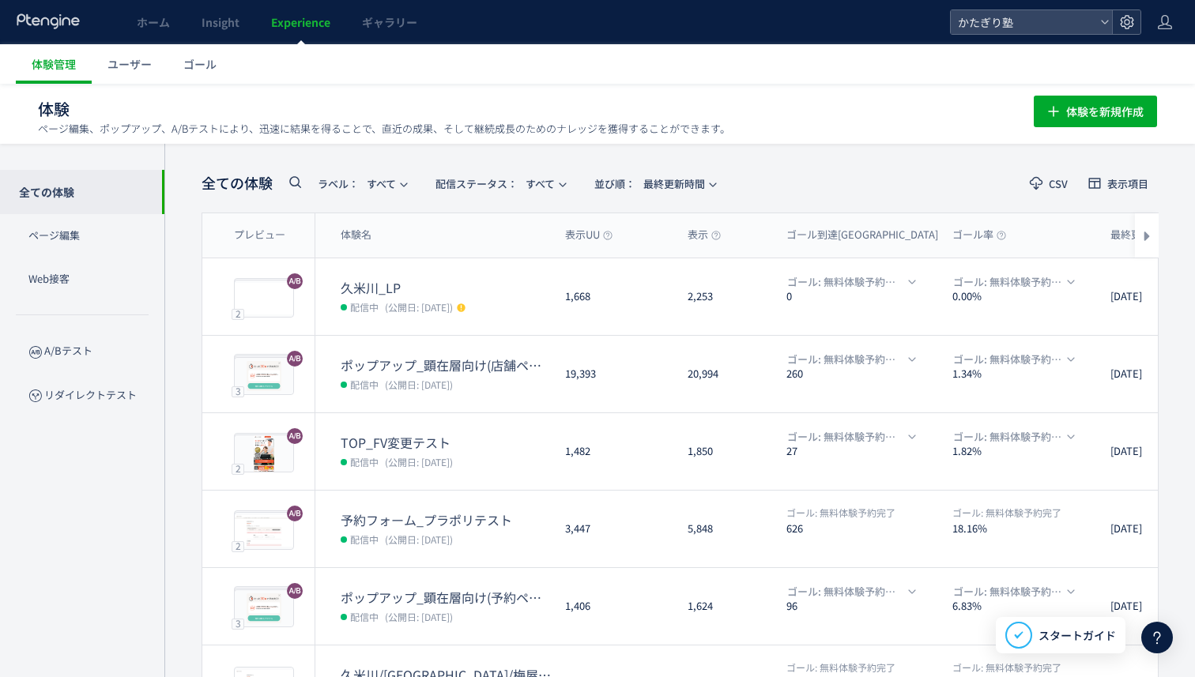
click at [1139, 23] on div at bounding box center [1126, 22] width 28 height 24
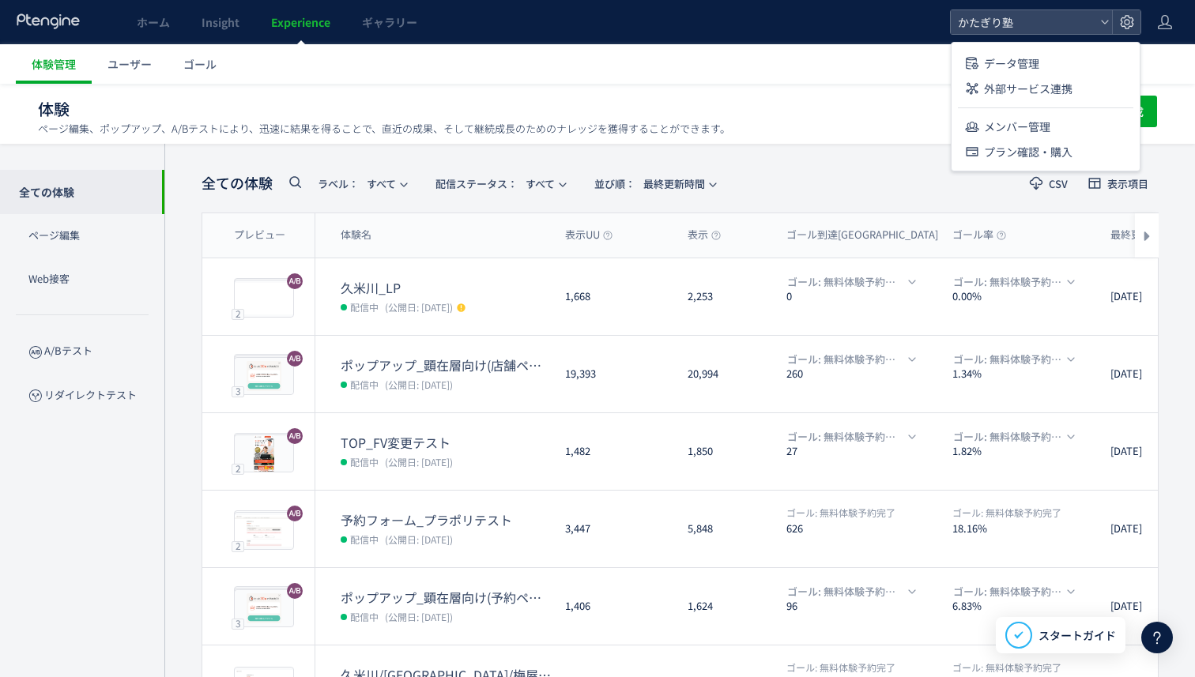
click at [564, 63] on ul "体験管理 ユーザー ゴール" at bounding box center [605, 64] width 1179 height 40
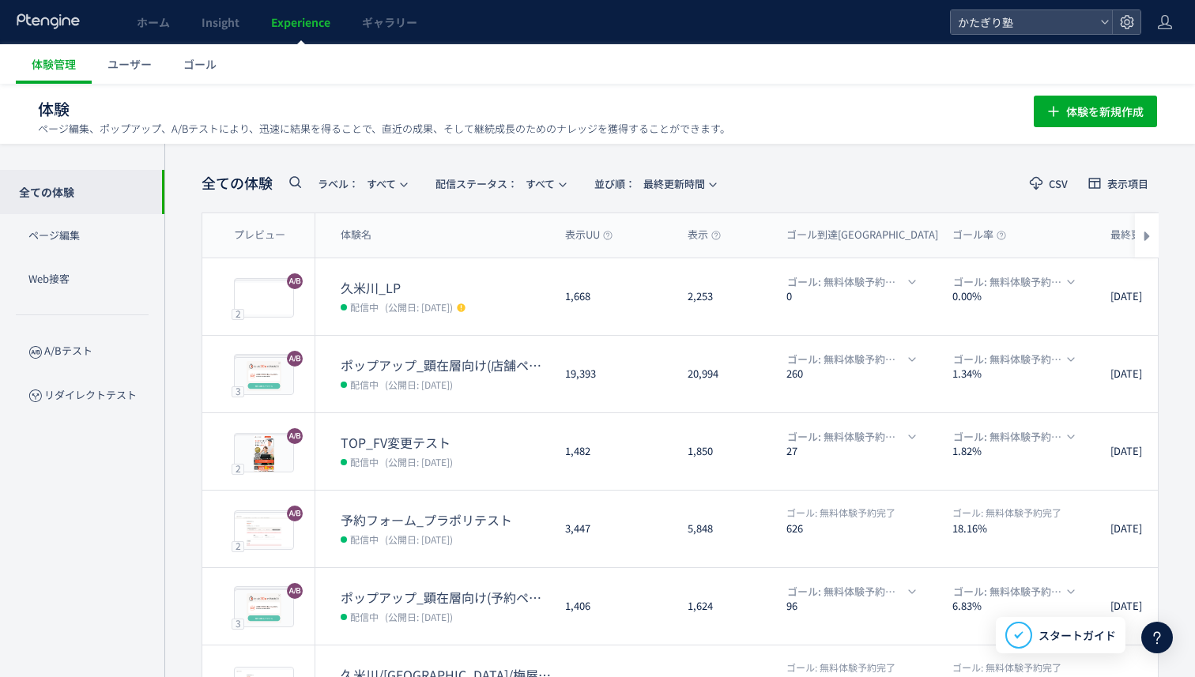
click at [81, 30] on div "ホーム Insight Experience ギャラリー" at bounding box center [475, 22] width 950 height 44
click at [65, 21] on icon at bounding box center [49, 21] width 66 height 16
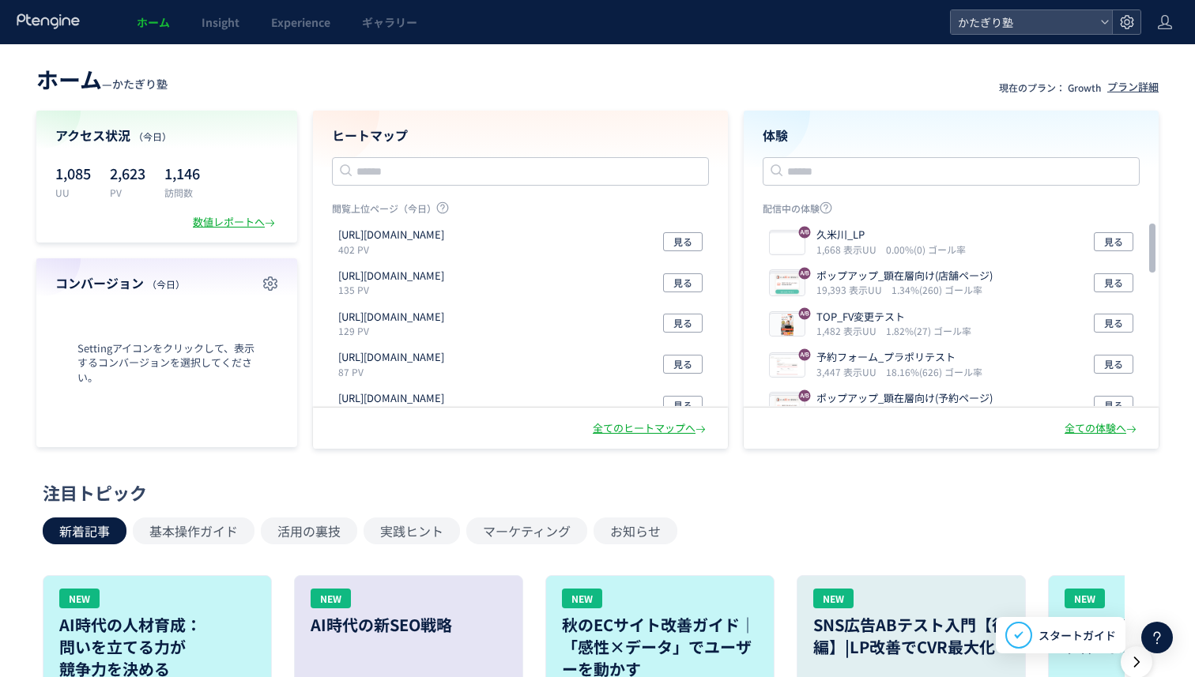
click at [1133, 17] on icon at bounding box center [1127, 22] width 16 height 16
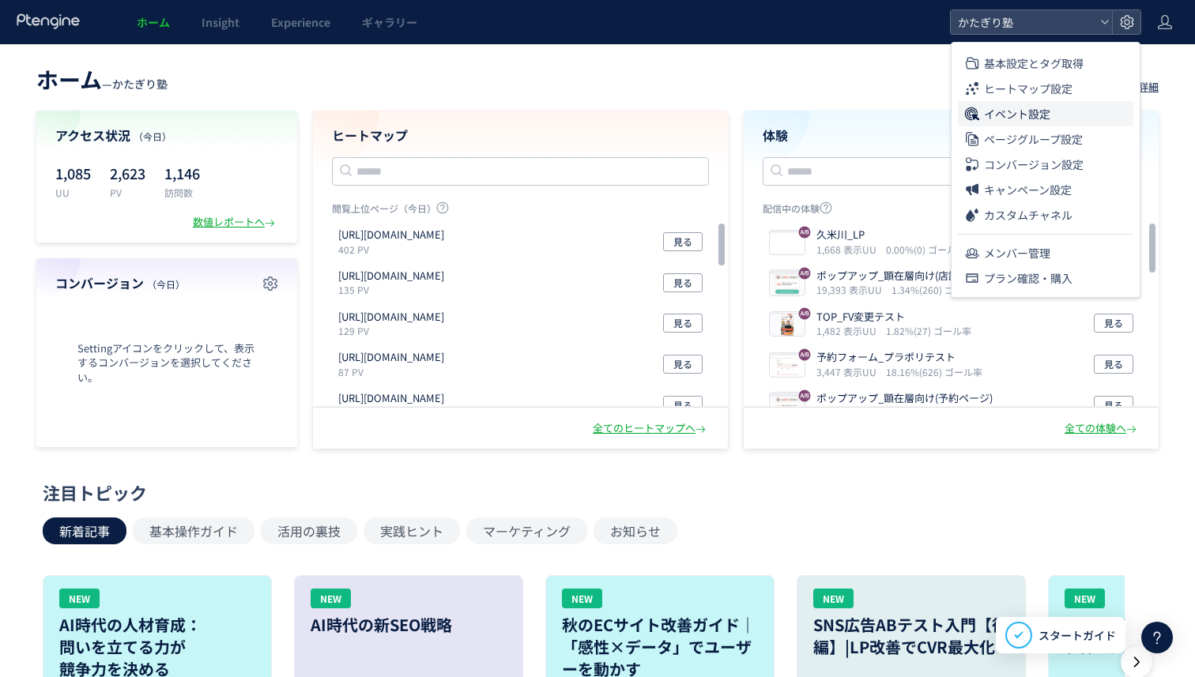
click at [1069, 126] on li "イベント設定" at bounding box center [1045, 138] width 175 height 25
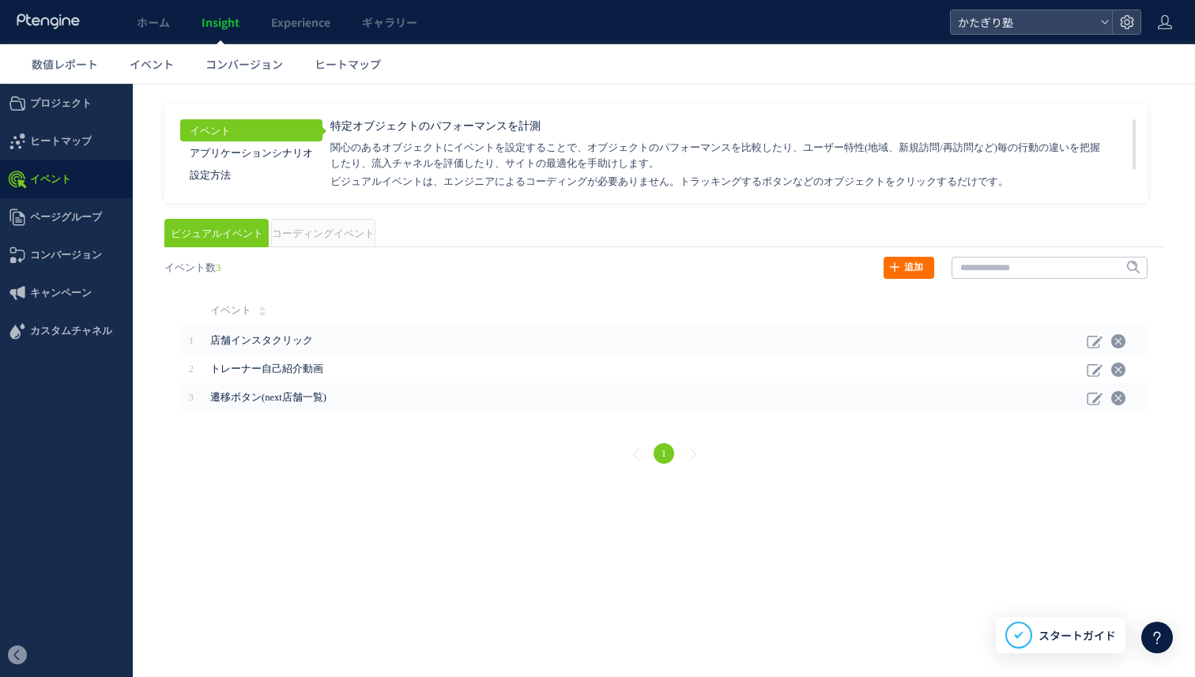
click at [315, 248] on div "戻る ヒートマップを計測させるには、解析コードを実装してください。 実装 URL タイトル名" at bounding box center [664, 362] width 1031 height 243
click at [315, 230] on span "コーディングイベント" at bounding box center [323, 233] width 103 height 11
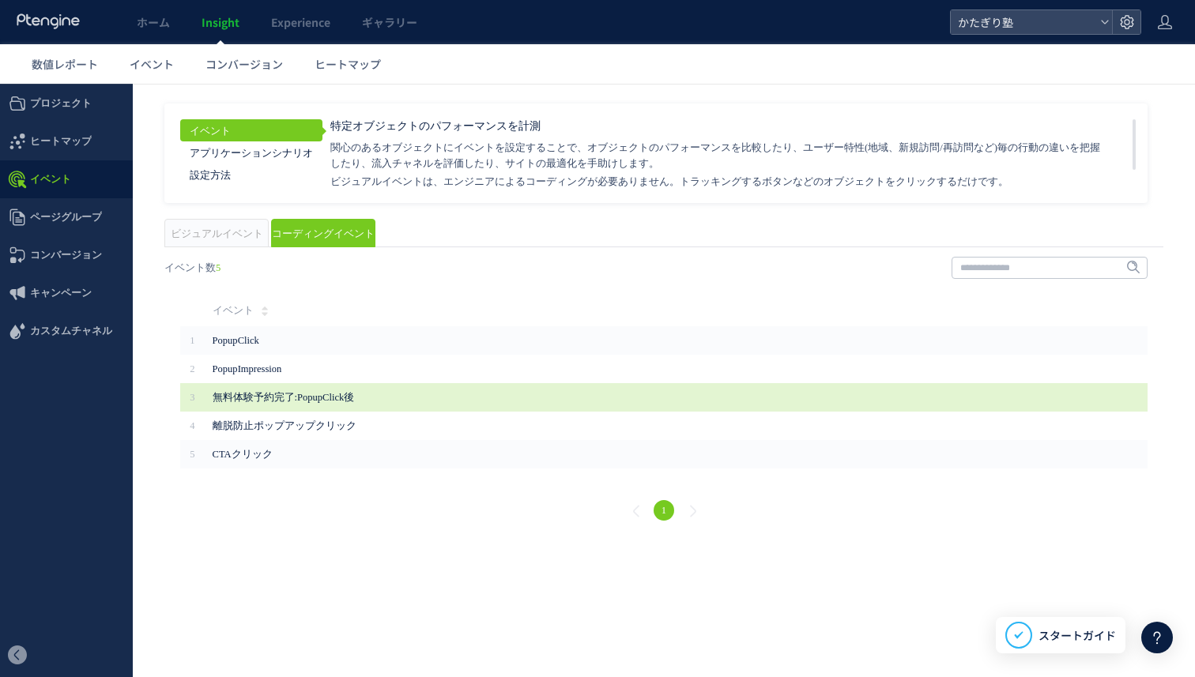
click at [334, 397] on span "無料体験予約完了:PopupClick後" at bounding box center [533, 398] width 640 height 16
click at [354, 394] on span "無料体験予約完了:PopupClick後" at bounding box center [533, 398] width 640 height 16
click at [338, 395] on span "無料体験予約完了:PopupClick後" at bounding box center [533, 398] width 640 height 16
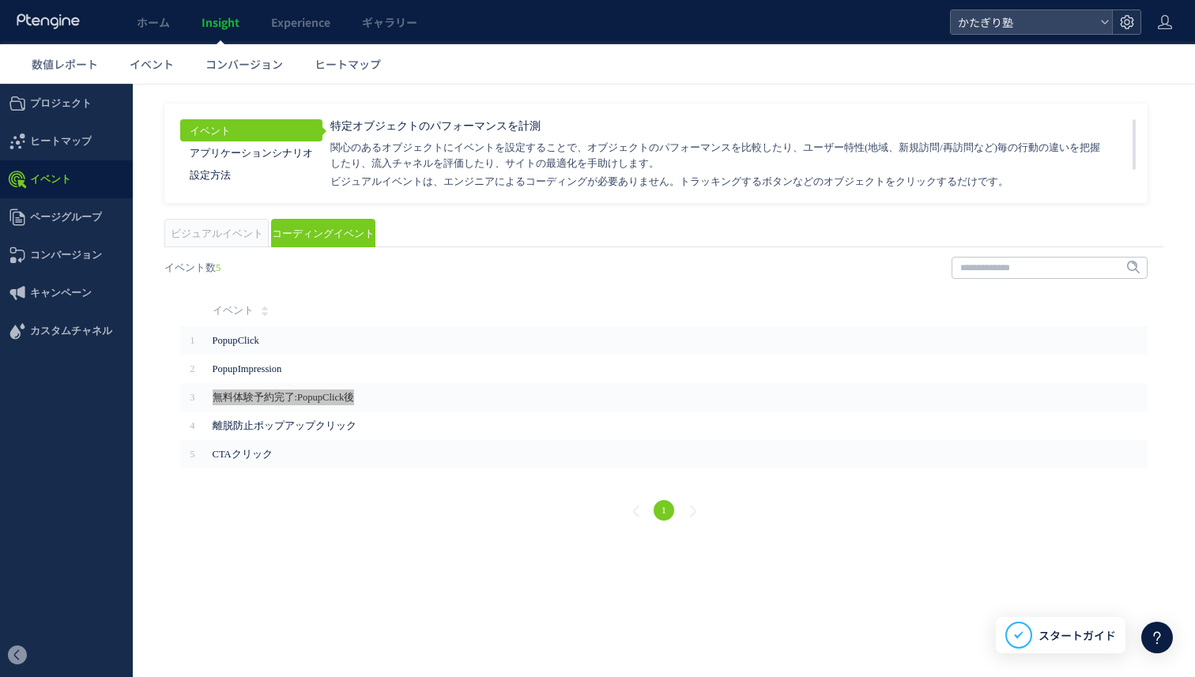
click at [1126, 29] on icon at bounding box center [1127, 22] width 16 height 16
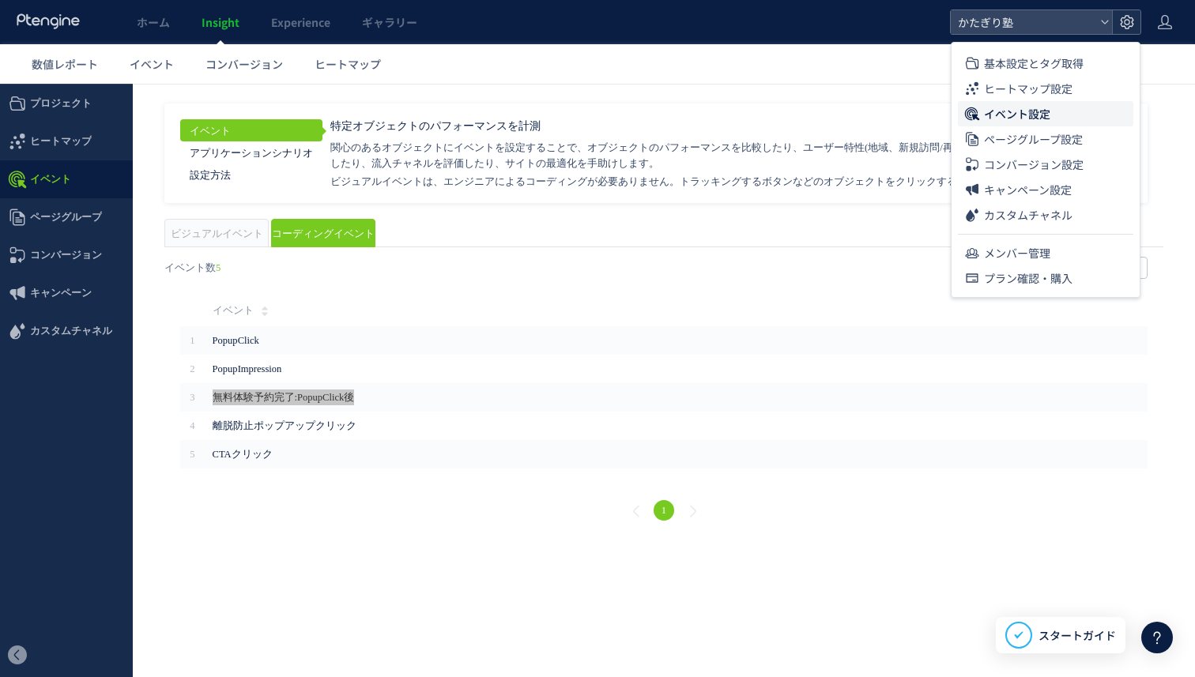
click at [1126, 29] on icon at bounding box center [1127, 22] width 16 height 16
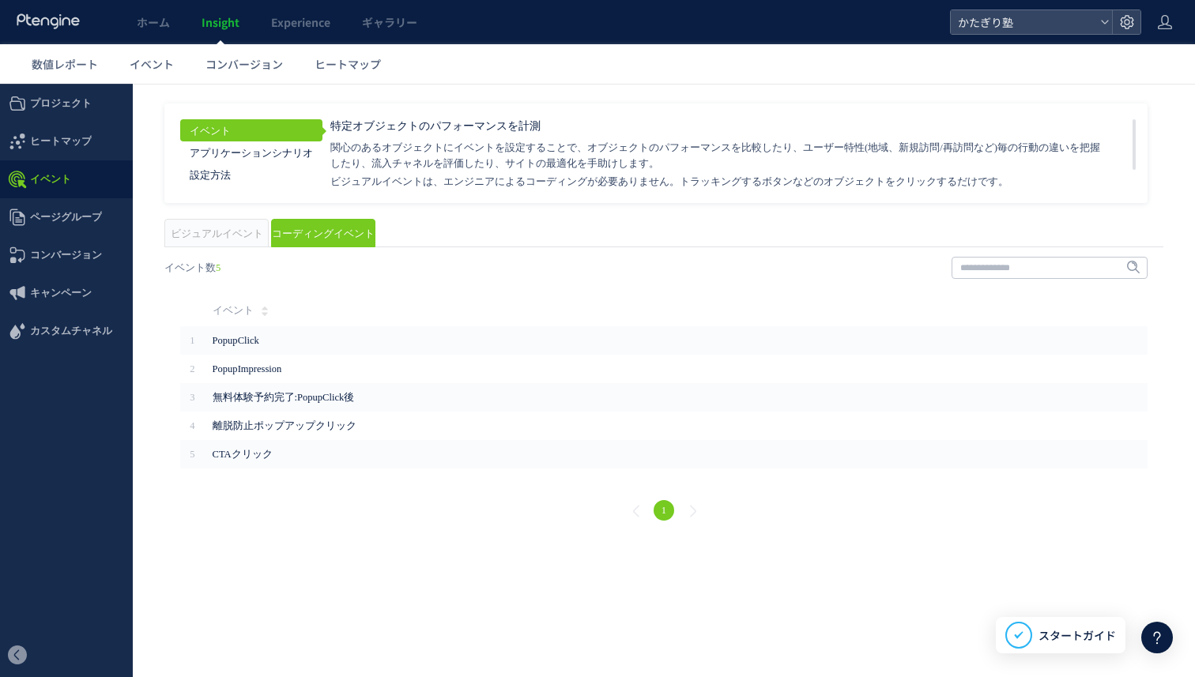
click at [702, 288] on div "戻る ヒートマップを計測させるには、解析コードを実装してください。 実装 URL タイトル名" at bounding box center [664, 391] width 1031 height 300
click at [82, 173] on span "イベント" at bounding box center [66, 179] width 133 height 38
click at [168, 69] on span "イベント" at bounding box center [152, 64] width 44 height 16
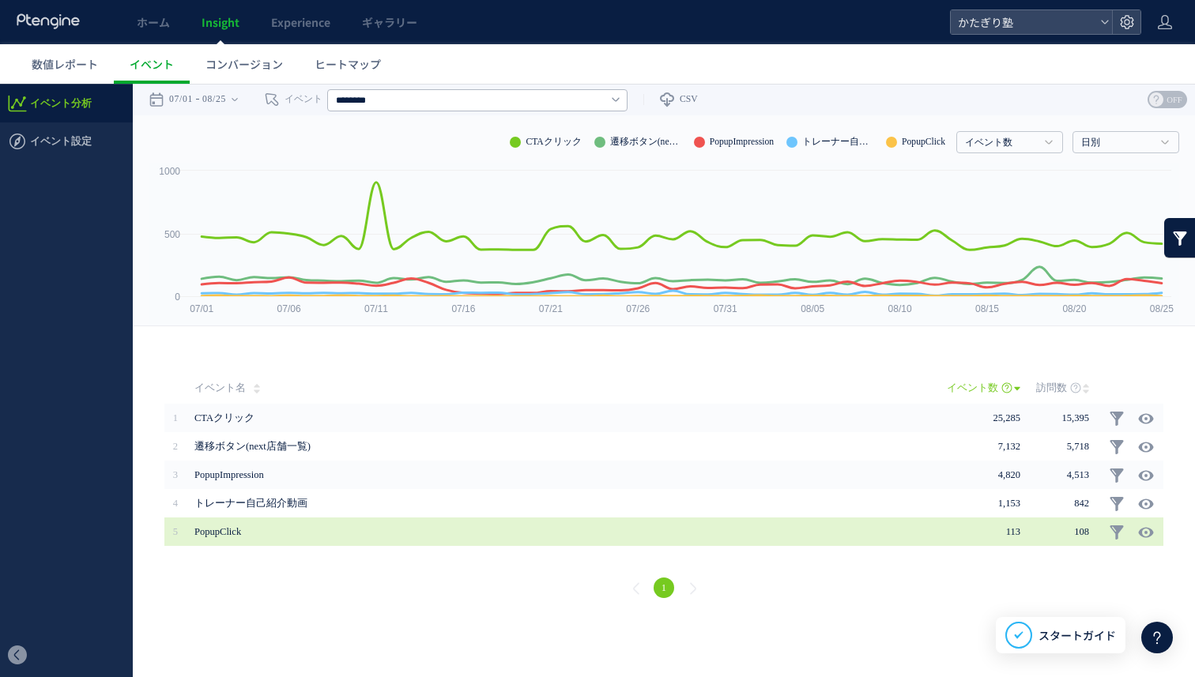
click at [409, 526] on span "PopupClick" at bounding box center [562, 532] width 737 height 28
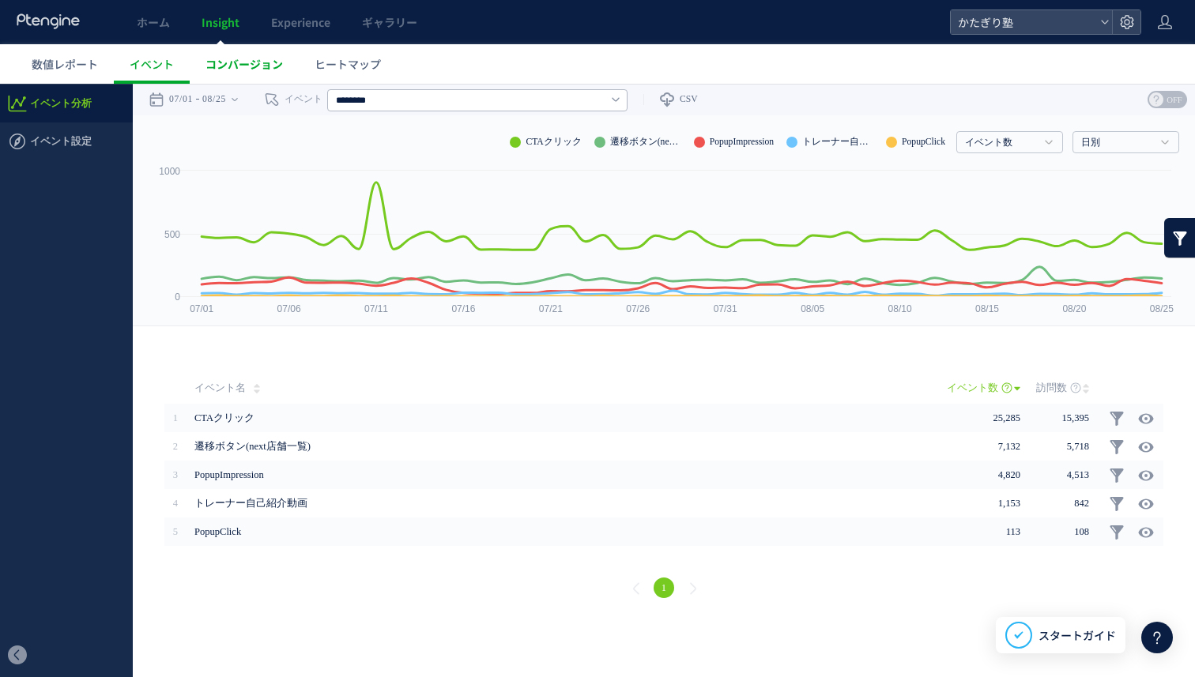
click at [262, 66] on span "コンバージョン" at bounding box center [244, 64] width 77 height 16
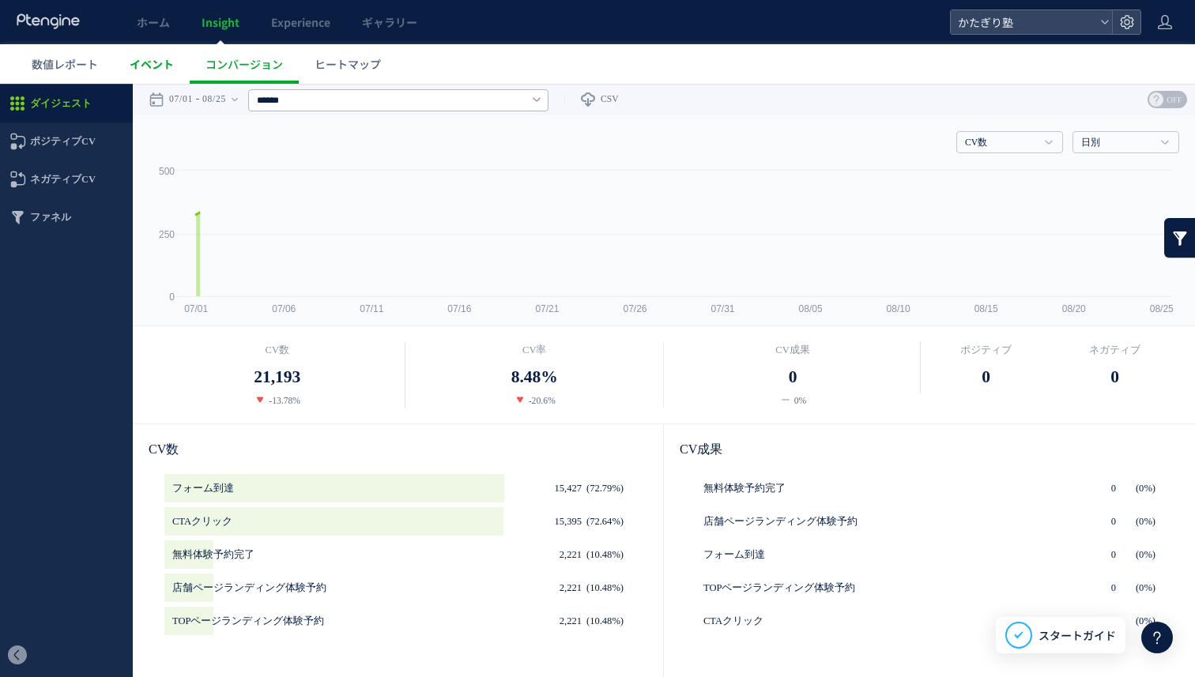
click at [171, 71] on span "イベント" at bounding box center [152, 64] width 44 height 16
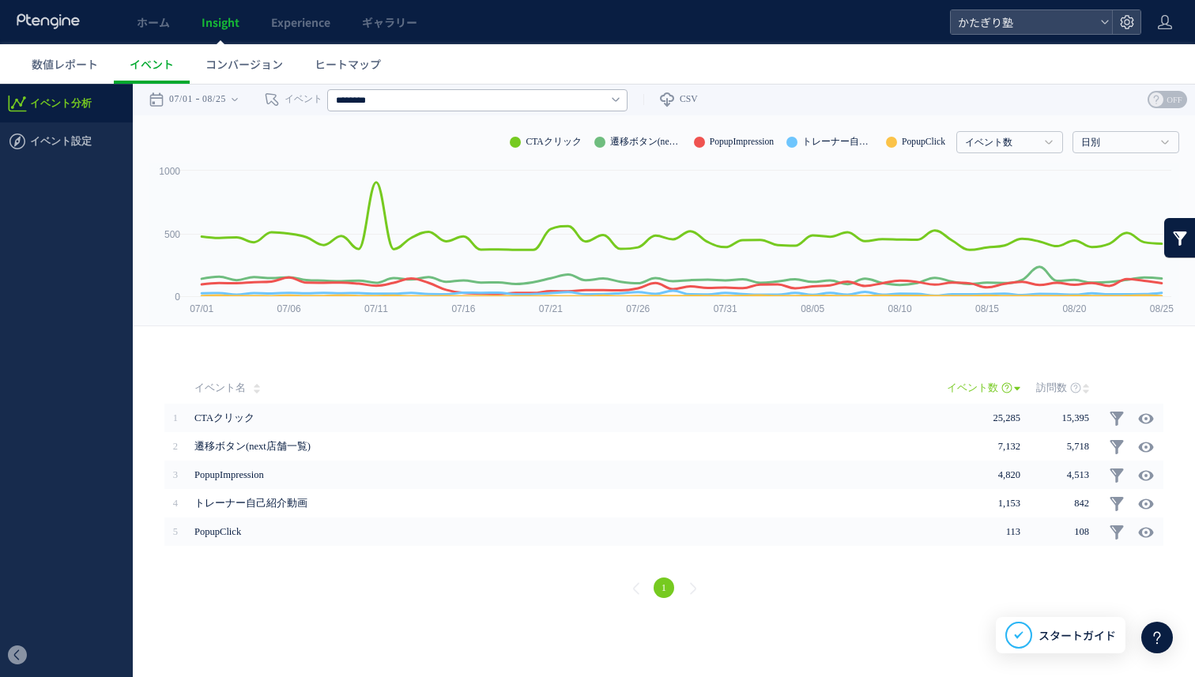
click at [924, 141] on li "PopupClick" at bounding box center [915, 142] width 59 height 22
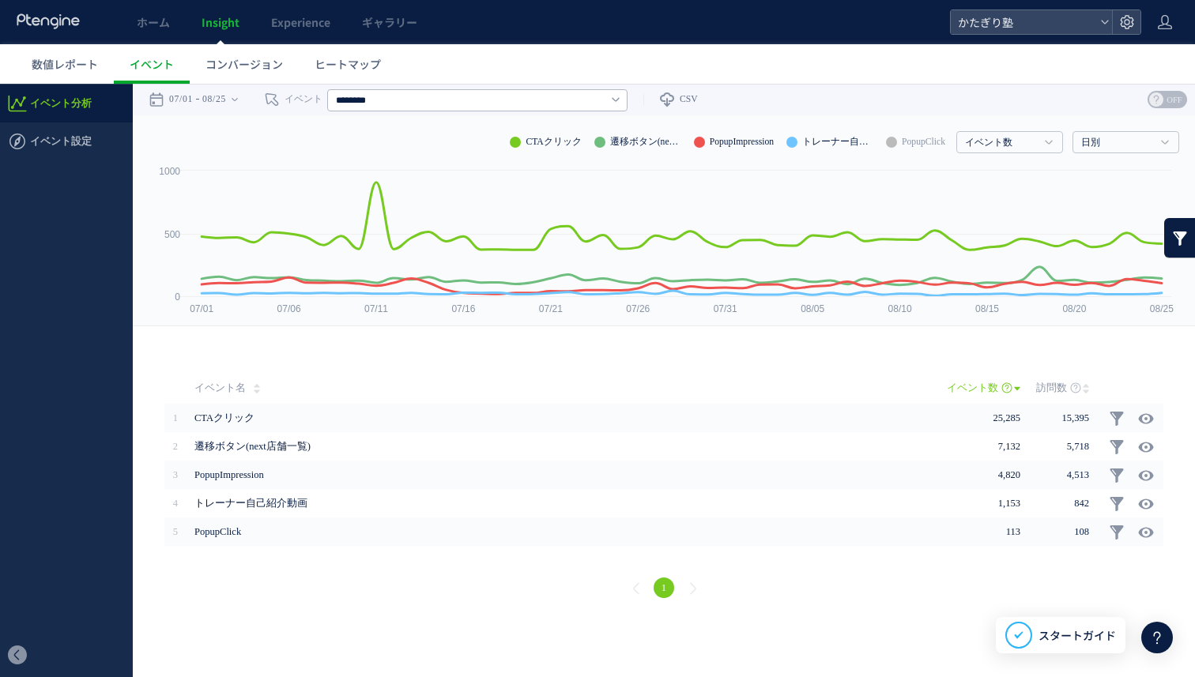
click at [924, 141] on li "PopupClick" at bounding box center [915, 142] width 59 height 22
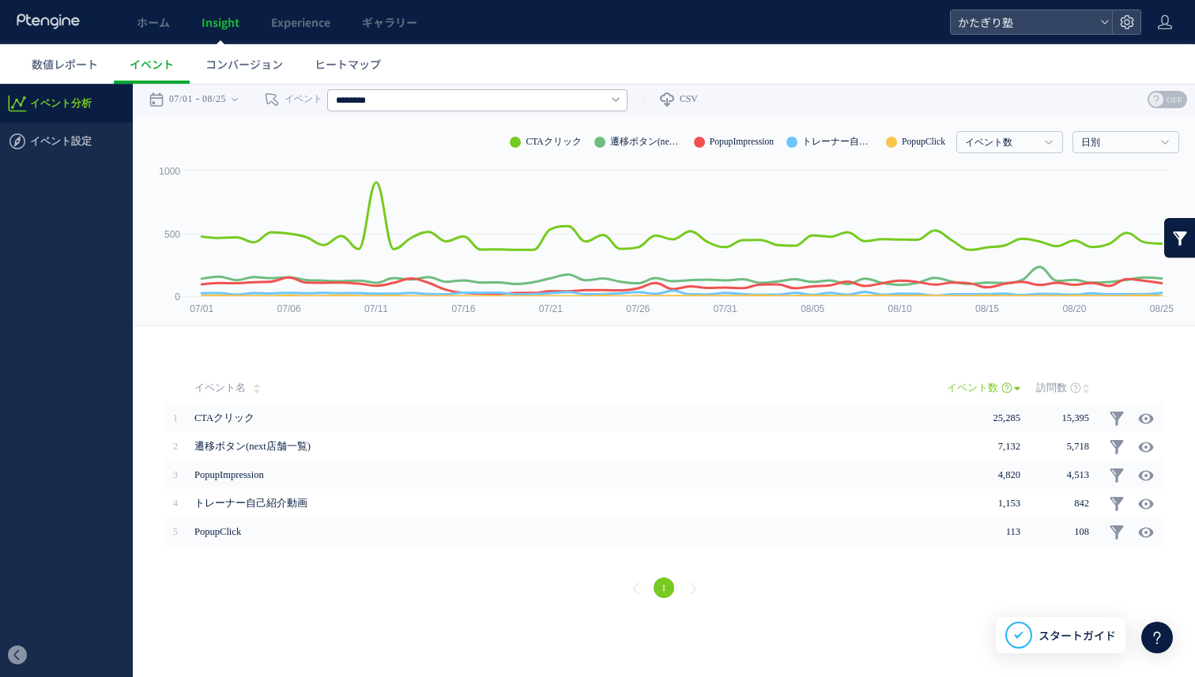
click at [828, 139] on li "トレーナー自己紹介動画" at bounding box center [829, 142] width 87 height 22
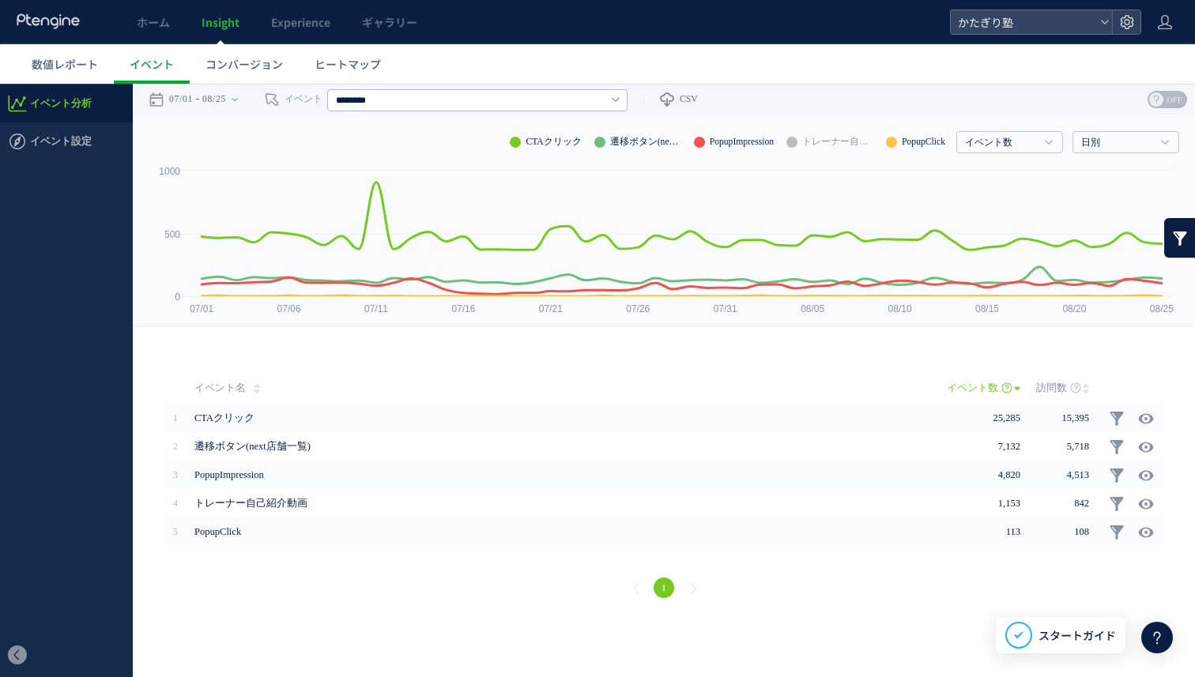
click at [713, 141] on li "PopupImpression" at bounding box center [734, 142] width 80 height 22
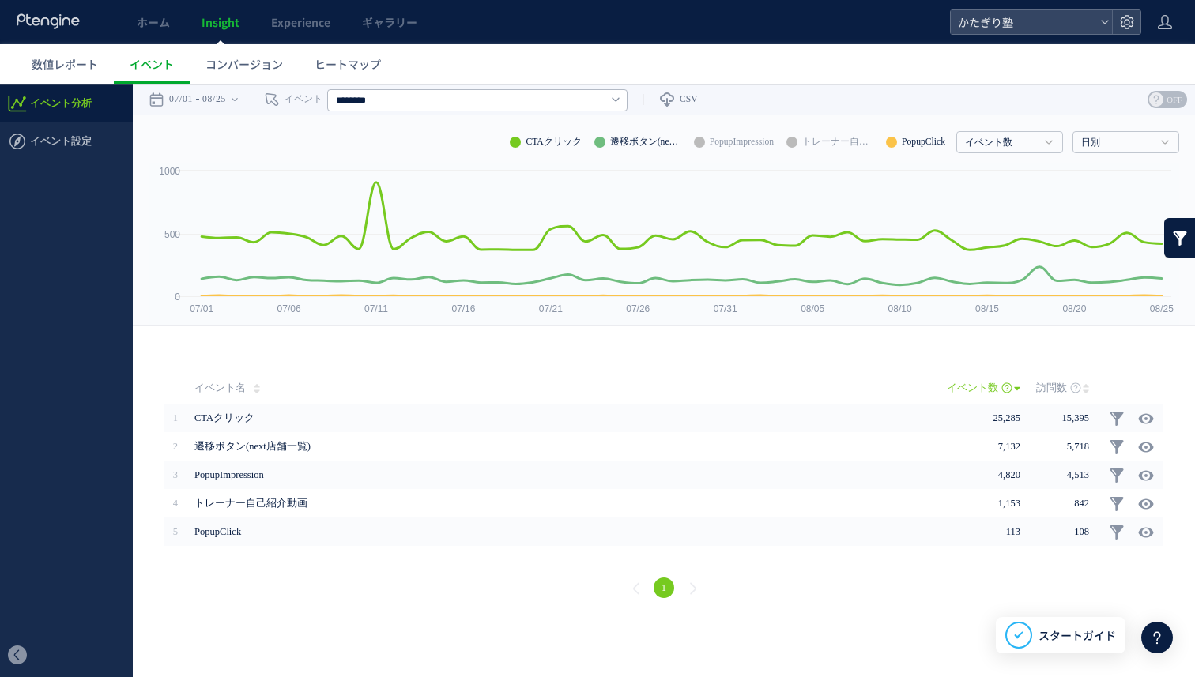
click at [624, 140] on li "遷移ボタン(next店舗一覧)" at bounding box center [637, 142] width 87 height 22
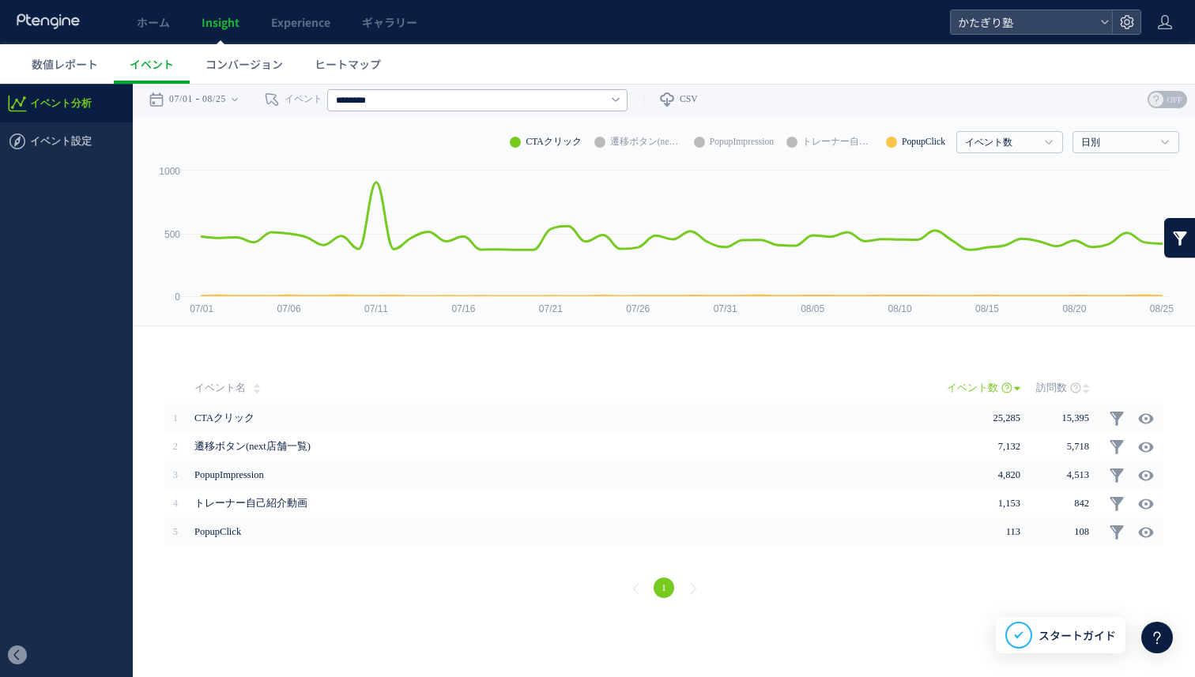
click at [560, 143] on li "CTAクリック" at bounding box center [545, 142] width 71 height 22
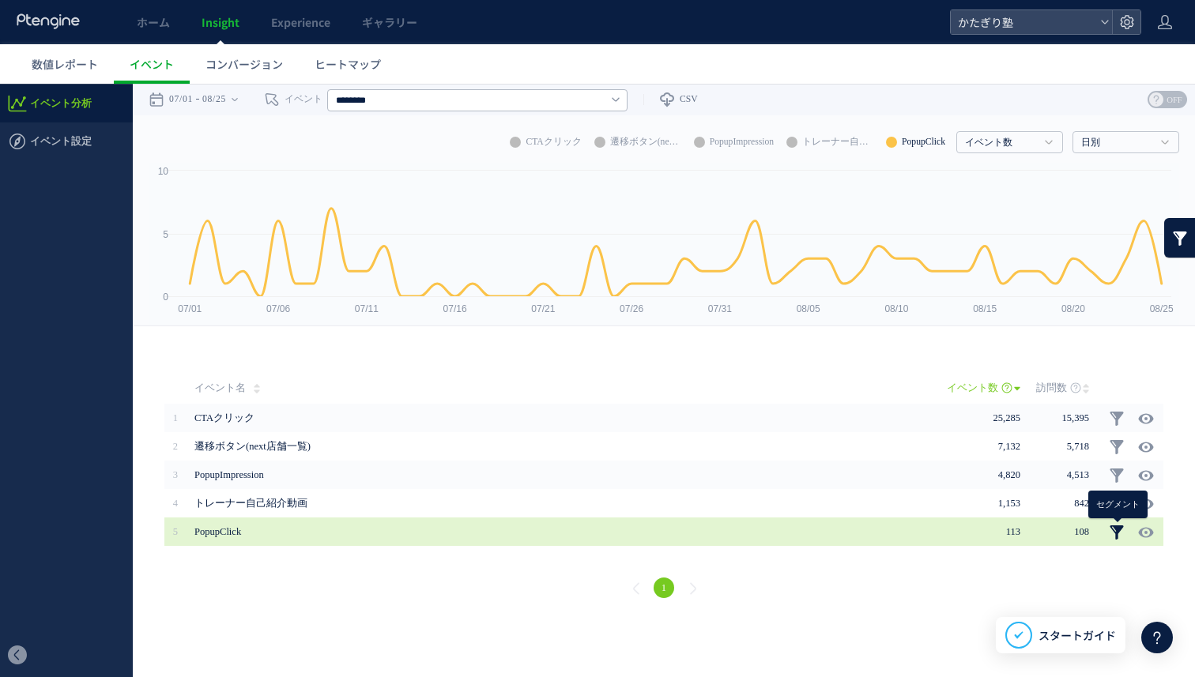
click at [1114, 530] on link at bounding box center [1117, 533] width 16 height 16
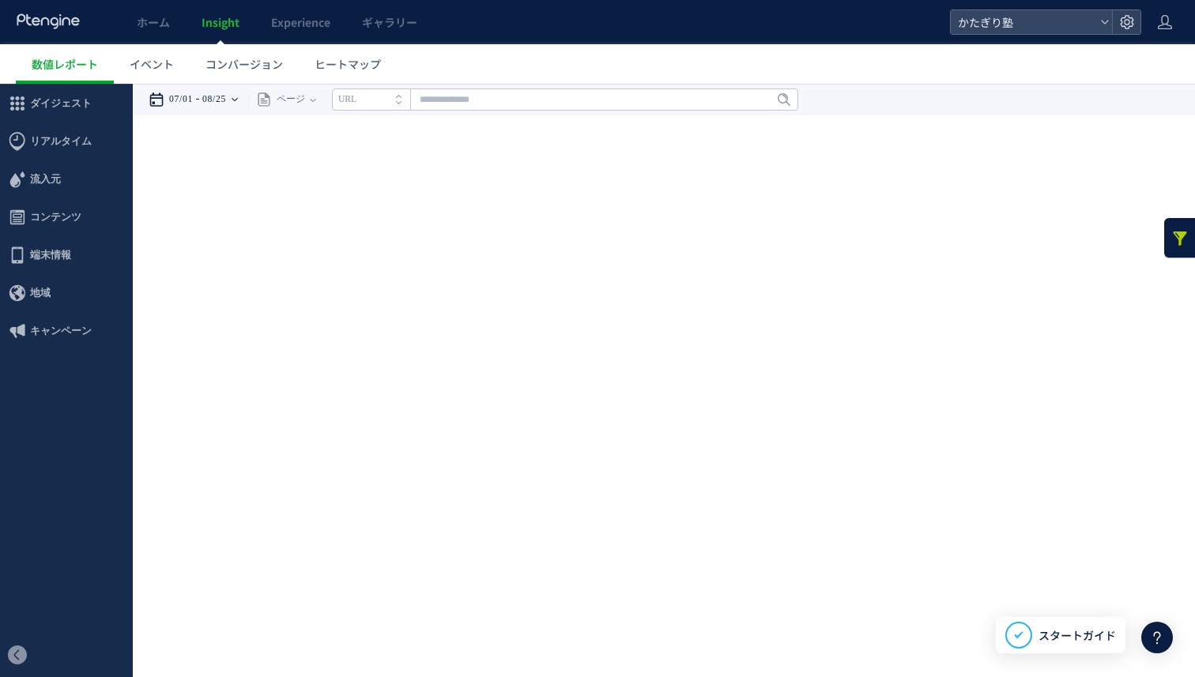
click at [204, 95] on div "07/01 08/25" at bounding box center [199, 100] width 100 height 32
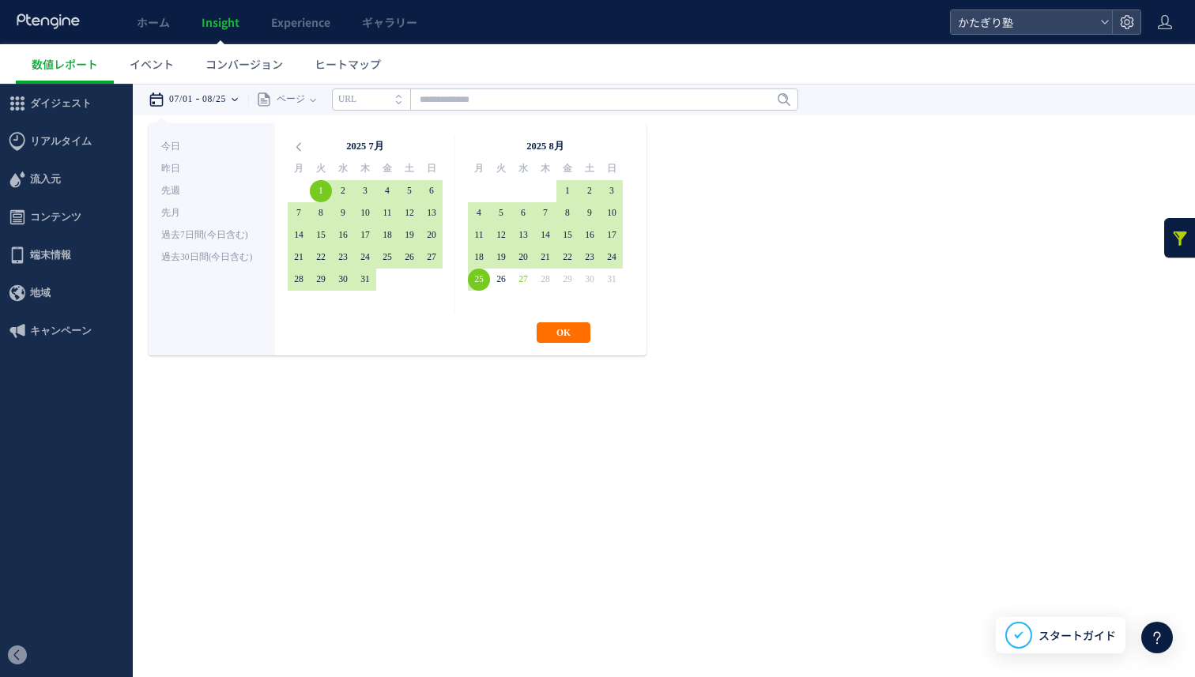
click at [204, 95] on div "07/01 08/25" at bounding box center [199, 100] width 100 height 32
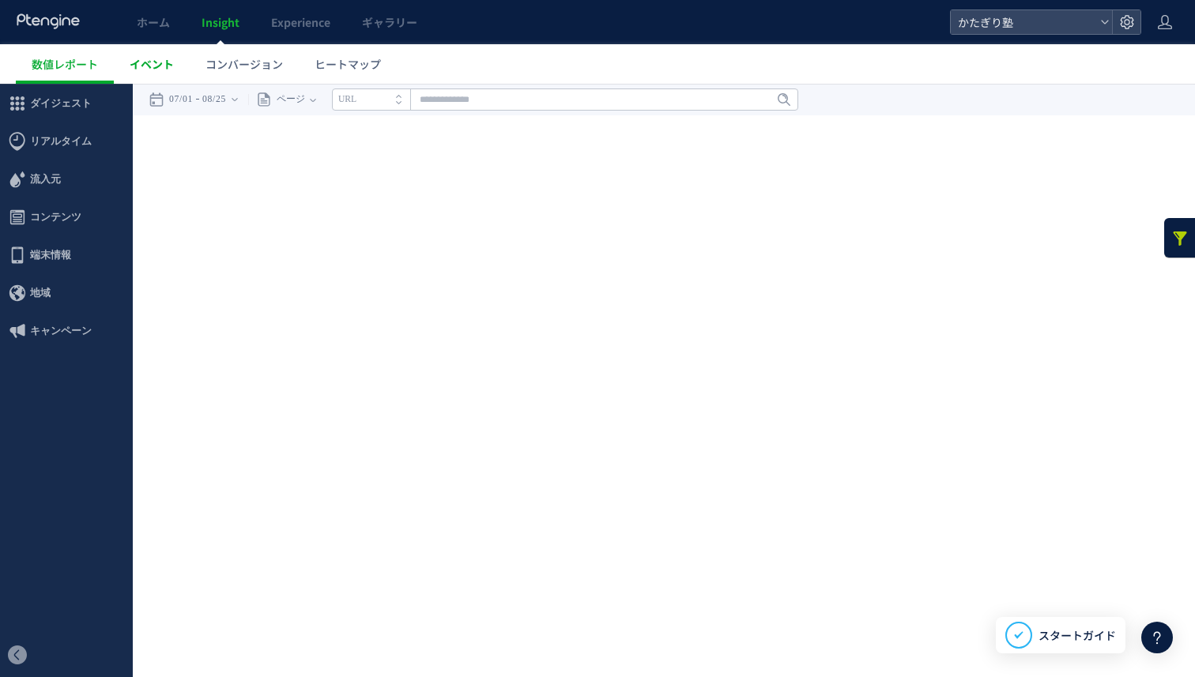
click at [145, 62] on span "イベント" at bounding box center [152, 64] width 44 height 16
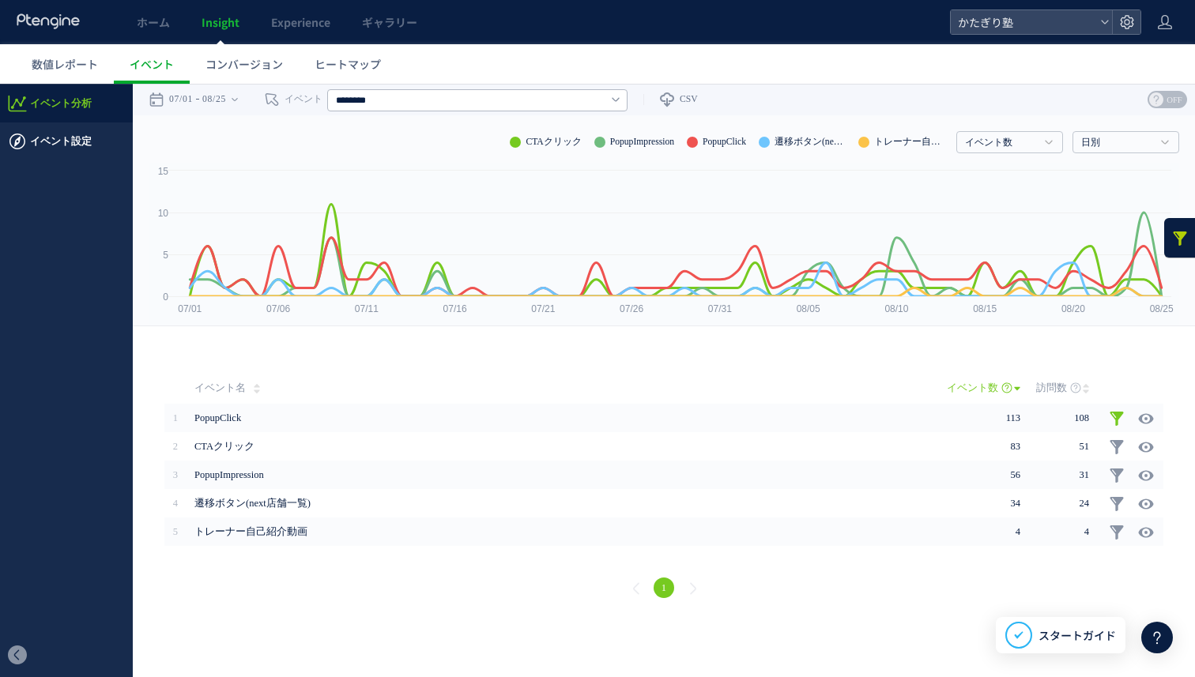
click at [37, 146] on span "イベント設定" at bounding box center [61, 142] width 62 height 38
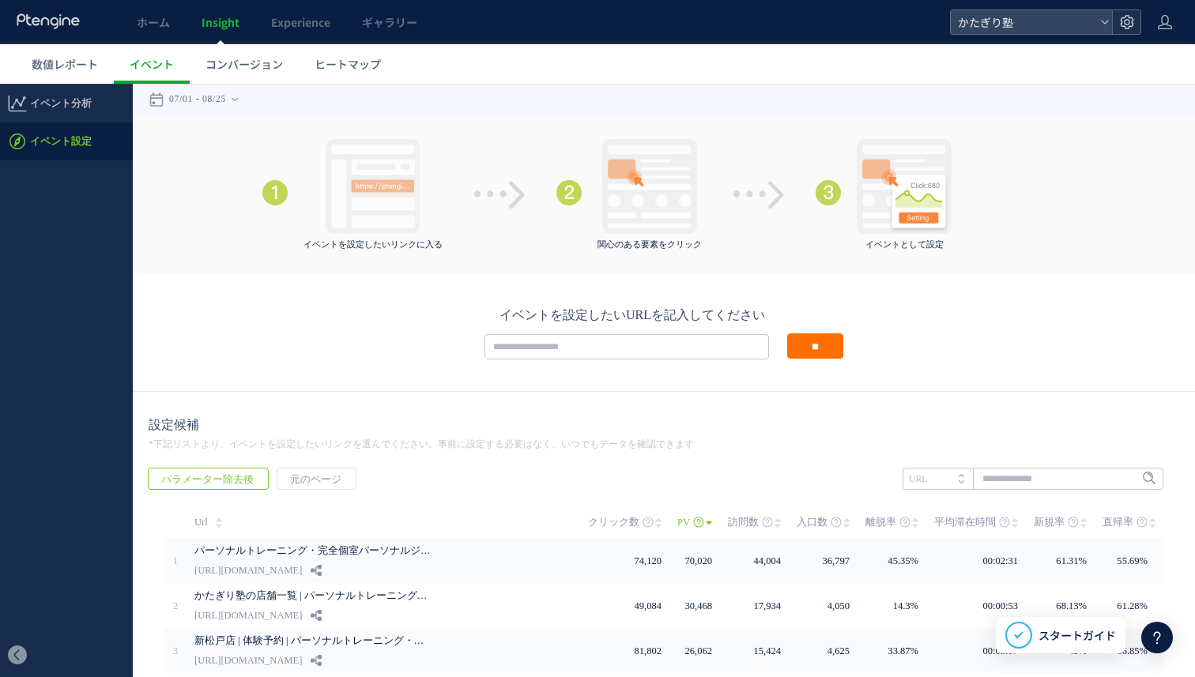
click at [1122, 10] on div at bounding box center [1126, 22] width 28 height 24
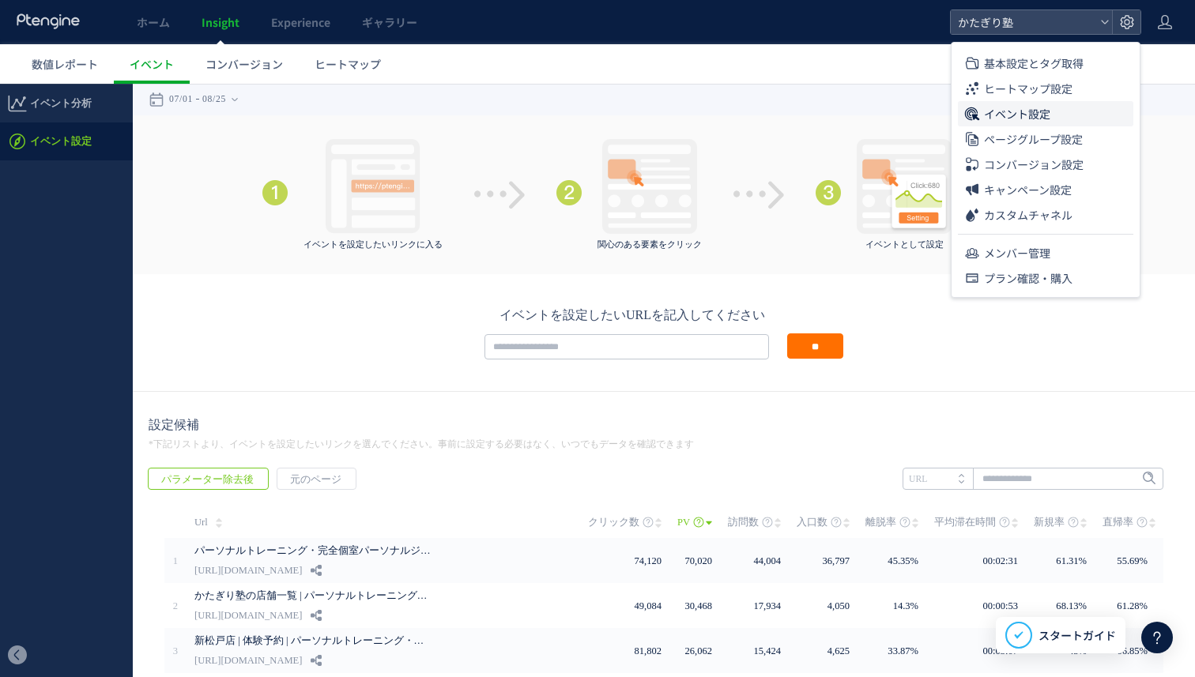
click at [1070, 126] on li "イベント設定" at bounding box center [1045, 138] width 175 height 25
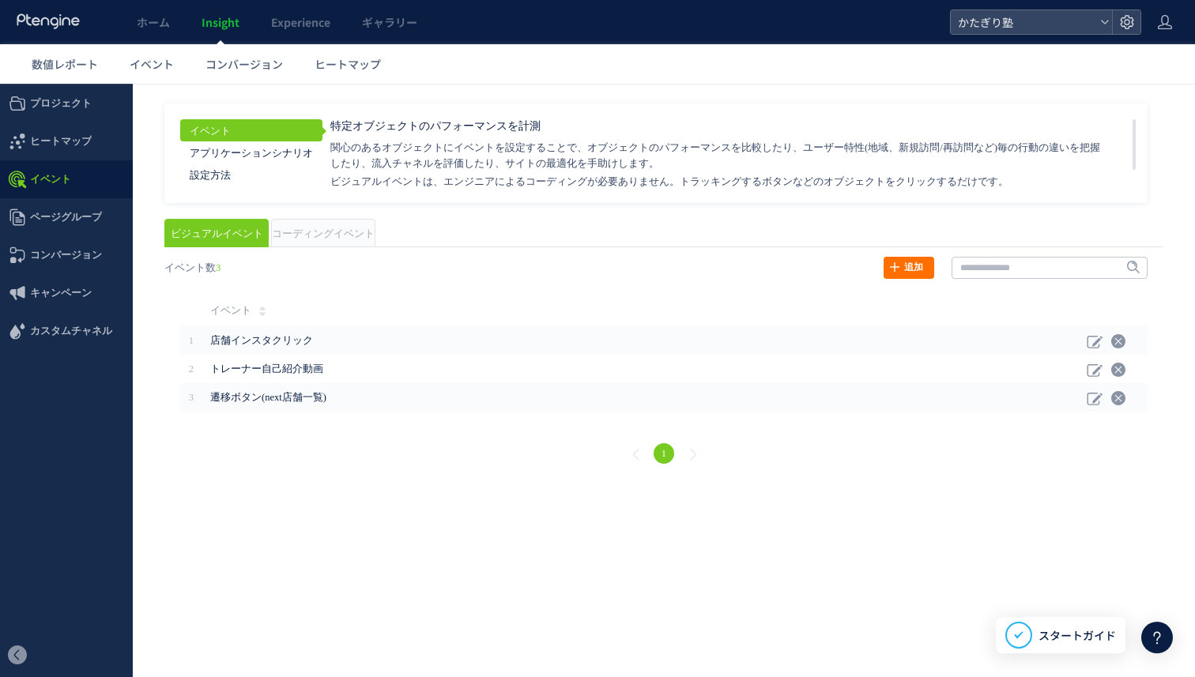
click at [330, 236] on span "コーディングイベント" at bounding box center [323, 233] width 103 height 11
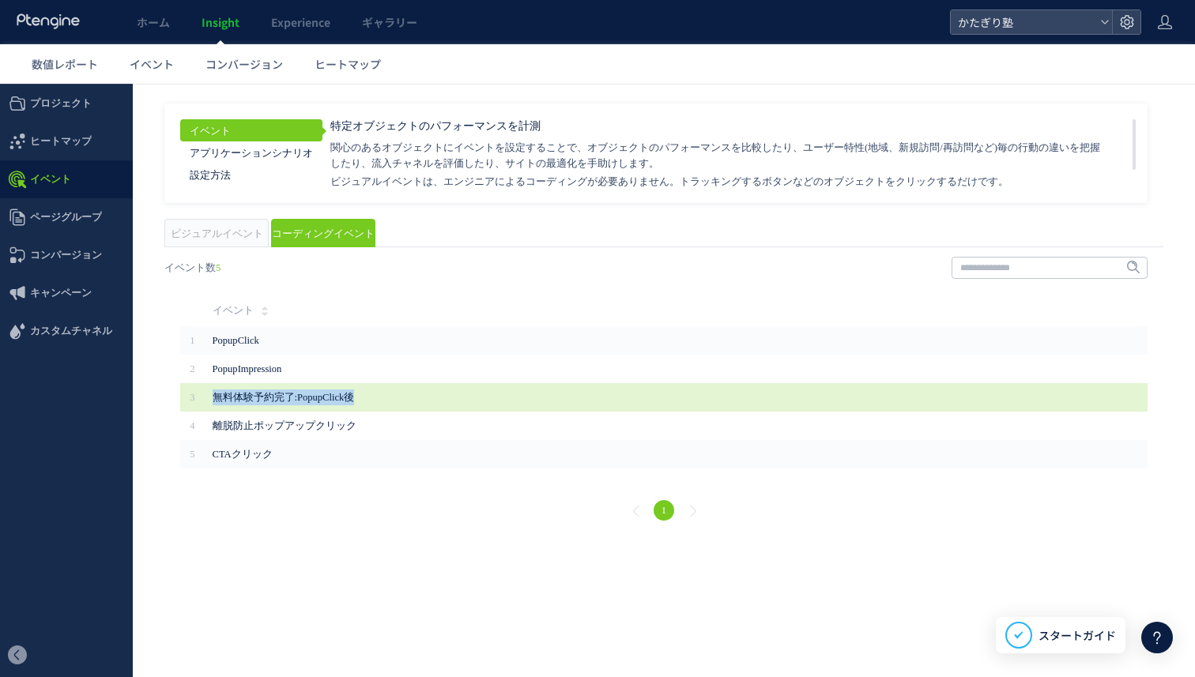
drag, startPoint x: 360, startPoint y: 400, endPoint x: 215, endPoint y: 396, distance: 145.5
click at [215, 396] on span "無料体験予約完了:PopupClick後" at bounding box center [533, 398] width 640 height 16
copy span "無料体験予約完了:PopupClick後"
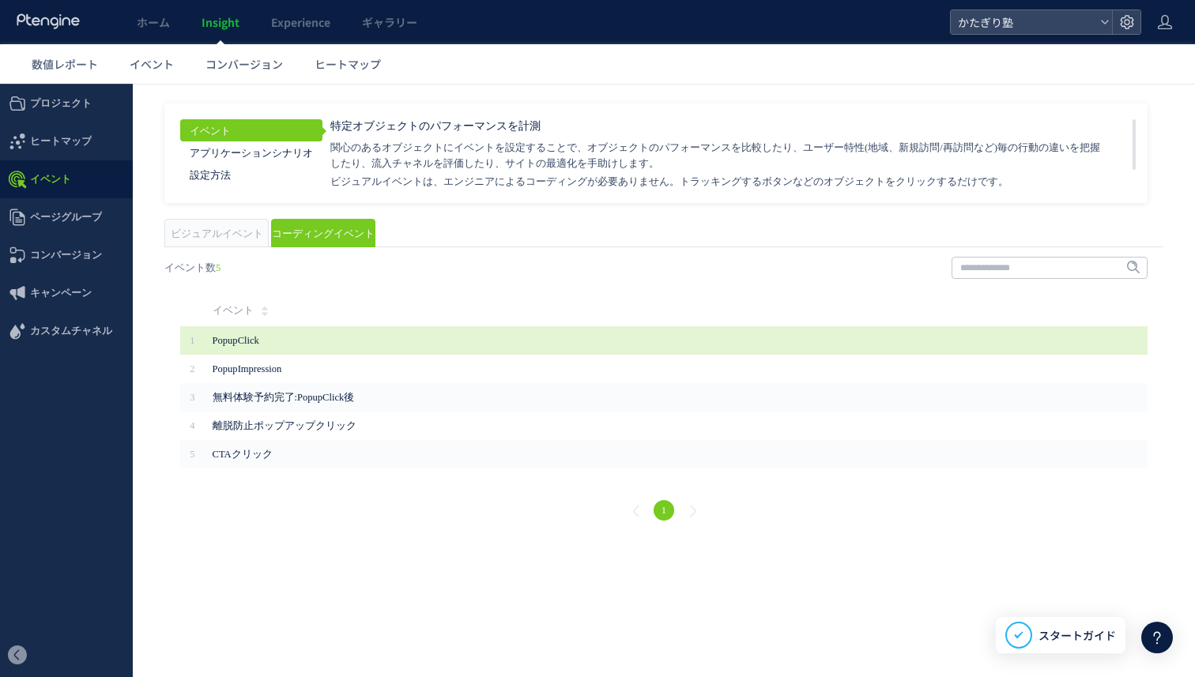
click at [321, 335] on span "PopupClick" at bounding box center [533, 341] width 640 height 16
click at [234, 334] on span "PopupClick" at bounding box center [533, 341] width 640 height 16
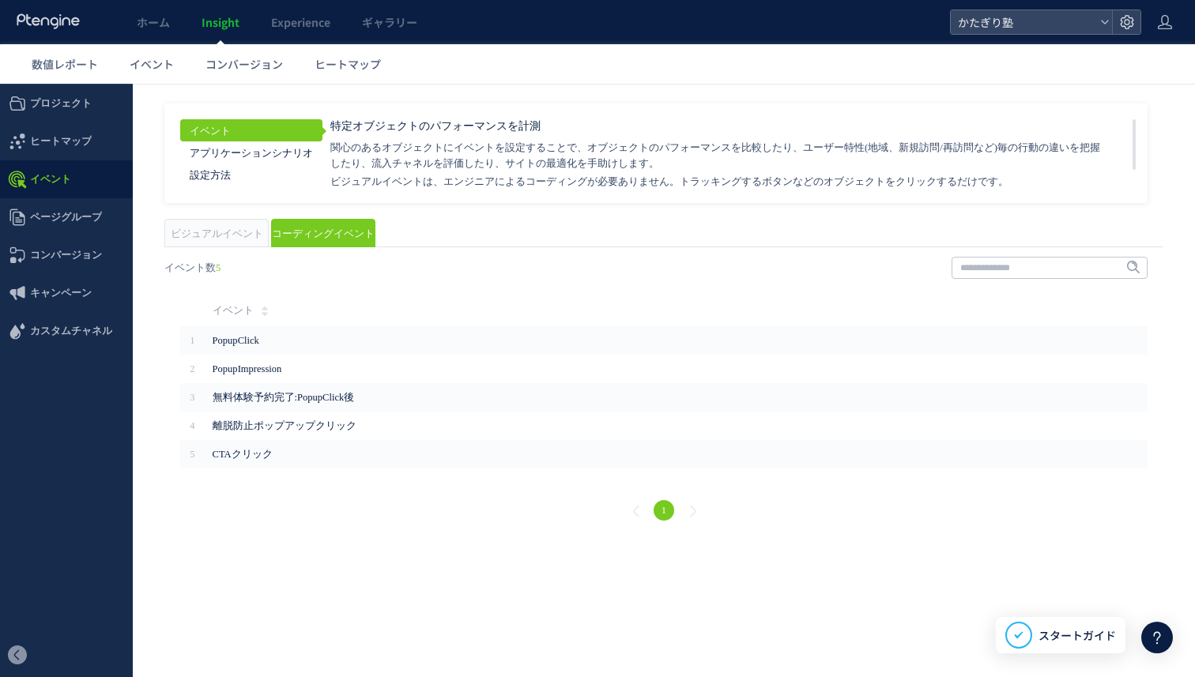
click at [194, 226] on li "ビジュアルイベント" at bounding box center [216, 233] width 104 height 28
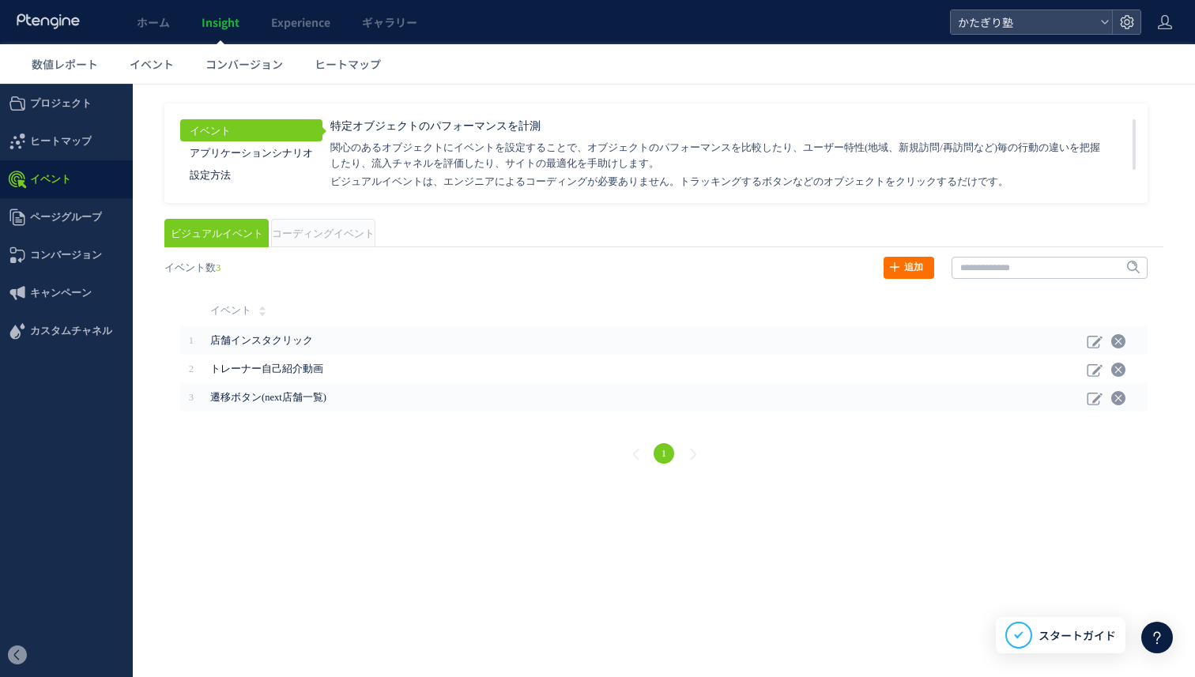
click at [293, 221] on li "コーディングイベント" at bounding box center [323, 233] width 104 height 28
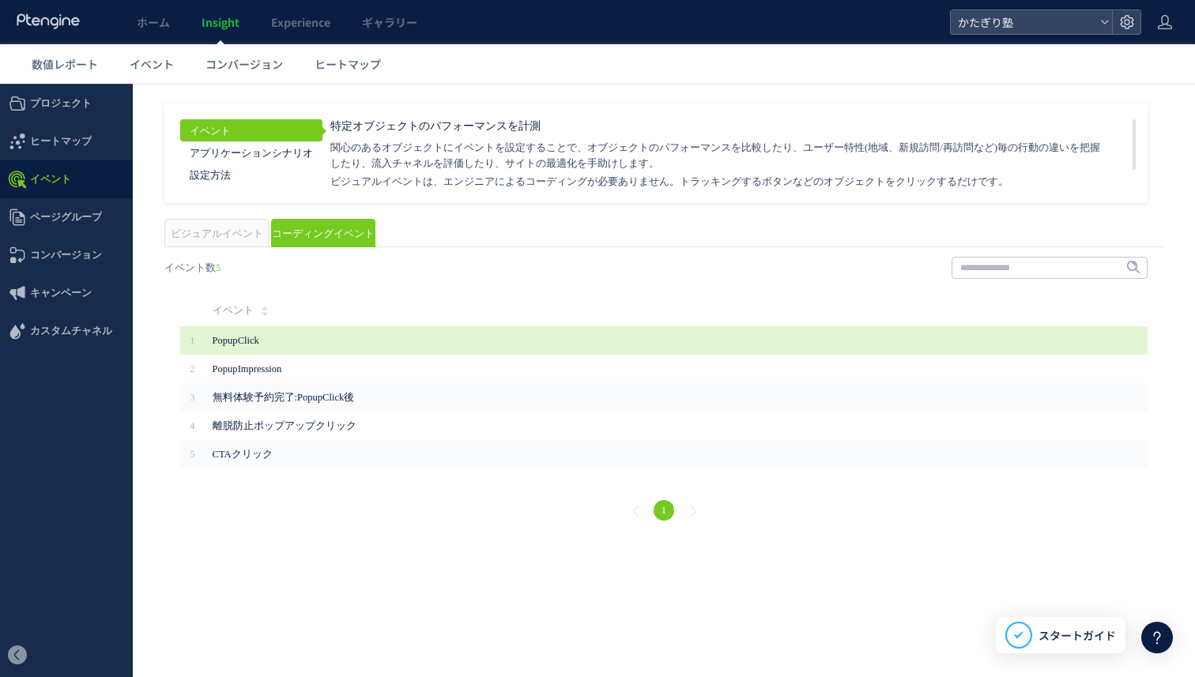
click at [241, 341] on span "PopupClick" at bounding box center [533, 341] width 640 height 16
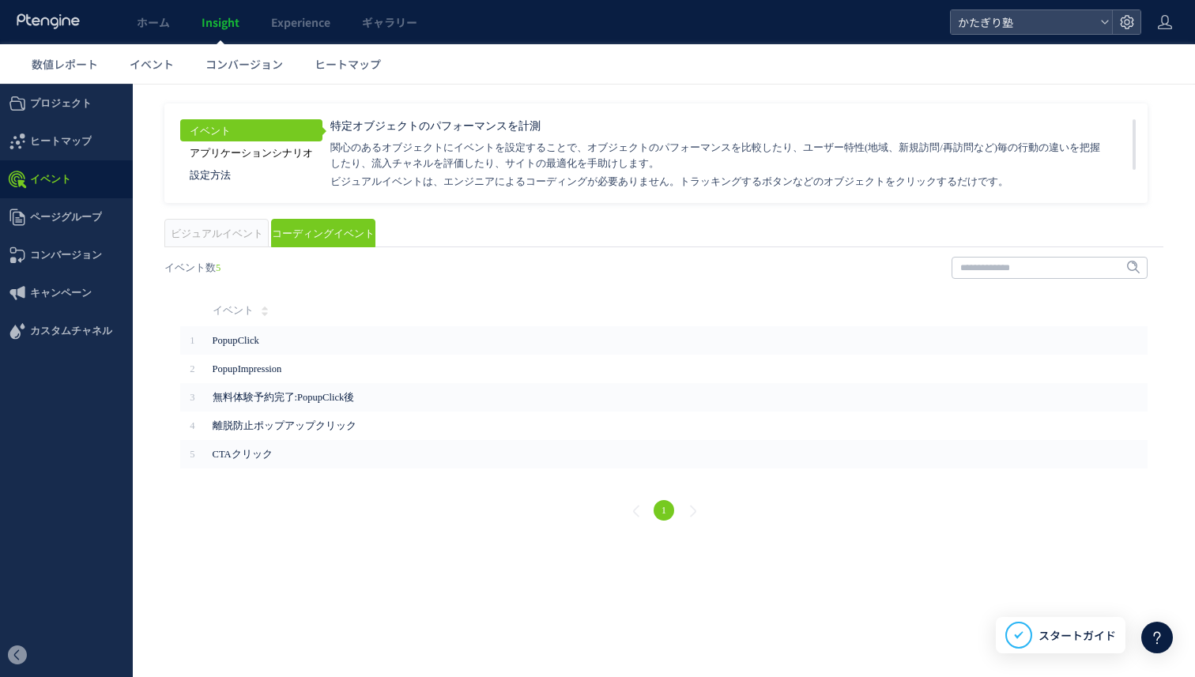
click at [222, 151] on link "アプリケーションシナリオ" at bounding box center [251, 152] width 142 height 22
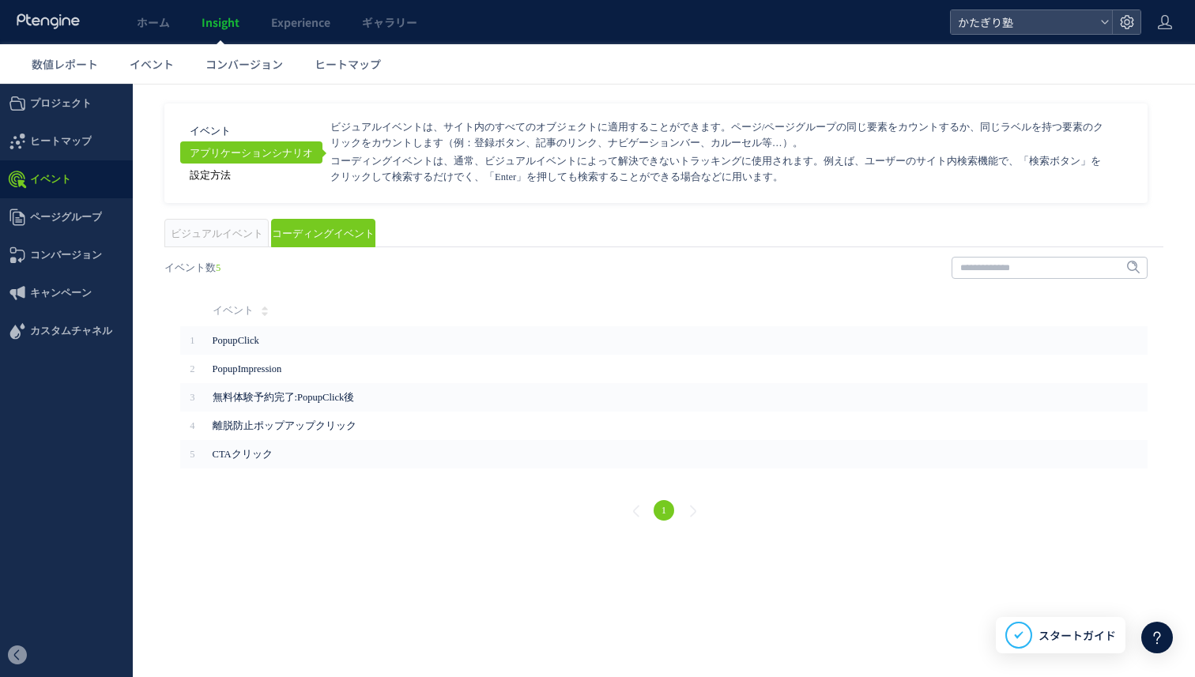
click at [217, 175] on link "設定方法" at bounding box center [251, 175] width 142 height 22
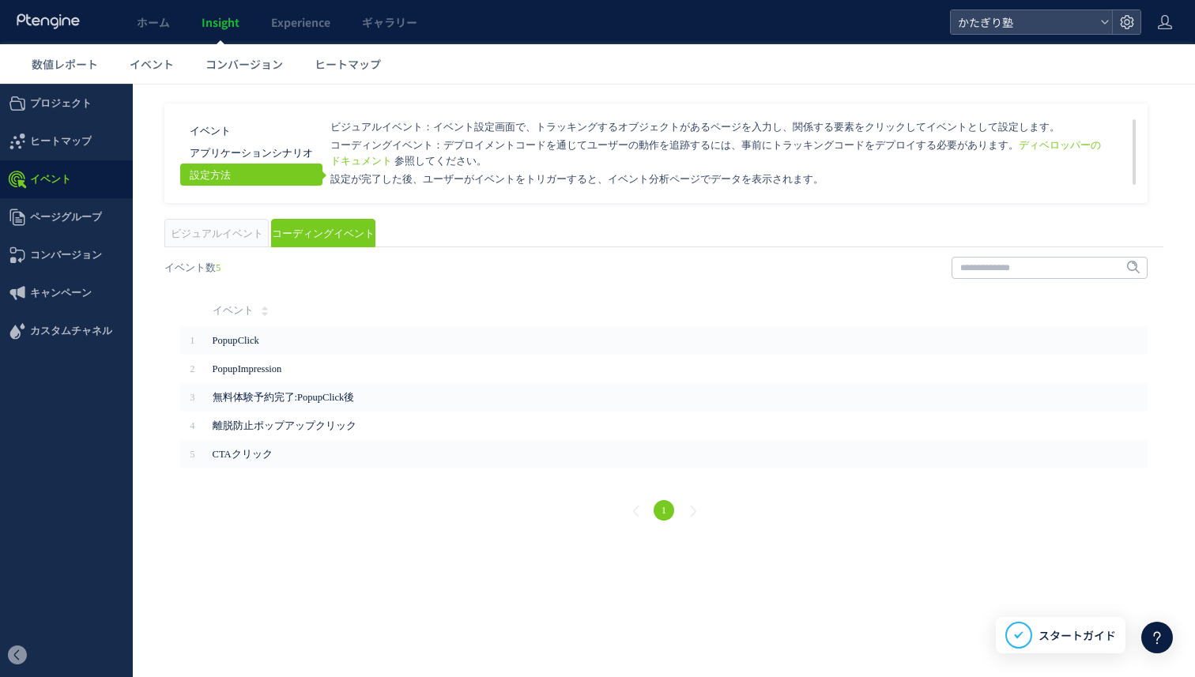
click at [470, 141] on p "コーディングイベント：デプロイメントコードを通じてユーザーの動作を追跡するには、事前にトラッキングコードをデプロイする必要があります。 ディベロッパーのドキュ…" at bounding box center [717, 154] width 775 height 32
click at [162, 62] on span "イベント" at bounding box center [152, 64] width 44 height 16
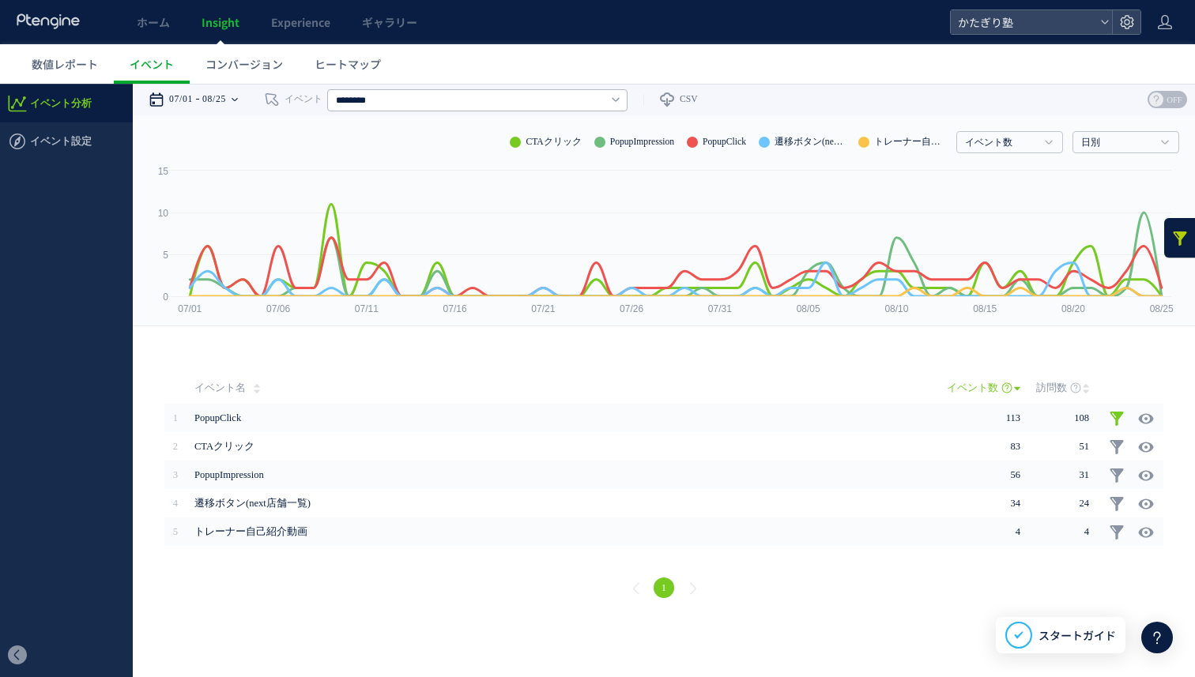
drag, startPoint x: 236, startPoint y: 168, endPoint x: 232, endPoint y: 97, distance: 70.5
click at [226, 97] on time "08/25" at bounding box center [214, 100] width 24 height 32
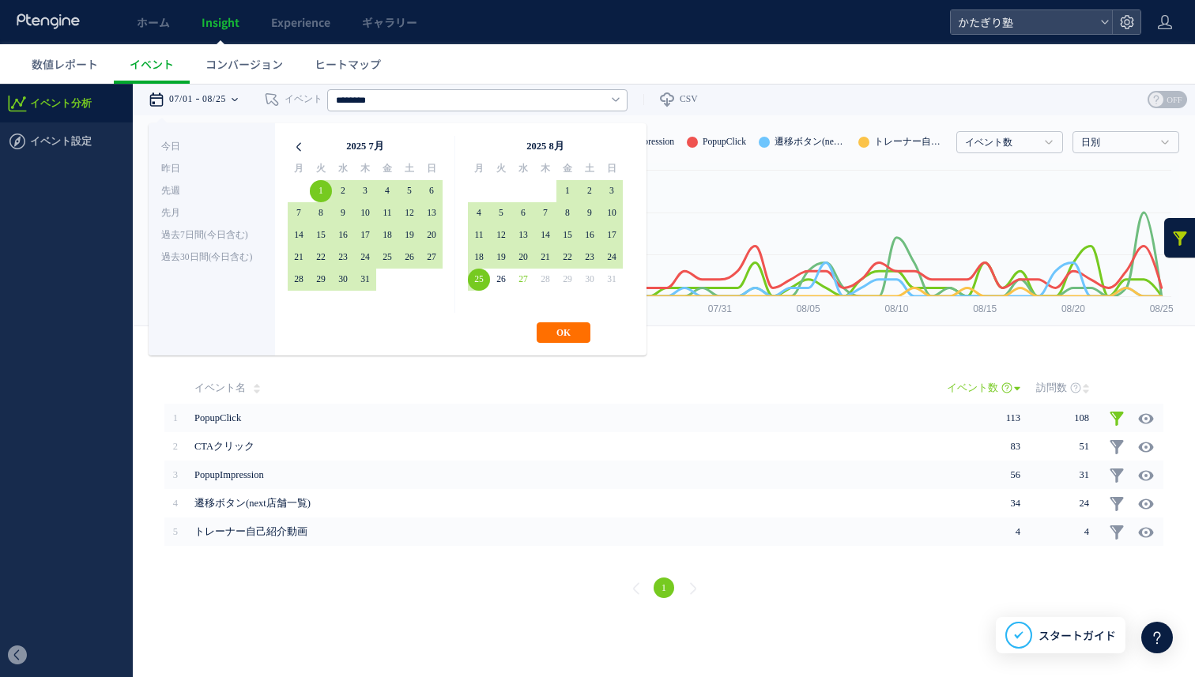
click at [292, 152] on icon at bounding box center [299, 147] width 22 height 22
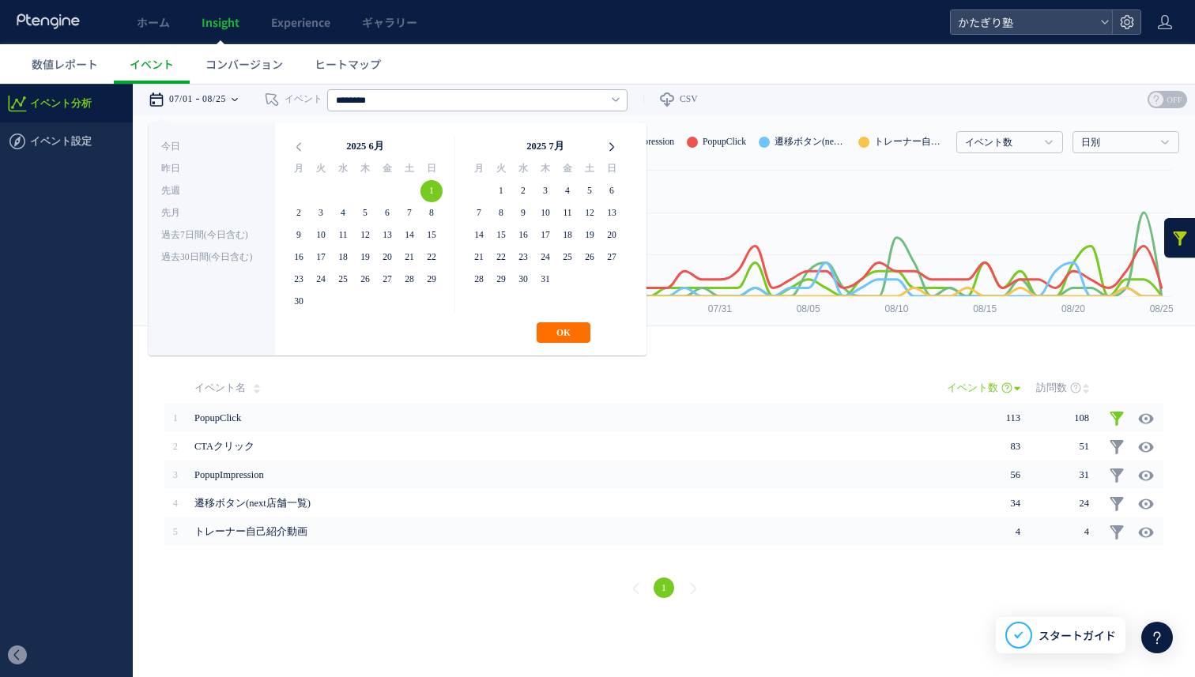
click at [602, 145] on icon at bounding box center [612, 147] width 22 height 22
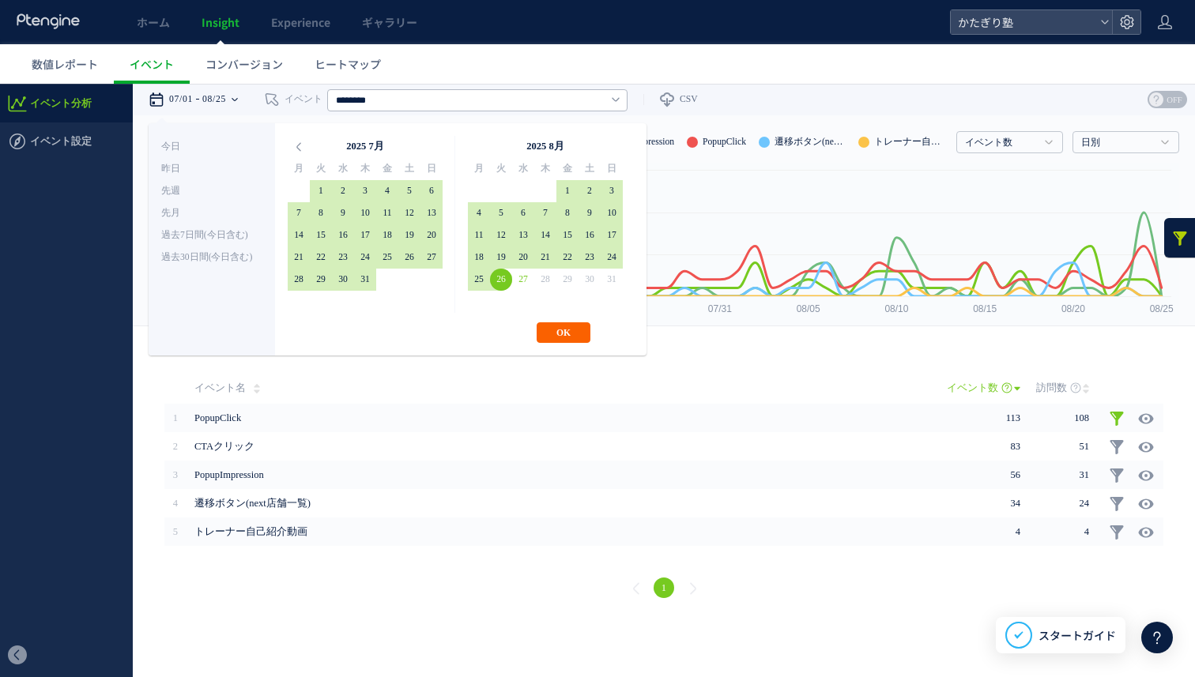
click at [588, 340] on button "OK" at bounding box center [564, 332] width 54 height 21
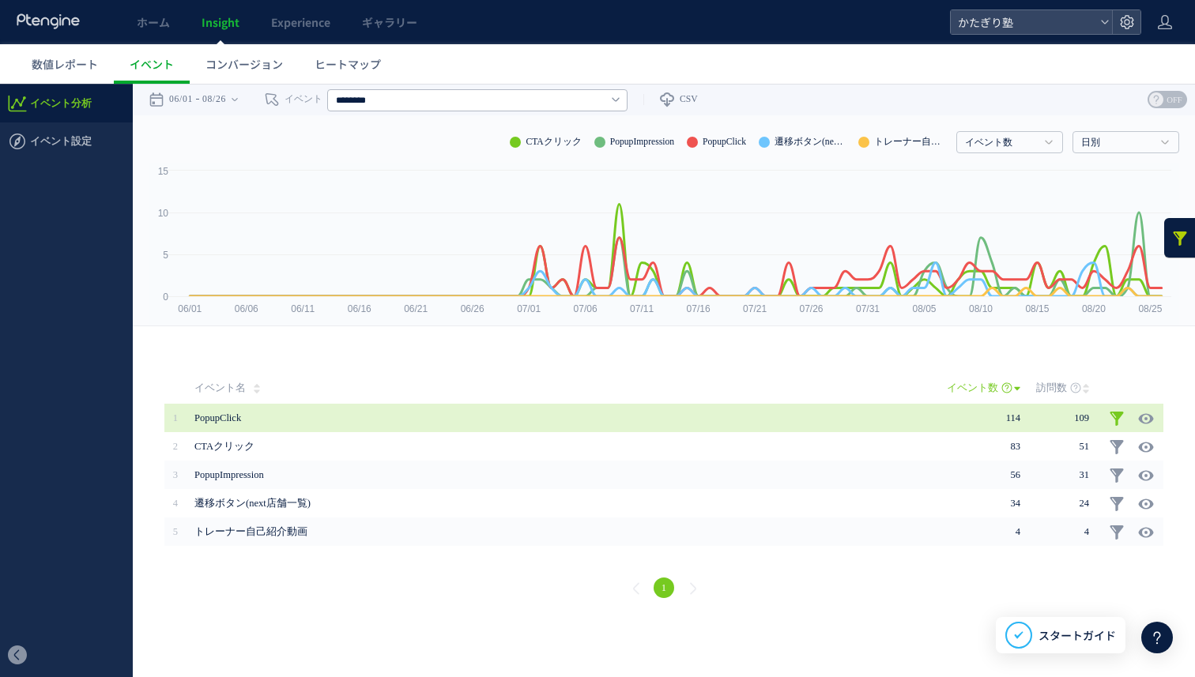
click at [1032, 413] on td "114" at bounding box center [991, 418] width 89 height 28
click at [1118, 421] on link at bounding box center [1117, 419] width 16 height 16
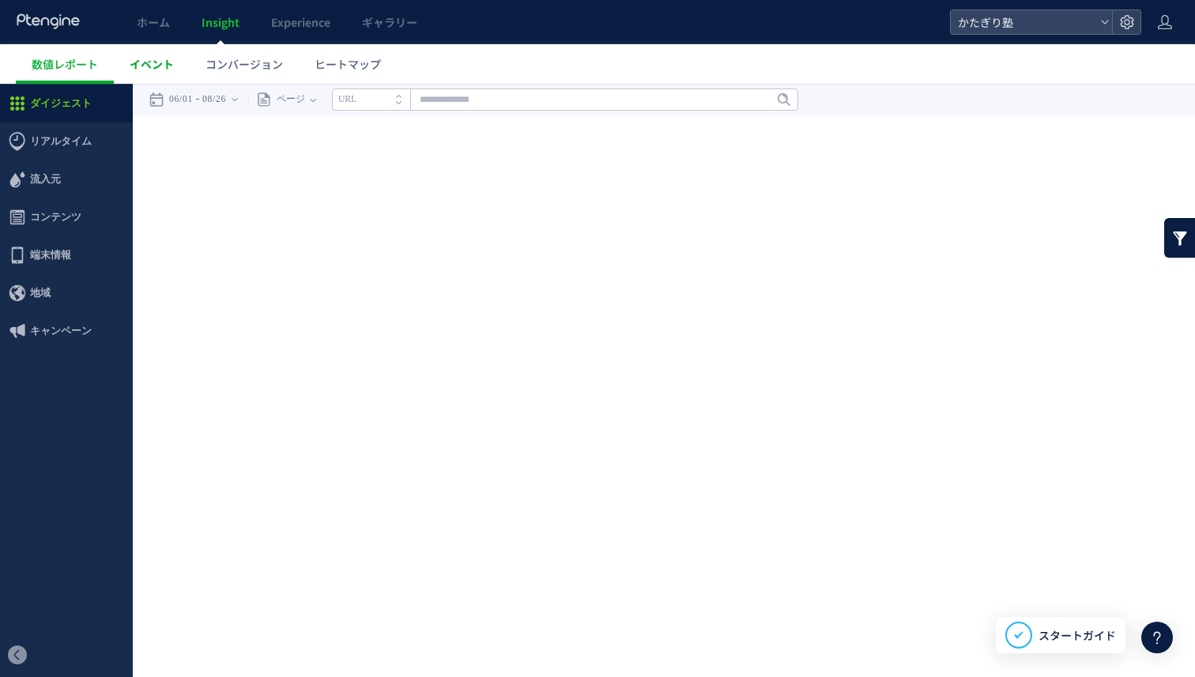
click at [147, 72] on link "イベント" at bounding box center [152, 64] width 76 height 40
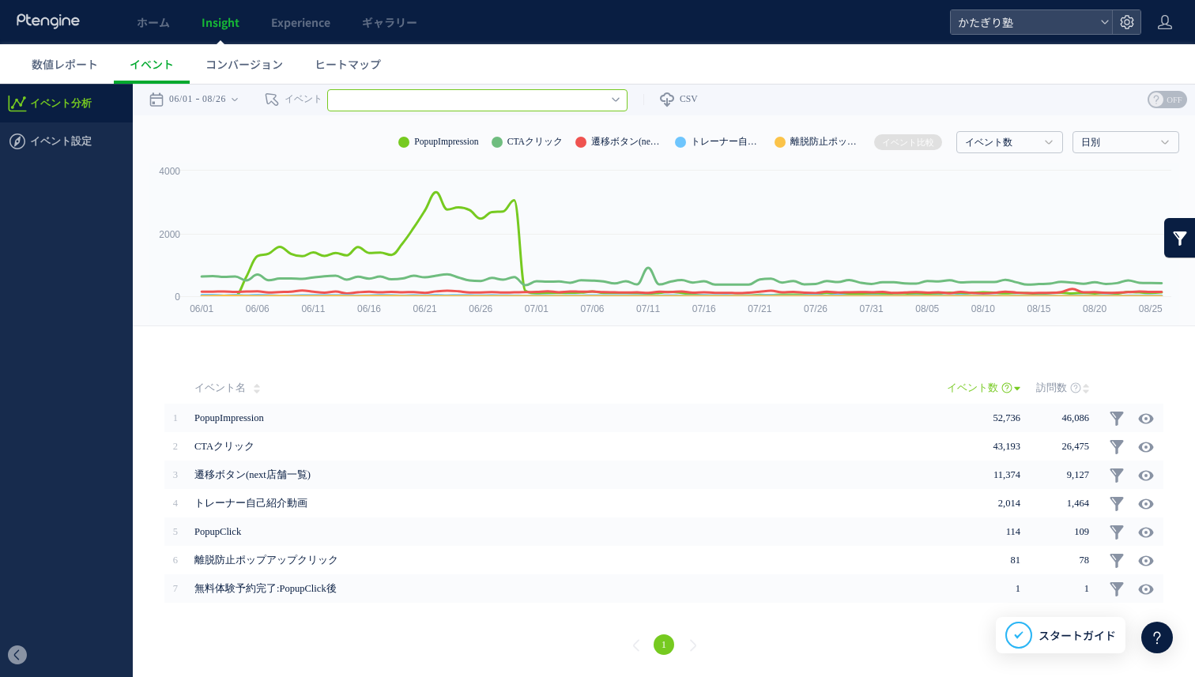
click at [409, 97] on input "text" at bounding box center [477, 100] width 300 height 22
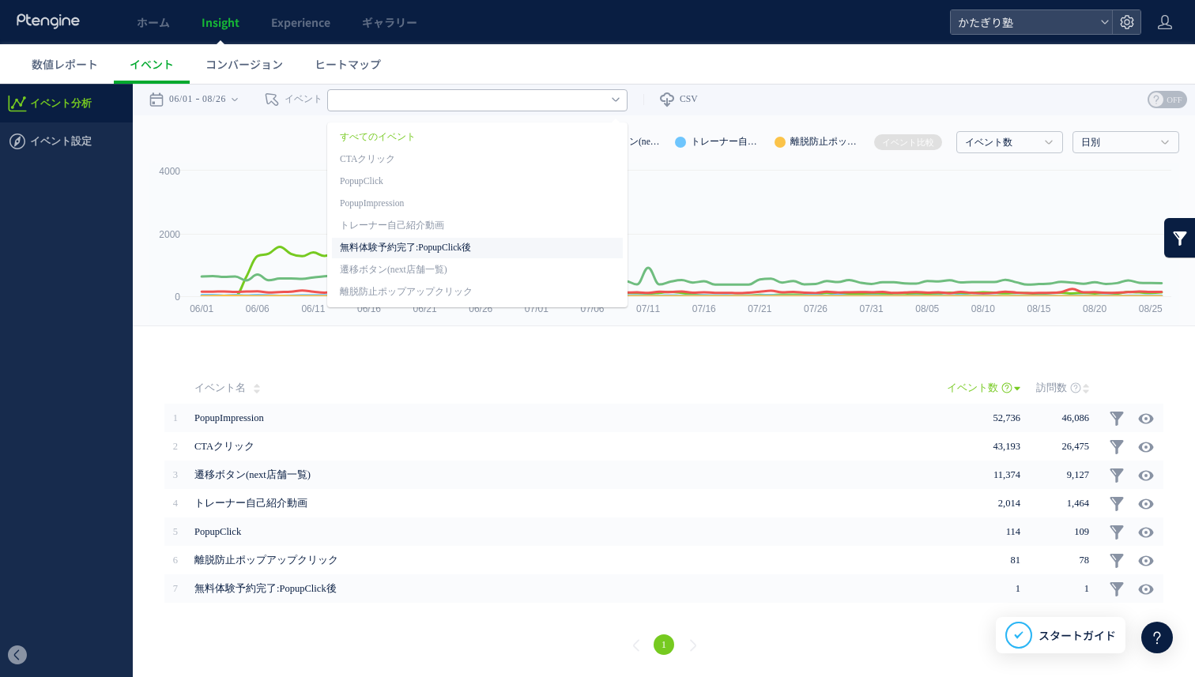
click at [400, 243] on link "無料体験予約完了:PopupClick後" at bounding box center [477, 248] width 275 height 21
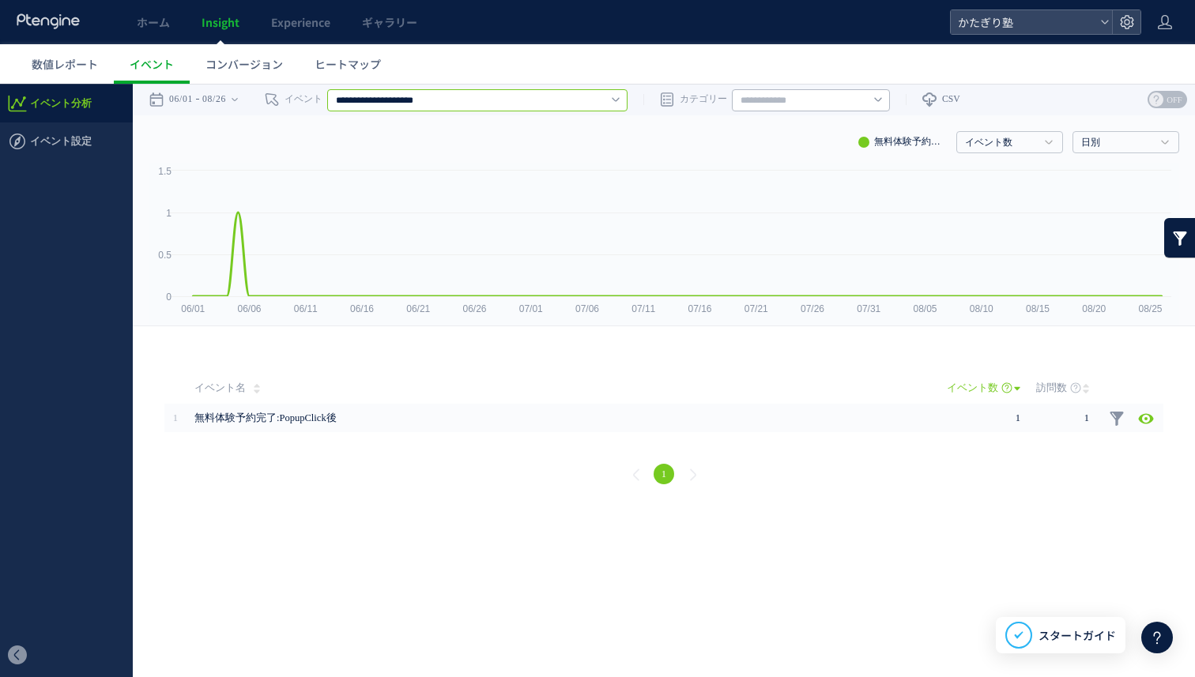
click at [432, 100] on input "**********" at bounding box center [477, 100] width 300 height 22
click at [441, 177] on link "PopupClick" at bounding box center [477, 182] width 275 height 21
type input "**********"
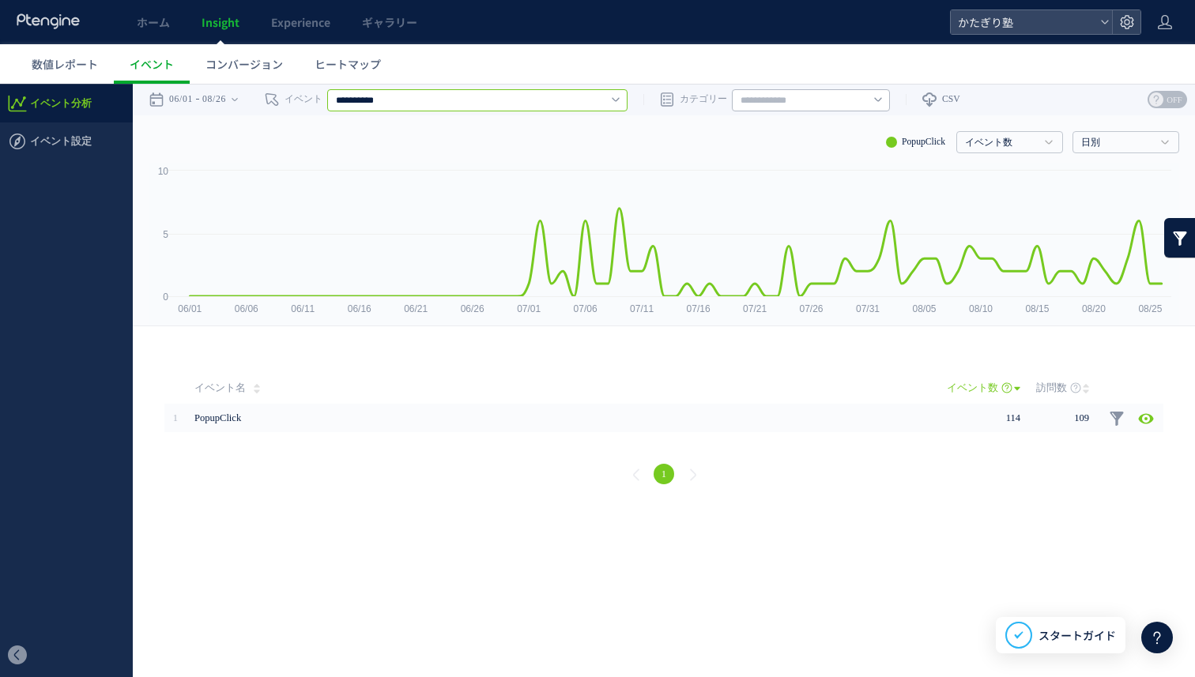
click at [494, 109] on input "**********" at bounding box center [477, 100] width 300 height 22
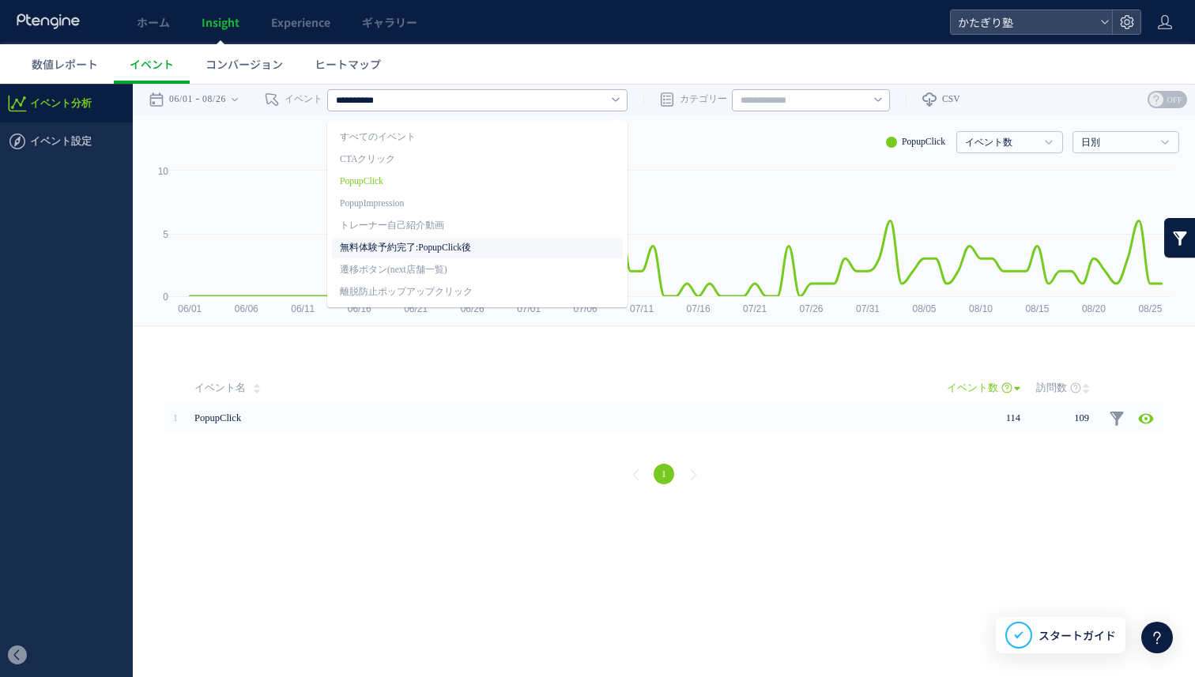
click at [450, 247] on link "無料体験予約完了:PopupClick後" at bounding box center [477, 248] width 275 height 21
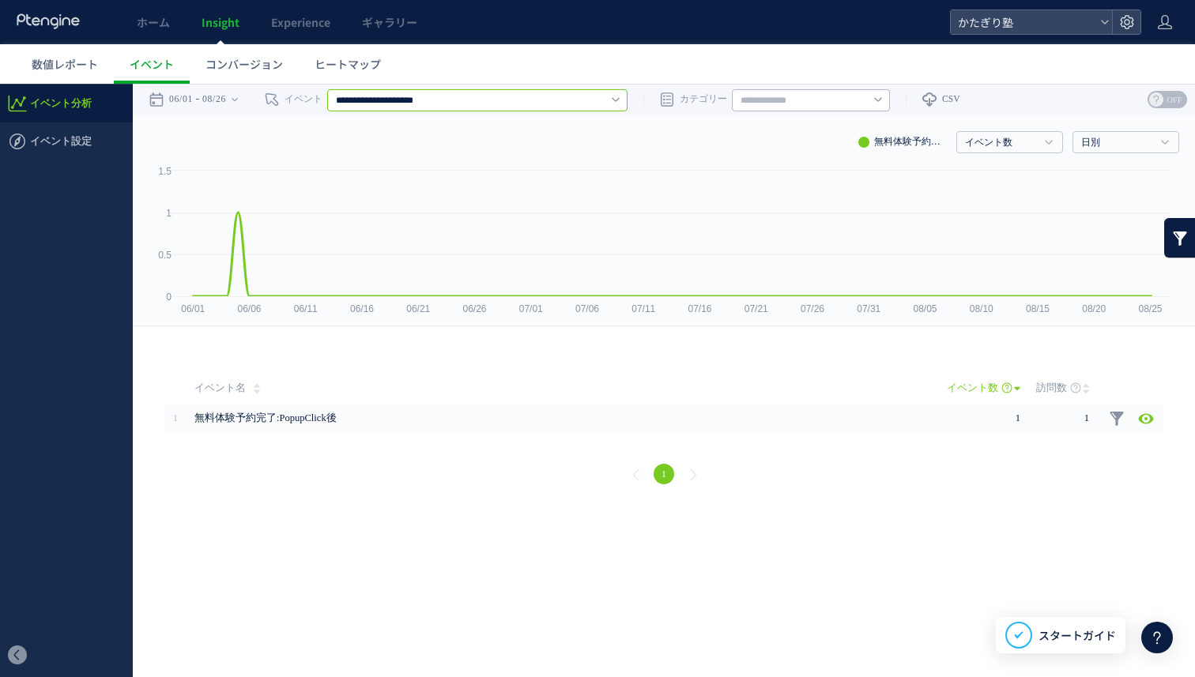
click at [474, 100] on input "**********" at bounding box center [477, 100] width 300 height 22
click at [440, 187] on link "PopupClick" at bounding box center [477, 182] width 275 height 21
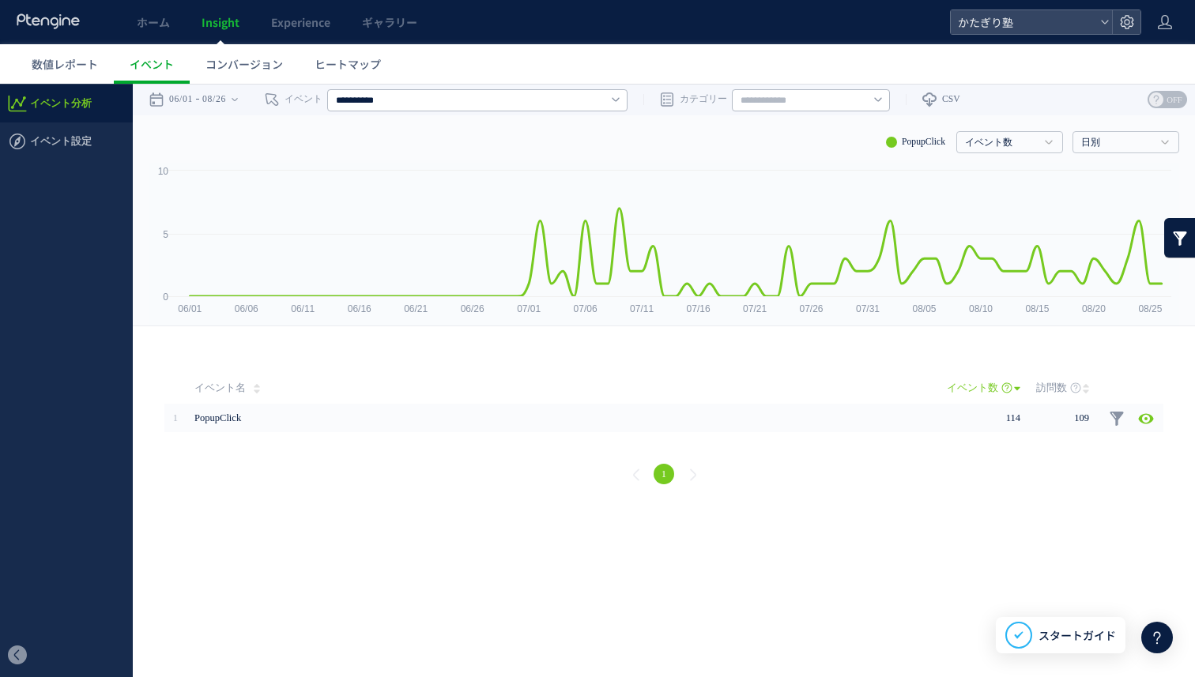
click at [537, 120] on div "イベント数 イベント数 訪問数 日別 日別 週別 月別" at bounding box center [664, 138] width 1031 height 47
click at [537, 111] on div "**********" at bounding box center [477, 100] width 300 height 32
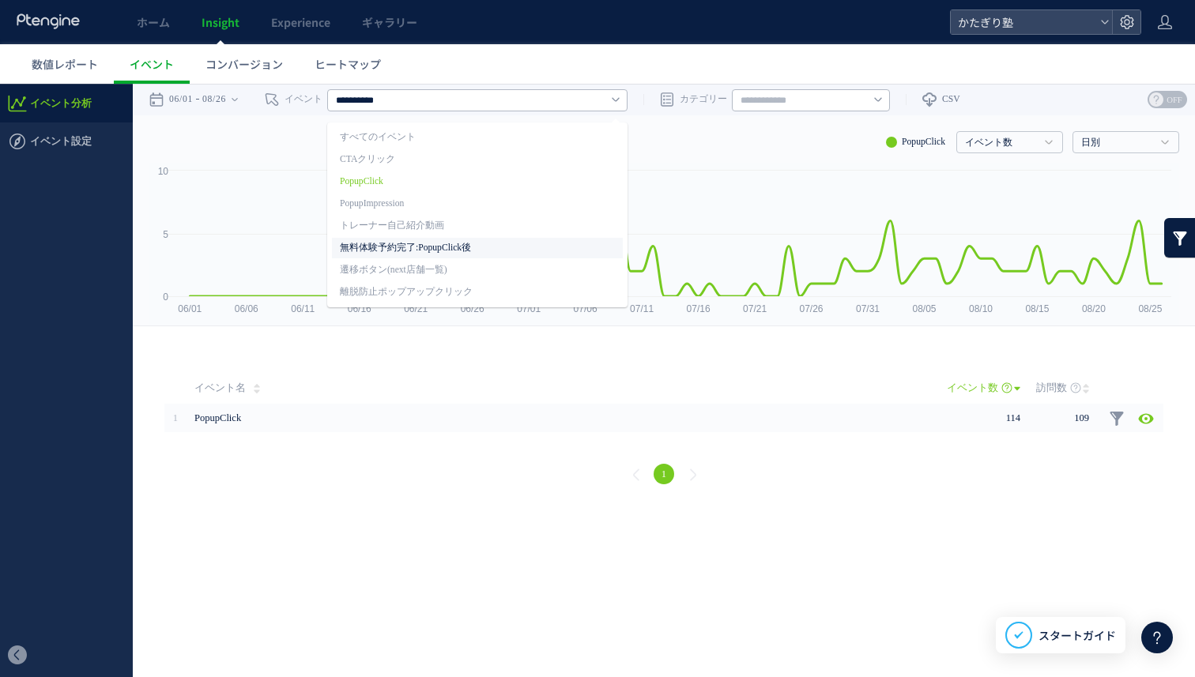
click at [485, 240] on link "無料体験予約完了:PopupClick後" at bounding box center [477, 248] width 275 height 21
type input "**********"
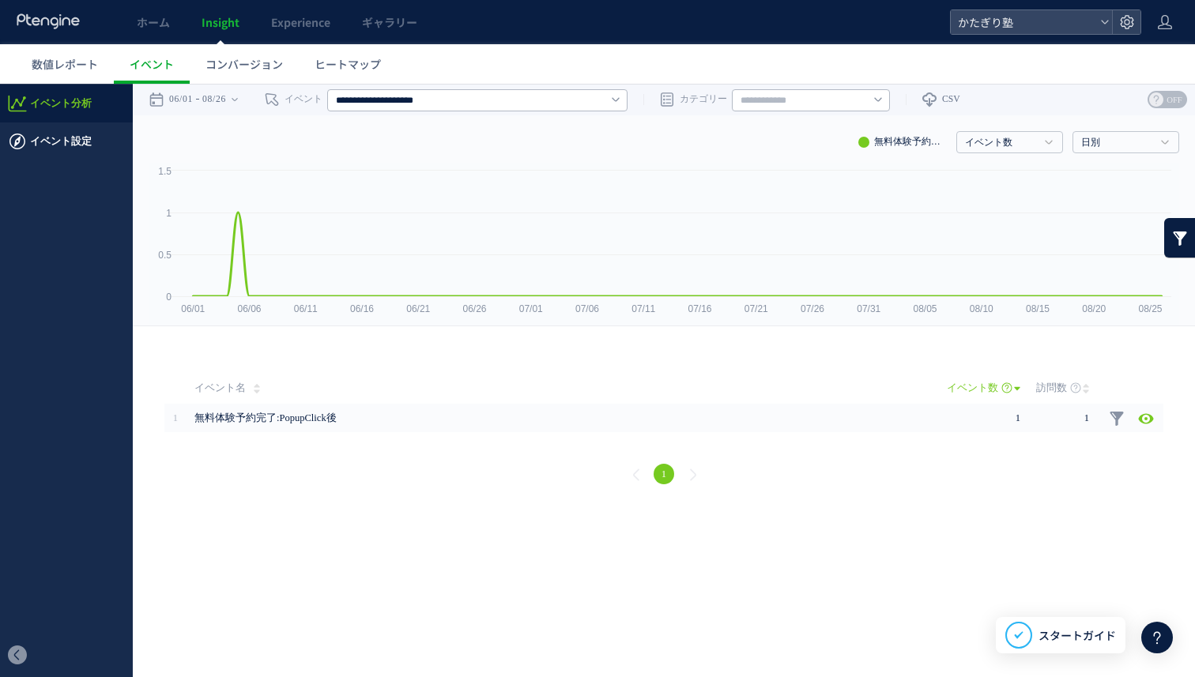
click at [96, 137] on span "イベント設定" at bounding box center [66, 142] width 133 height 38
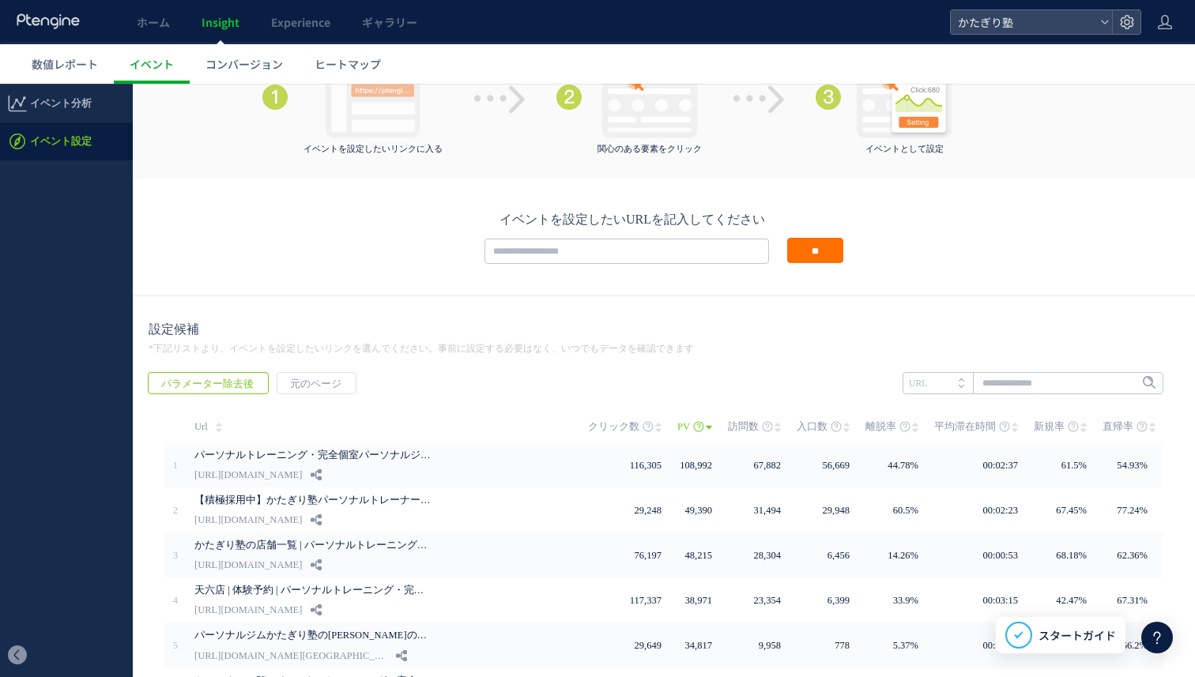
scroll to position [106, 0]
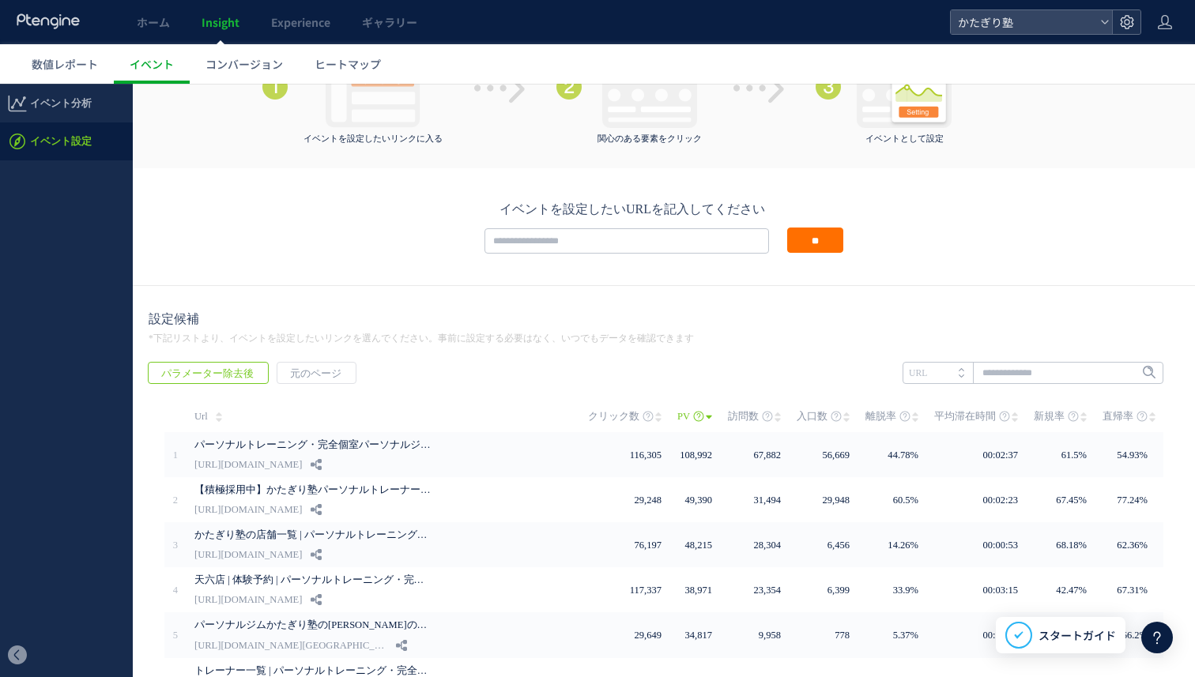
click at [1130, 13] on div at bounding box center [1126, 22] width 28 height 24
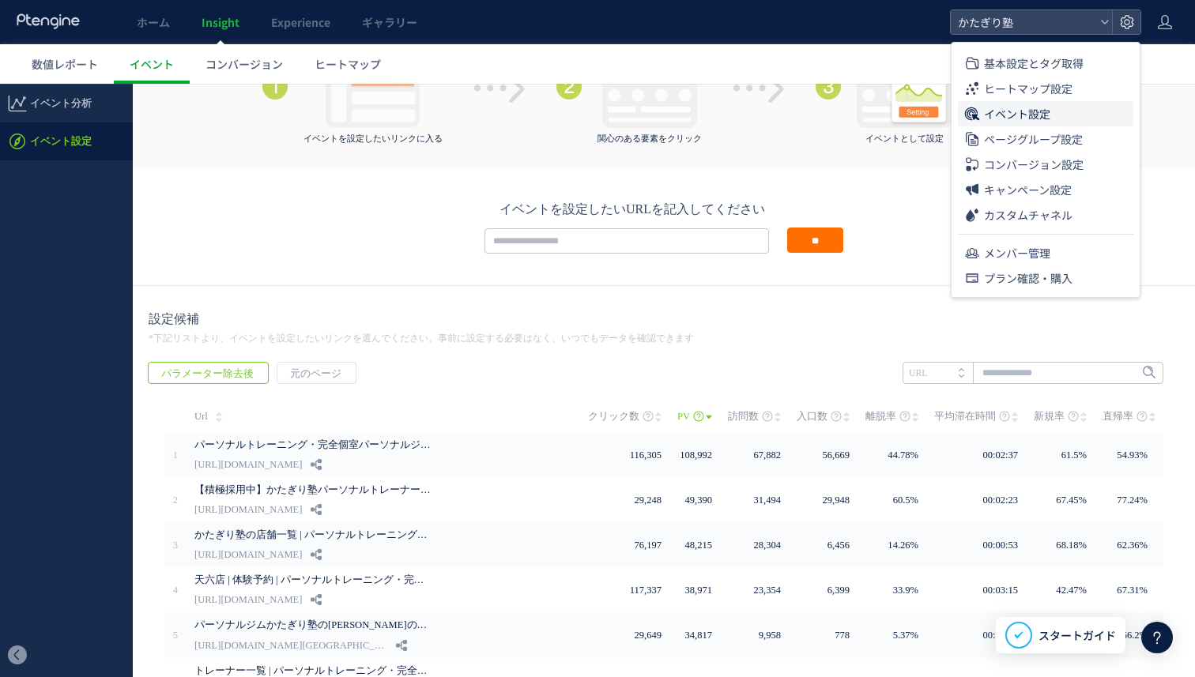
click at [1064, 126] on li "イベント設定" at bounding box center [1045, 138] width 175 height 25
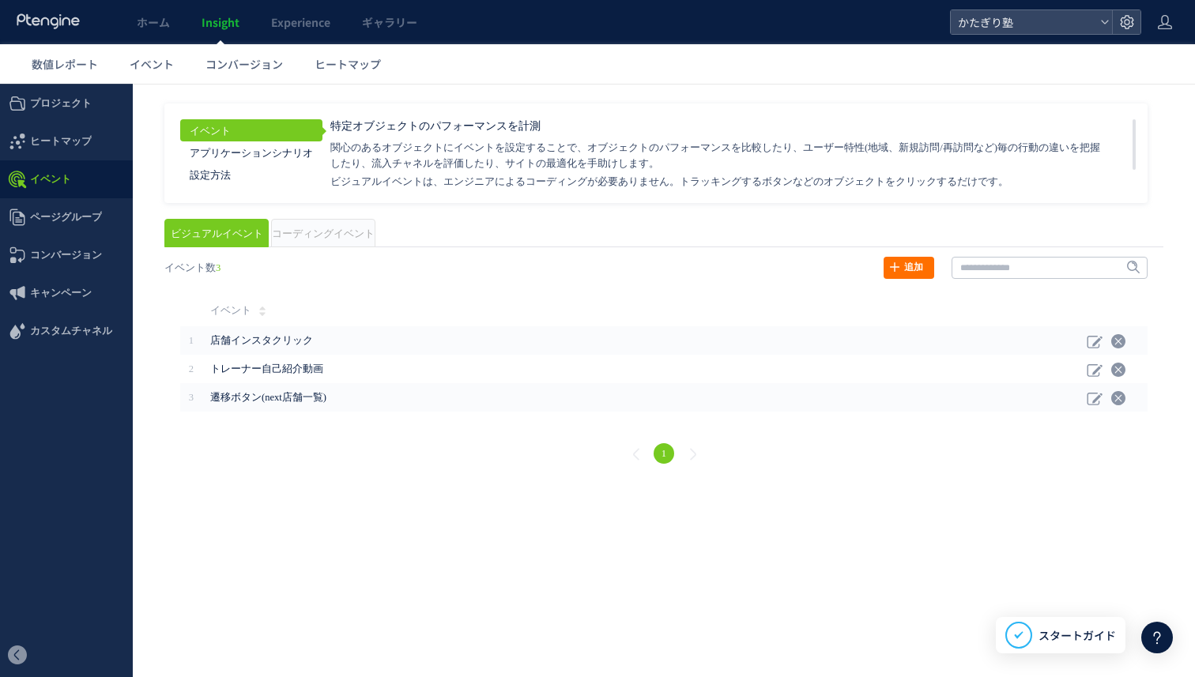
click at [348, 243] on div "戻る ヒートマップを計測させるには、解析コードを実装してください。 実装 URL タイトル名" at bounding box center [664, 362] width 1031 height 243
click at [313, 230] on span "コーディングイベント" at bounding box center [323, 233] width 103 height 11
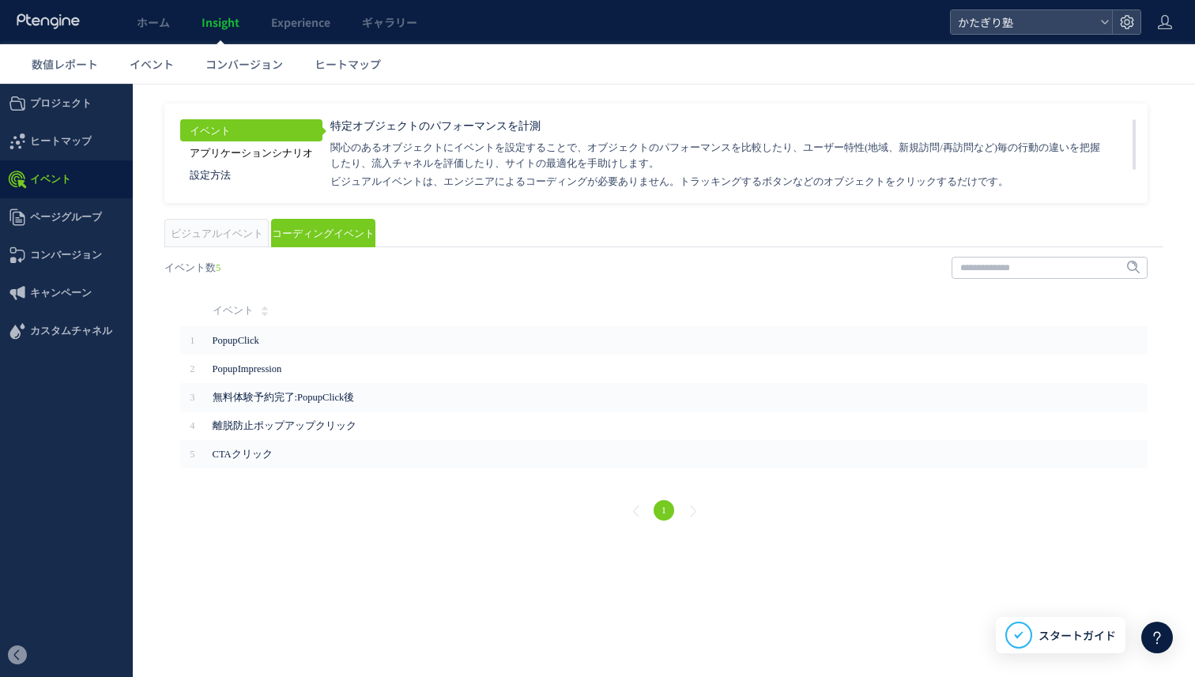
click at [280, 150] on link "アプリケーションシナリオ" at bounding box center [251, 152] width 142 height 22
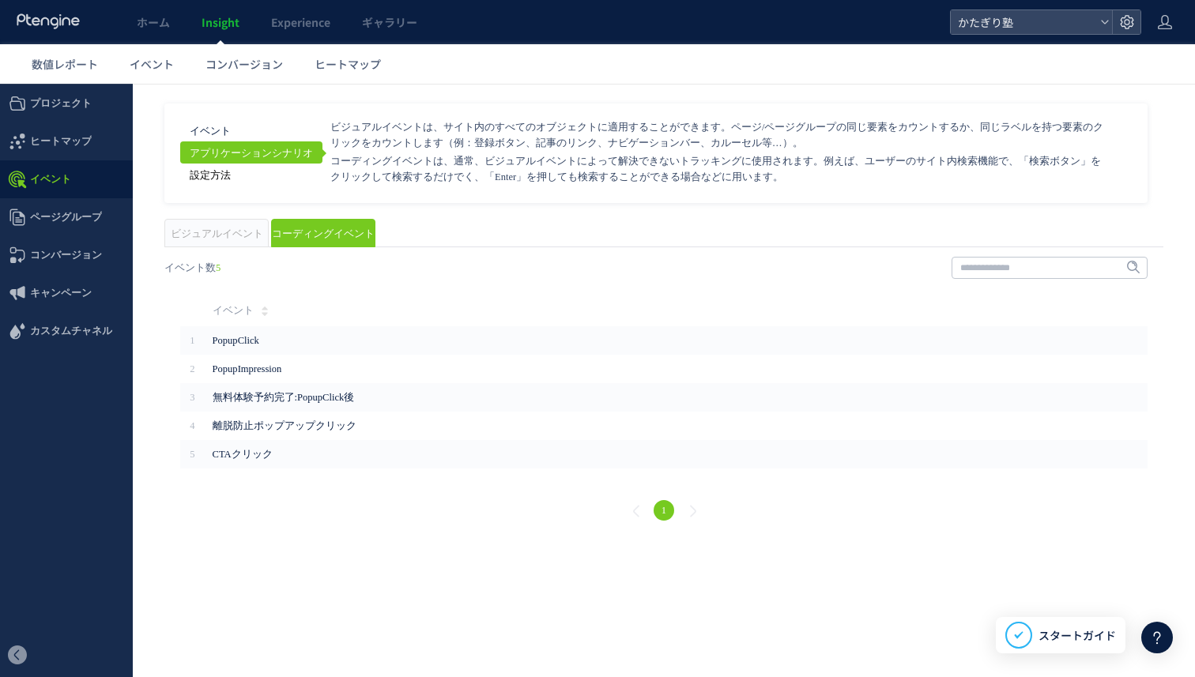
click at [243, 168] on link "設定方法" at bounding box center [251, 175] width 142 height 22
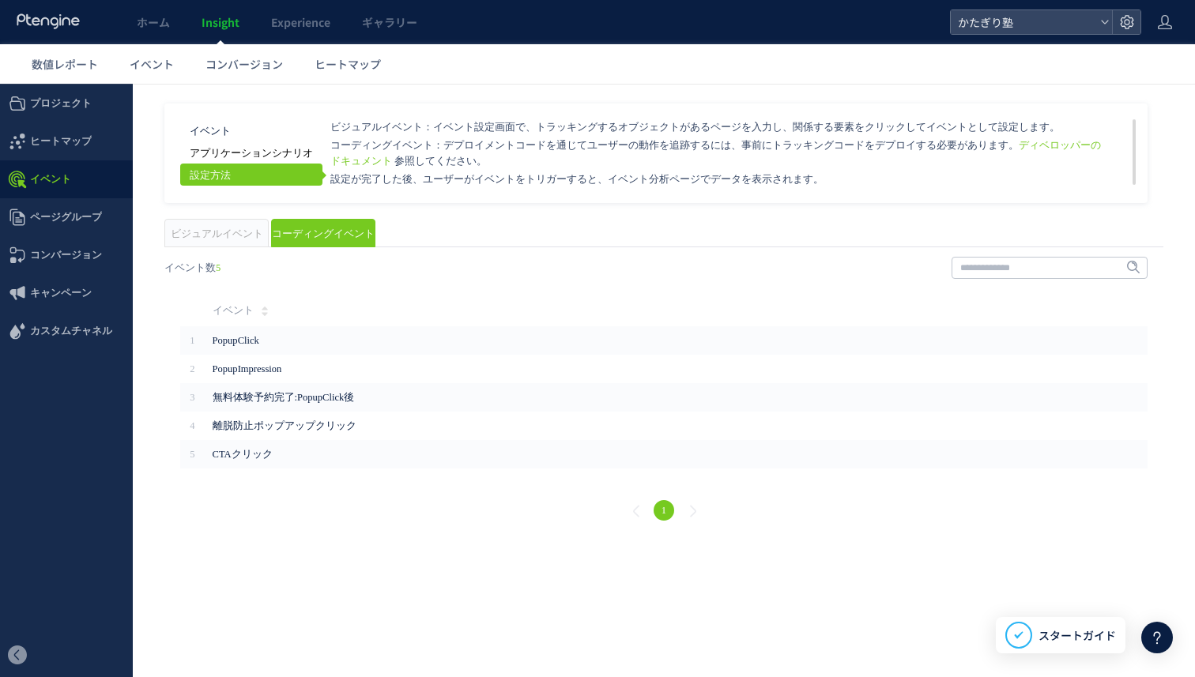
click at [246, 160] on link "アプリケーションシナリオ" at bounding box center [251, 152] width 142 height 22
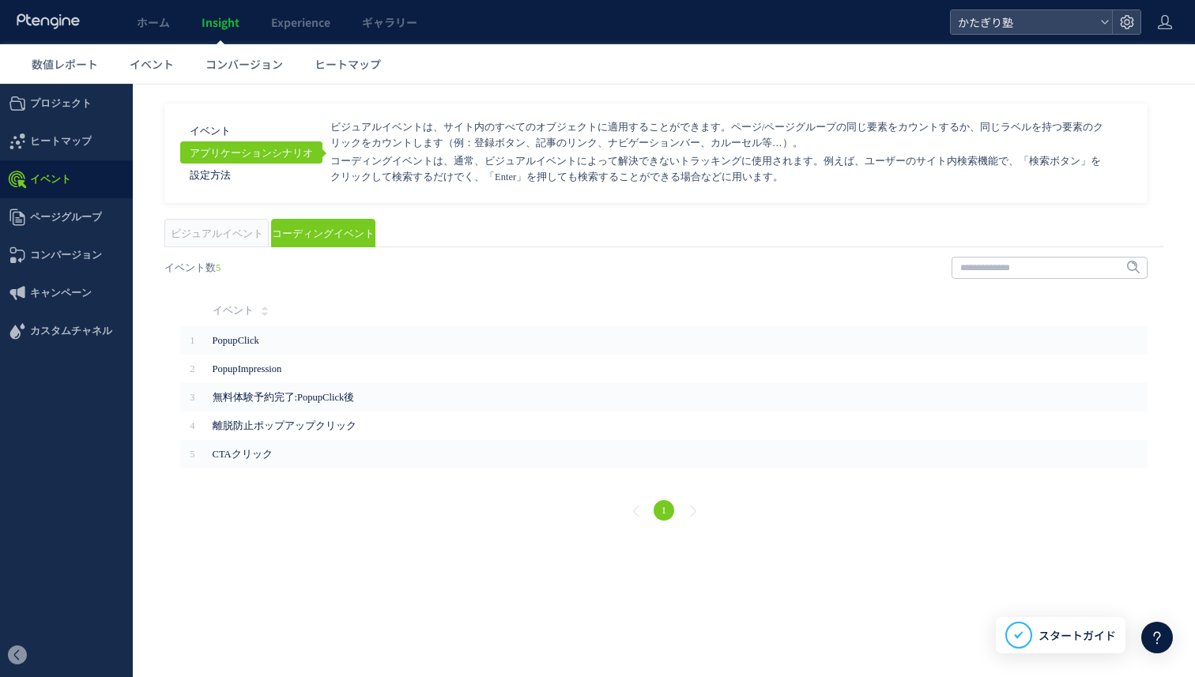
click at [246, 150] on link "アプリケーションシナリオ" at bounding box center [251, 152] width 142 height 22
click at [231, 230] on span "ビジュアルイベント" at bounding box center [217, 233] width 92 height 11
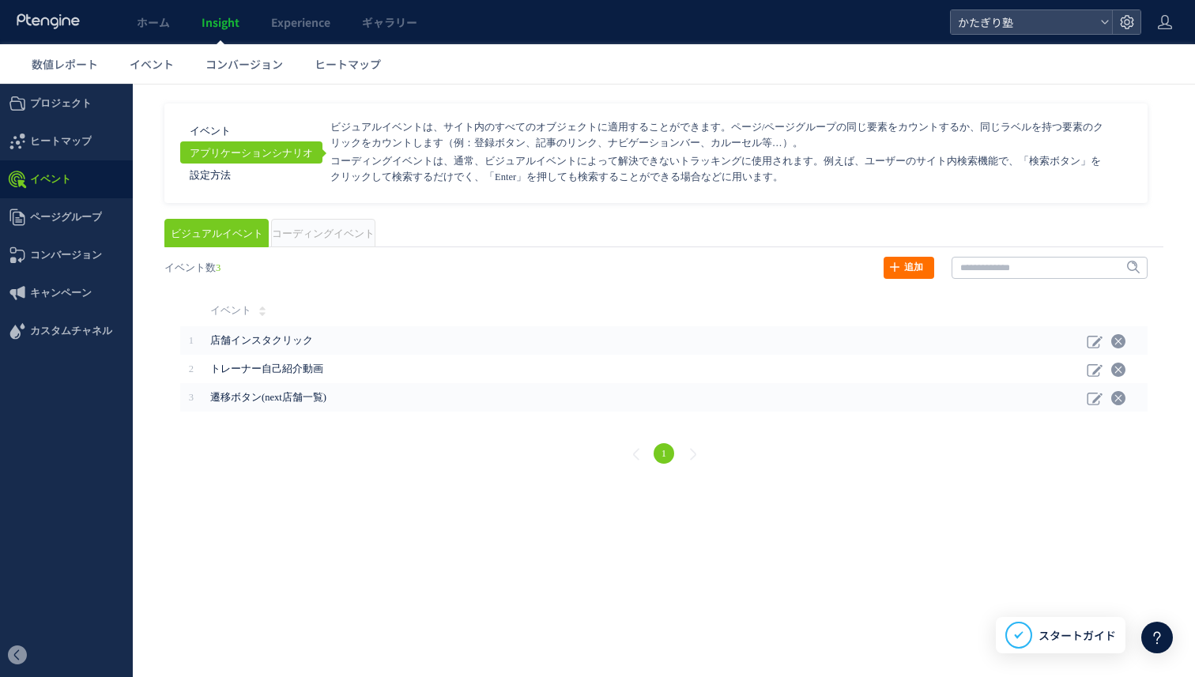
click at [296, 229] on span "コーディングイベント" at bounding box center [323, 233] width 103 height 11
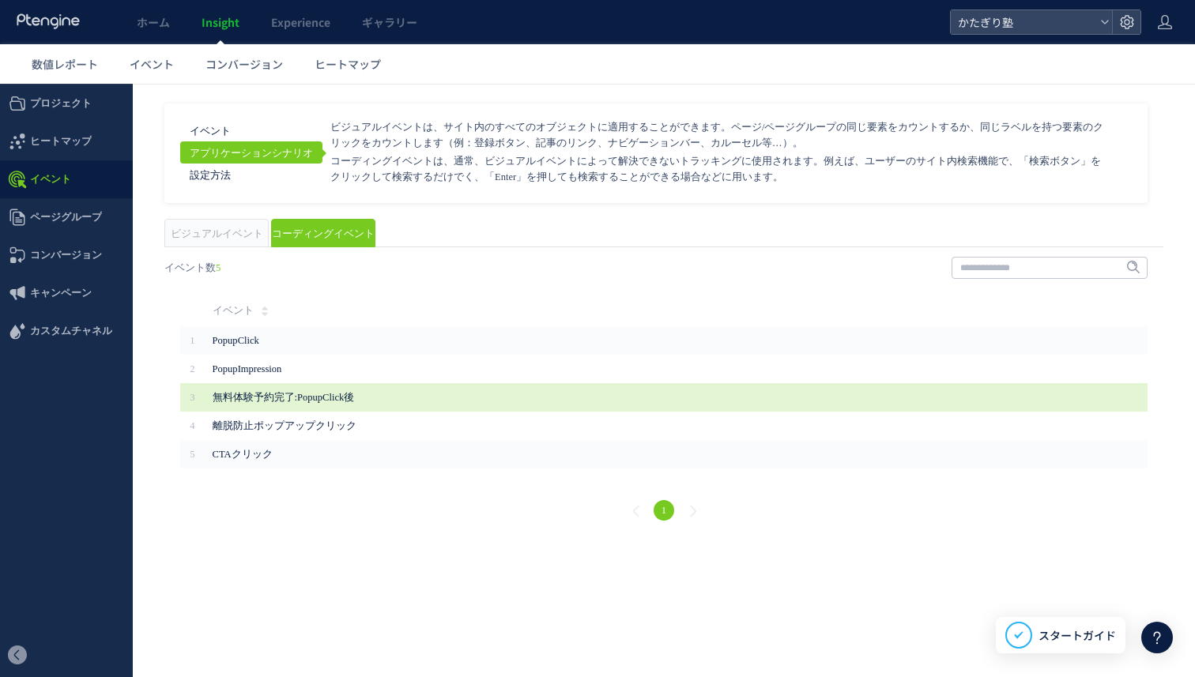
click at [386, 405] on span "無料体験予約完了:PopupClick後" at bounding box center [533, 398] width 640 height 16
click at [333, 387] on td "無料体験予約完了:PopupClick後" at bounding box center [664, 397] width 919 height 28
click at [926, 394] on td "無料体験予約完了:PopupClick後" at bounding box center [664, 397] width 919 height 28
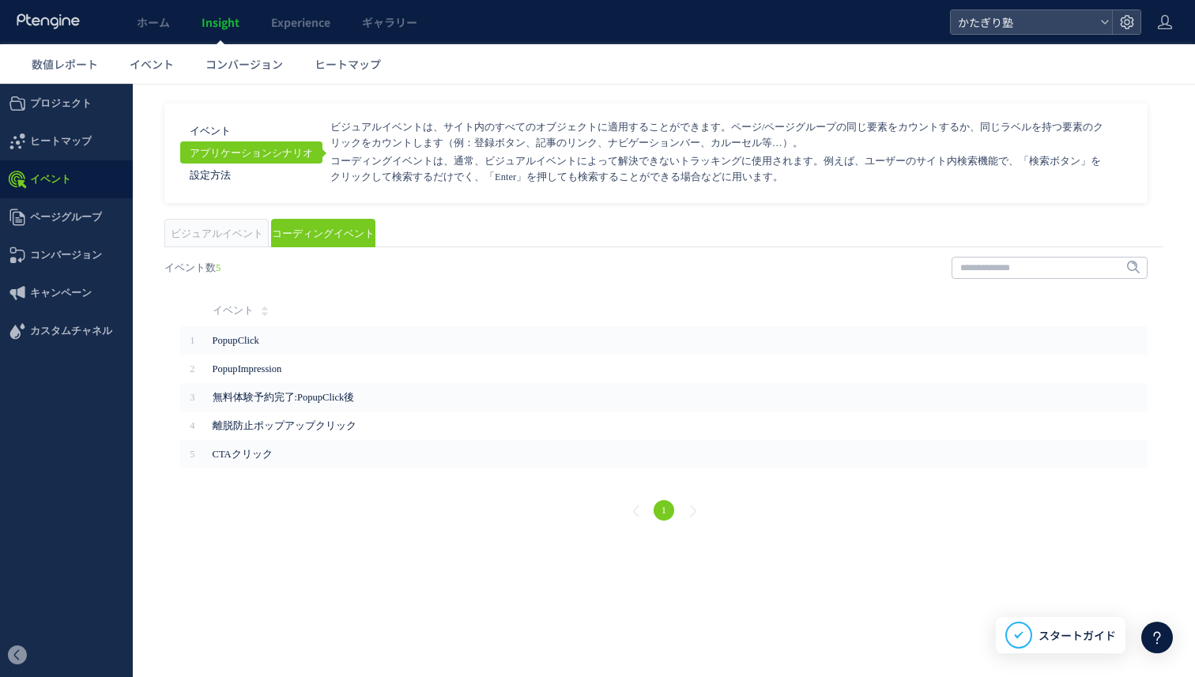
click at [230, 238] on span "ビジュアルイベント" at bounding box center [217, 233] width 92 height 11
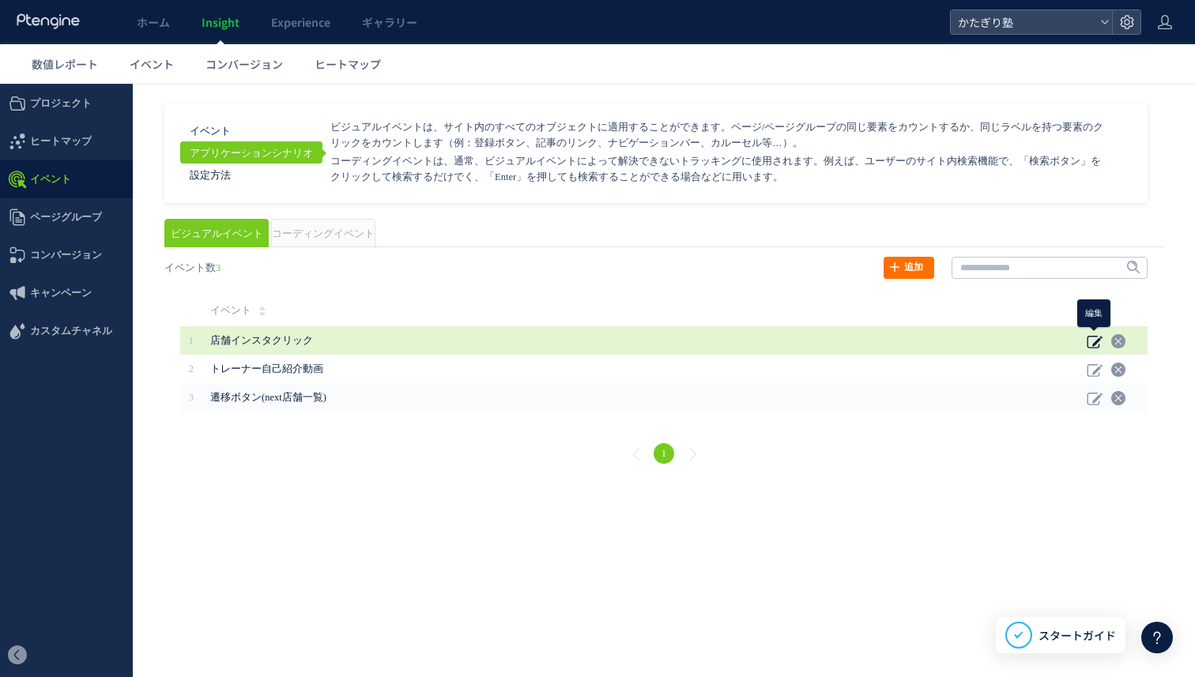
click at [1093, 341] on icon at bounding box center [1095, 342] width 16 height 16
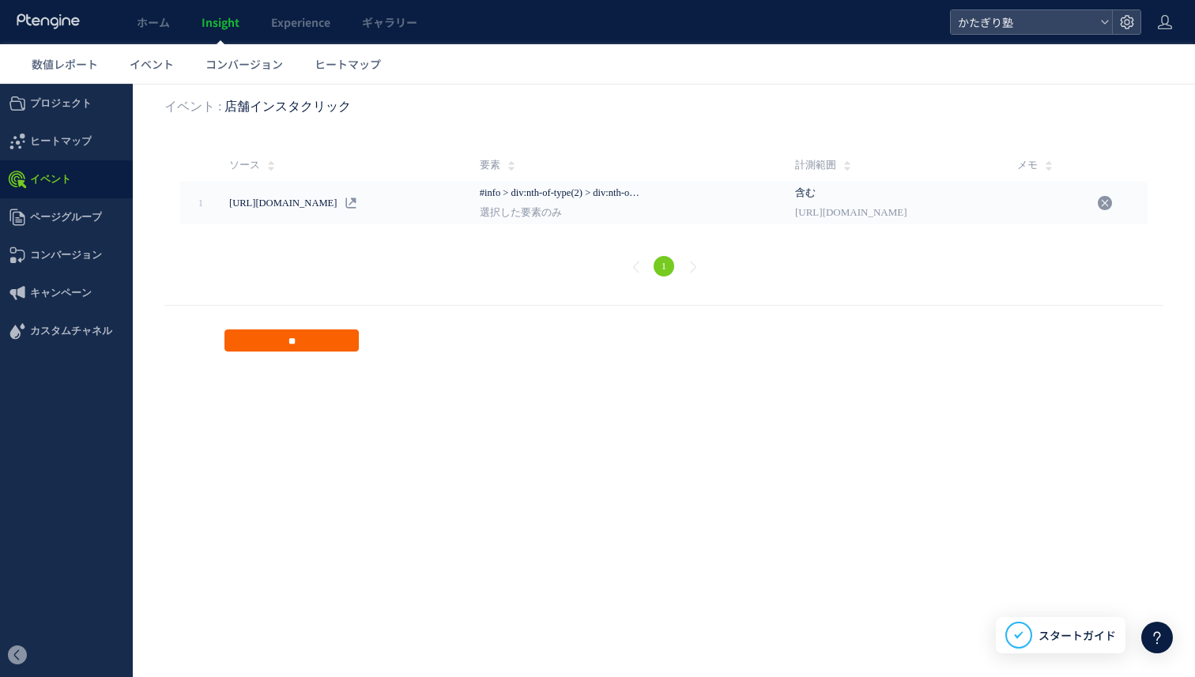
click at [298, 335] on input "**" at bounding box center [291, 341] width 134 height 22
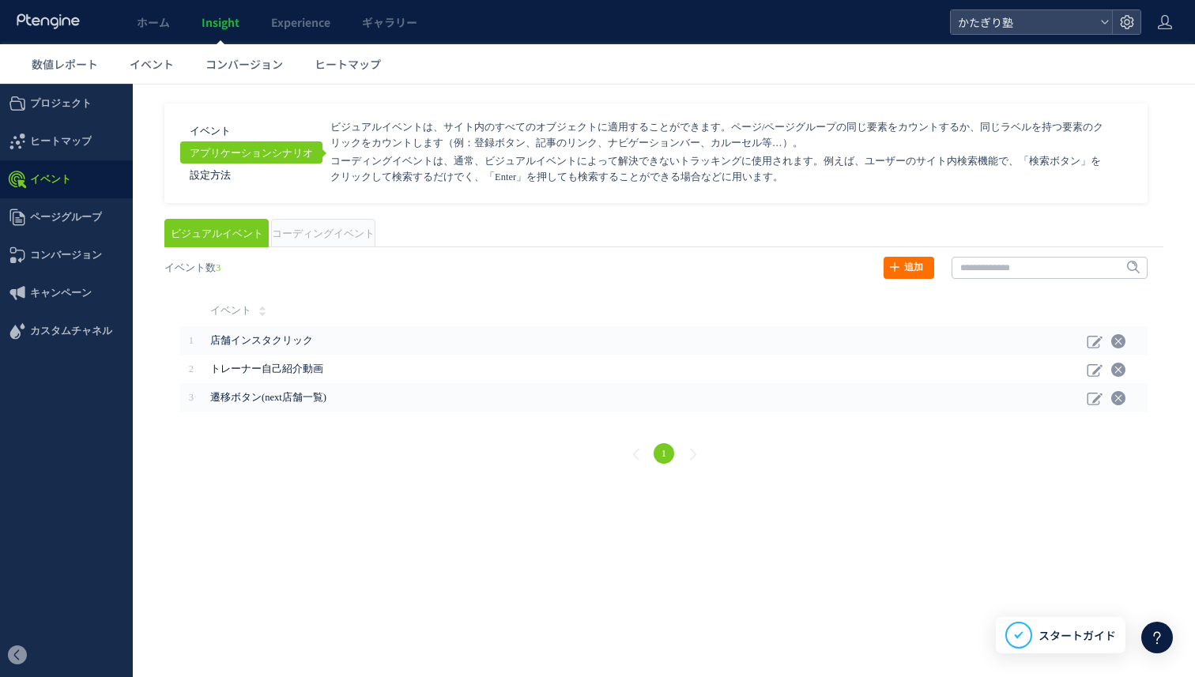
click at [298, 236] on span "コーディングイベント" at bounding box center [323, 233] width 103 height 11
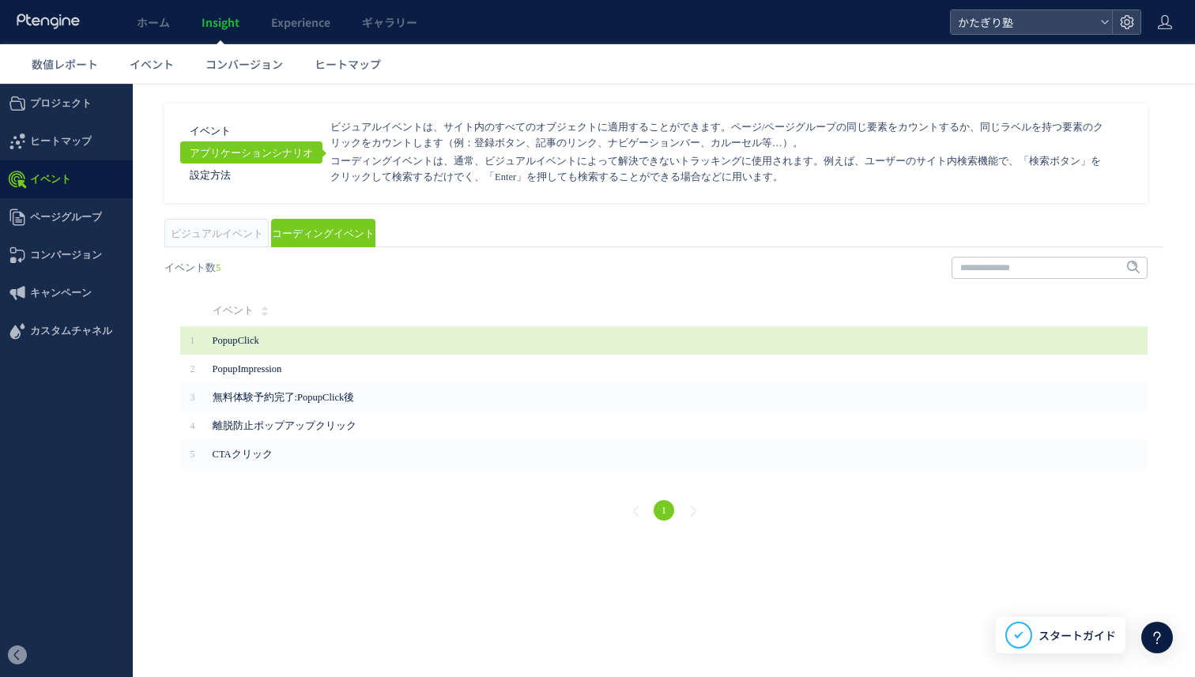
click at [975, 336] on td "PopupClick" at bounding box center [664, 340] width 919 height 28
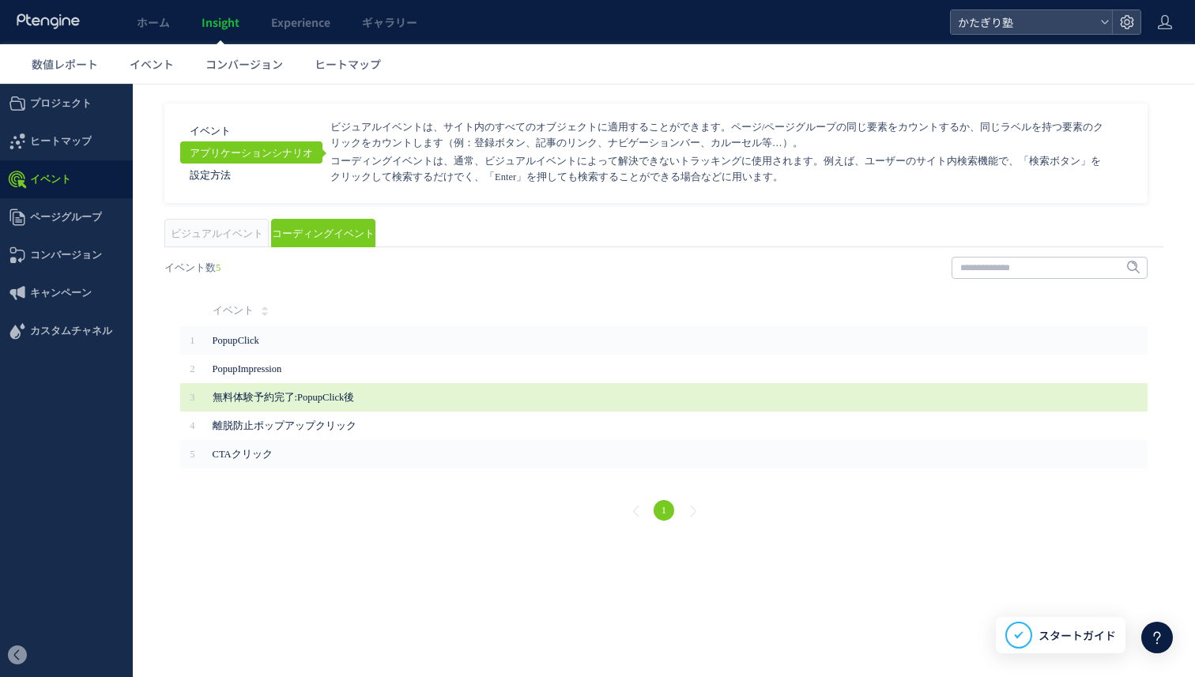
click at [962, 384] on td "無料体験予約完了:PopupClick後" at bounding box center [664, 397] width 919 height 28
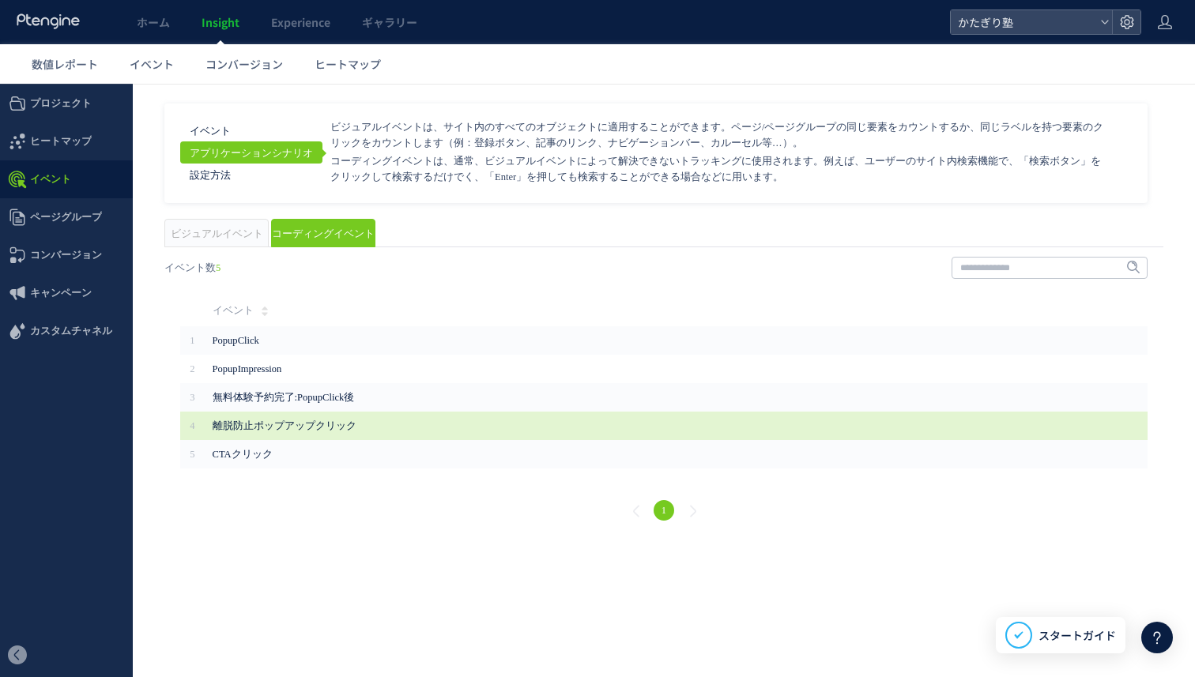
click at [934, 422] on td "離脱防止ポップアップクリック" at bounding box center [664, 426] width 919 height 28
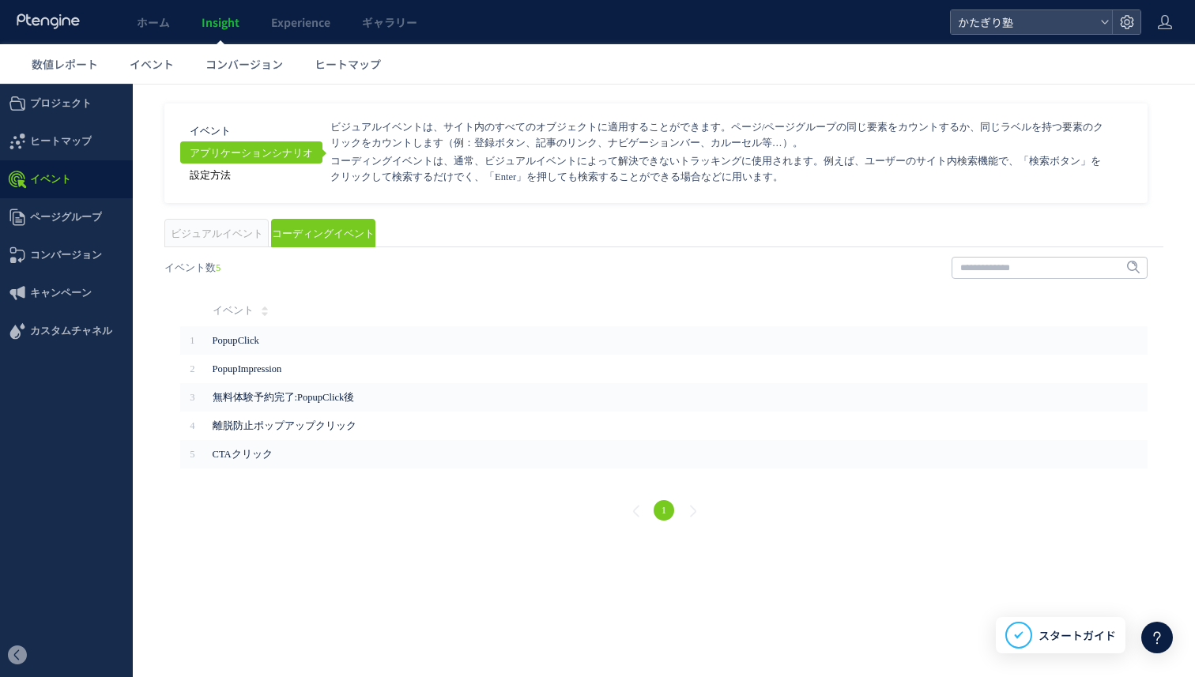
click at [226, 177] on link "設定方法" at bounding box center [251, 175] width 142 height 22
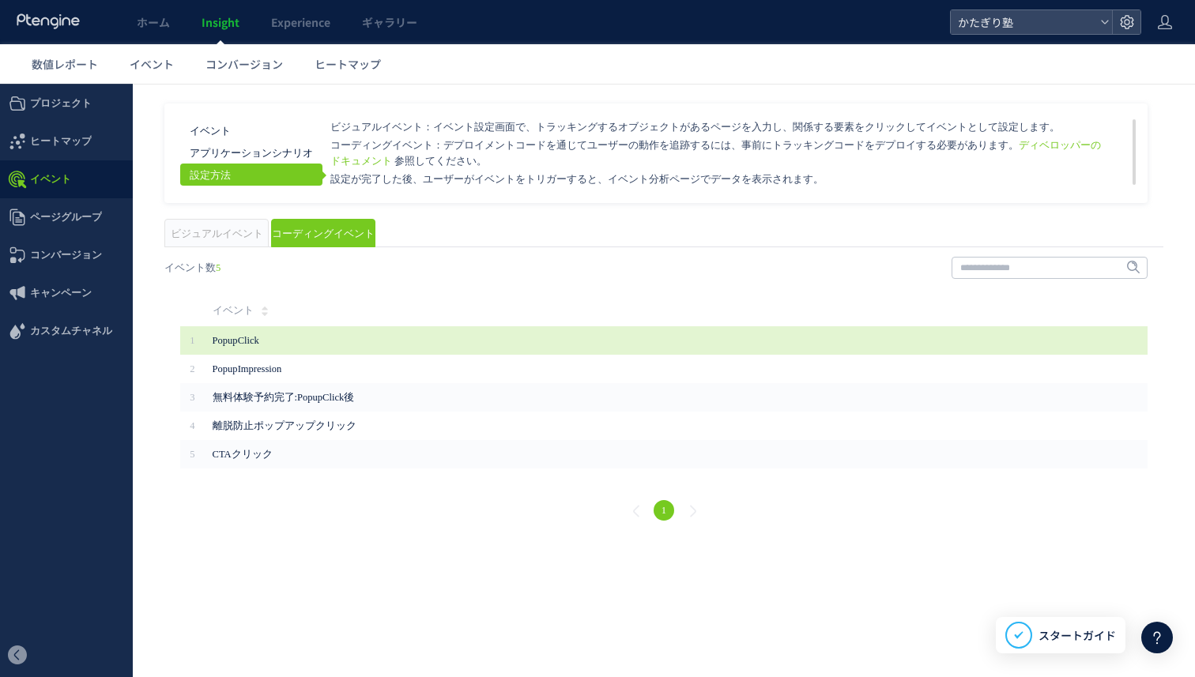
click at [445, 353] on td "PopupClick" at bounding box center [664, 340] width 919 height 28
